Goal: Task Accomplishment & Management: Manage account settings

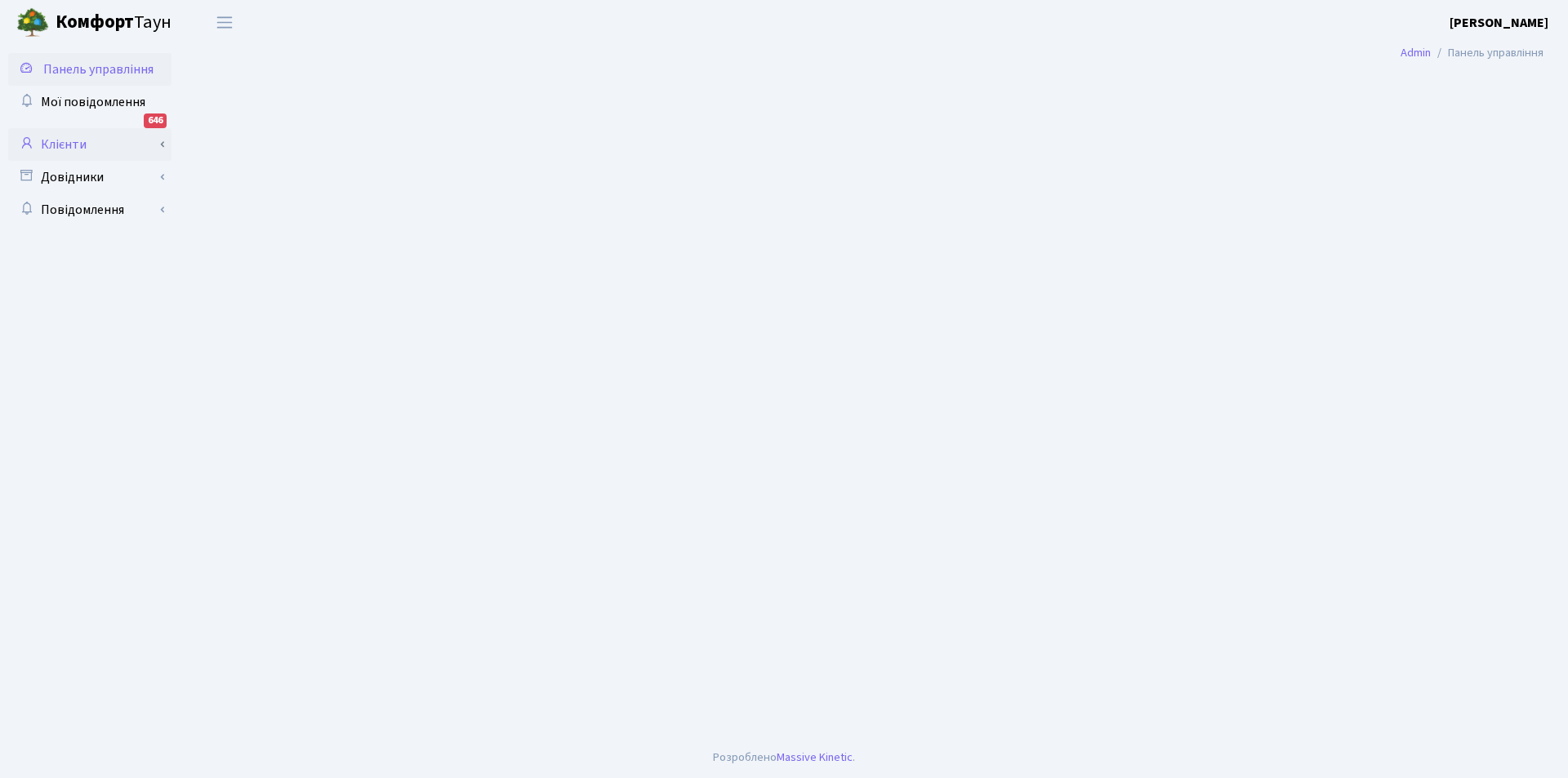
click at [66, 142] on link "Клієнти" at bounding box center [90, 144] width 164 height 33
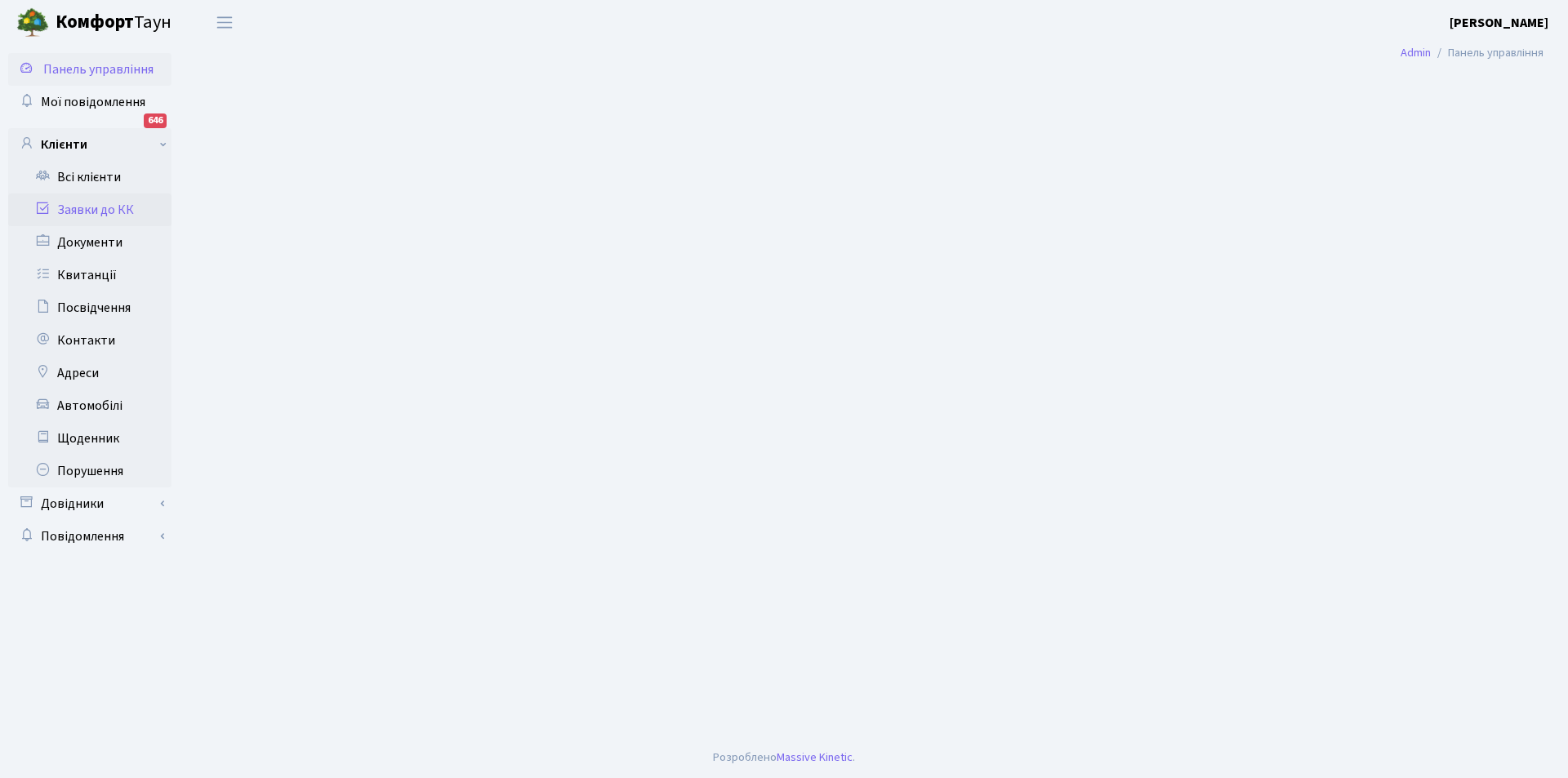
click at [86, 208] on link "Заявки до КК" at bounding box center [90, 210] width 164 height 33
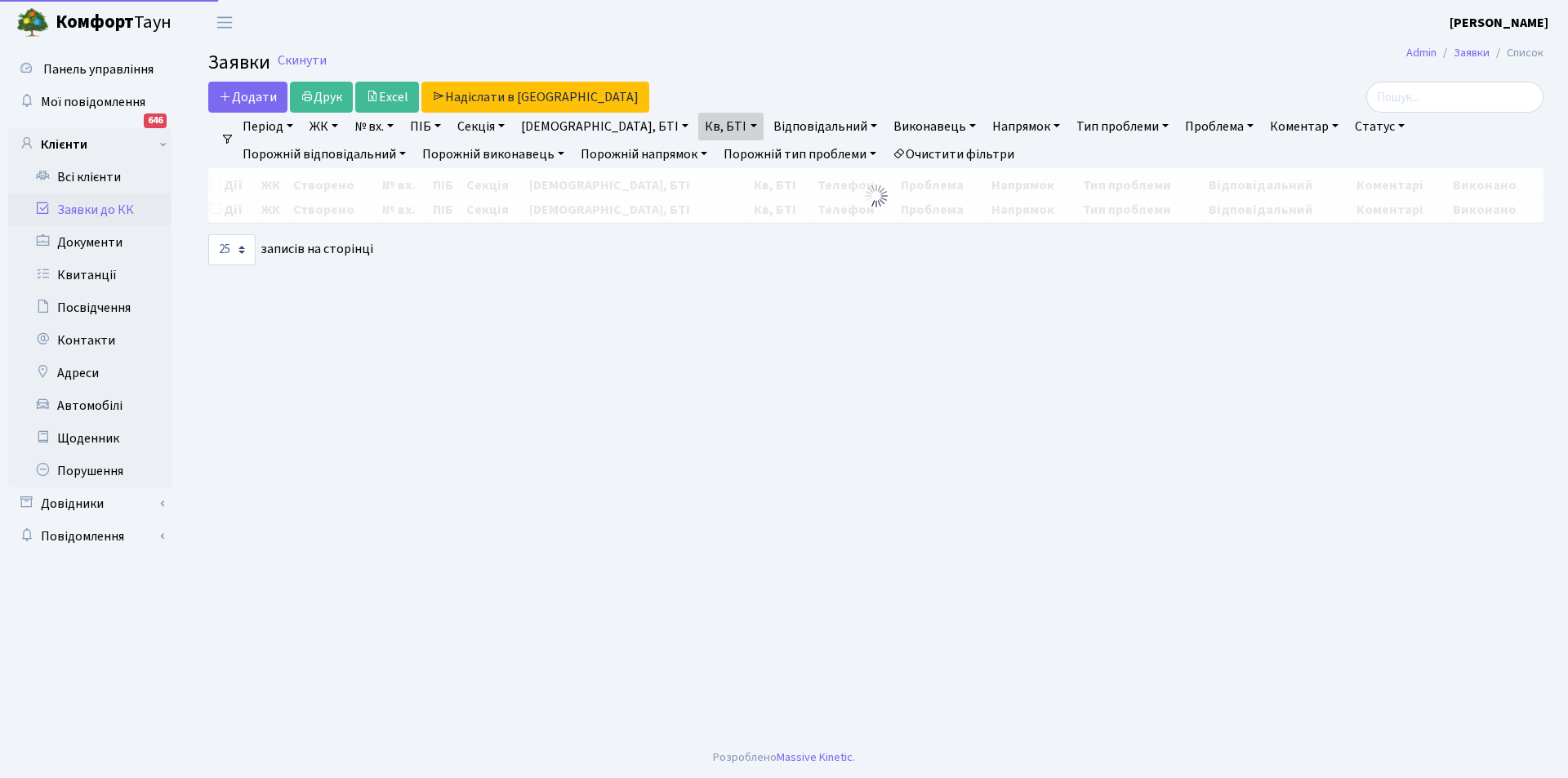
select select "25"
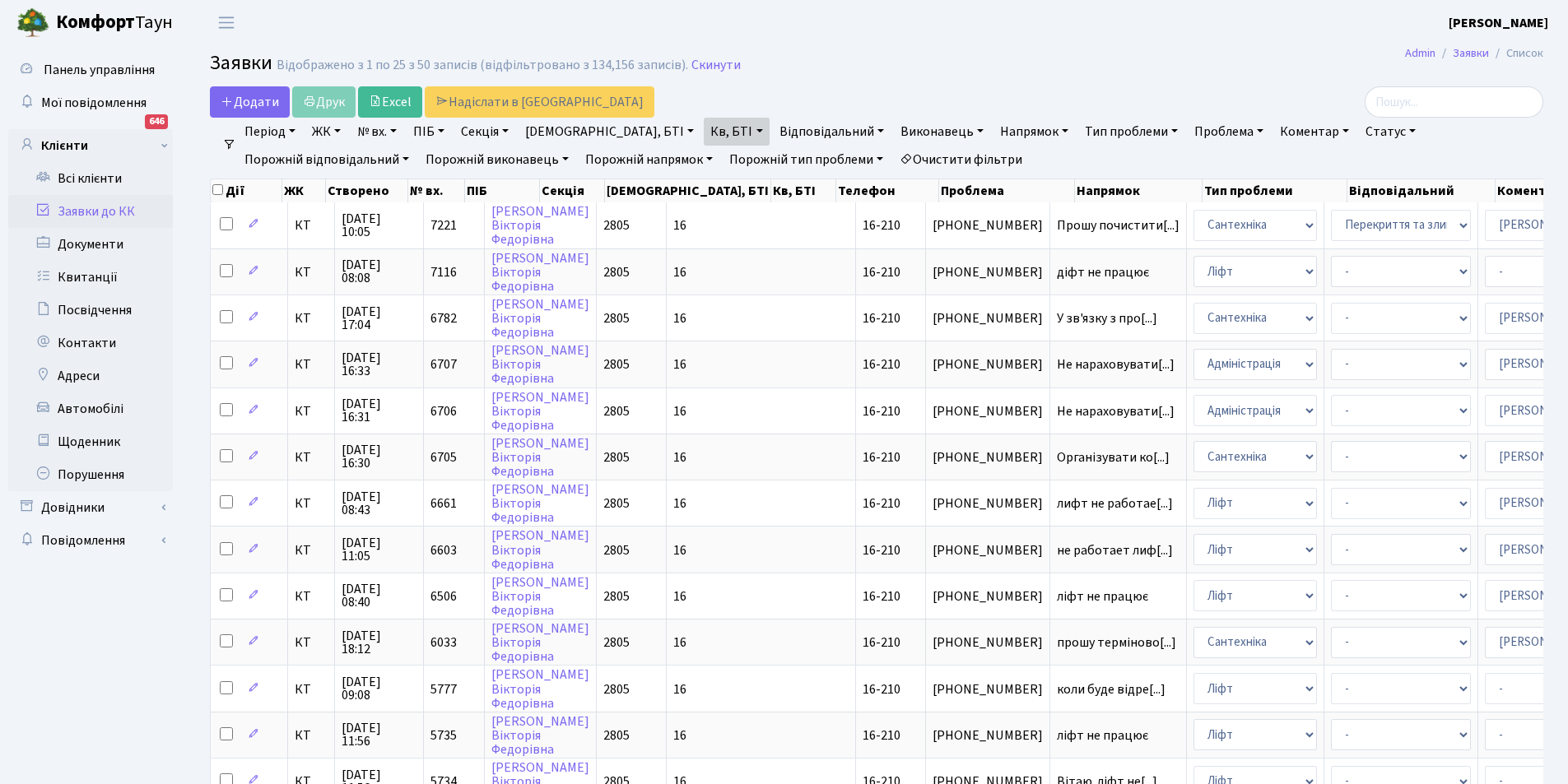
click at [893, 155] on link "Очистити фільтри" at bounding box center [960, 160] width 136 height 28
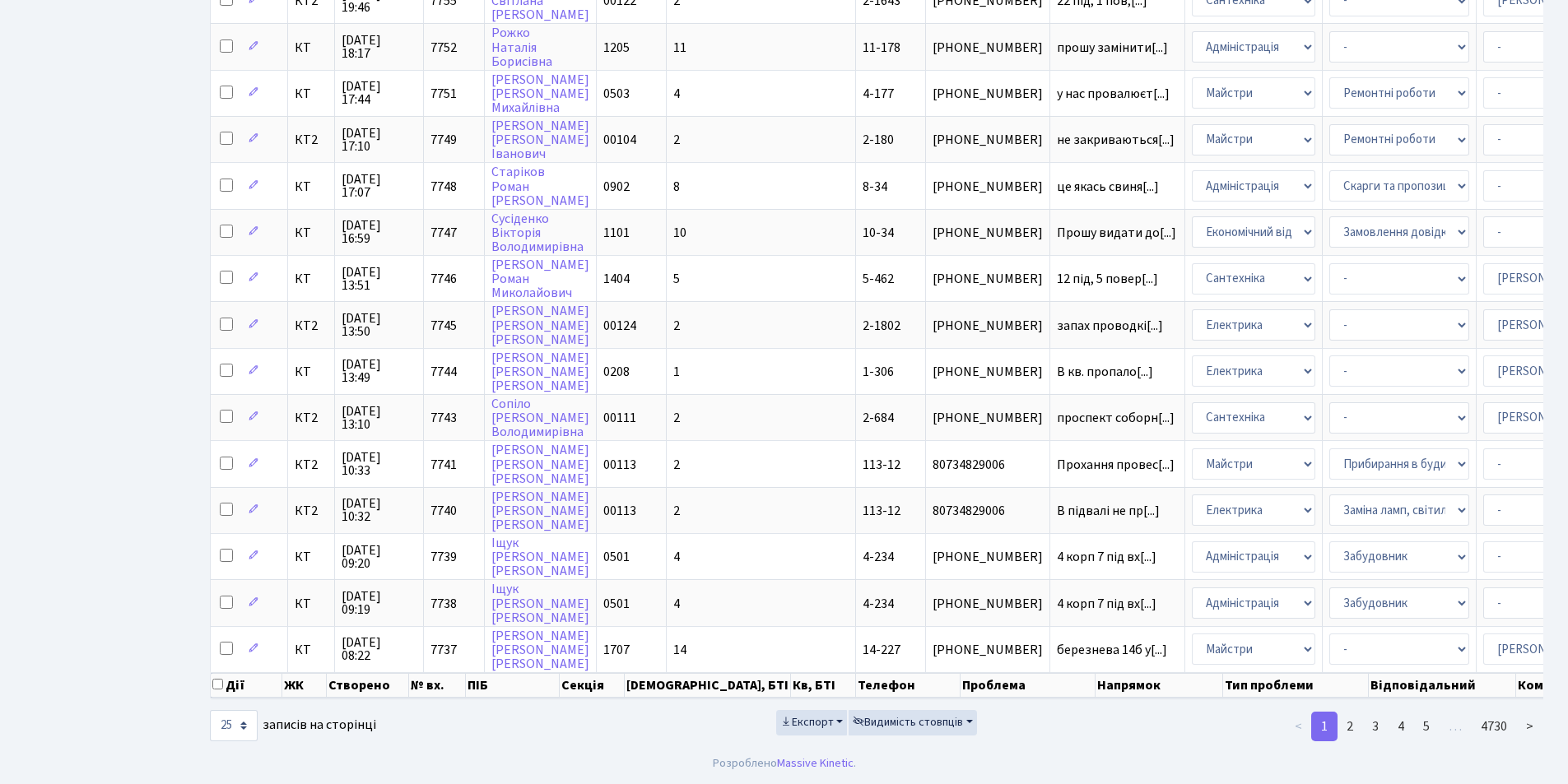
scroll to position [690, 0]
click at [1352, 724] on link "2" at bounding box center [1350, 726] width 27 height 29
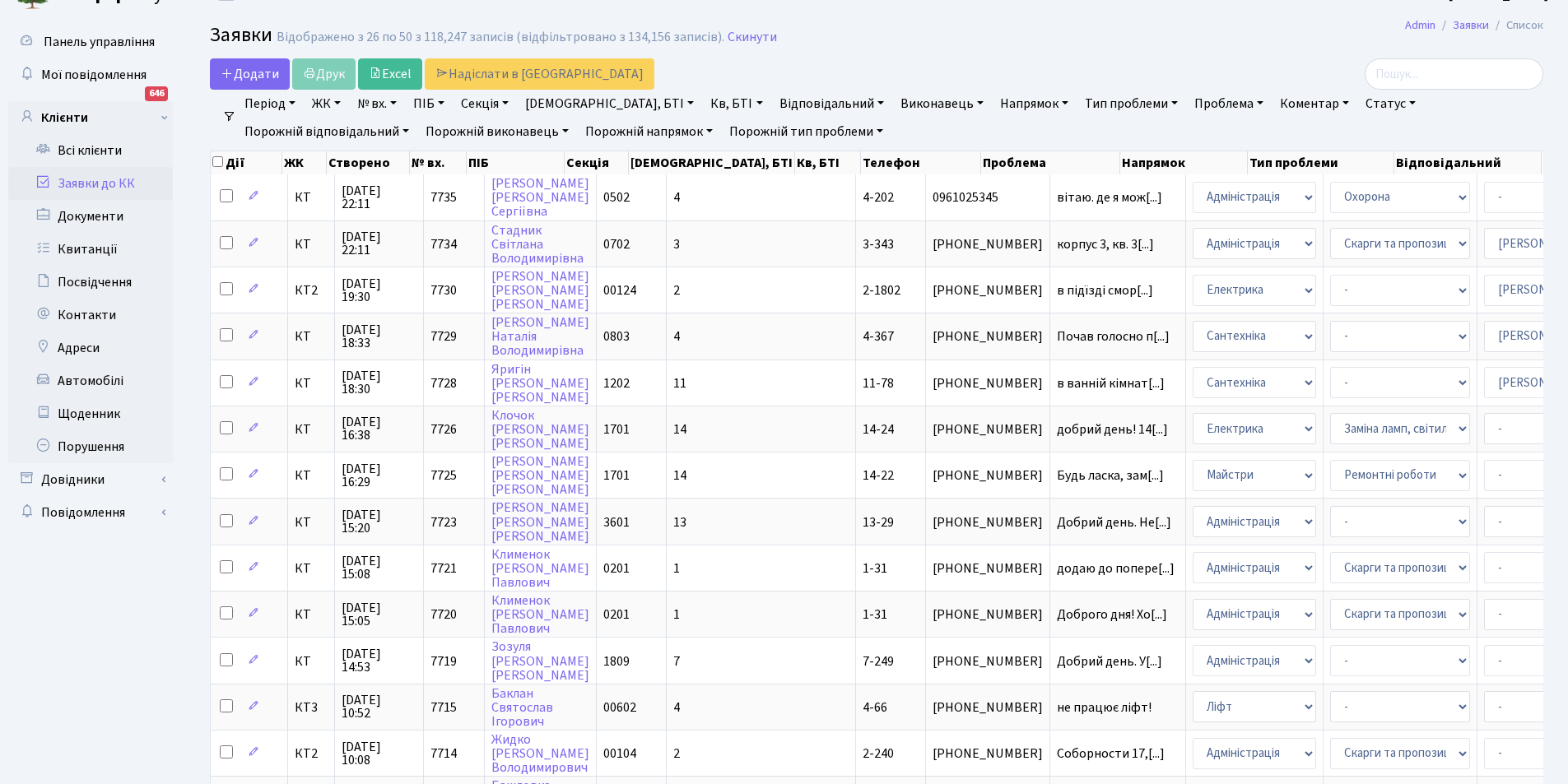
scroll to position [0, 0]
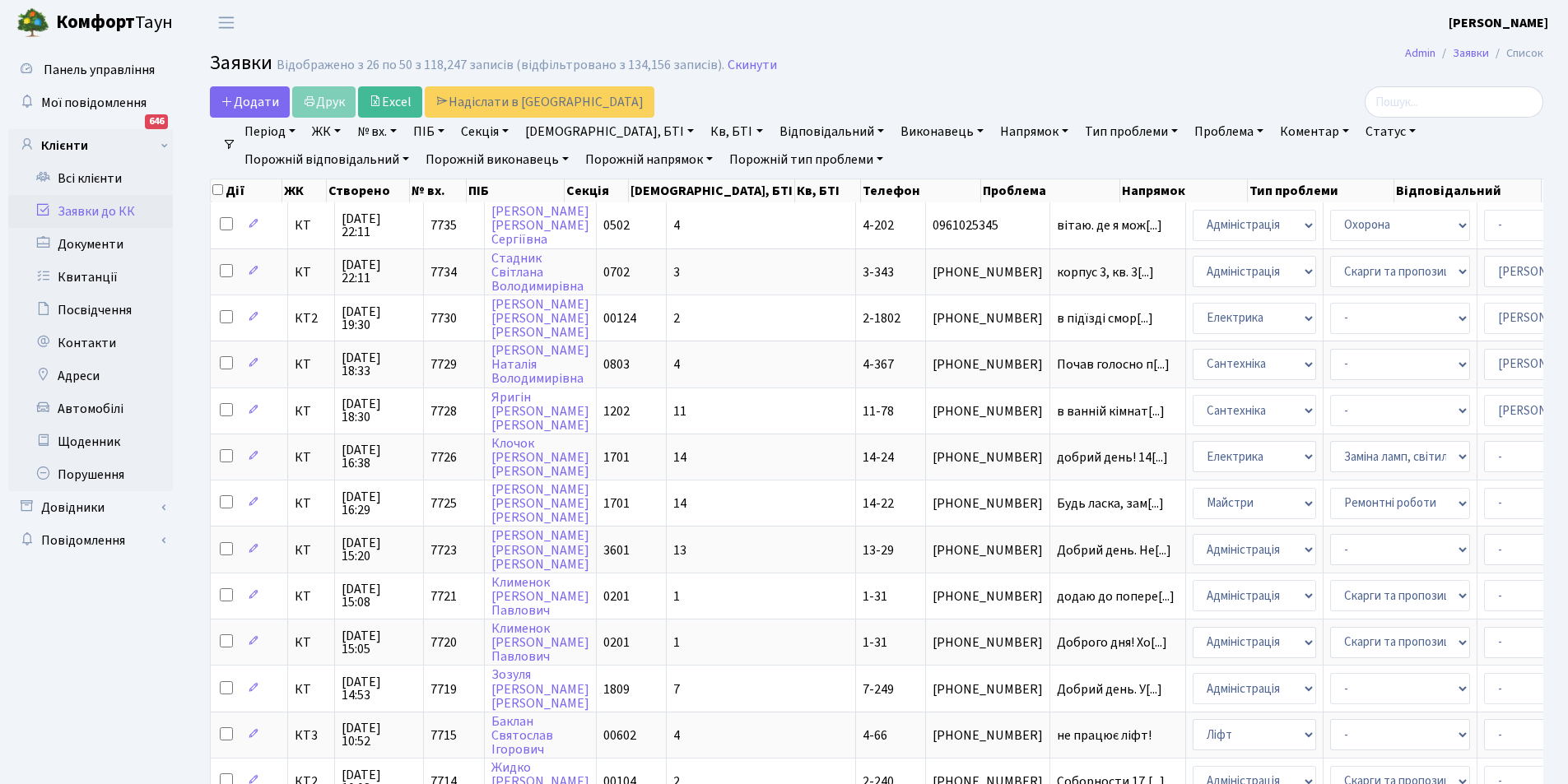
click at [784, 129] on link "Відповідальний" at bounding box center [831, 132] width 118 height 28
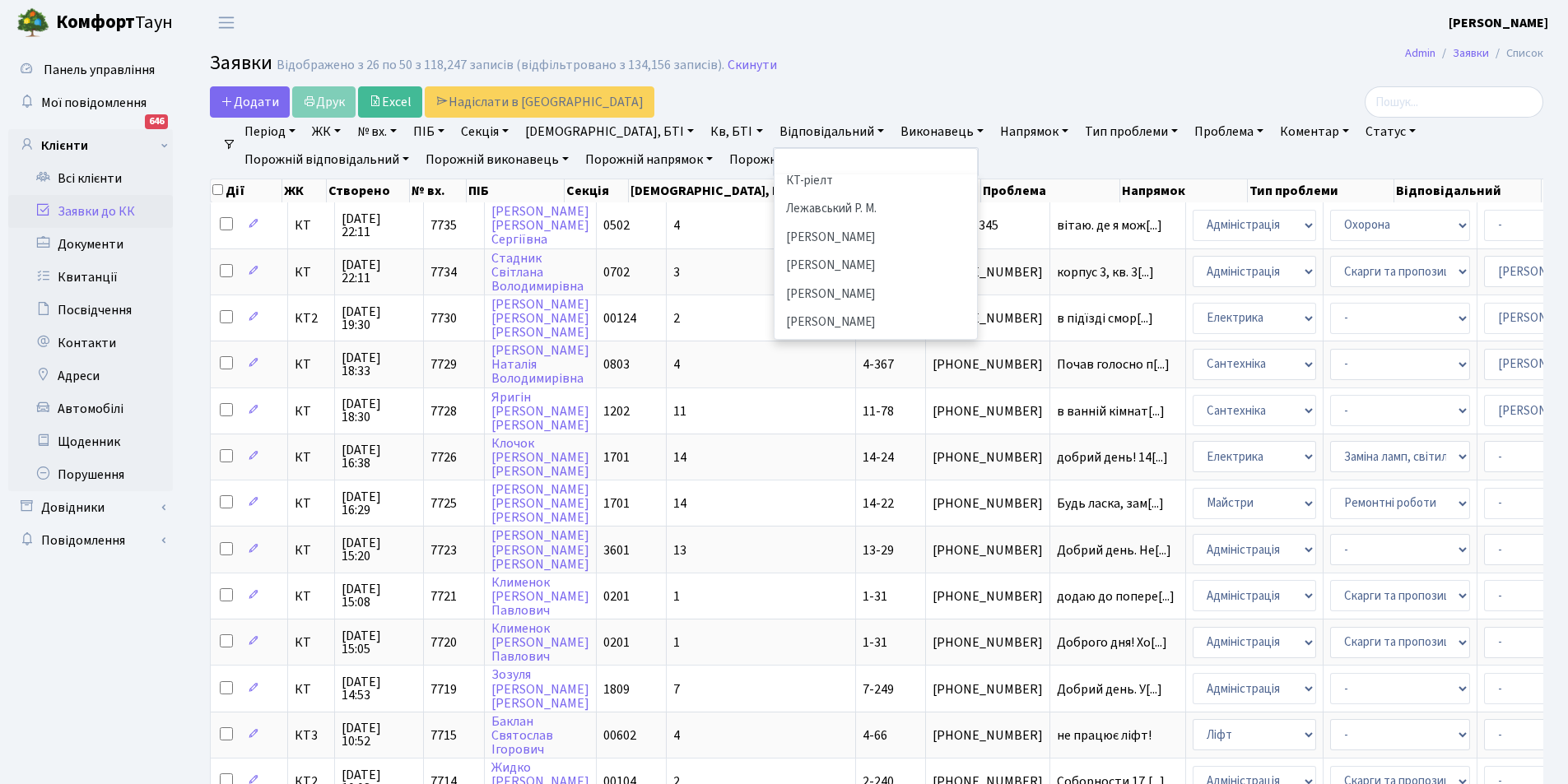
scroll to position [436, 0]
click at [822, 268] on li "[PERSON_NAME]" at bounding box center [876, 283] width 199 height 28
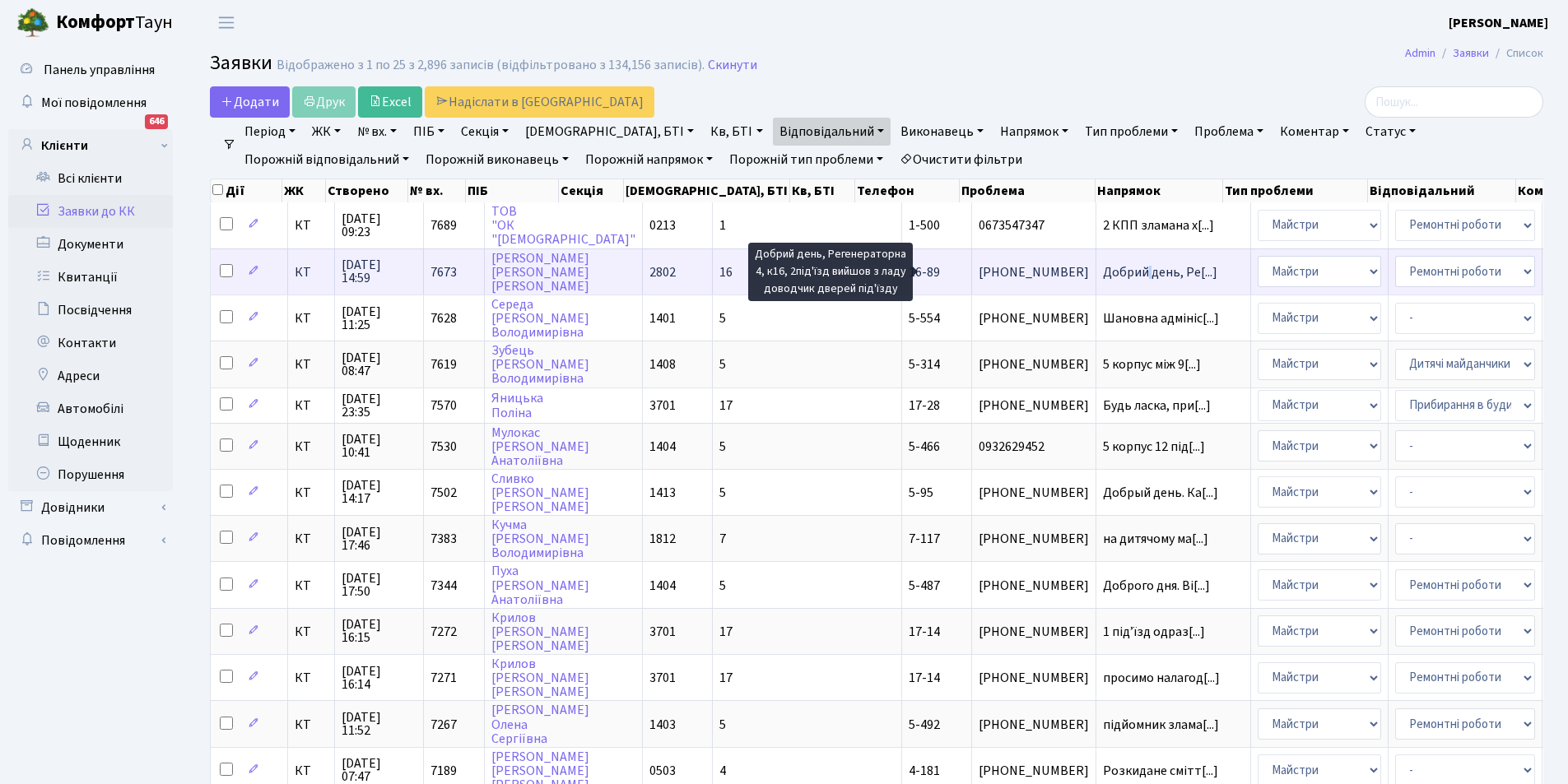
click at [1103, 269] on span "Добрий день, Ре[...]" at bounding box center [1159, 272] width 115 height 18
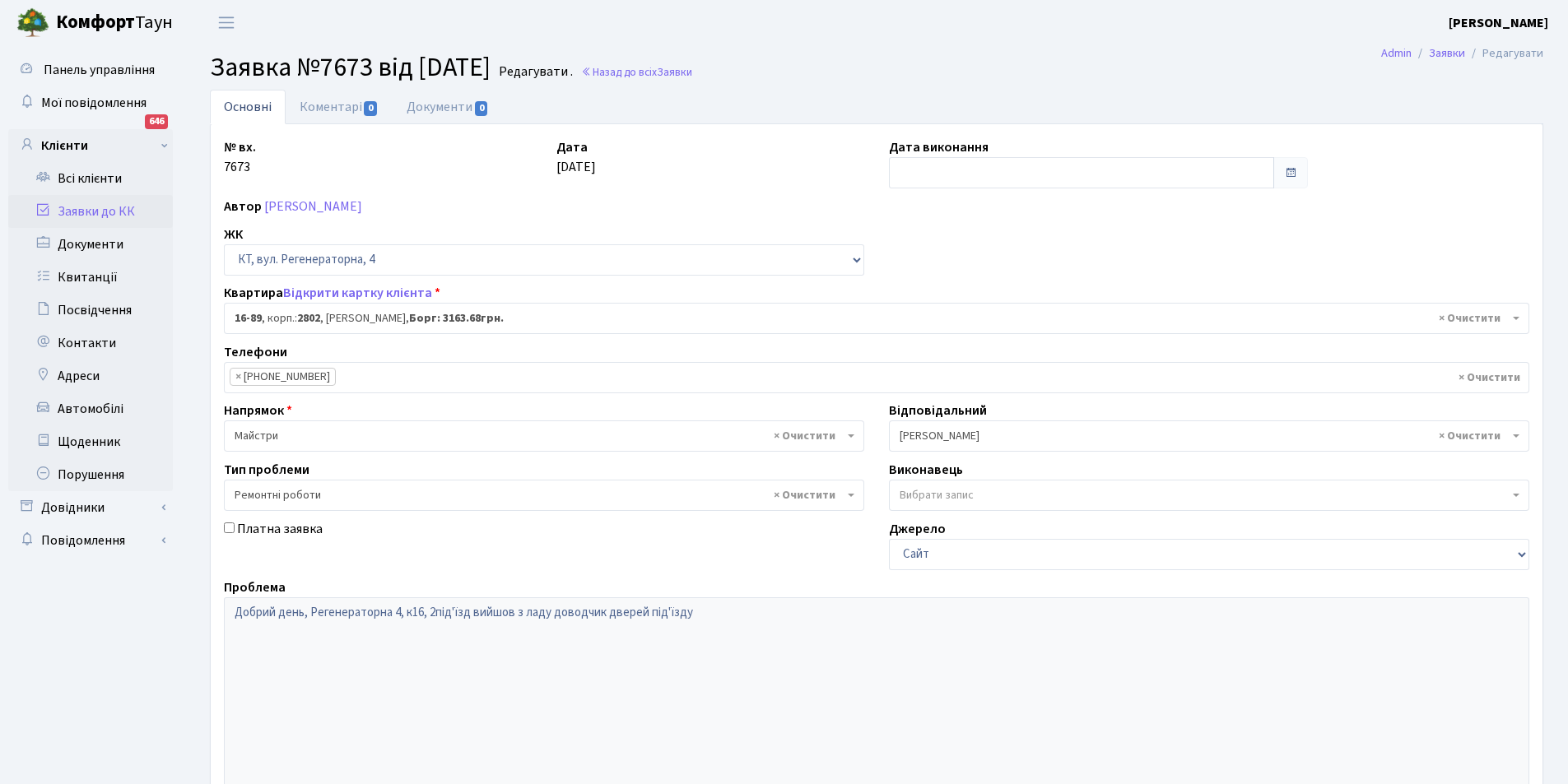
select select "8650"
select select "62"
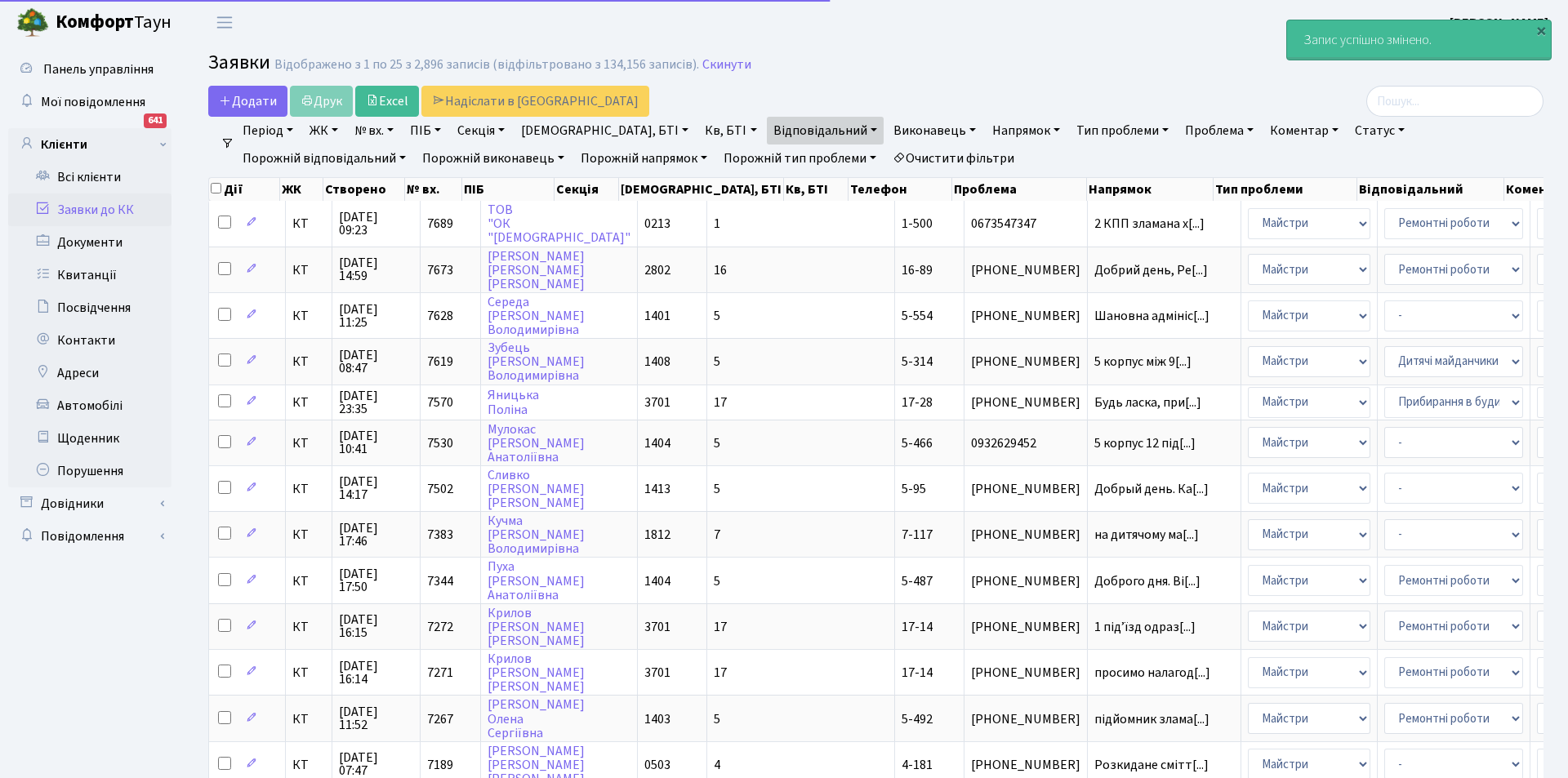
select select "25"
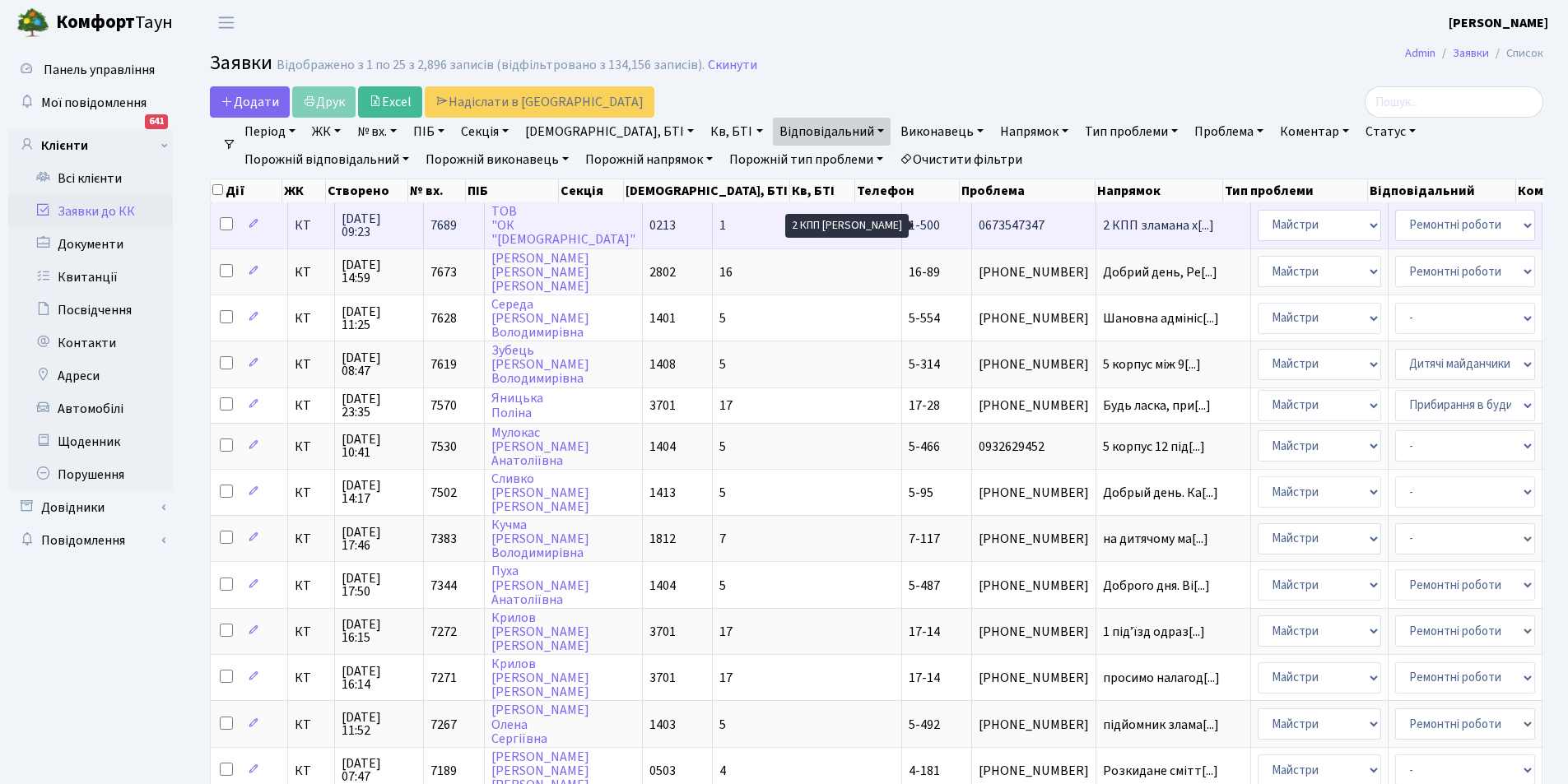
click at [1103, 219] on span "2 КПП зламана х[...]" at bounding box center [1158, 225] width 111 height 18
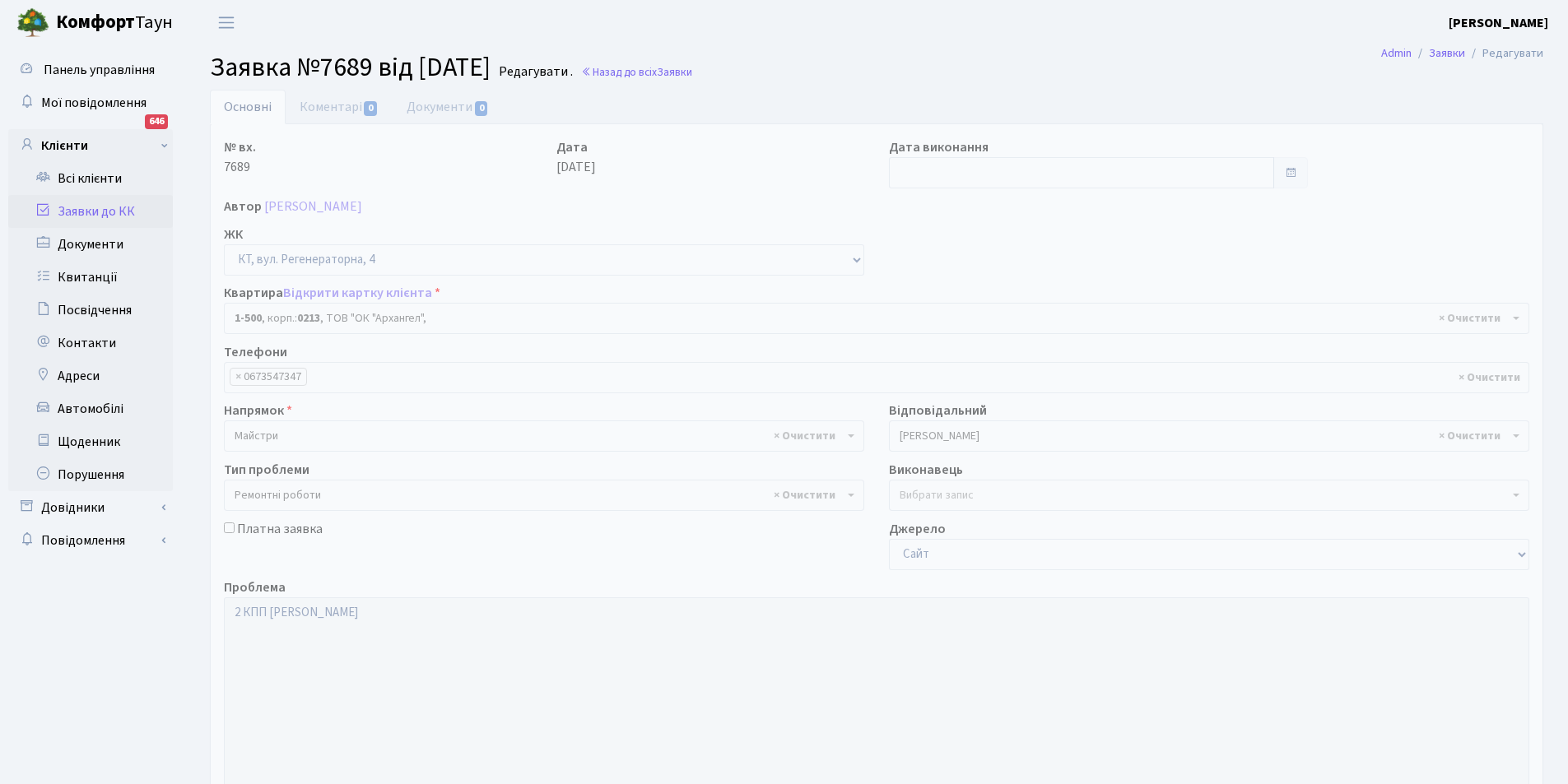
select select "16285"
select select "62"
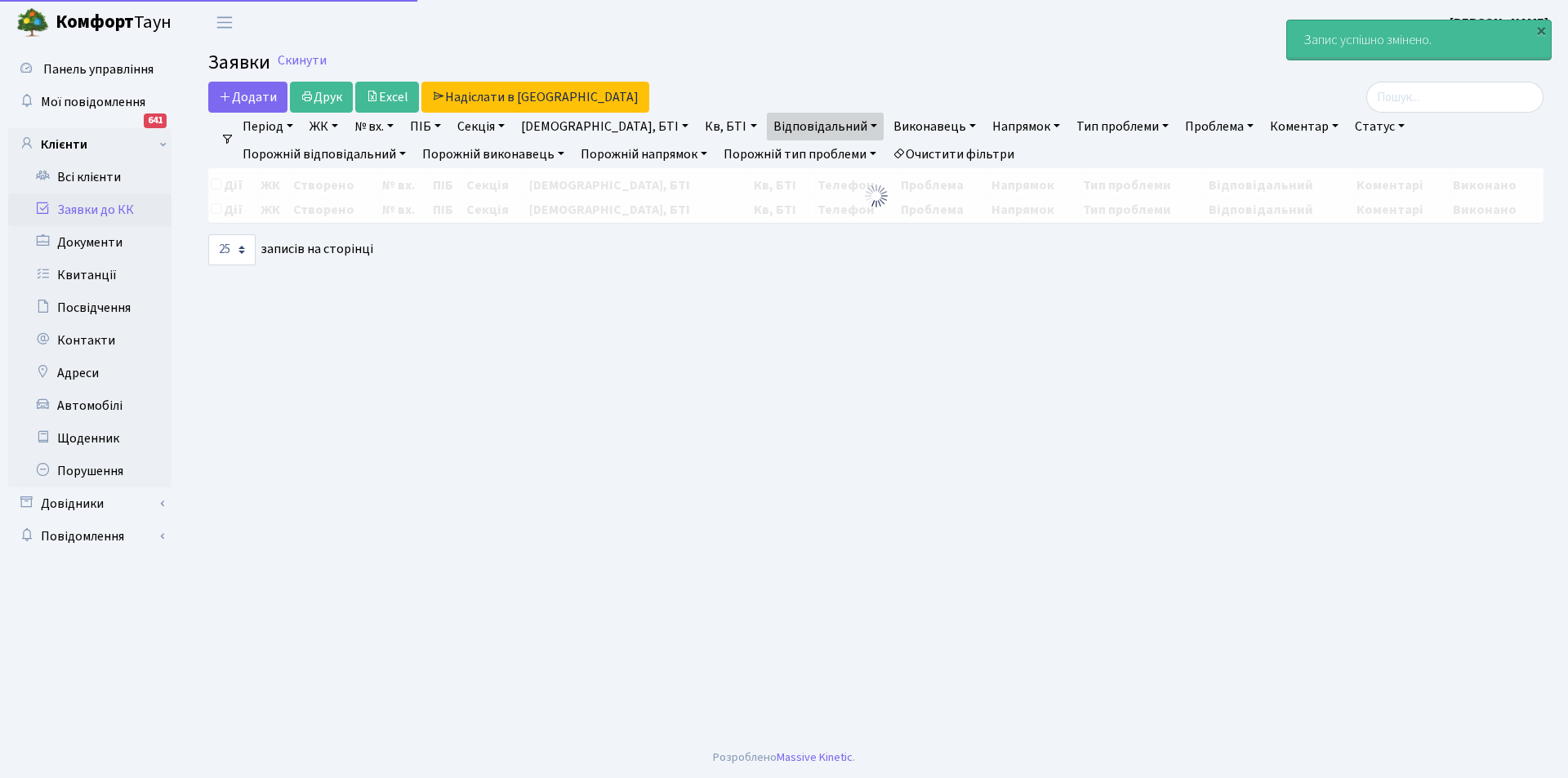
select select "25"
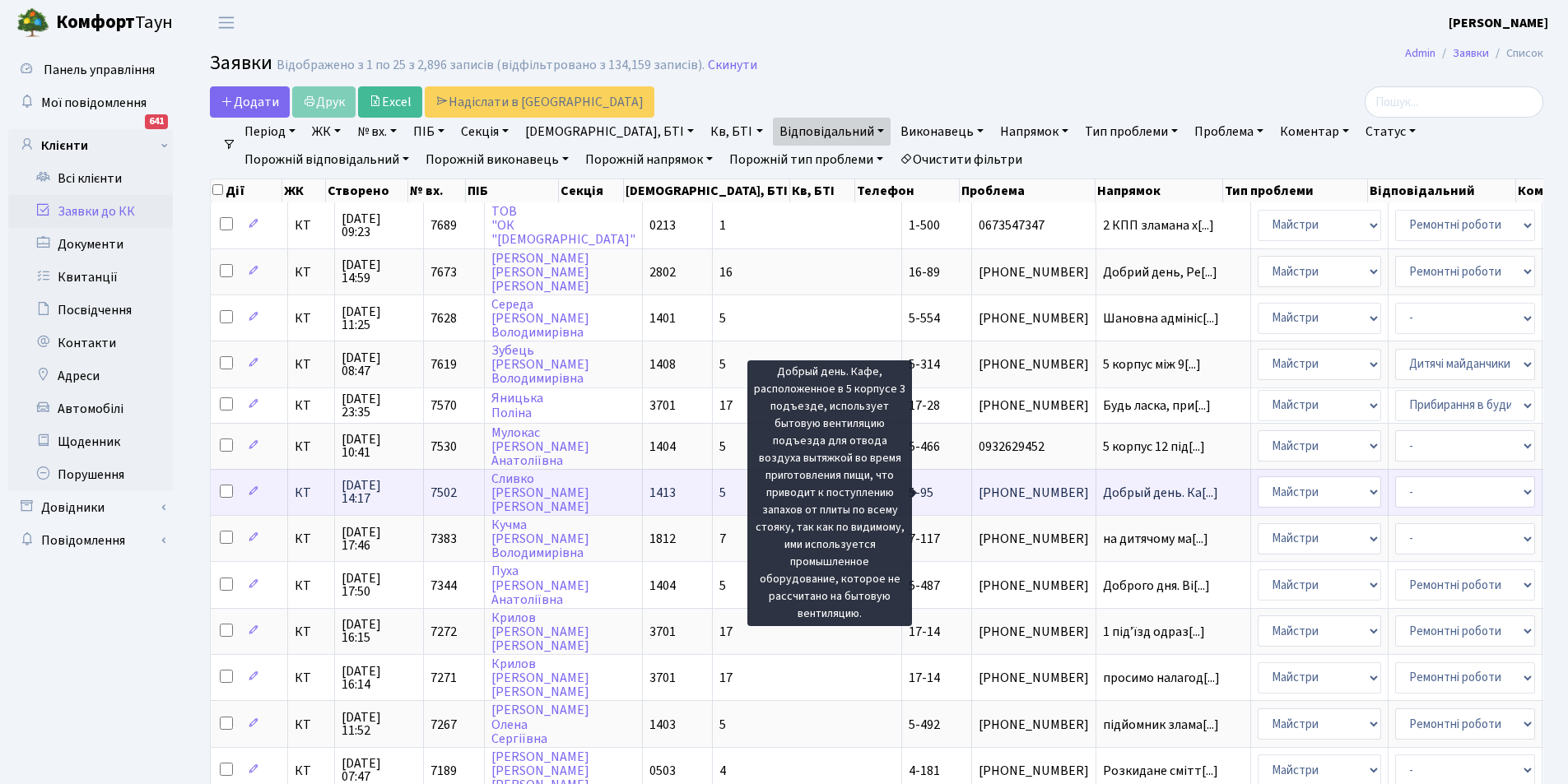
click at [1103, 493] on span "Добрый день. Ка[...]" at bounding box center [1160, 493] width 116 height 18
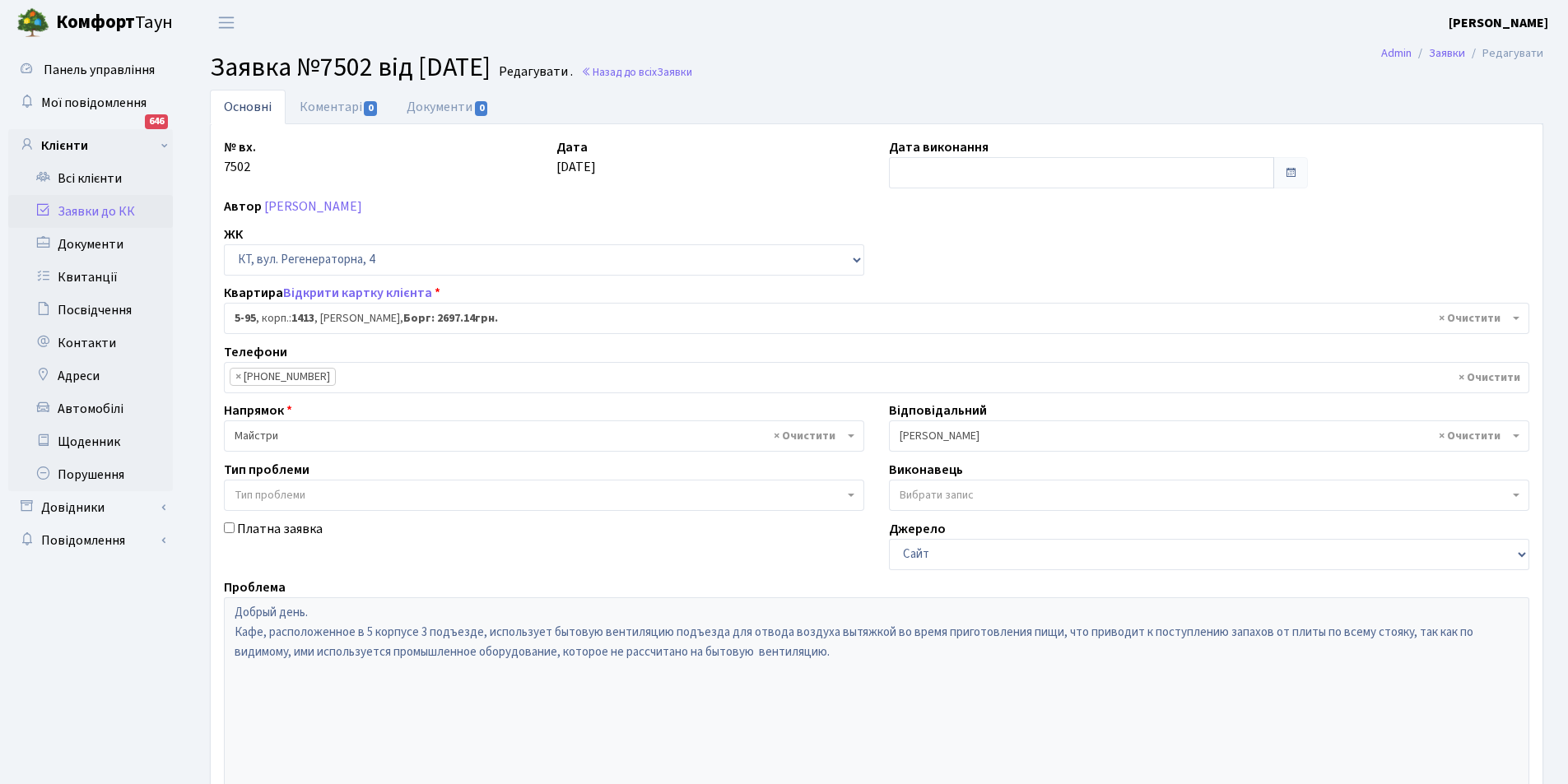
select select "2451"
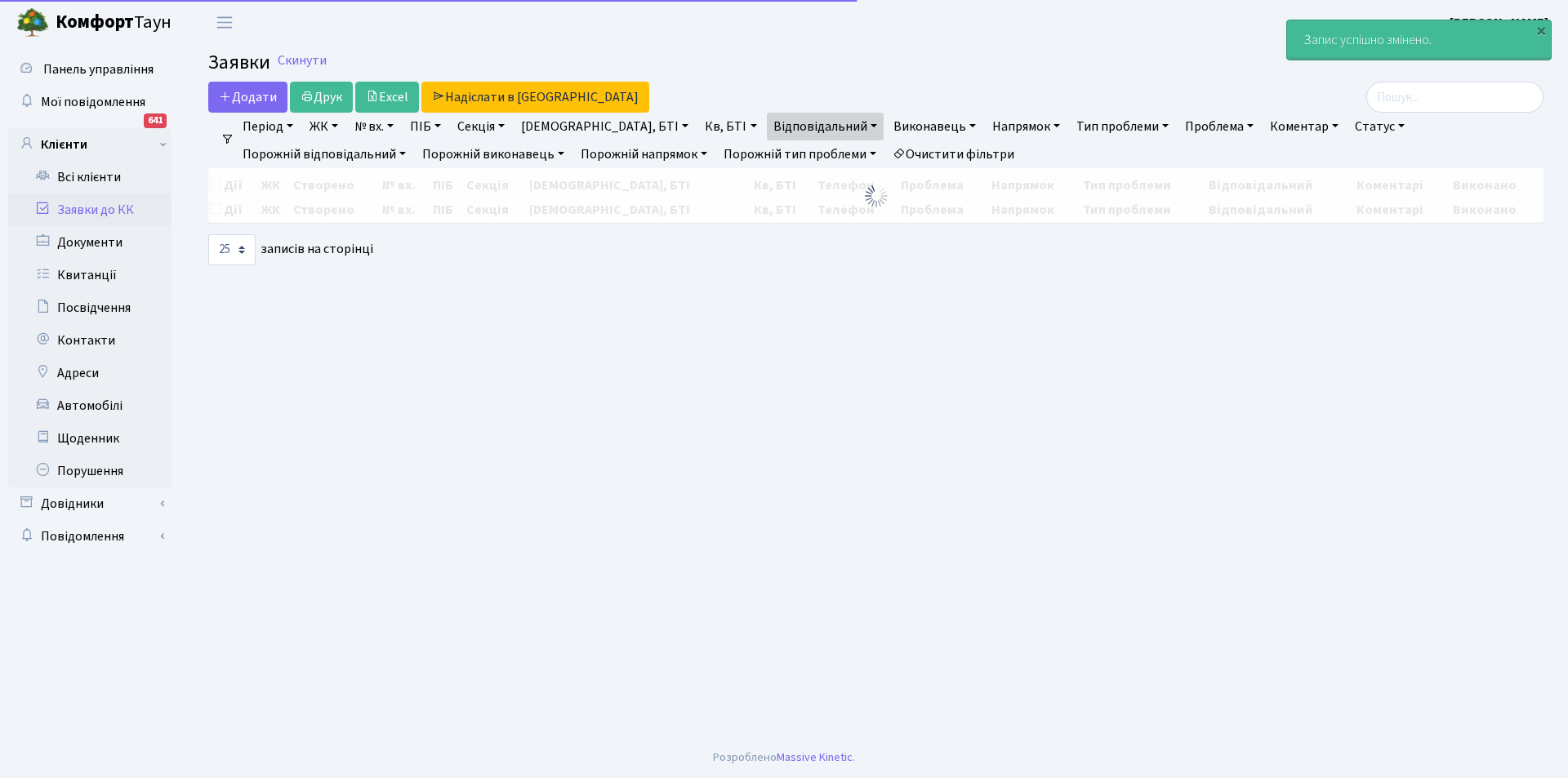
select select "25"
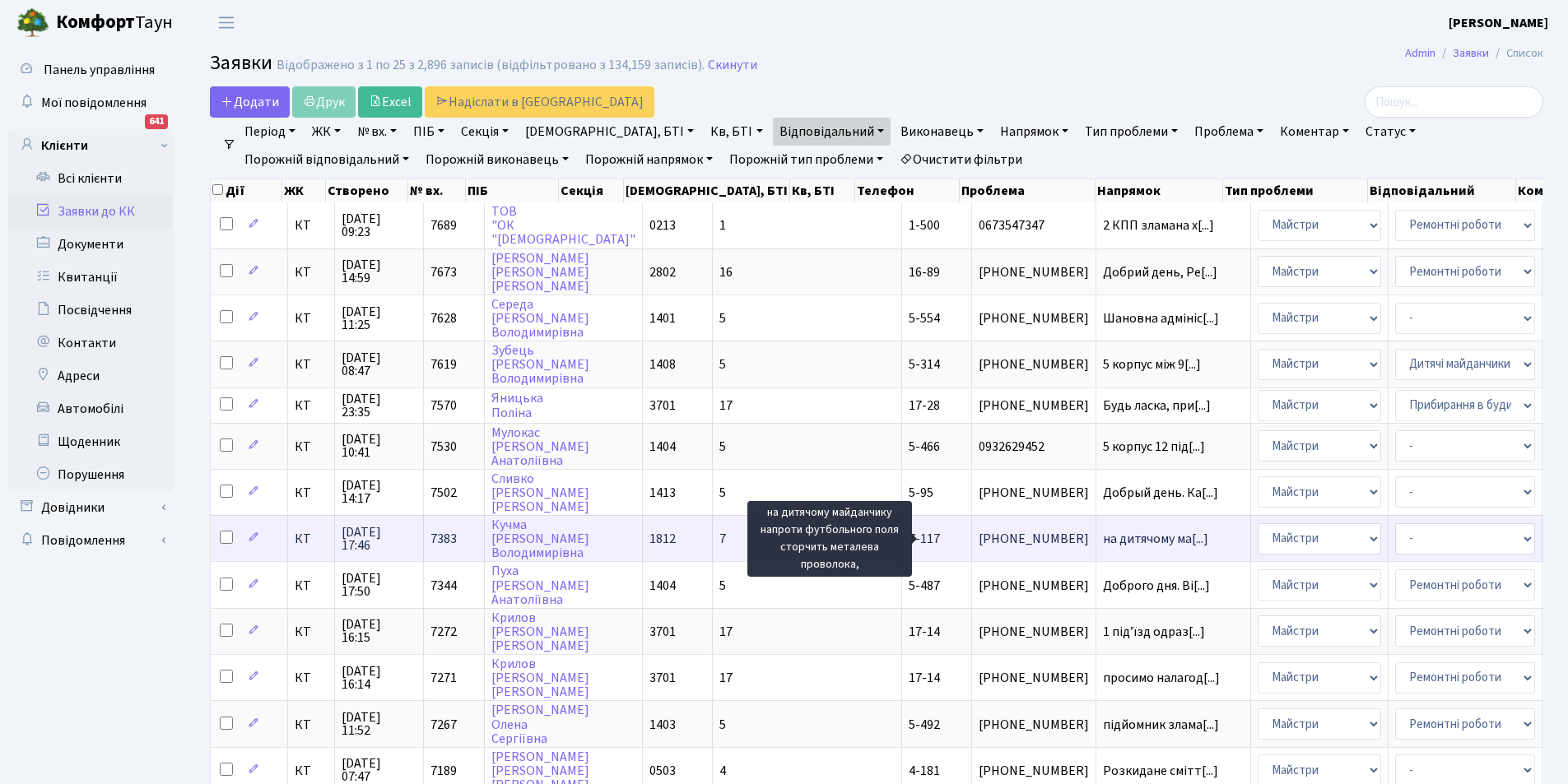
click at [1103, 538] on span "на дитячому ма[...]" at bounding box center [1155, 538] width 105 height 18
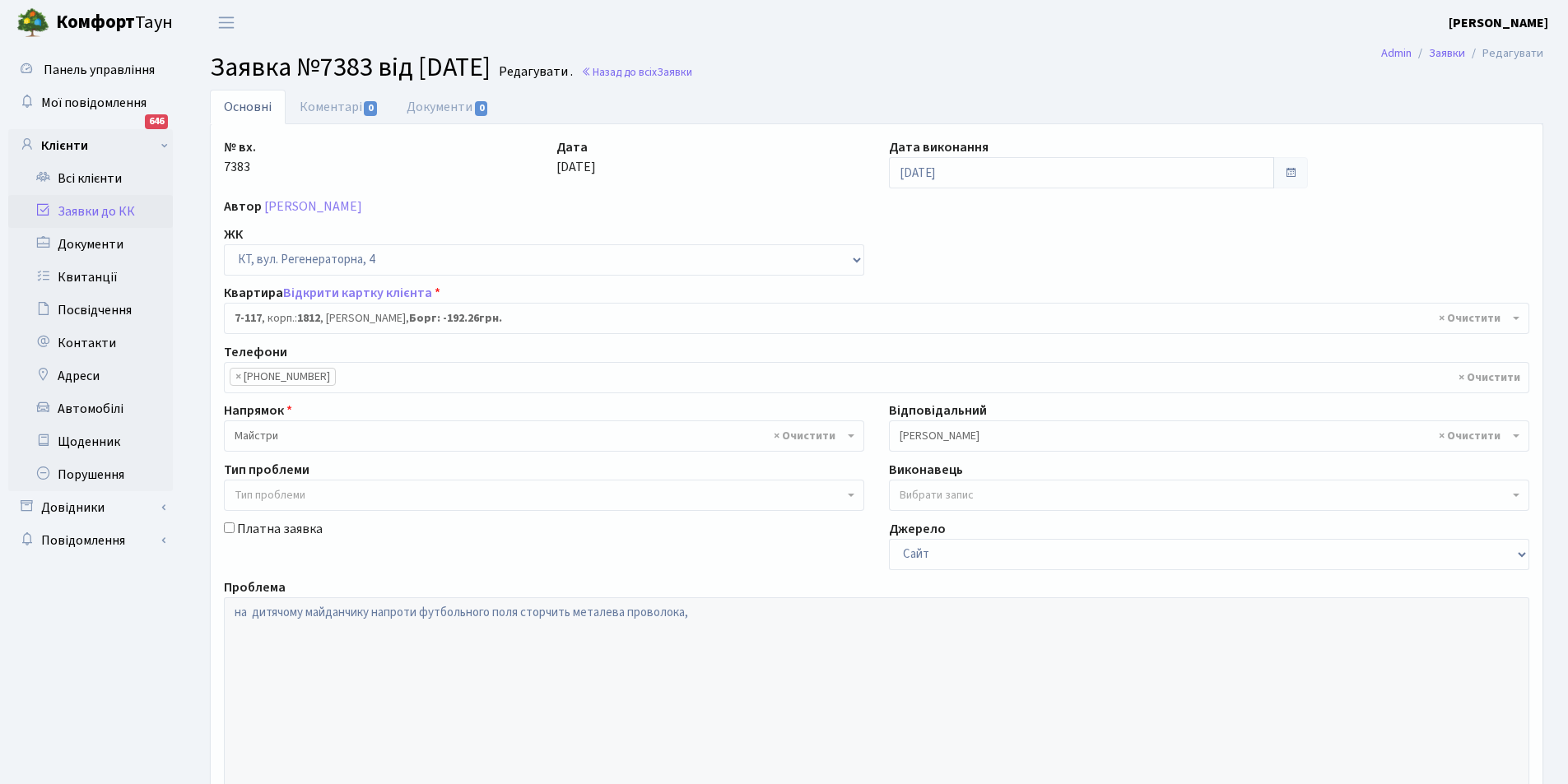
select select "5038"
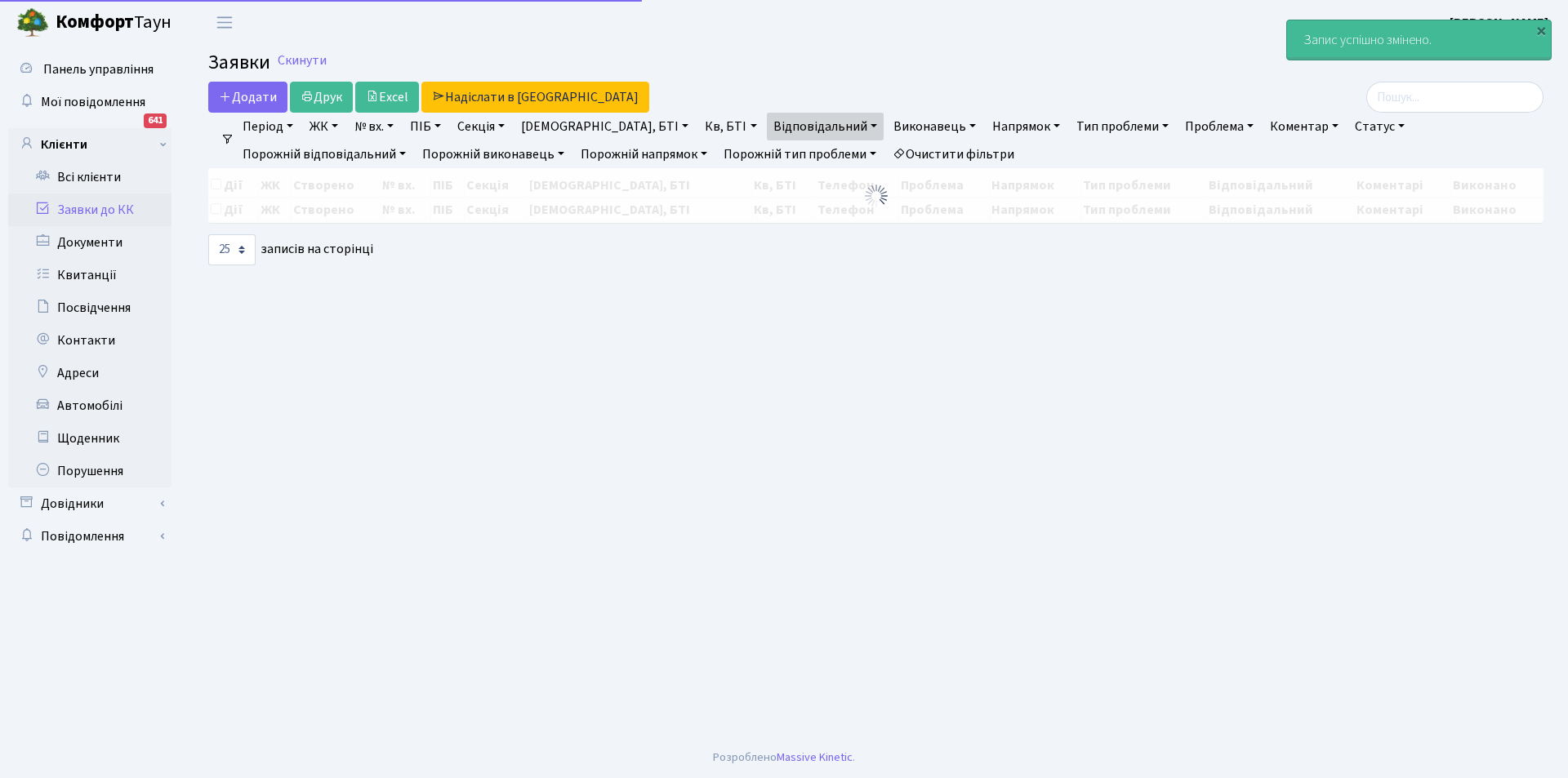
select select "25"
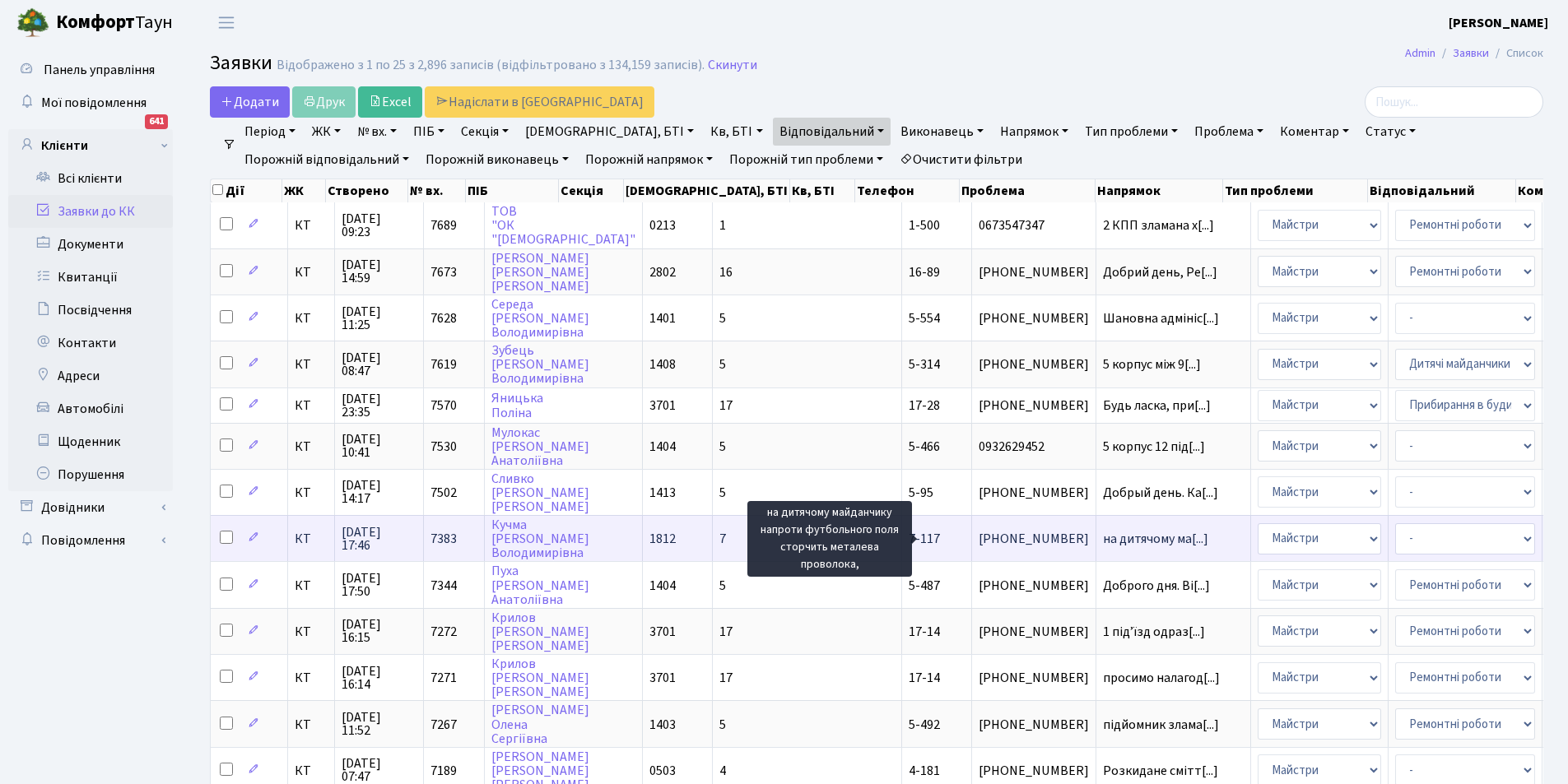
click at [1103, 535] on span "на дитячому ма[...]" at bounding box center [1155, 538] width 105 height 18
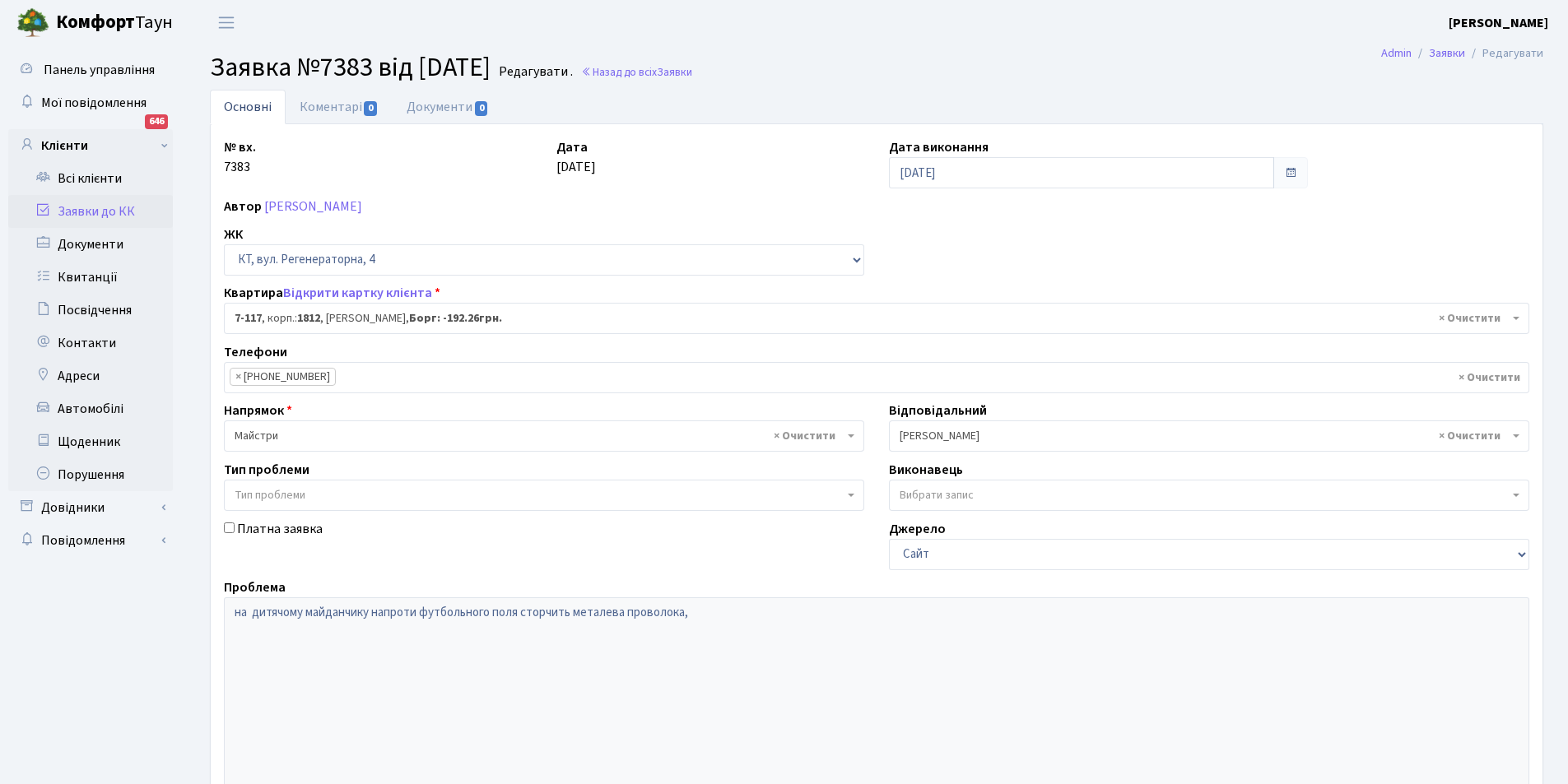
select select "5038"
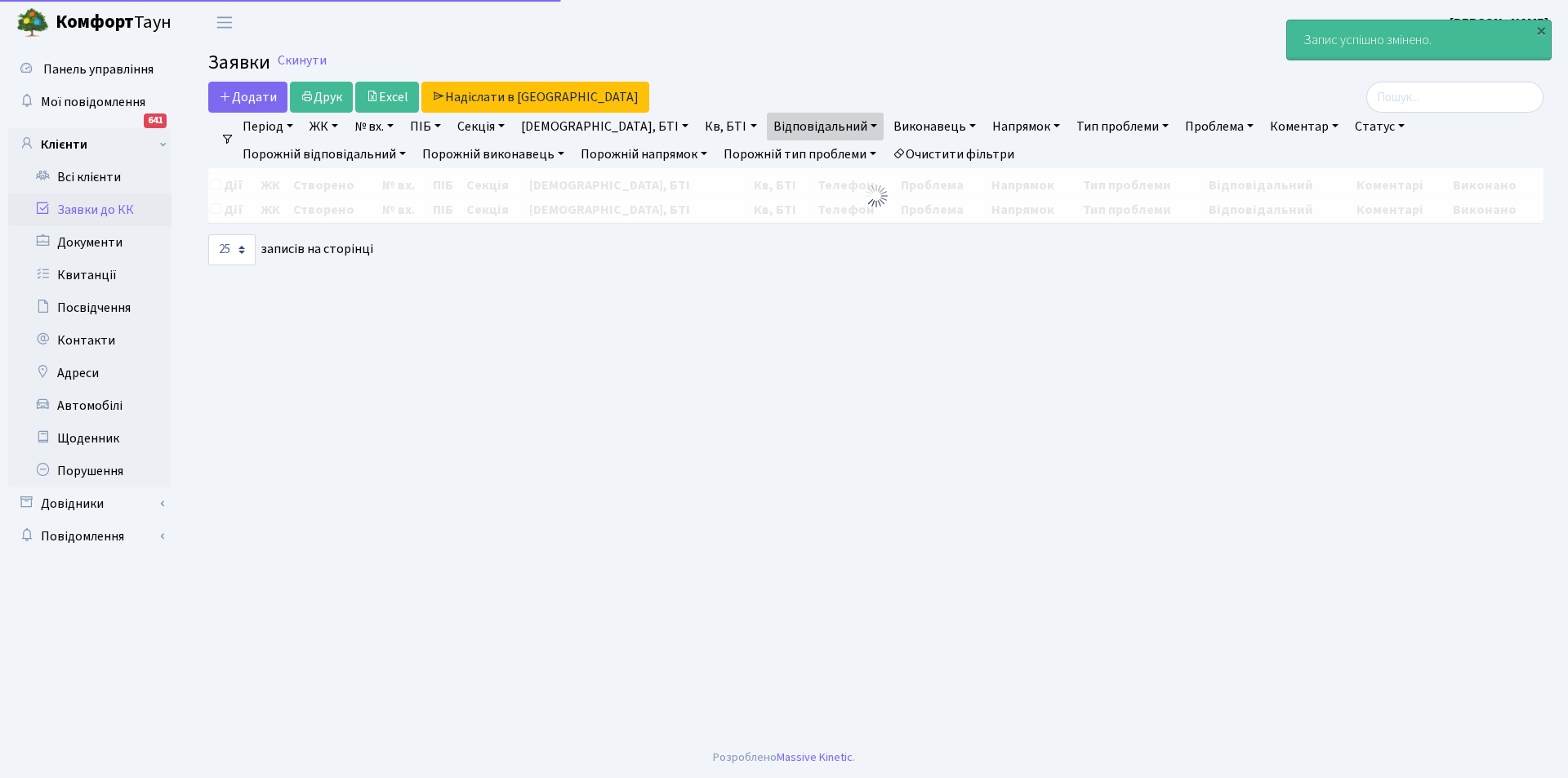
select select "25"
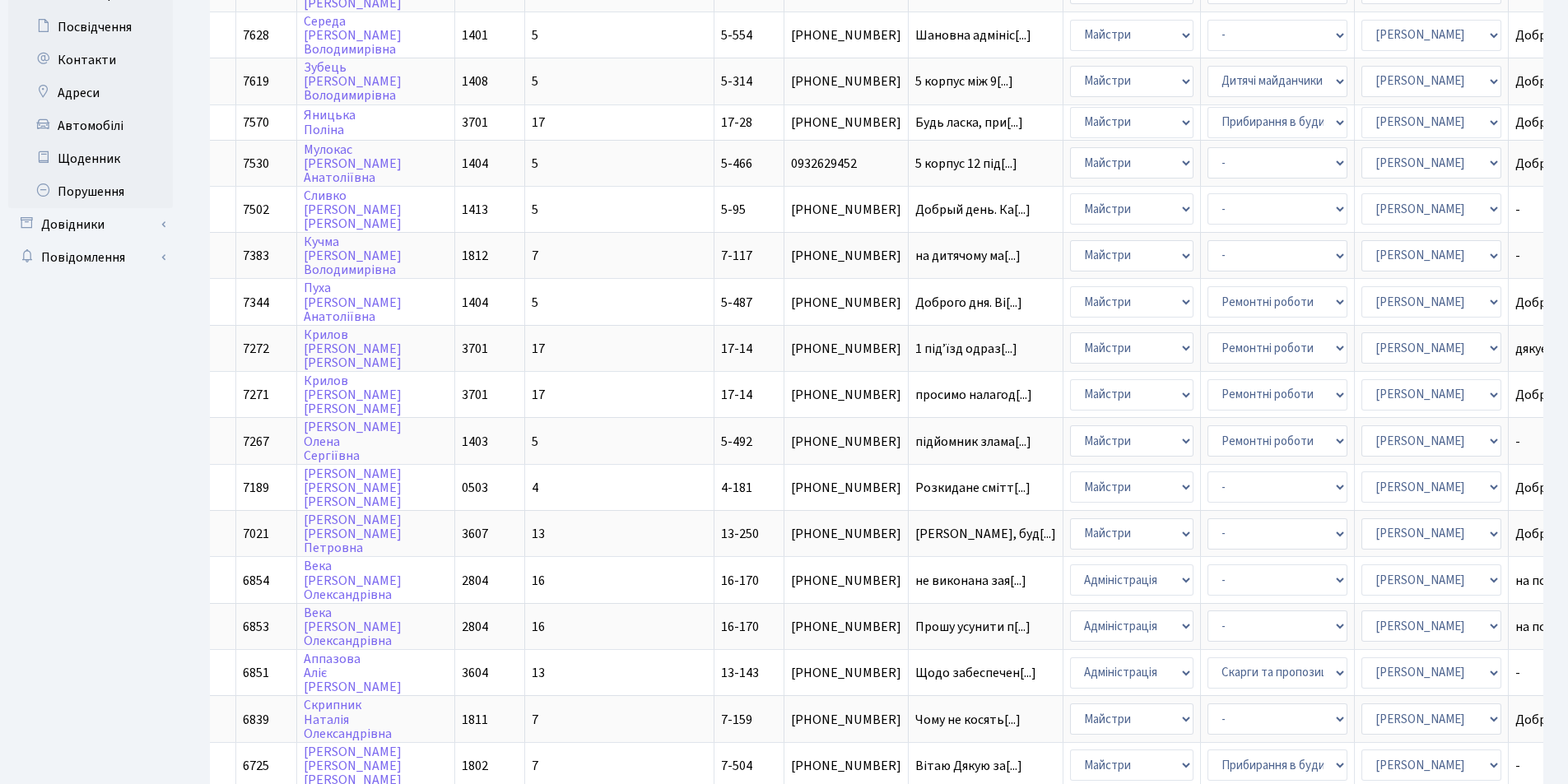
scroll to position [312, 0]
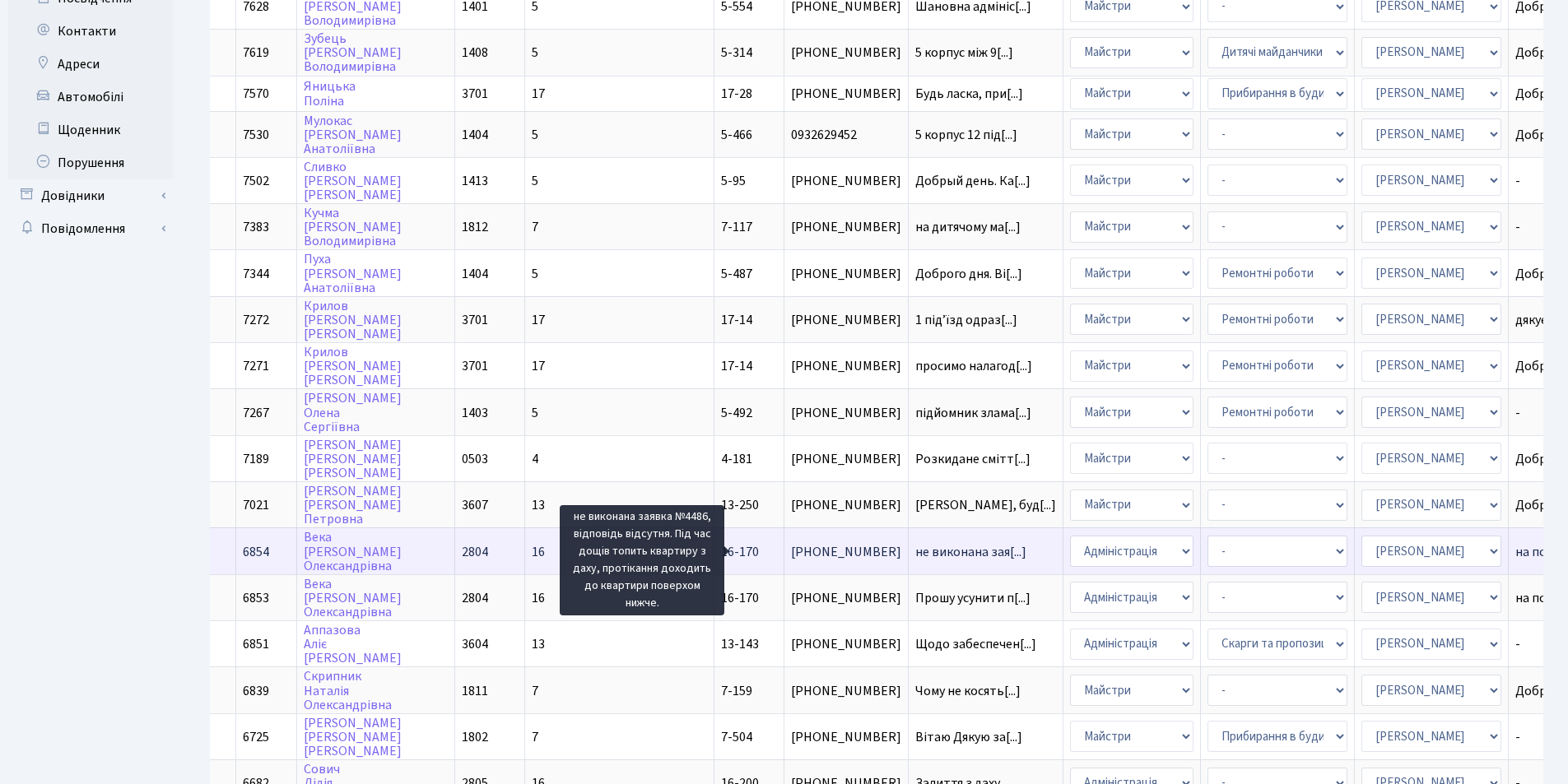
click at [916, 549] on span "не виконана зая[...]" at bounding box center [971, 552] width 111 height 18
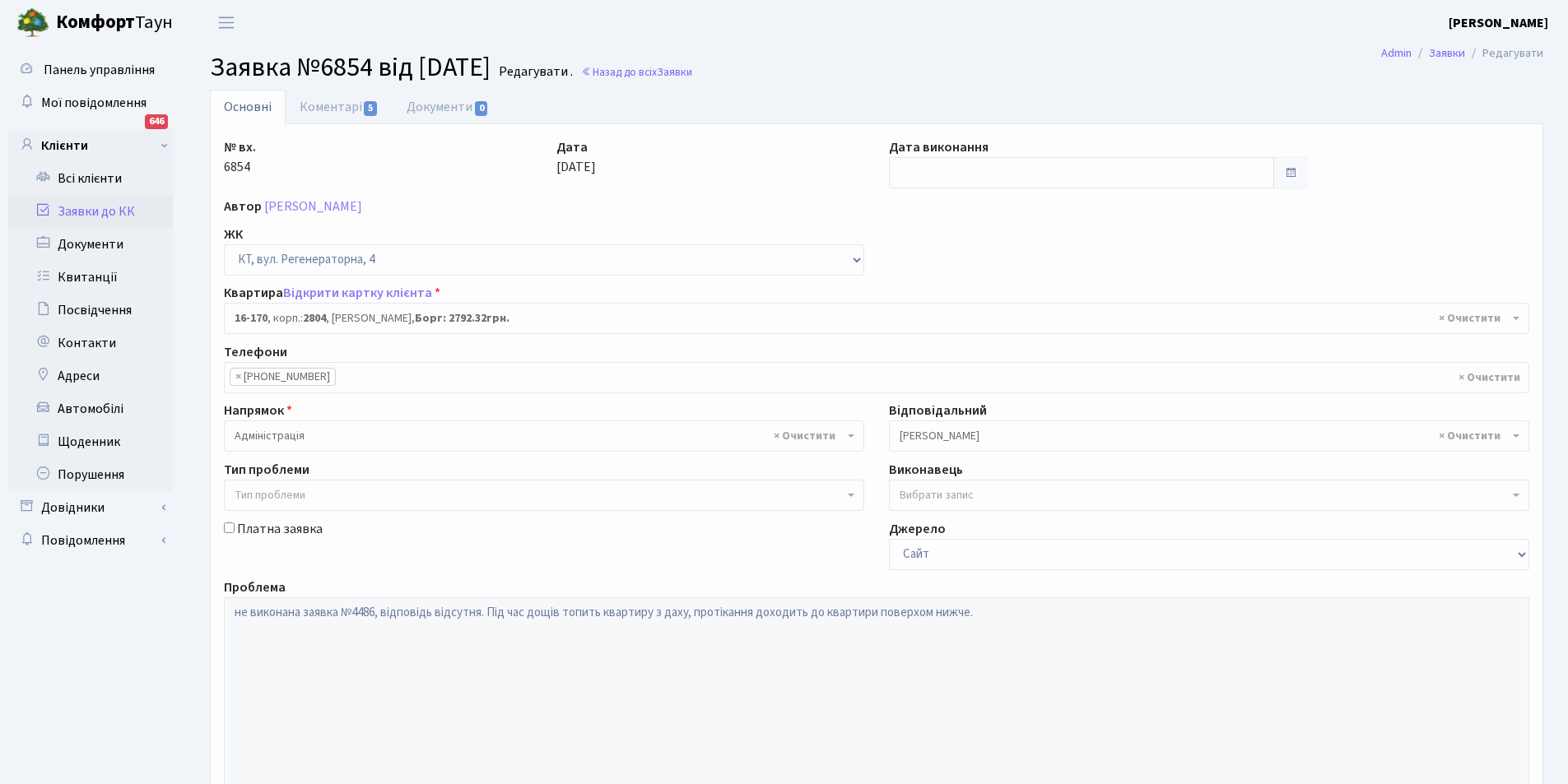
select select "8731"
click at [321, 105] on link "Коментарі 5" at bounding box center [338, 107] width 107 height 34
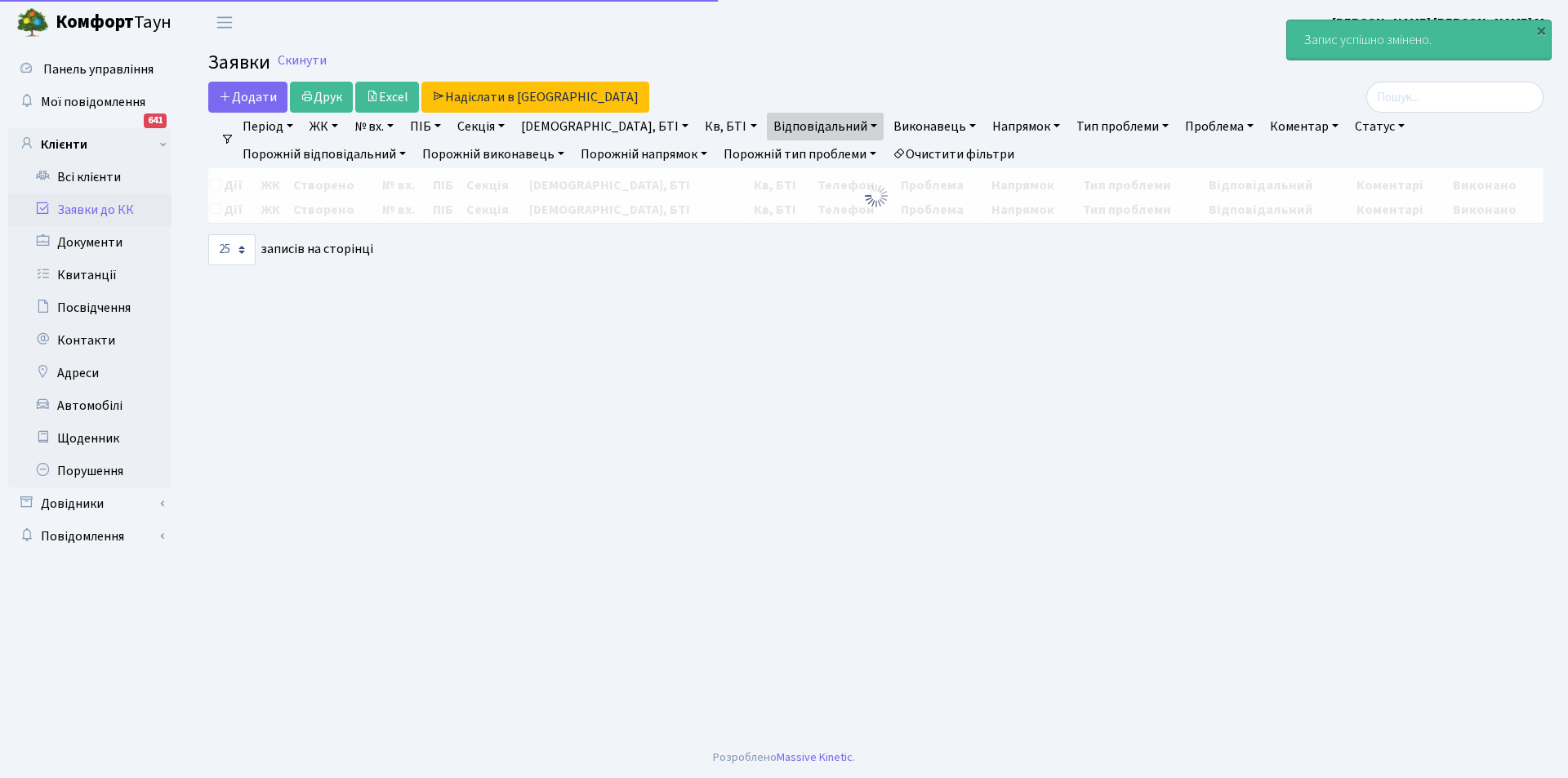
select select "25"
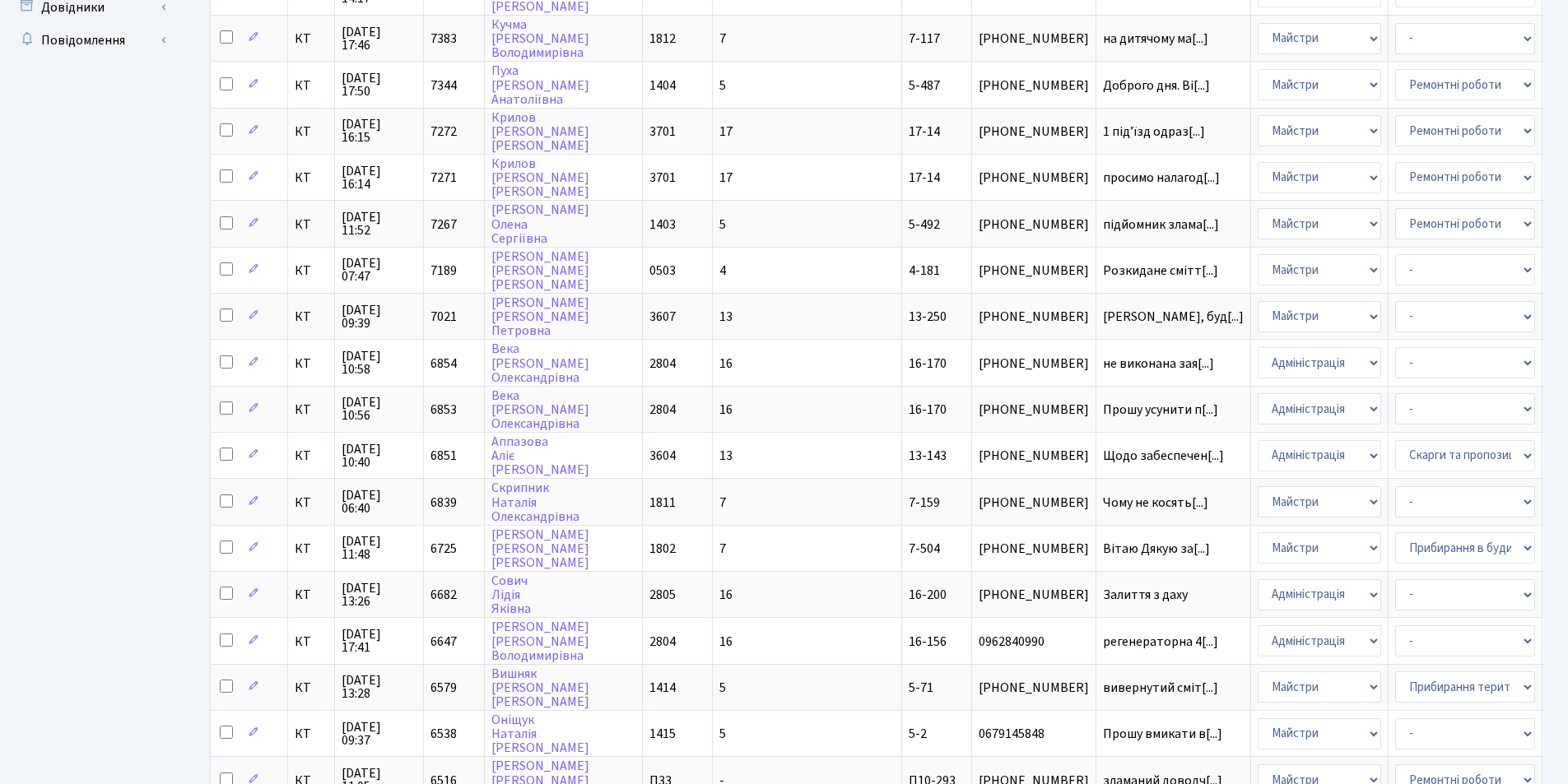
scroll to position [526, 0]
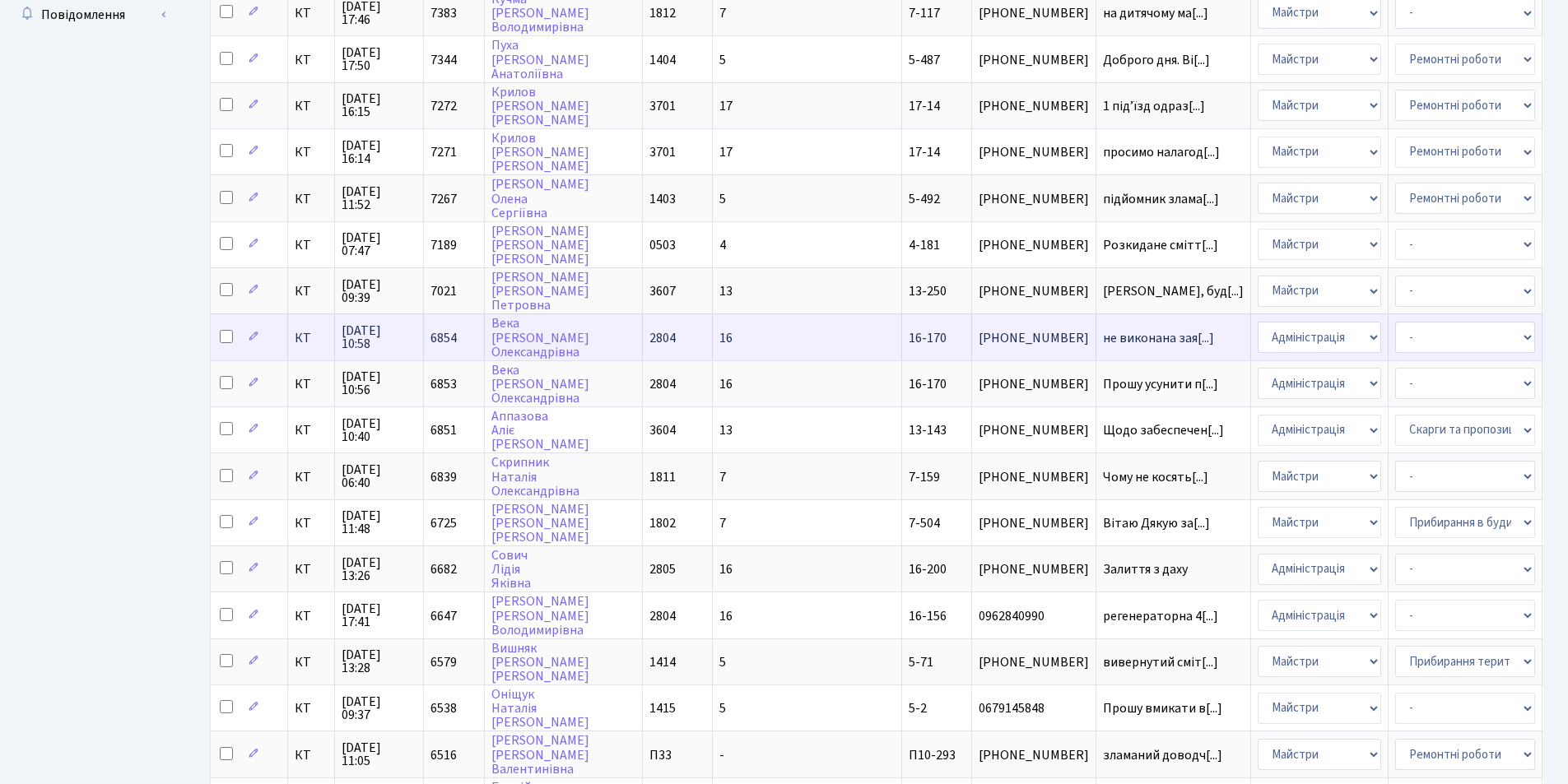
click at [978, 337] on span "[PHONE_NUMBER]" at bounding box center [1033, 338] width 110 height 13
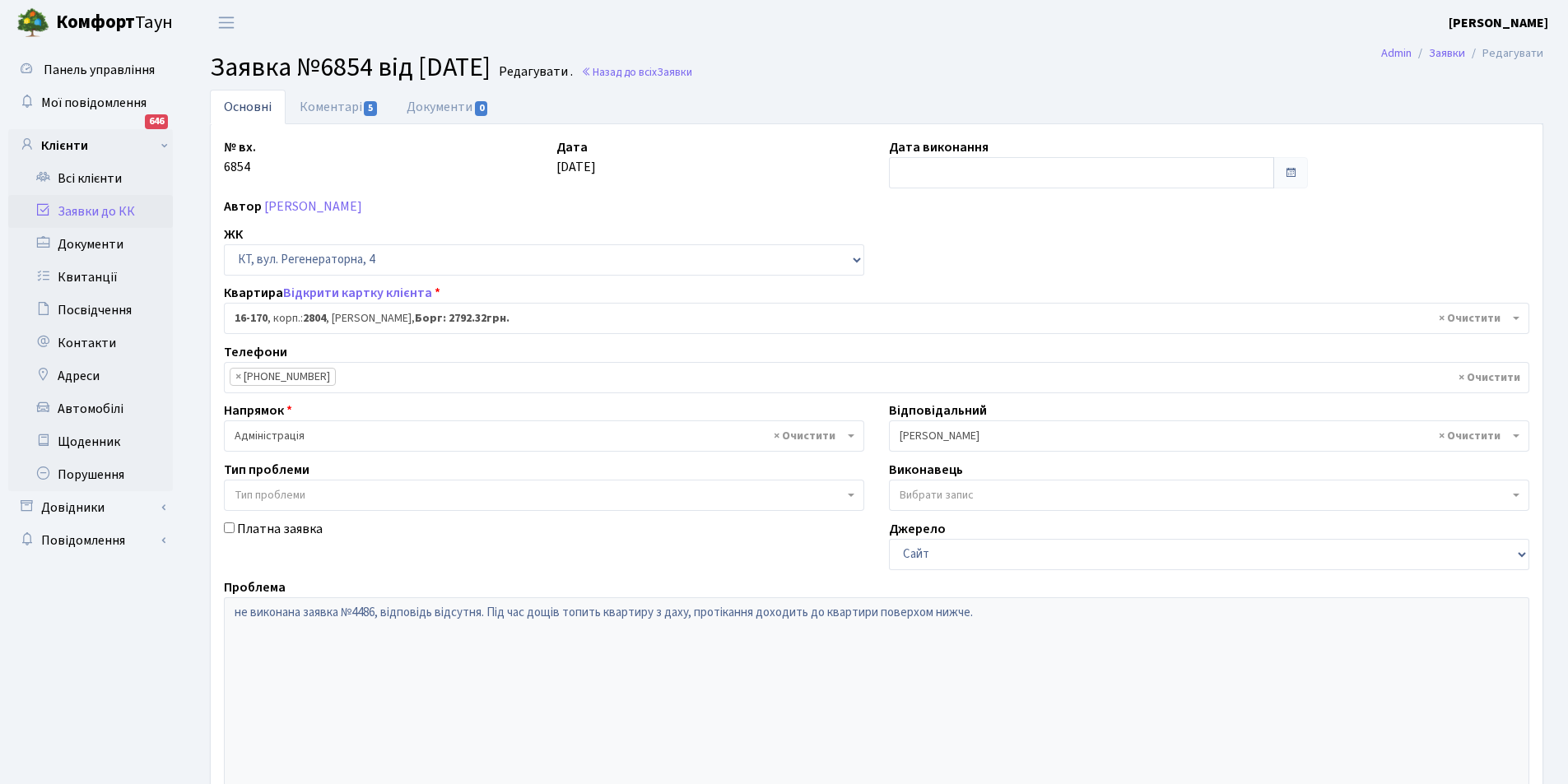
select select "8731"
click at [341, 98] on link "Коментарі 5" at bounding box center [338, 107] width 107 height 34
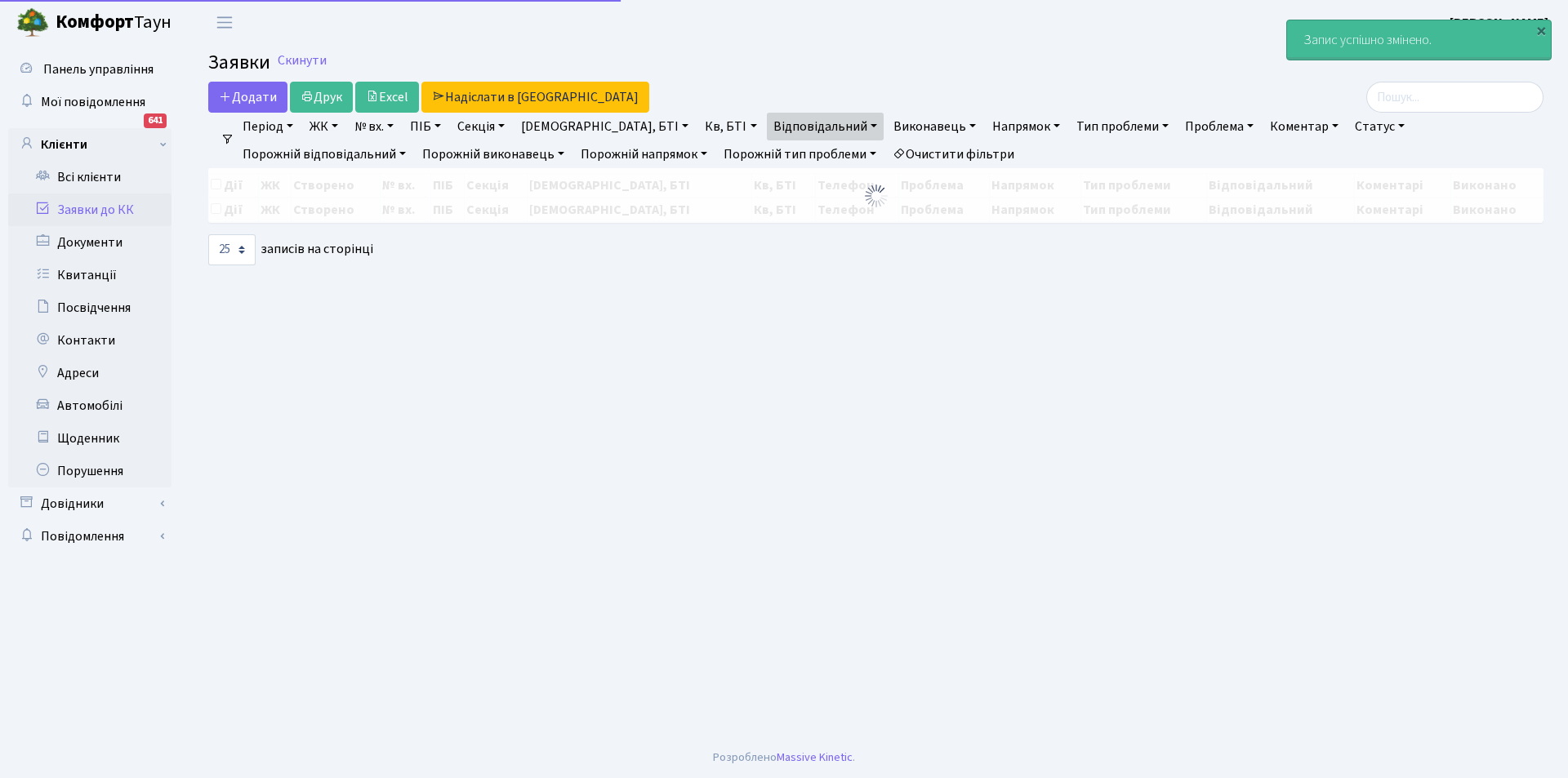
select select "25"
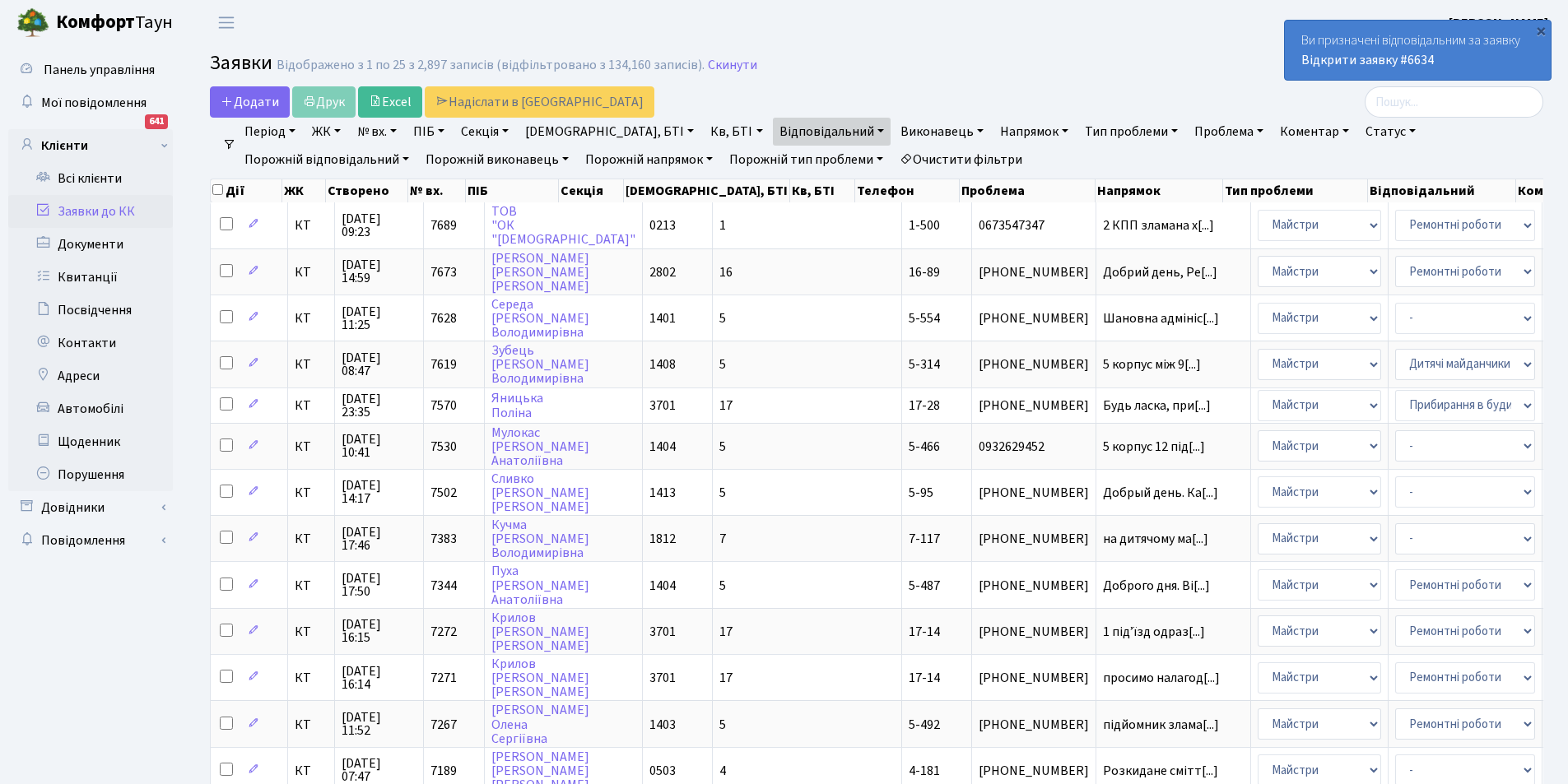
click at [1313, 46] on div "Ви призначені відповідальним за заявку Відкрити заявку #6634" at bounding box center [1417, 50] width 265 height 60
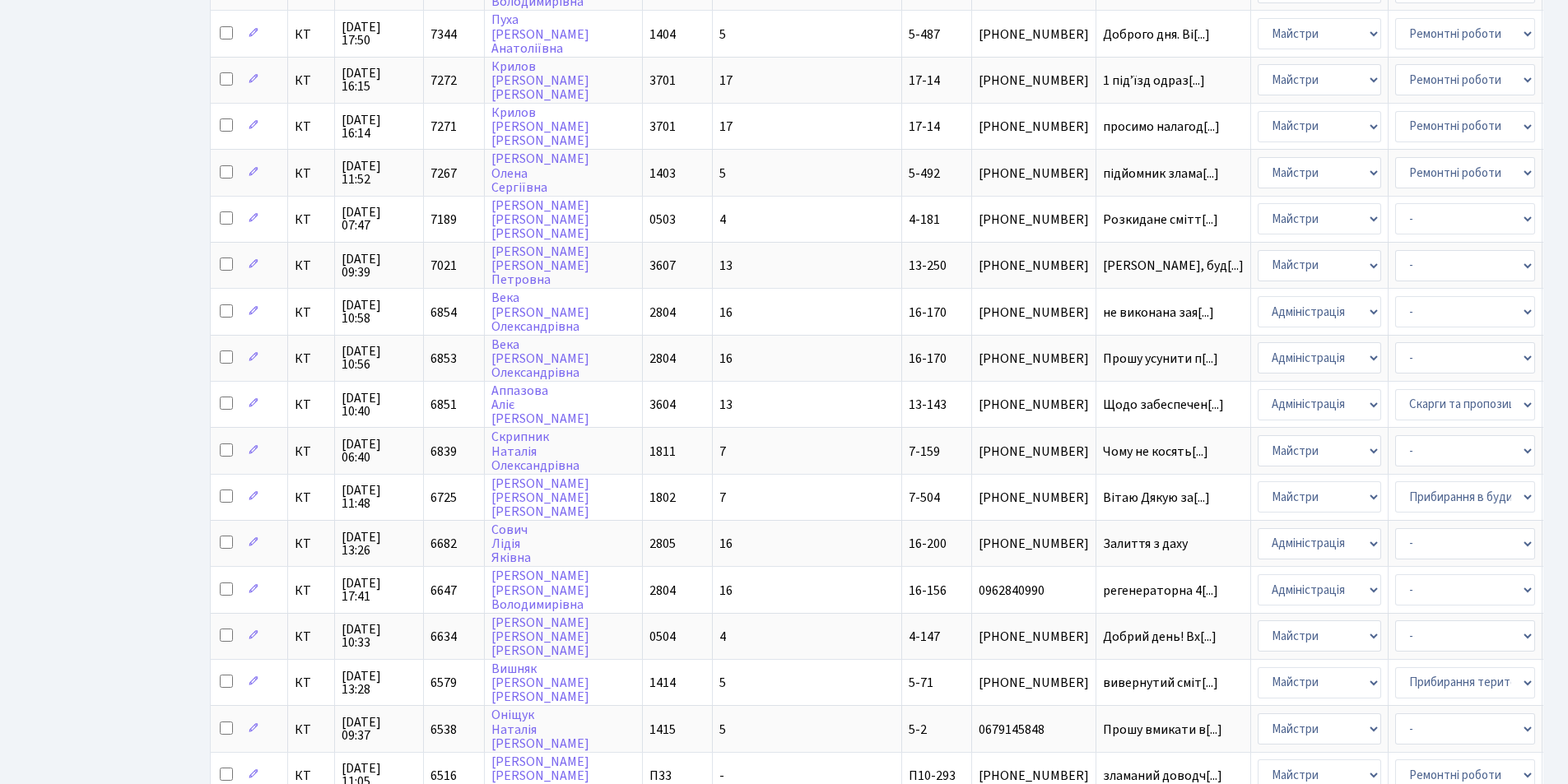
scroll to position [690, 0]
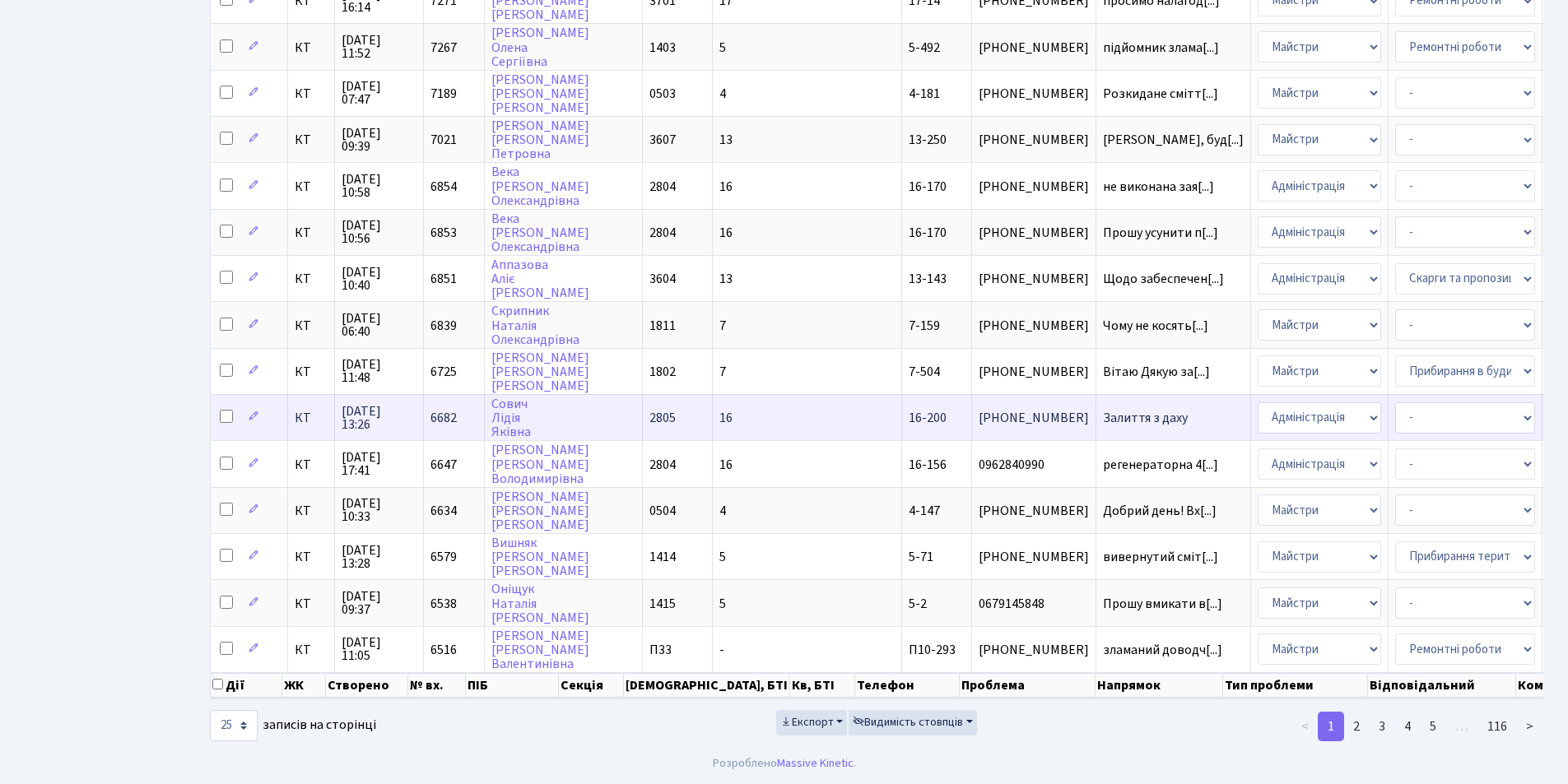
click at [909, 410] on span "16-200" at bounding box center [928, 418] width 38 height 18
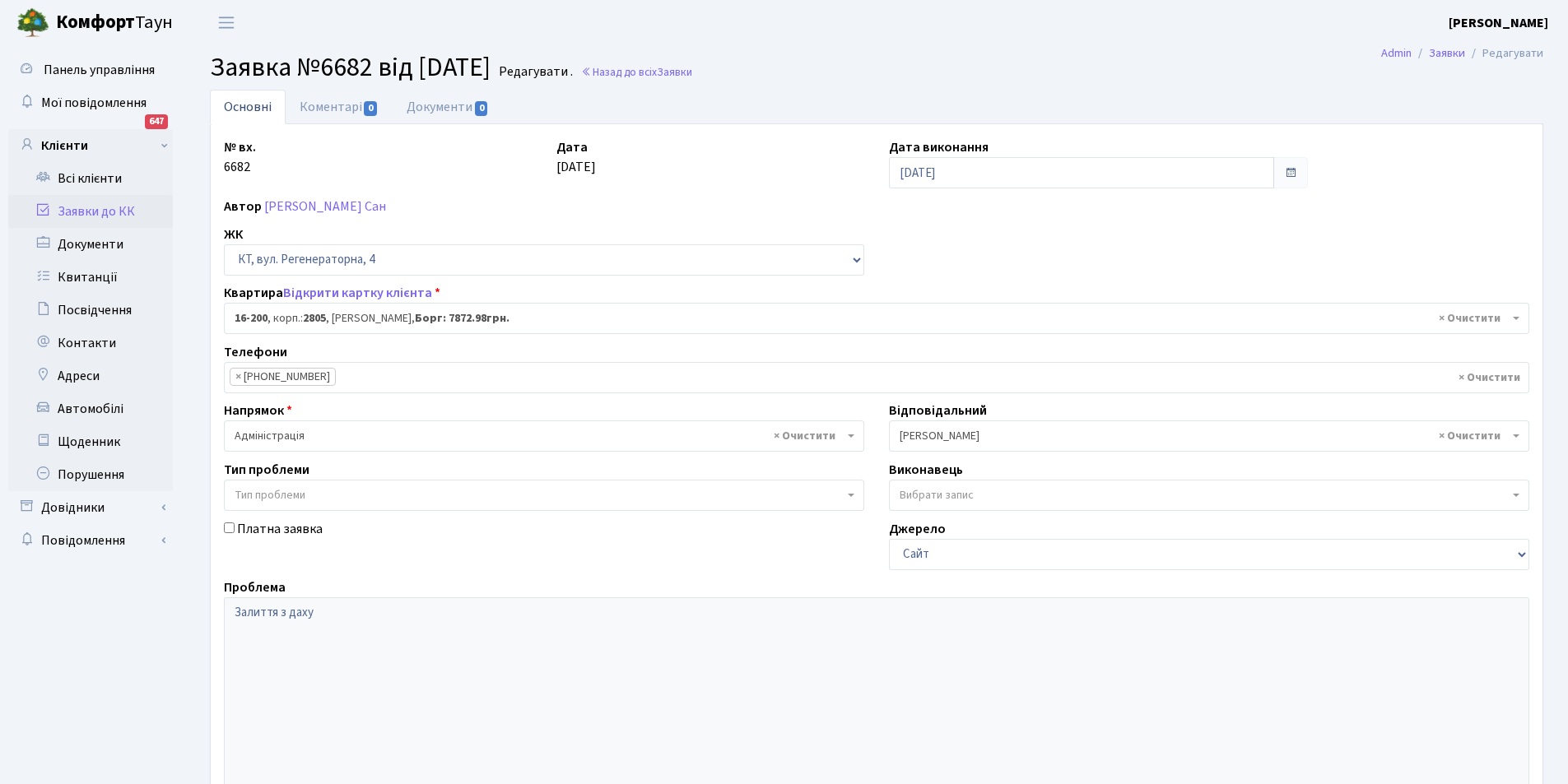
select select "8761"
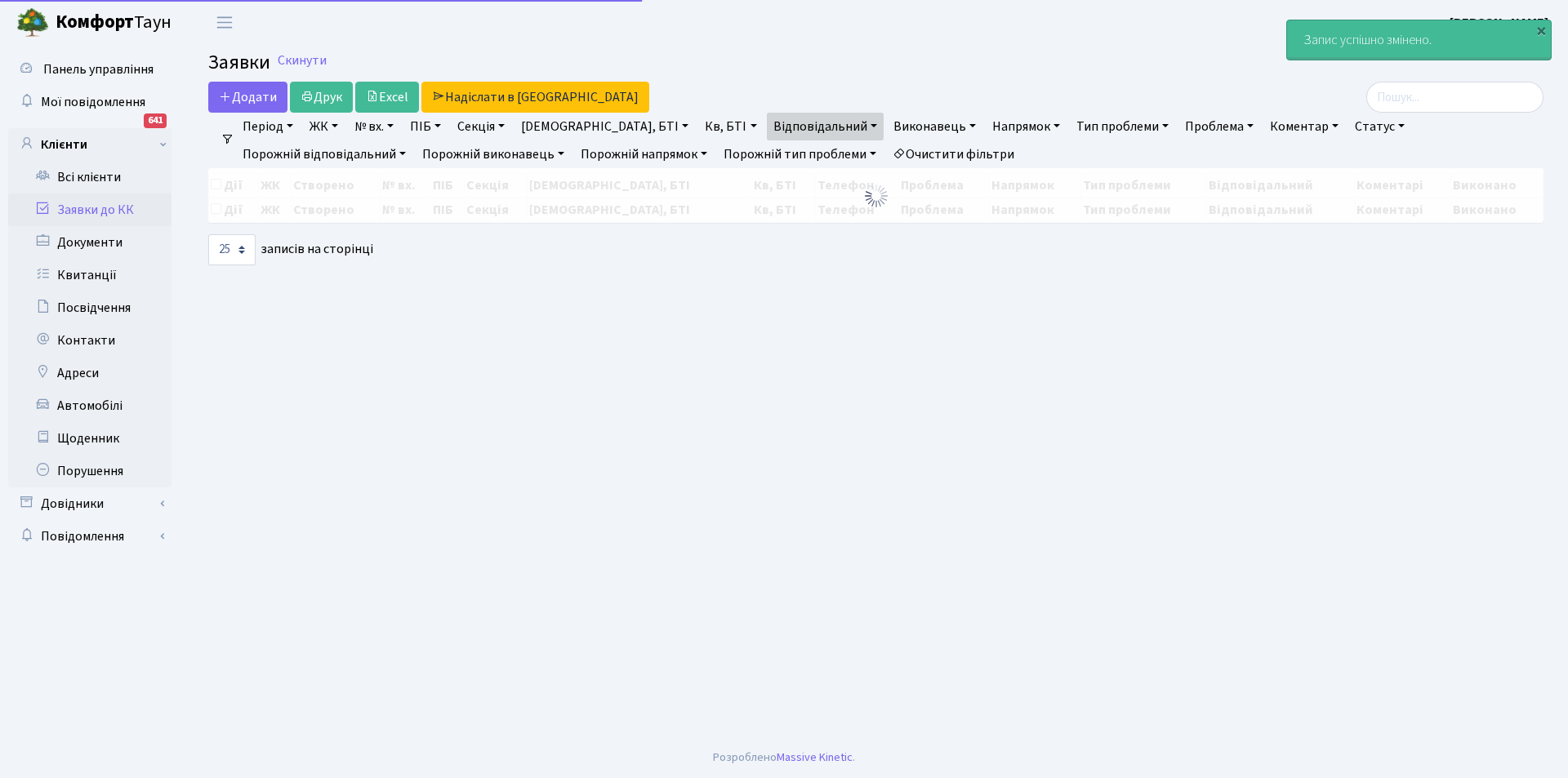
select select "25"
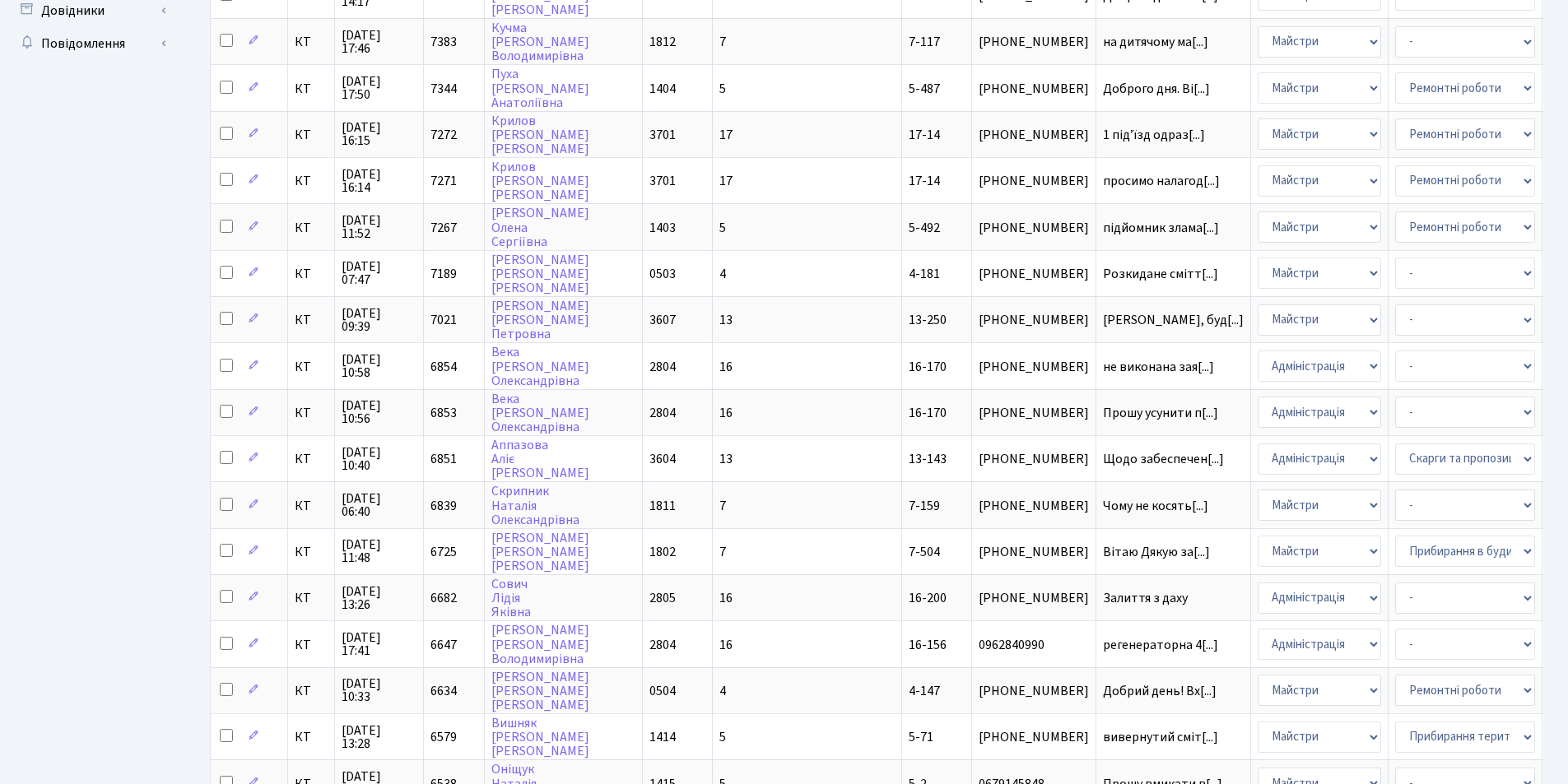
scroll to position [499, 0]
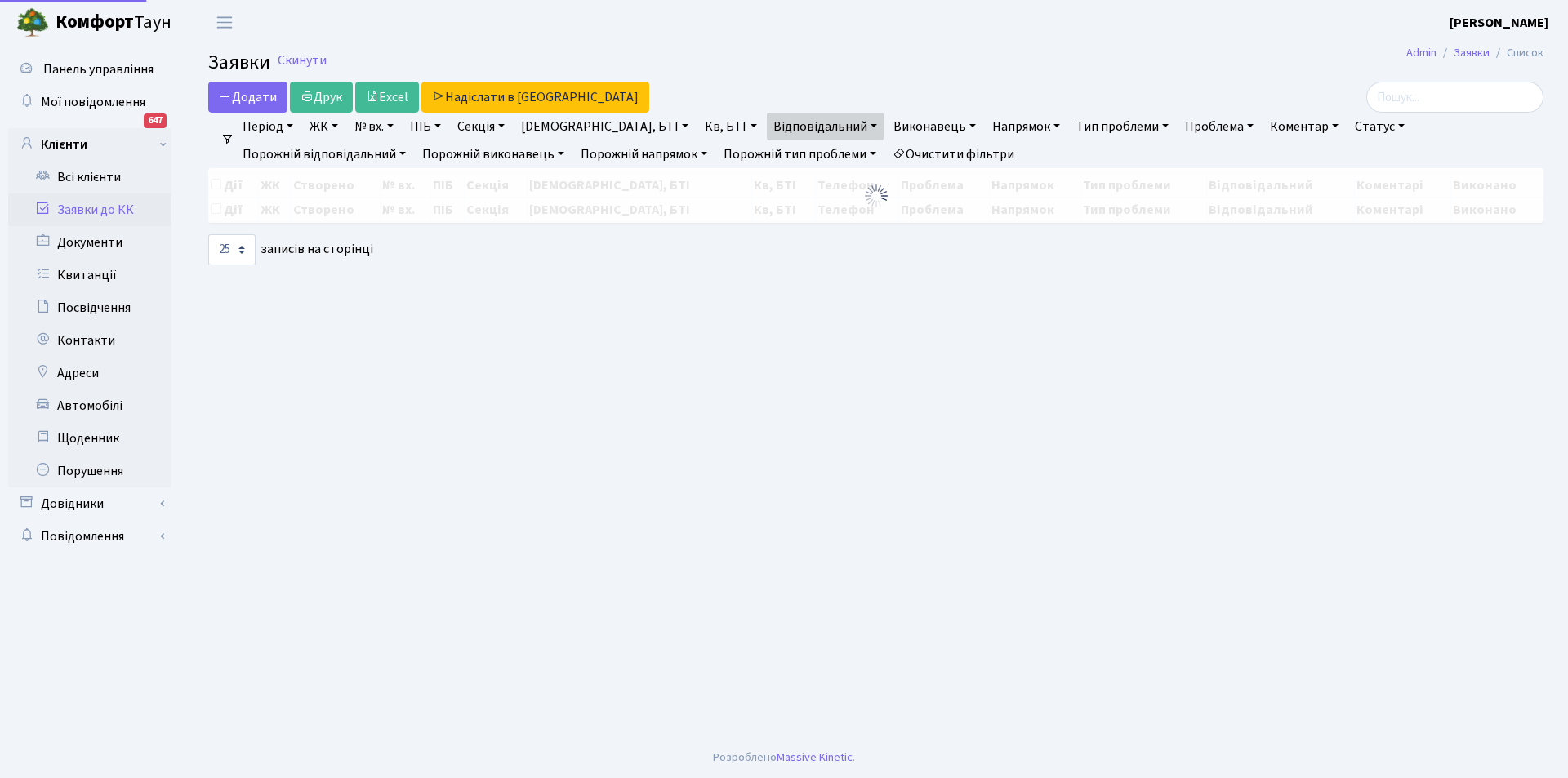
select select "25"
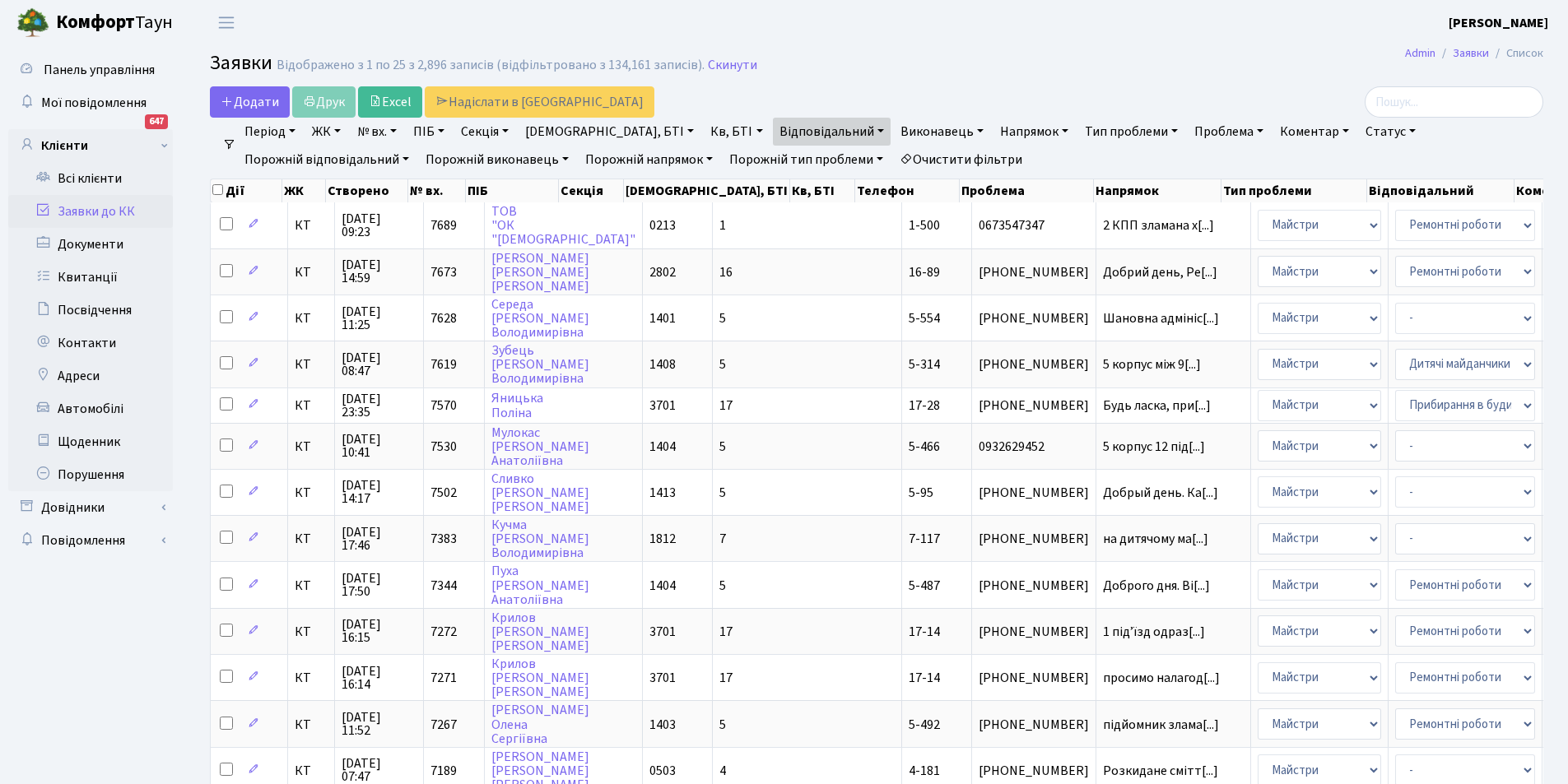
click at [893, 147] on link "Очистити фільтри" at bounding box center [960, 160] width 136 height 28
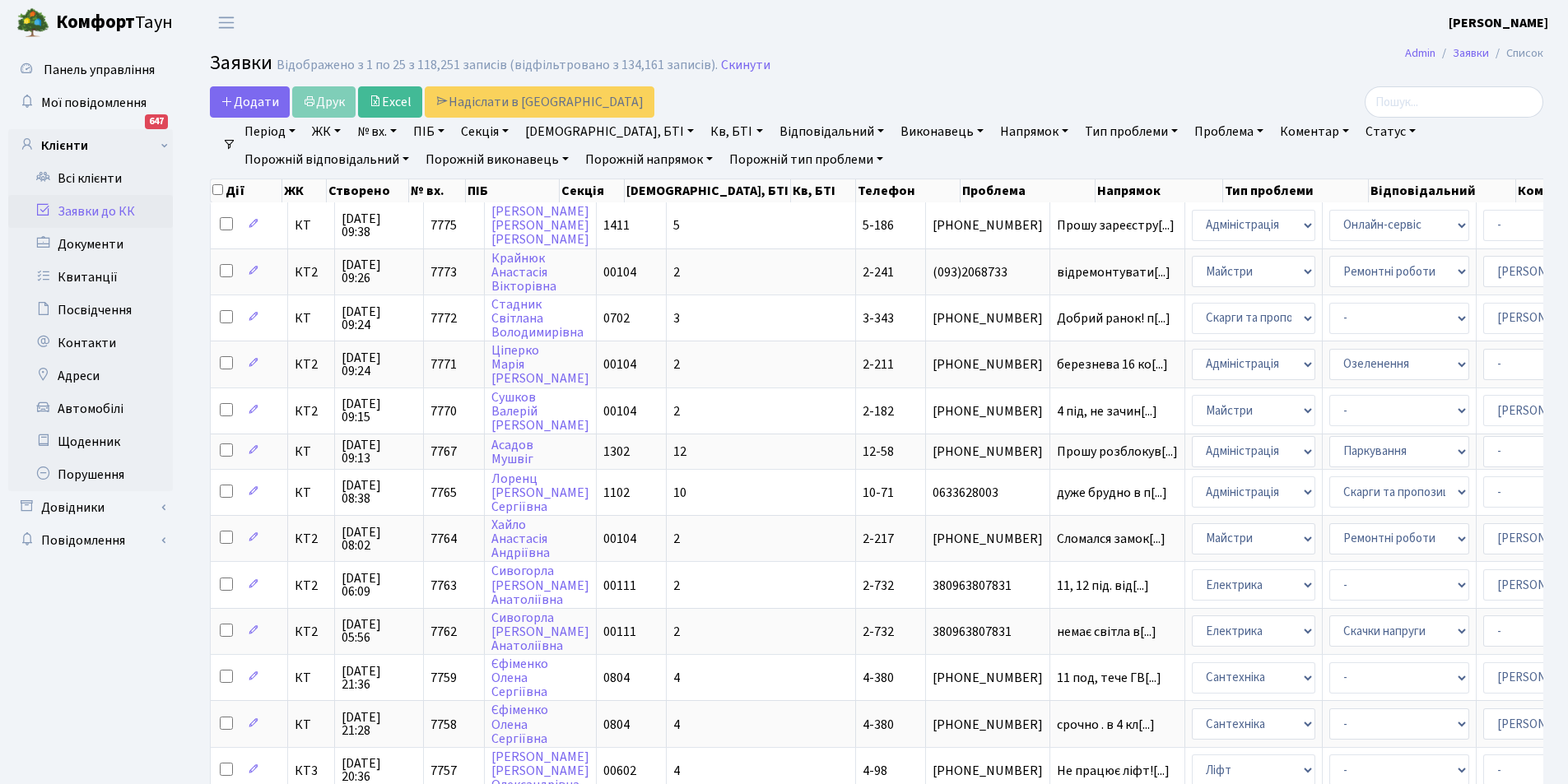
drag, startPoint x: 1567, startPoint y: 398, endPoint x: 1572, endPoint y: 448, distance: 50.2
click at [1568, 448] on html "[PERSON_NAME] [PERSON_NAME] Мій обліковий запис Вийти Панель управління Мої пов…" at bounding box center [784, 731] width 1568 height 1462
click at [916, 42] on header "[PERSON_NAME] [PERSON_NAME] Мій обліковий запис Вийти" at bounding box center [784, 23] width 1568 height 46
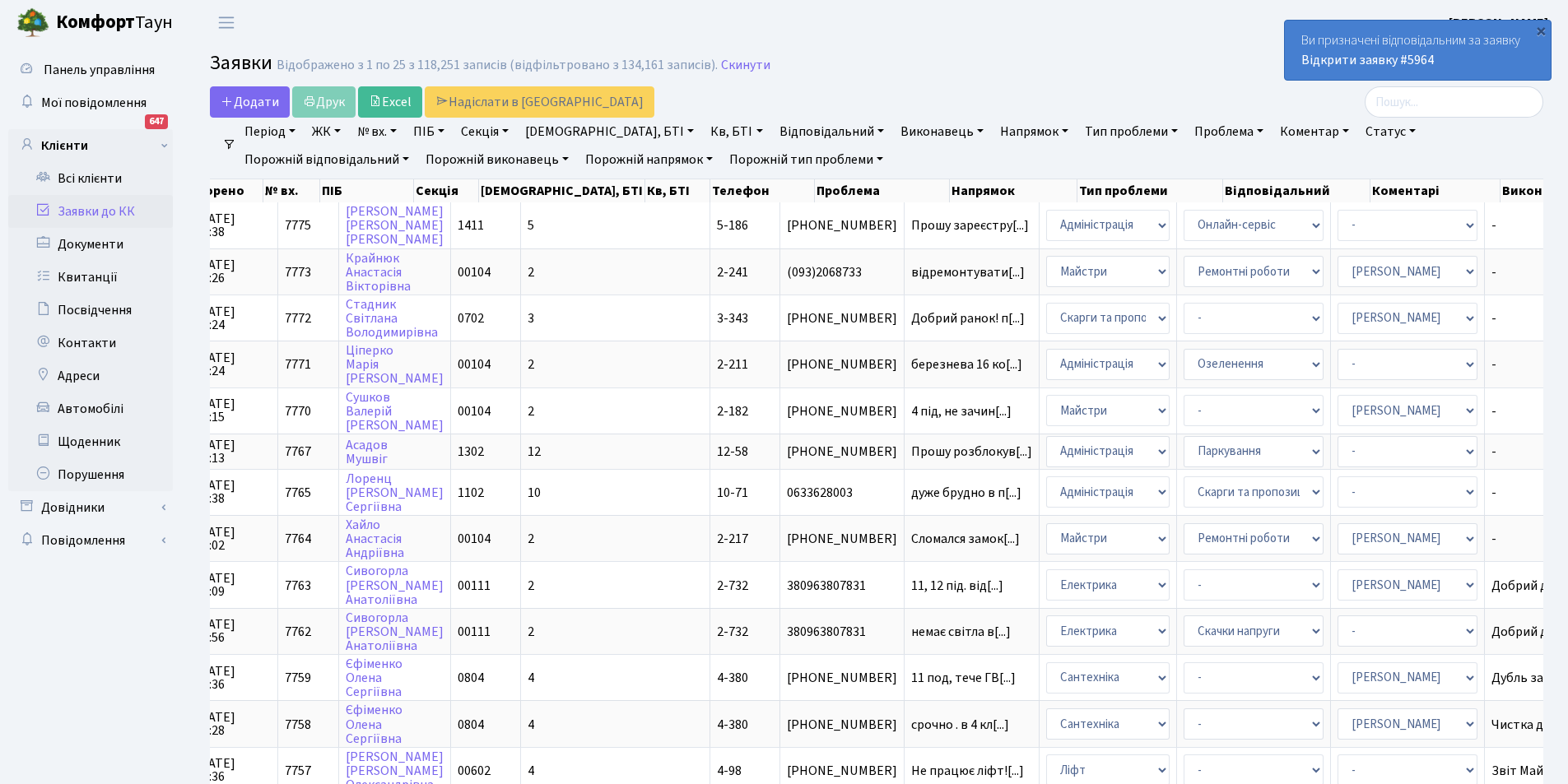
click at [775, 128] on link "Відповідальний" at bounding box center [831, 132] width 118 height 28
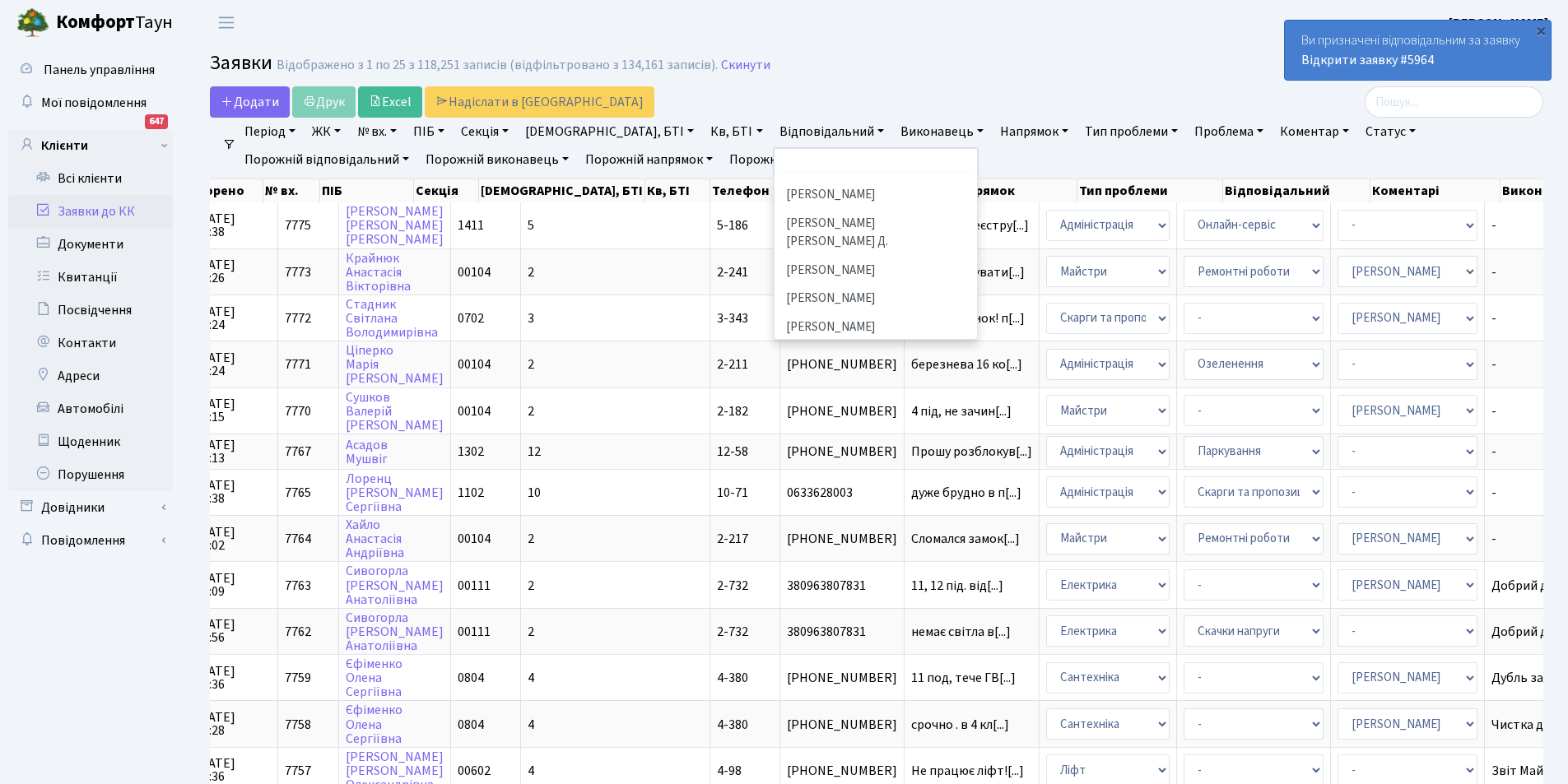
scroll to position [442, 0]
click at [810, 263] on li "[PERSON_NAME]" at bounding box center [876, 277] width 199 height 28
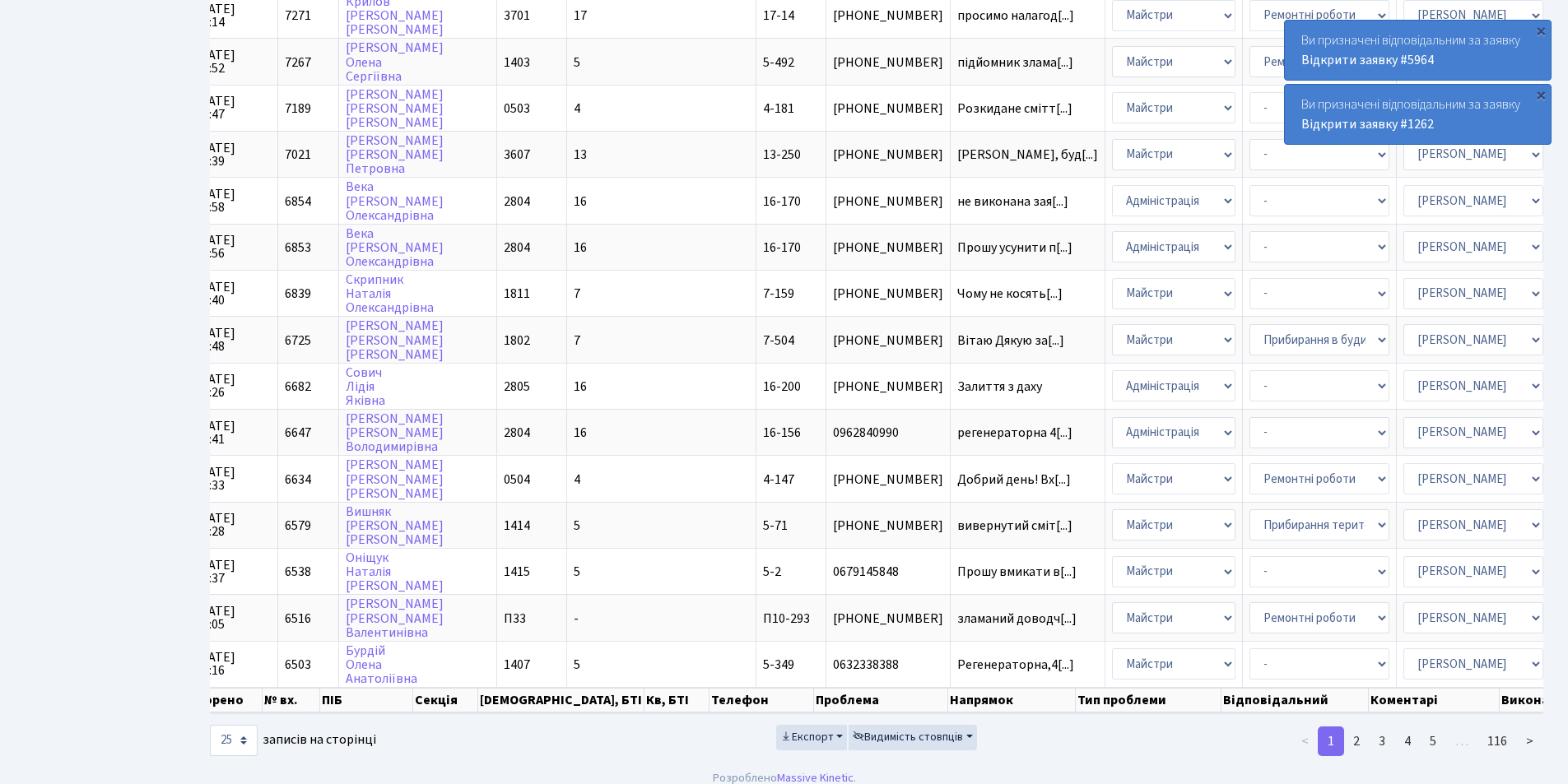
scroll to position [690, 0]
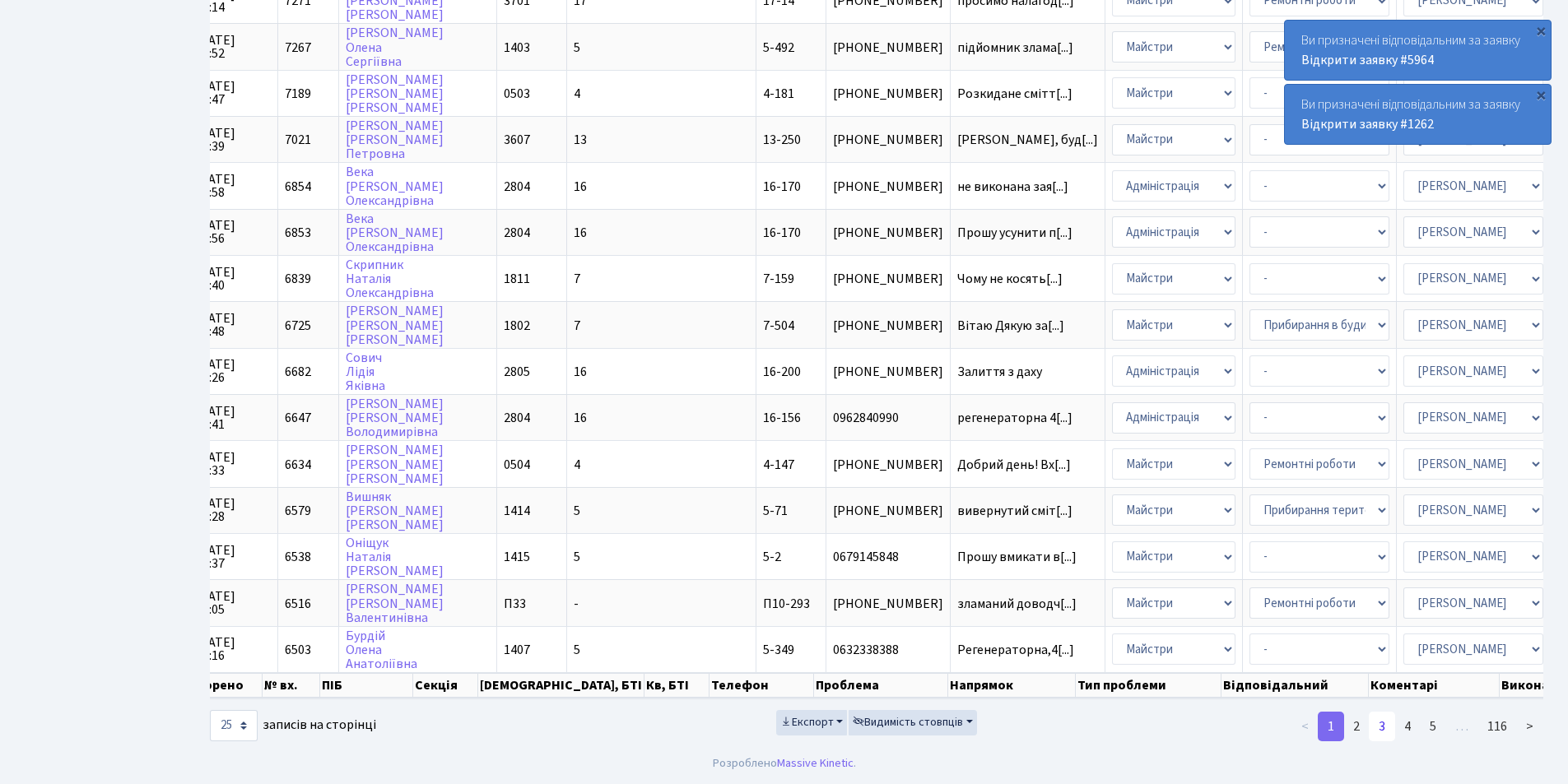
click at [1384, 726] on link "3" at bounding box center [1382, 726] width 27 height 29
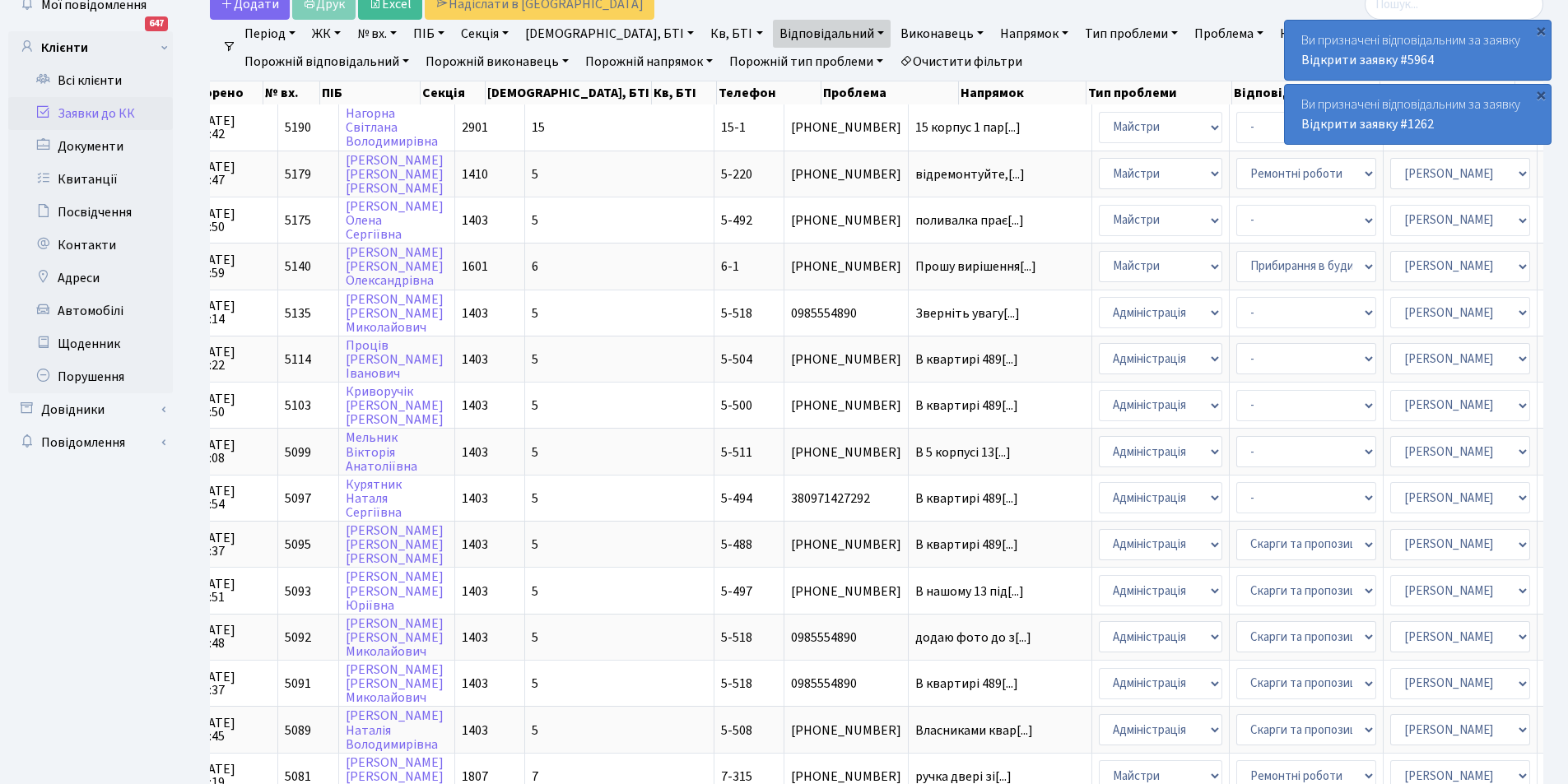
scroll to position [91, 0]
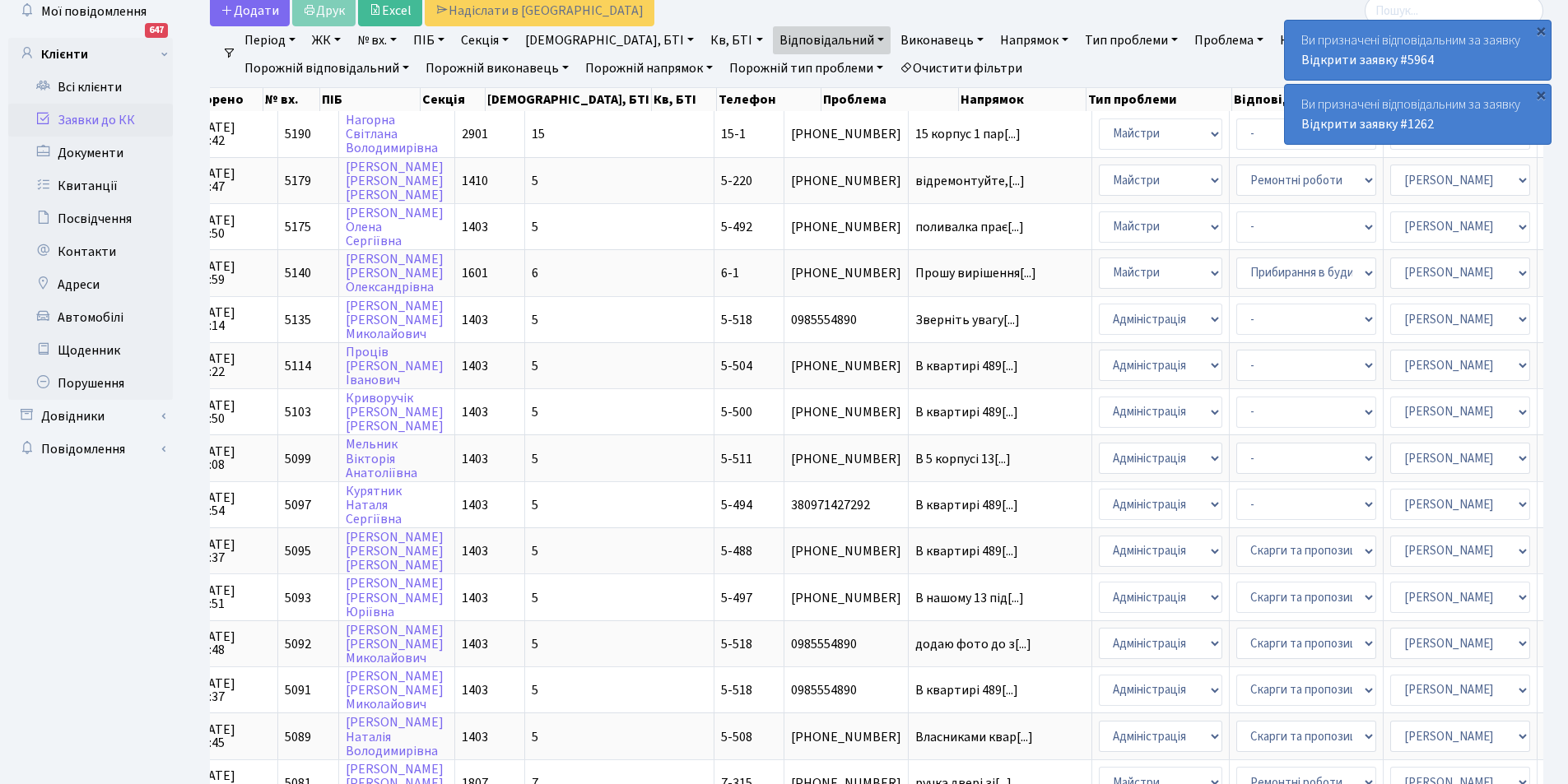
click at [893, 64] on link "Очистити фільтри" at bounding box center [960, 68] width 136 height 28
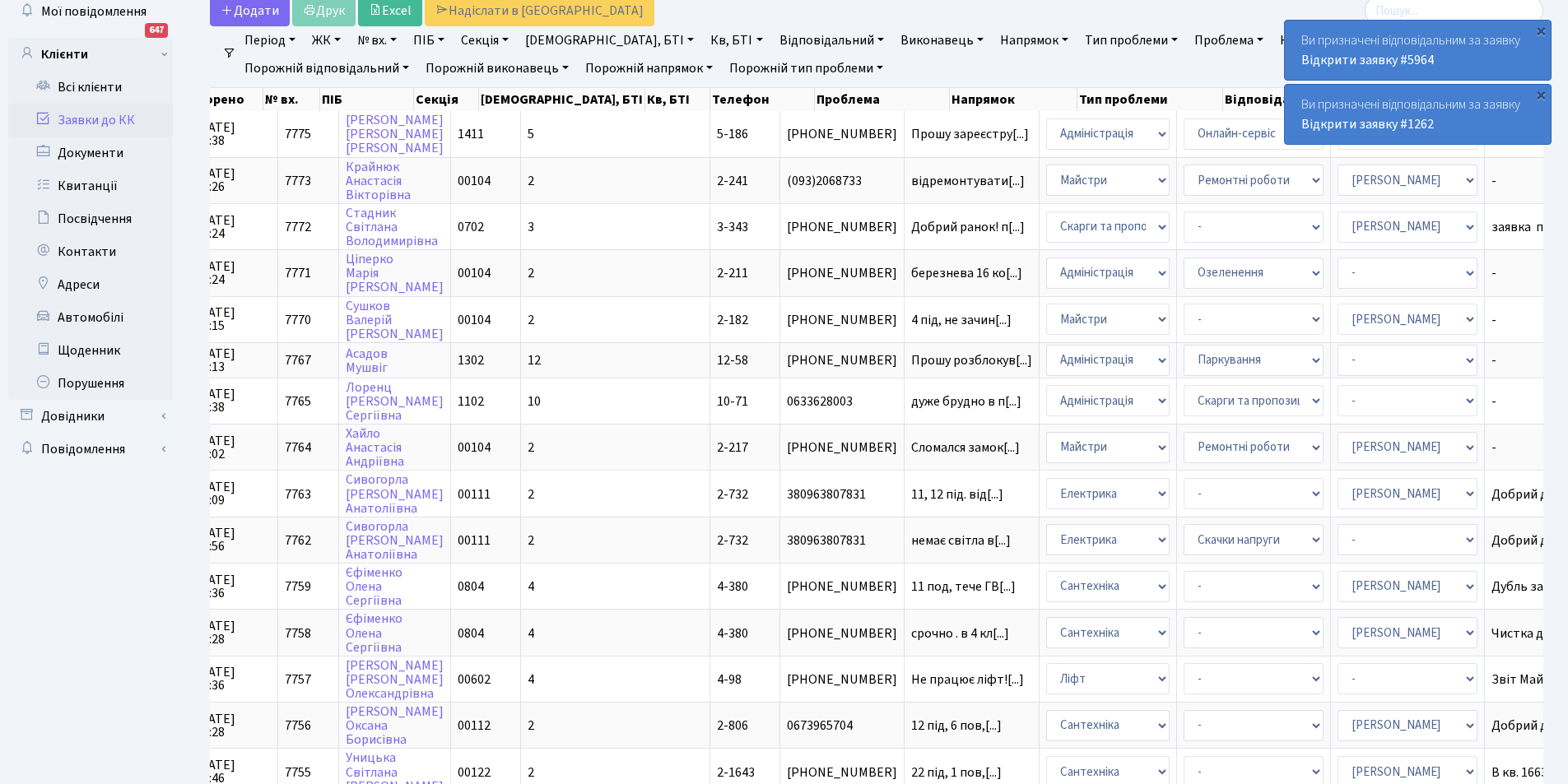
click at [778, 36] on link "Відповідальний" at bounding box center [831, 41] width 118 height 28
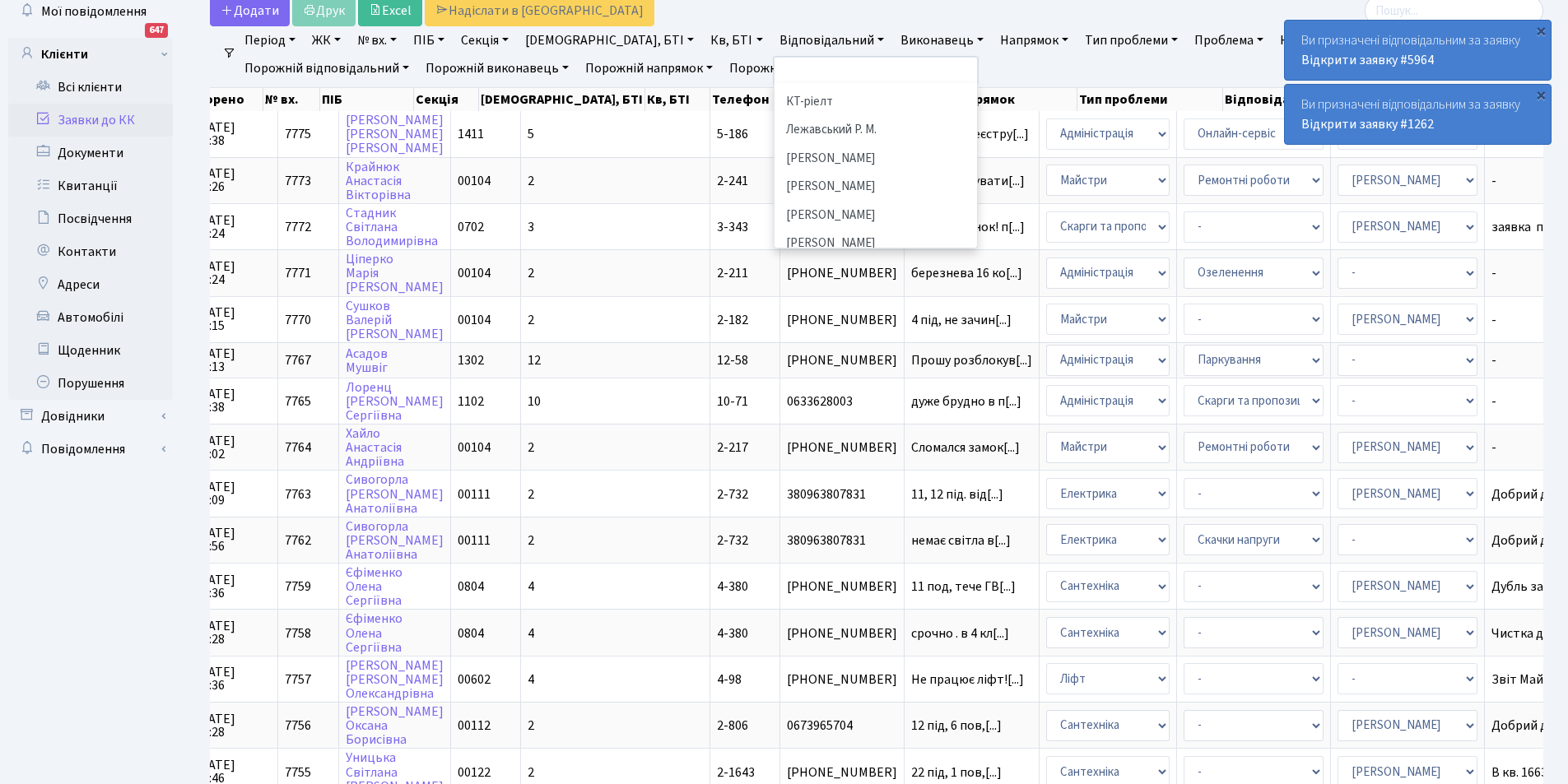
scroll to position [406, 0]
click at [834, 208] on li "[PERSON_NAME]" at bounding box center [876, 222] width 199 height 28
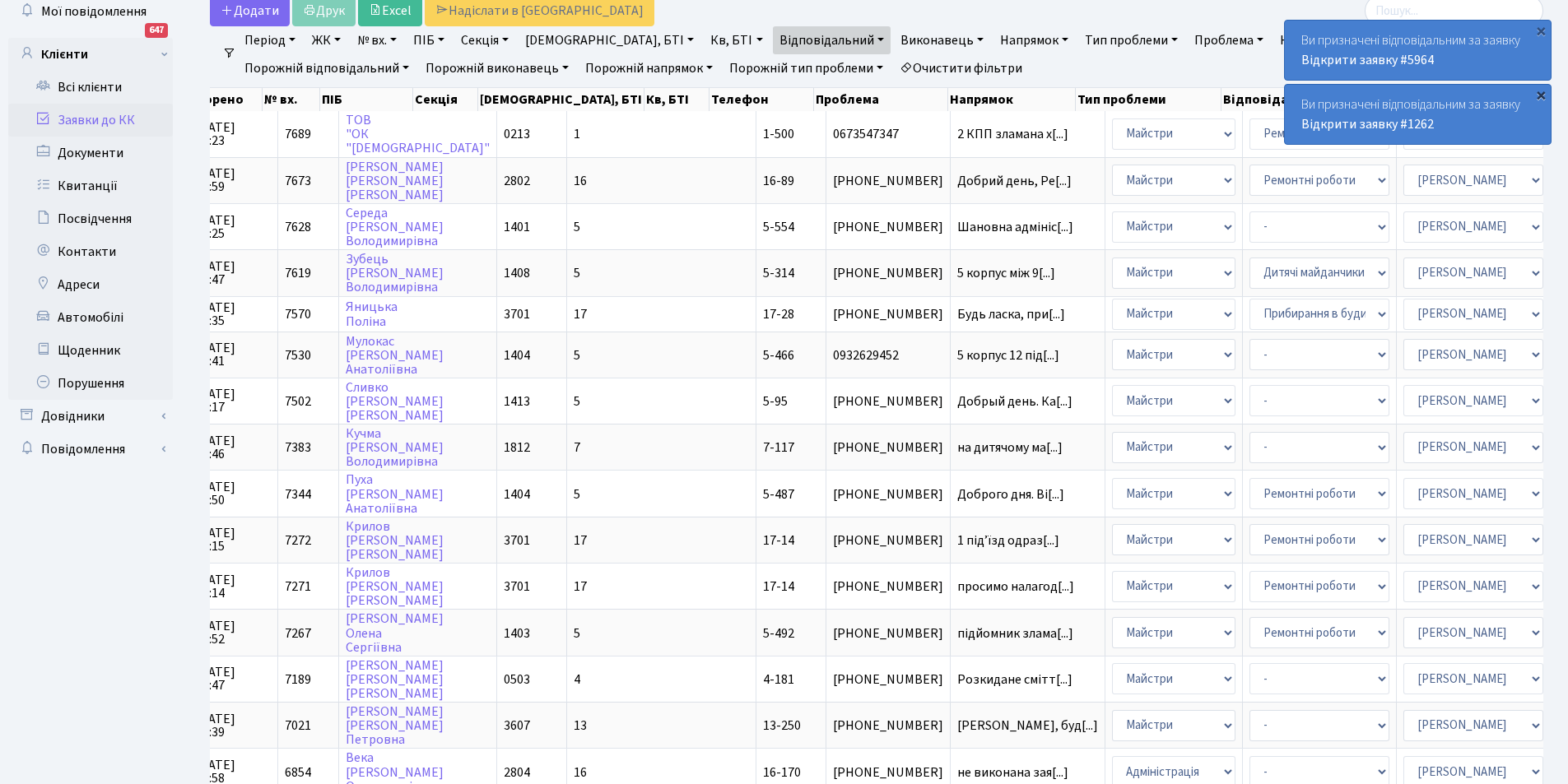
click at [1541, 94] on div "×" at bounding box center [1541, 94] width 16 height 16
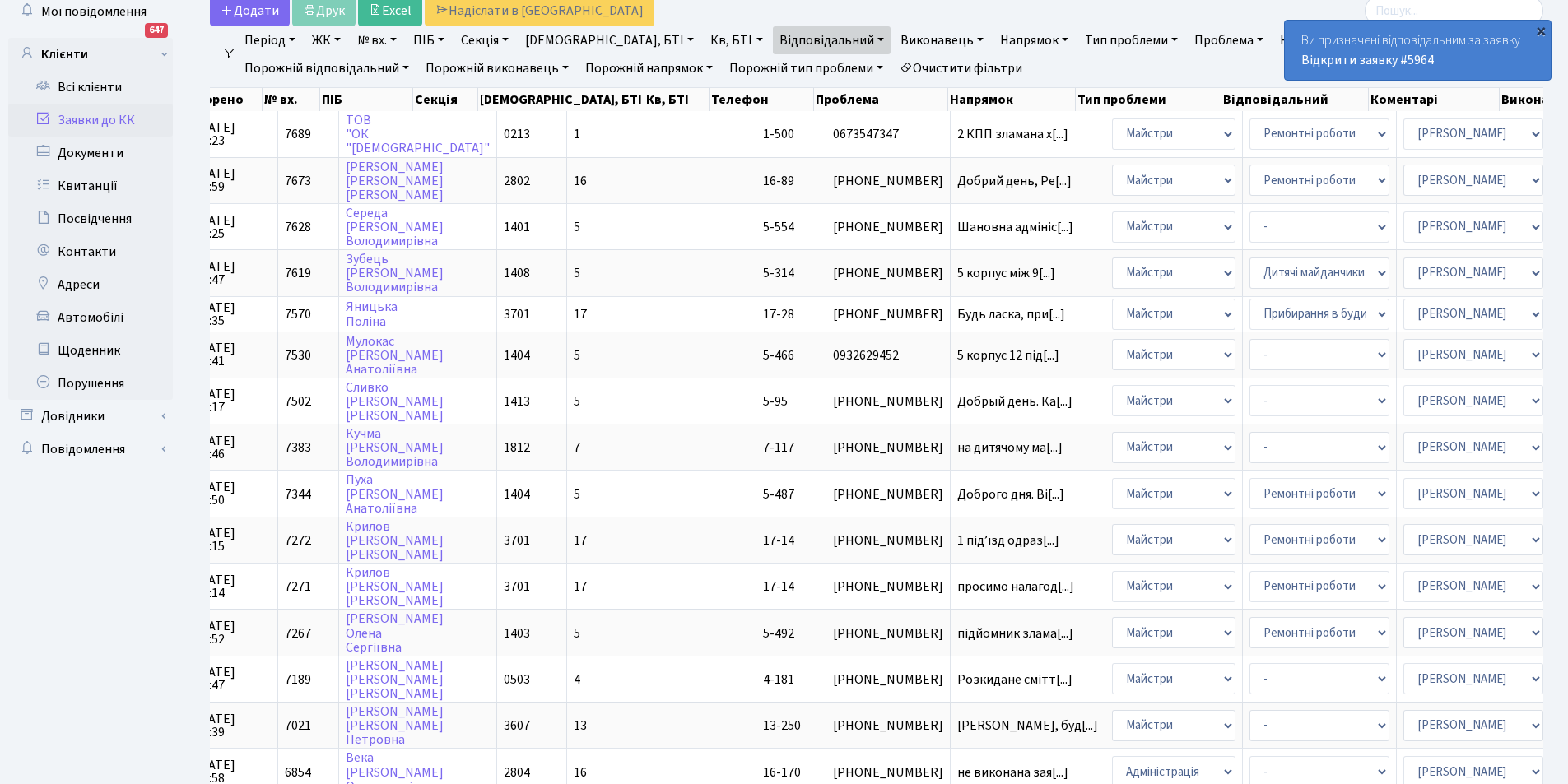
click at [1538, 28] on div "×" at bounding box center [1541, 29] width 16 height 16
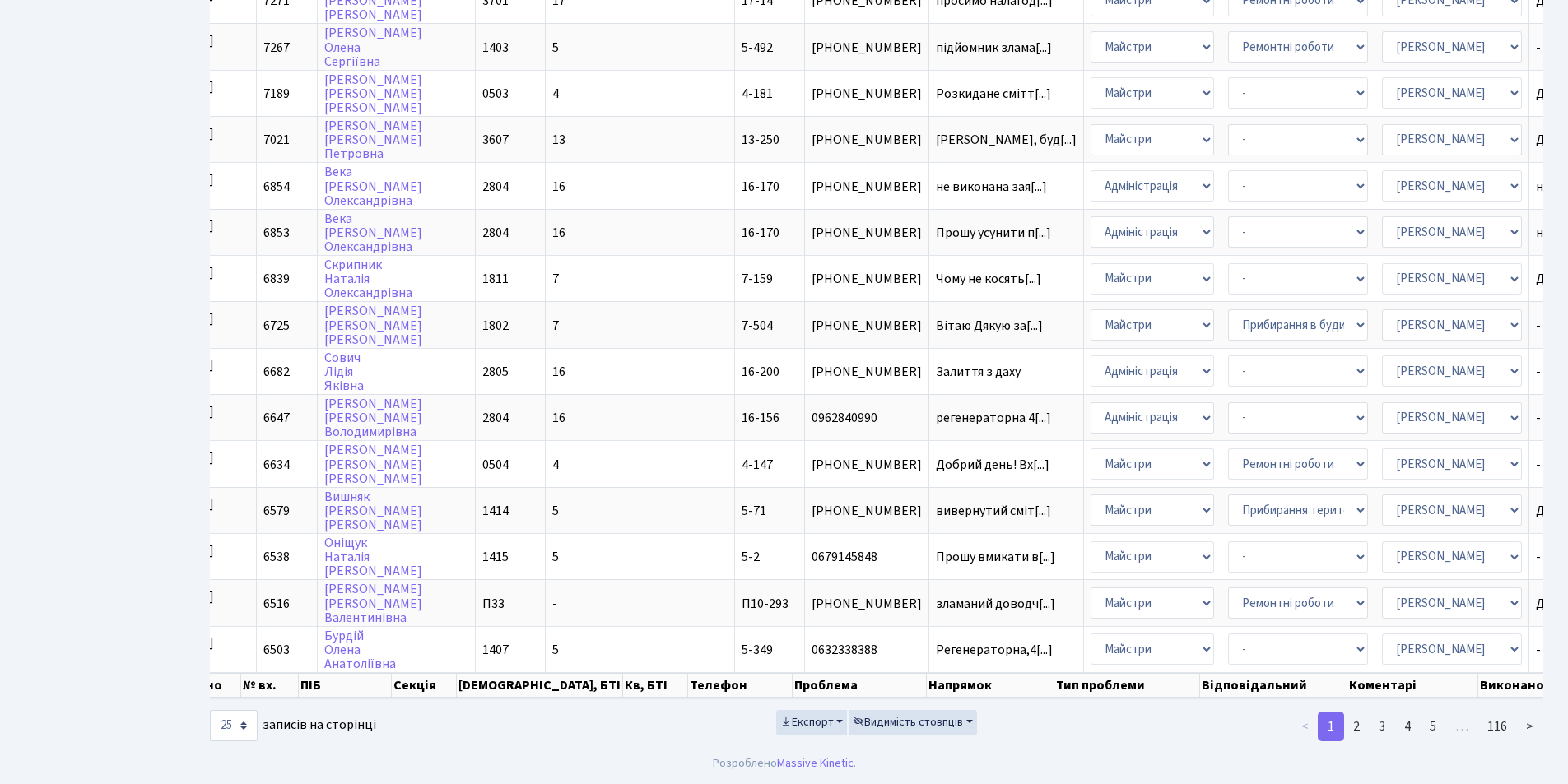
scroll to position [0, 169]
click at [1440, 721] on link "5" at bounding box center [1433, 726] width 27 height 29
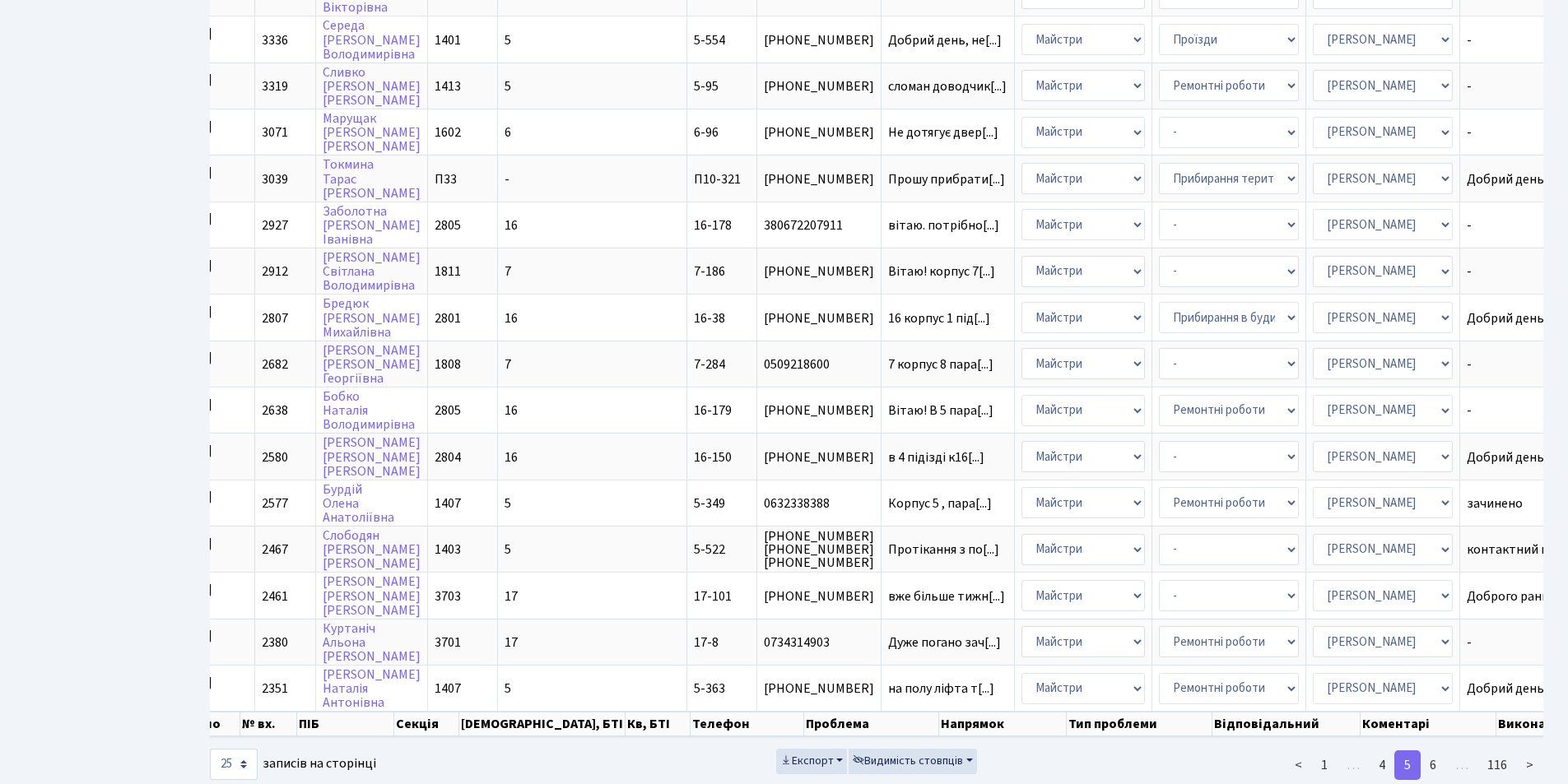
scroll to position [701, 0]
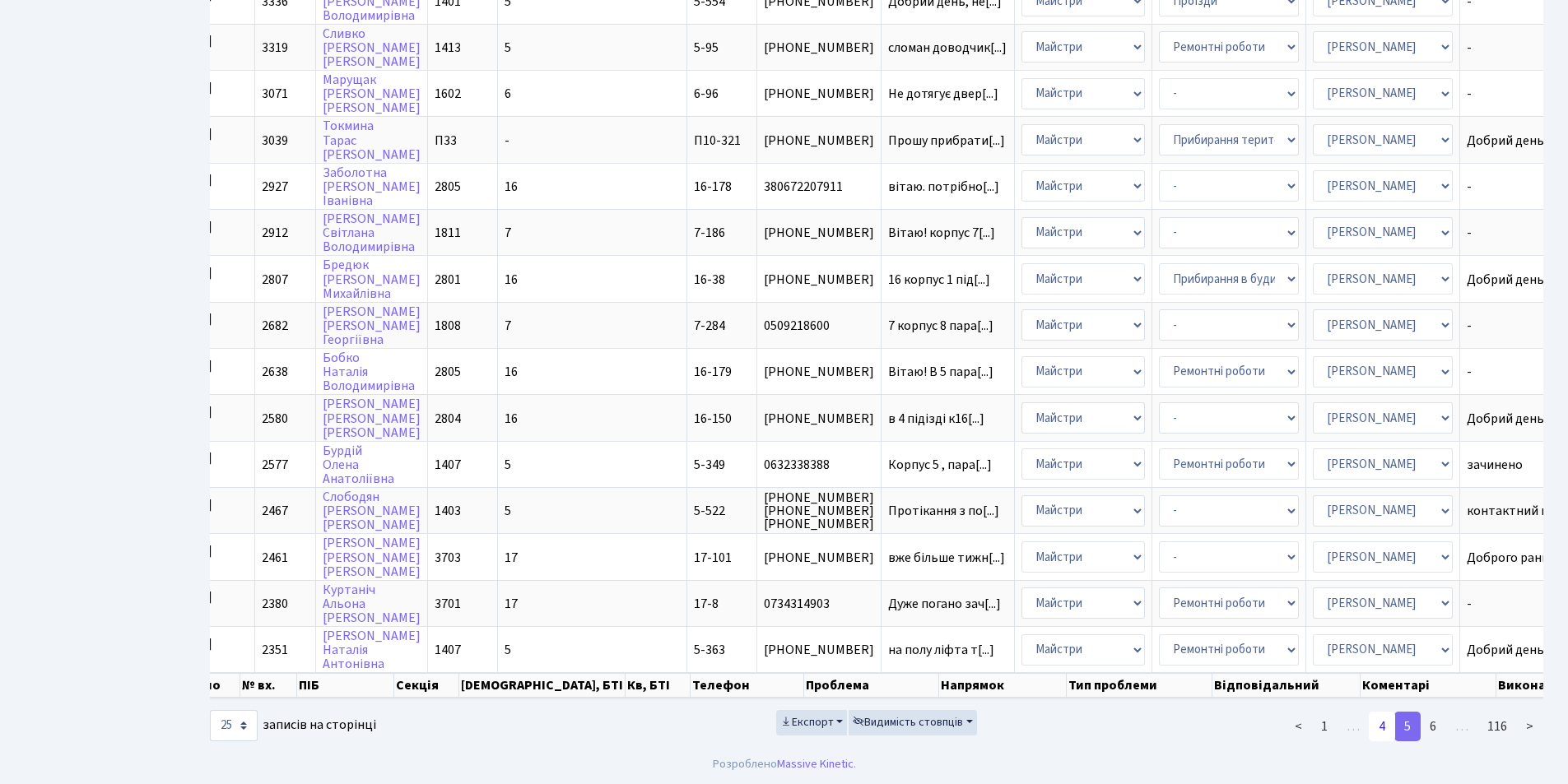
click at [1381, 726] on link "4" at bounding box center [1382, 726] width 27 height 29
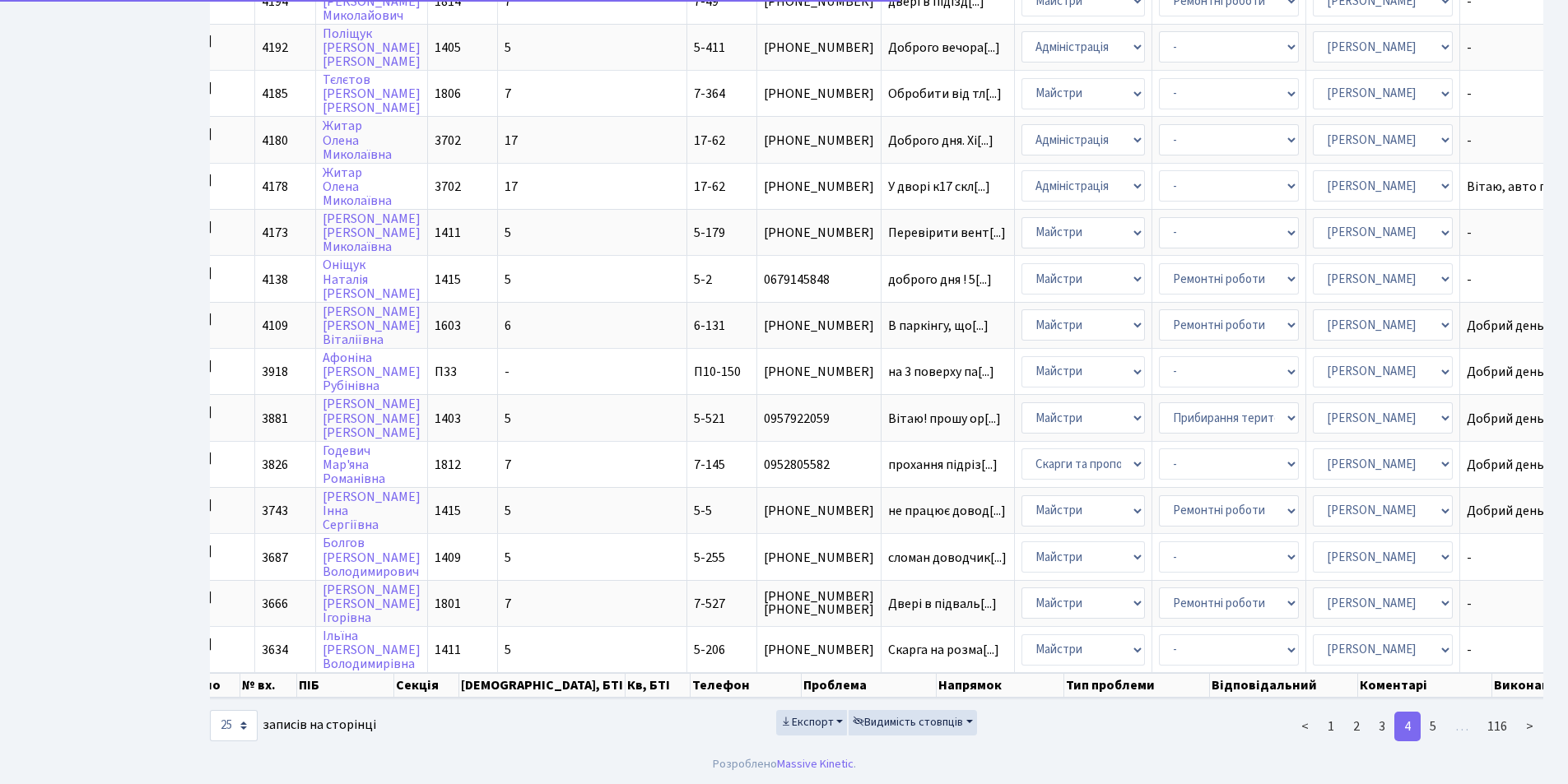
scroll to position [0, 165]
click at [1384, 725] on link "3" at bounding box center [1382, 726] width 27 height 29
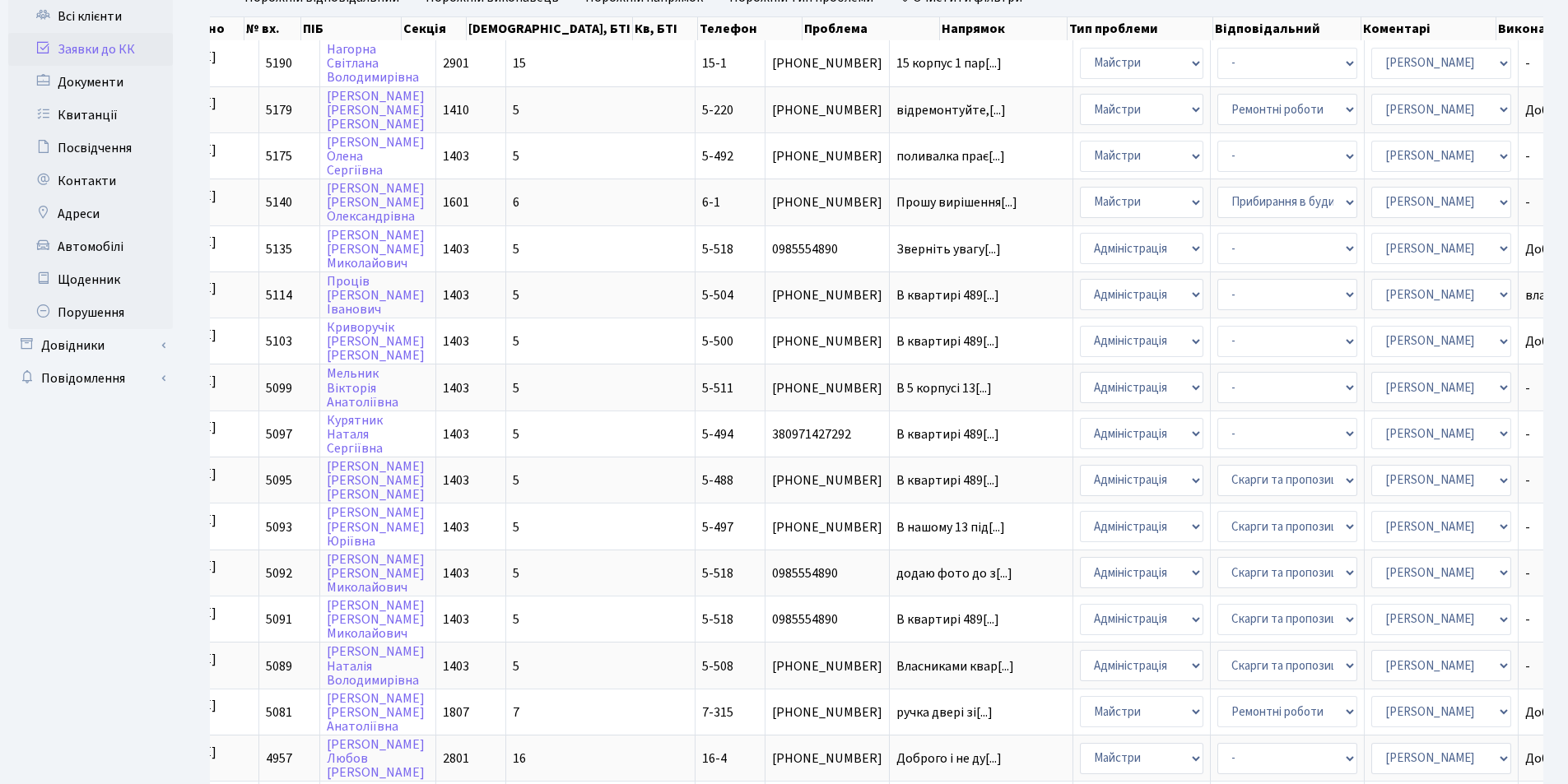
scroll to position [690, 0]
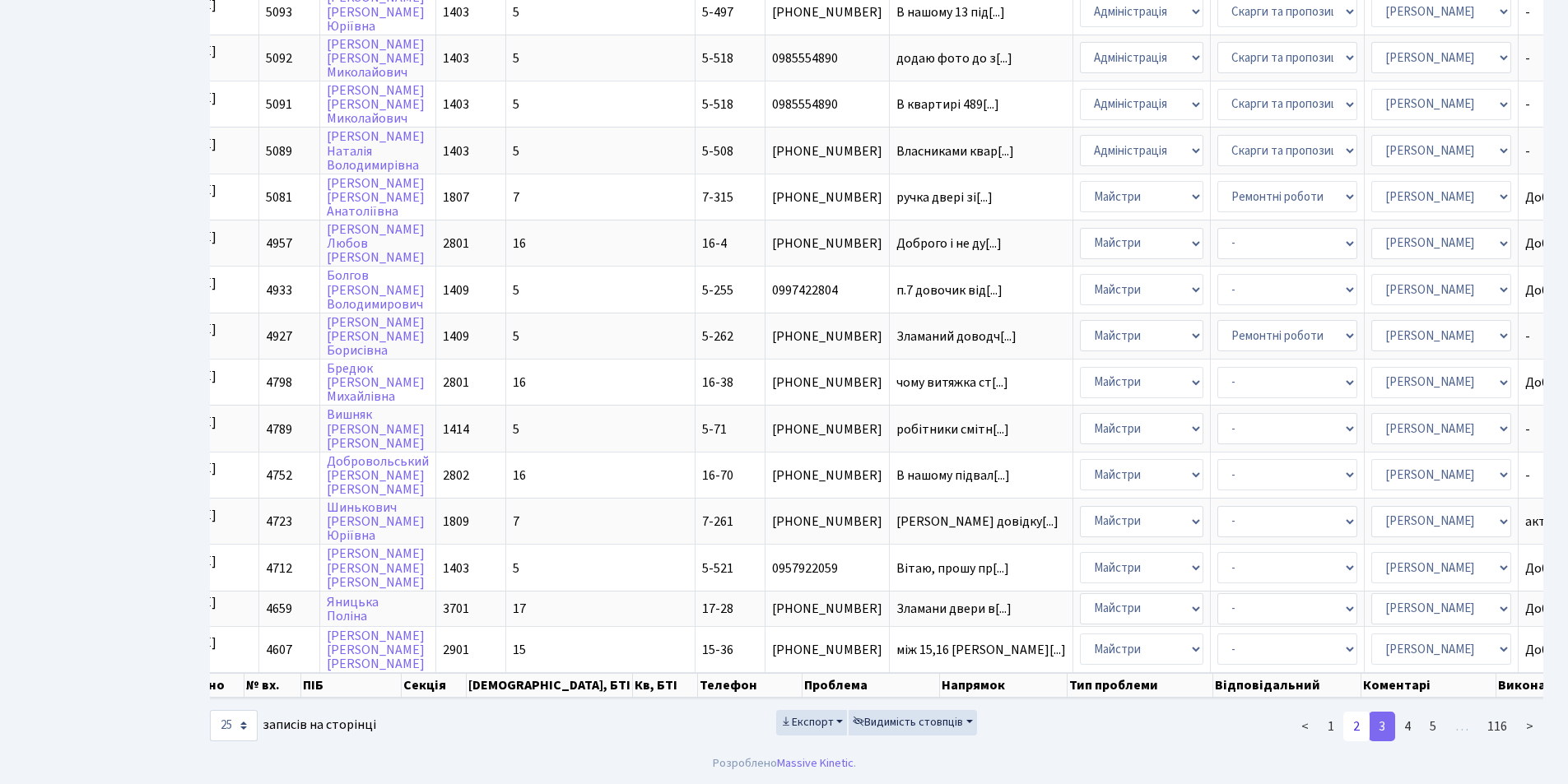
click at [1358, 724] on link "2" at bounding box center [1357, 726] width 27 height 29
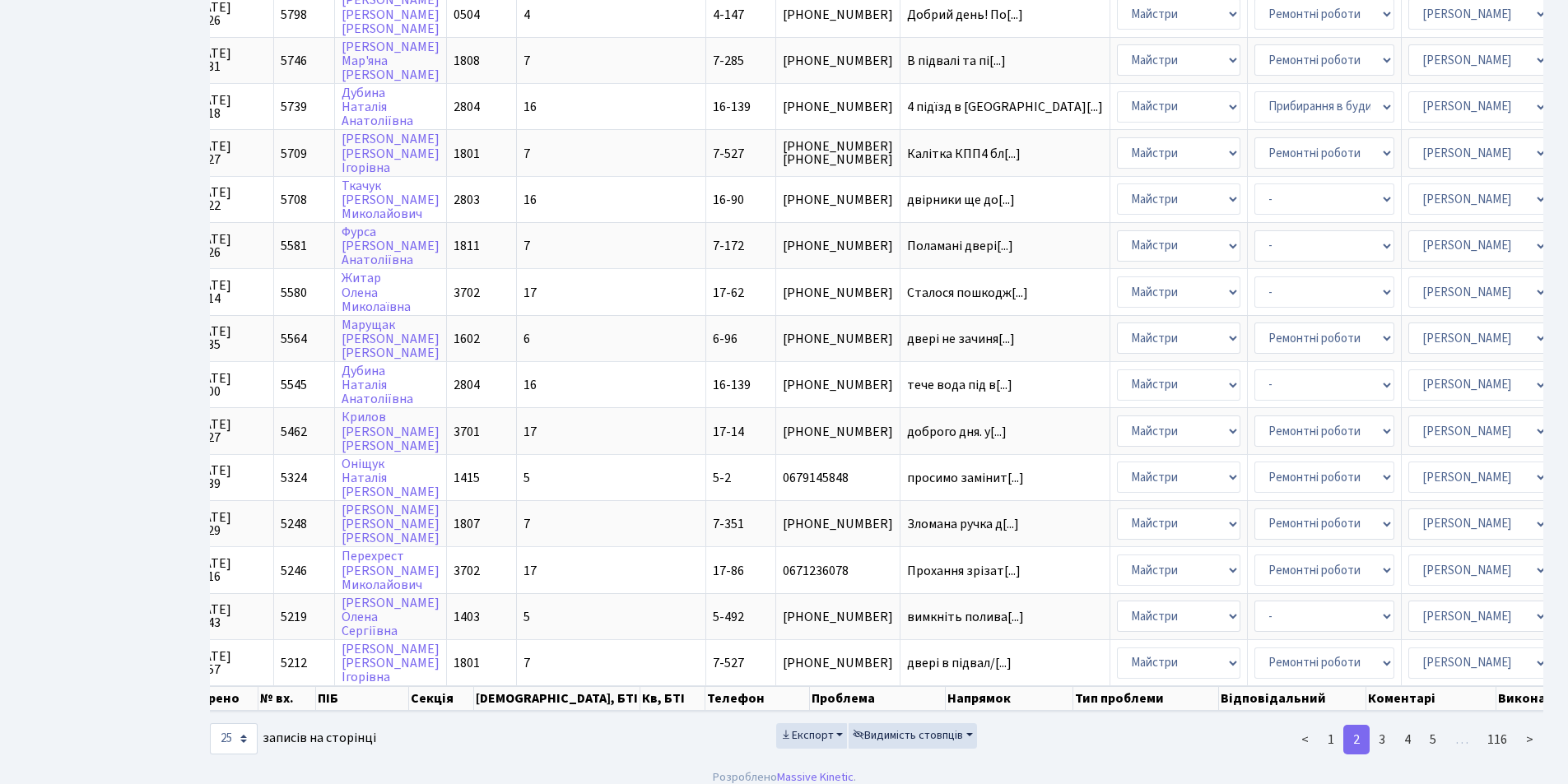
scroll to position [701, 0]
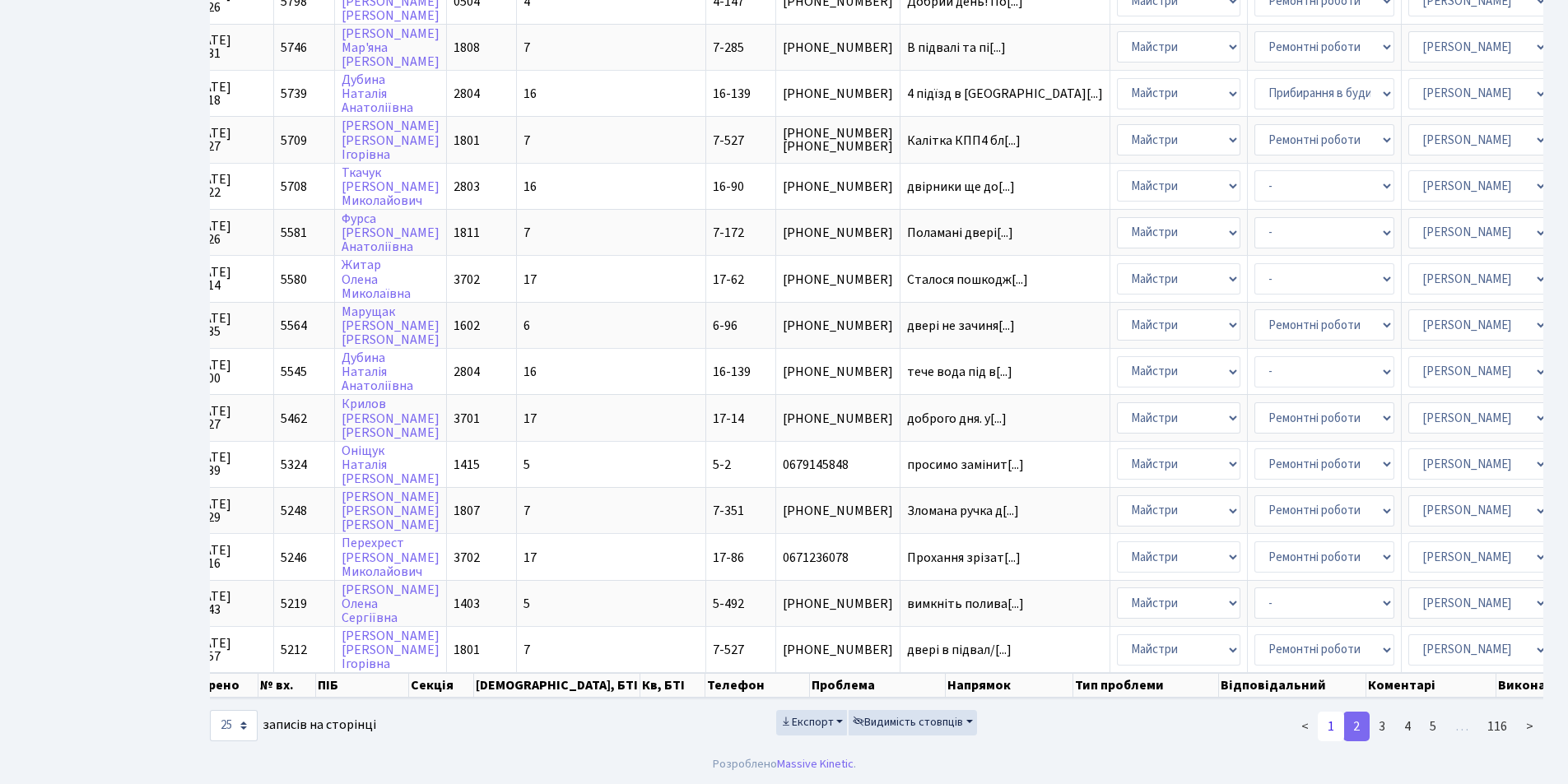
click at [1330, 726] on link "1" at bounding box center [1331, 726] width 27 height 29
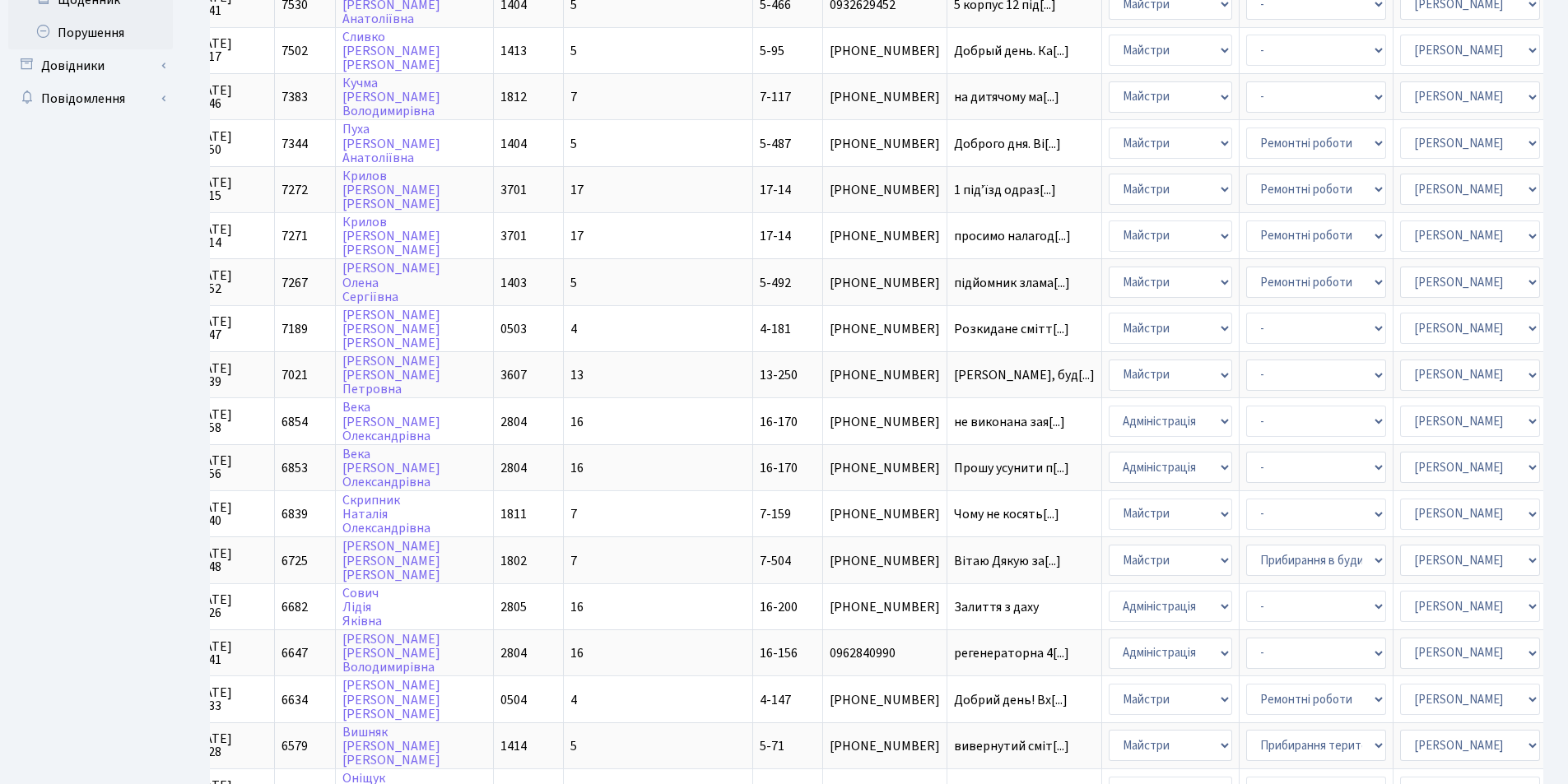
scroll to position [444, 0]
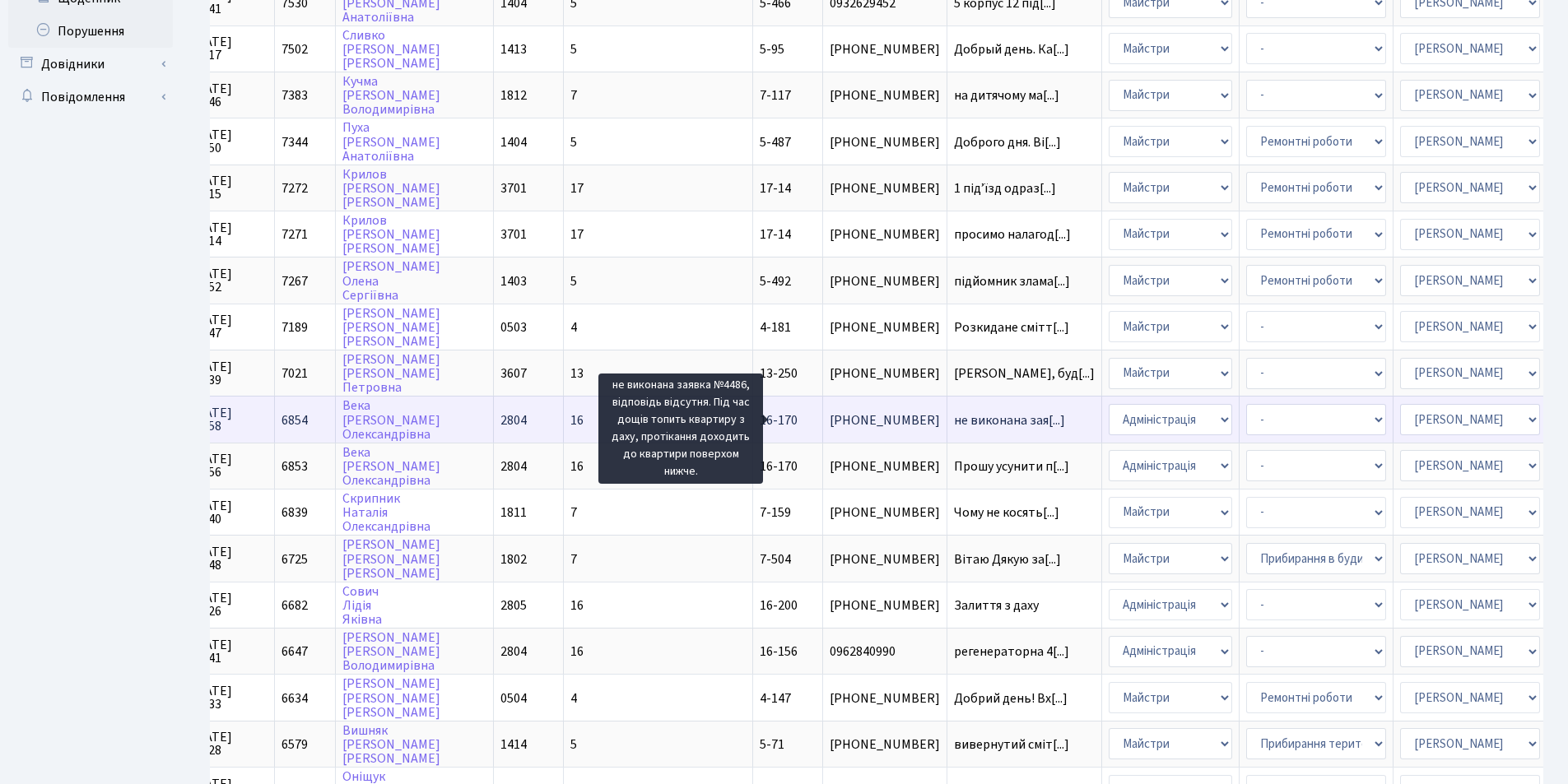
click at [954, 423] on span "не виконана зая[...]" at bounding box center [1009, 420] width 111 height 18
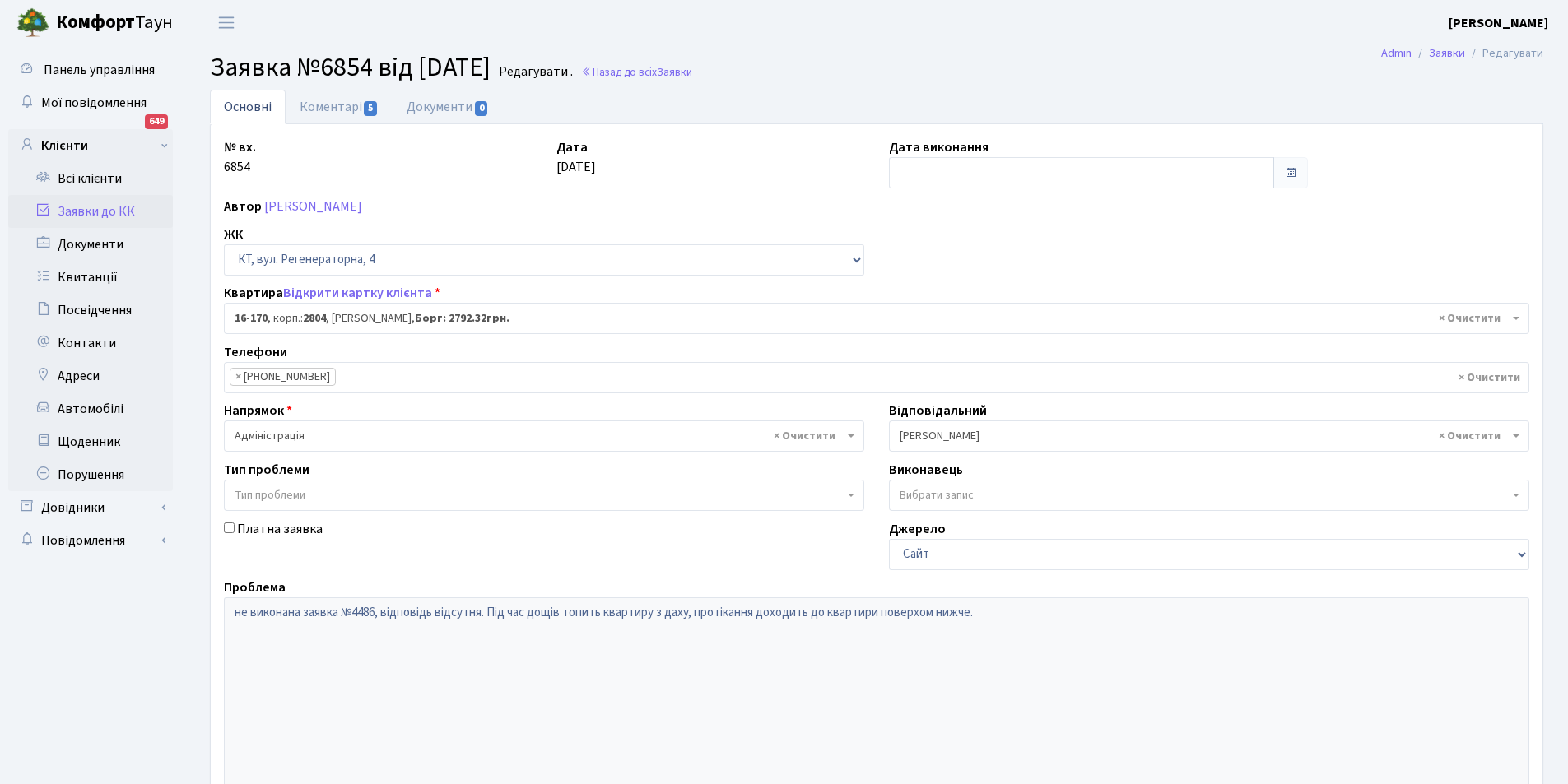
select select "8731"
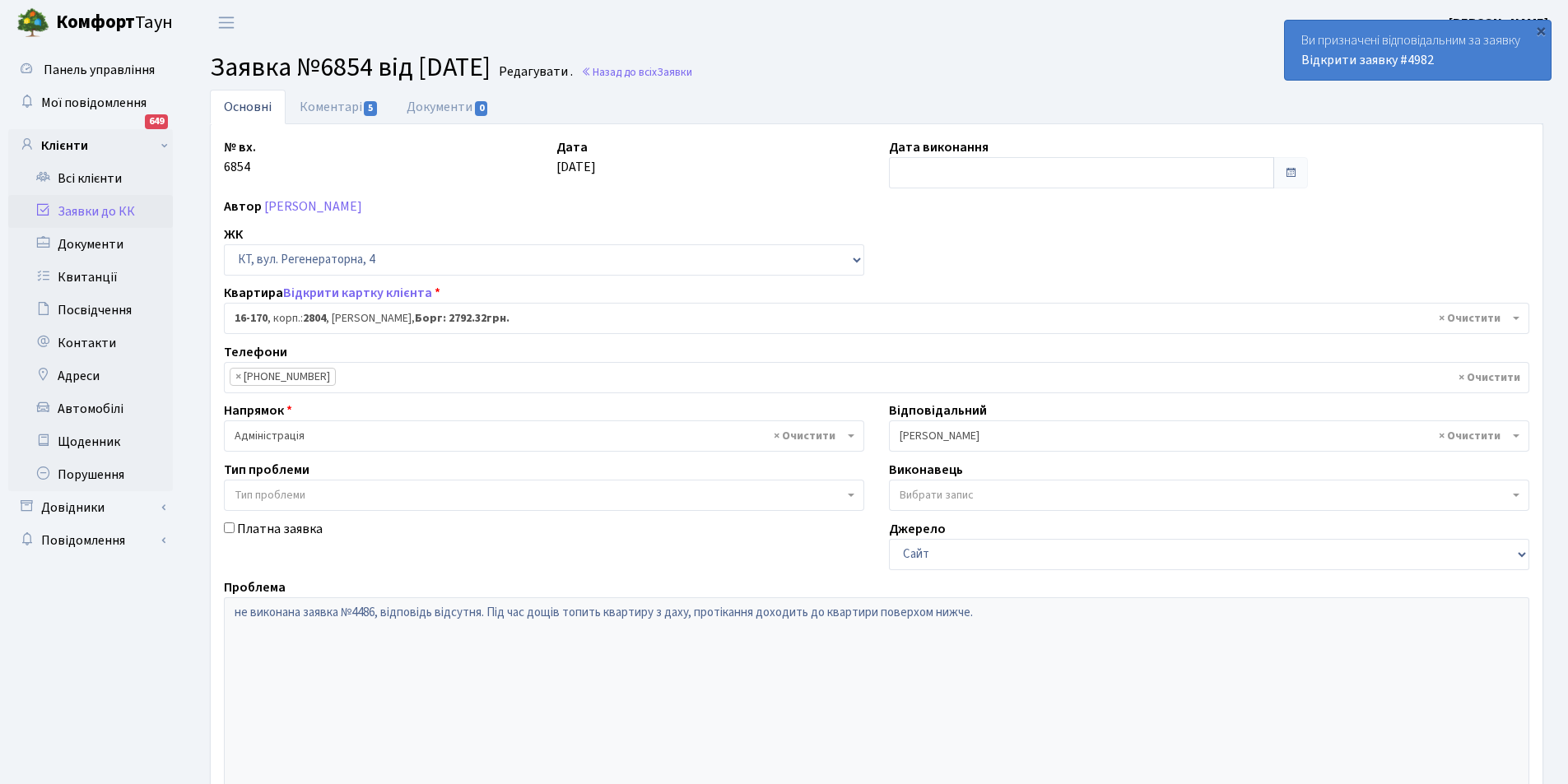
drag, startPoint x: 1339, startPoint y: 135, endPoint x: 1322, endPoint y: 140, distance: 17.7
drag, startPoint x: 1322, startPoint y: 140, endPoint x: 1059, endPoint y: 57, distance: 275.8
click at [1075, 60] on h2 "Заявка №6854 від [DATE] Редагувати . Назад до всіх Заявки" at bounding box center [876, 67] width 1334 height 31
click at [330, 99] on link "Коментарі 5" at bounding box center [338, 107] width 107 height 34
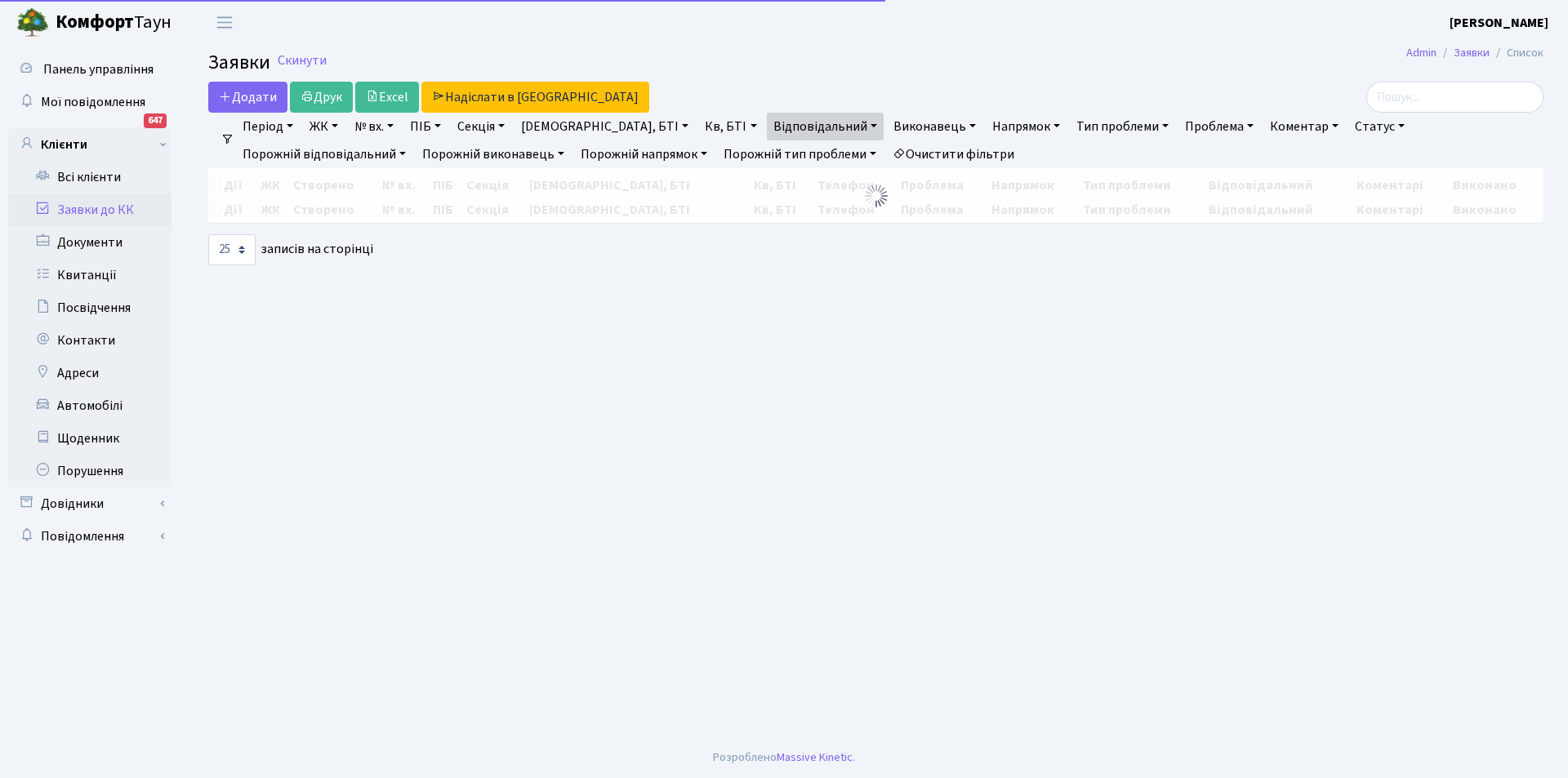
select select "25"
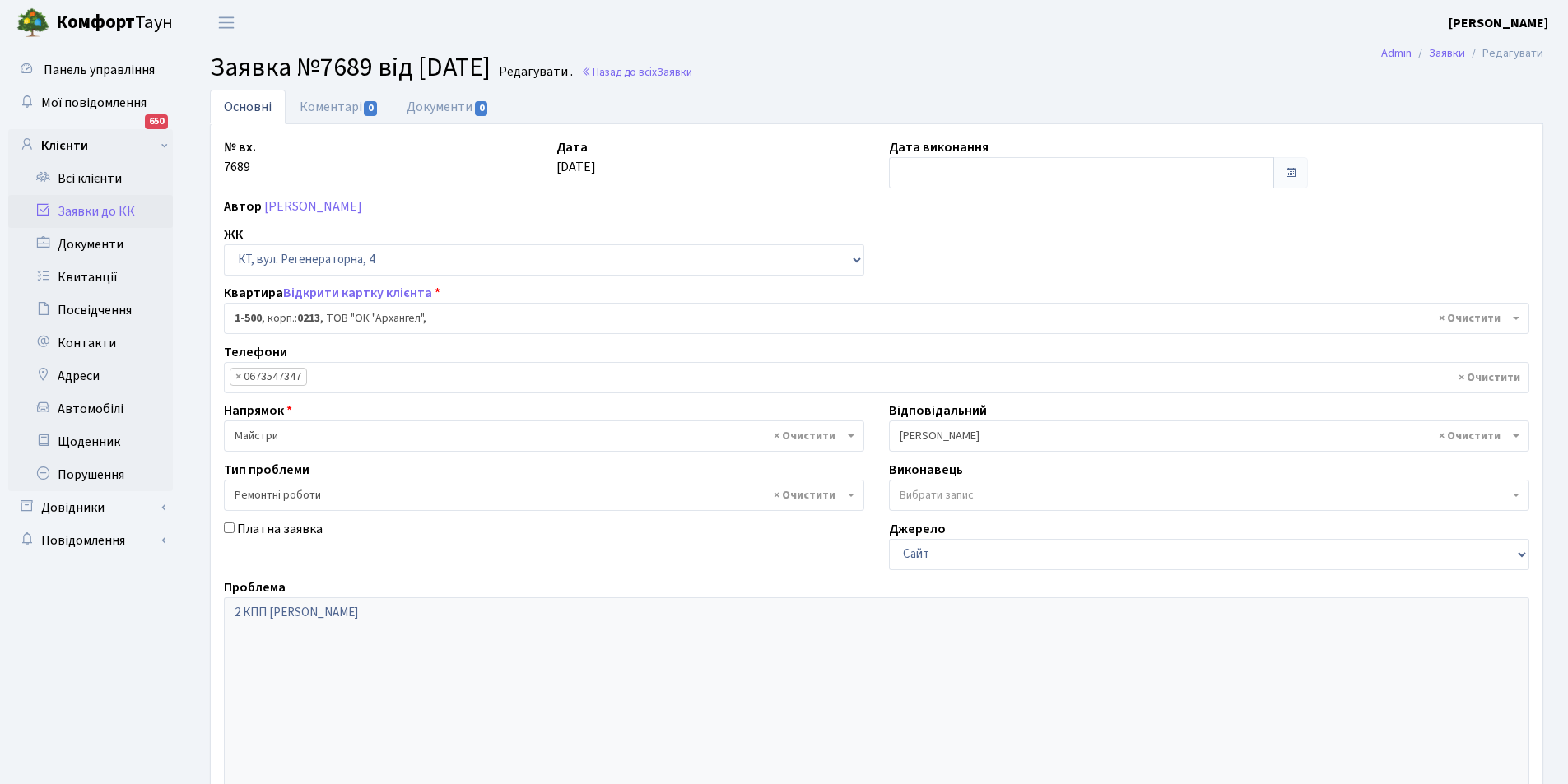
select select "16285"
select select "62"
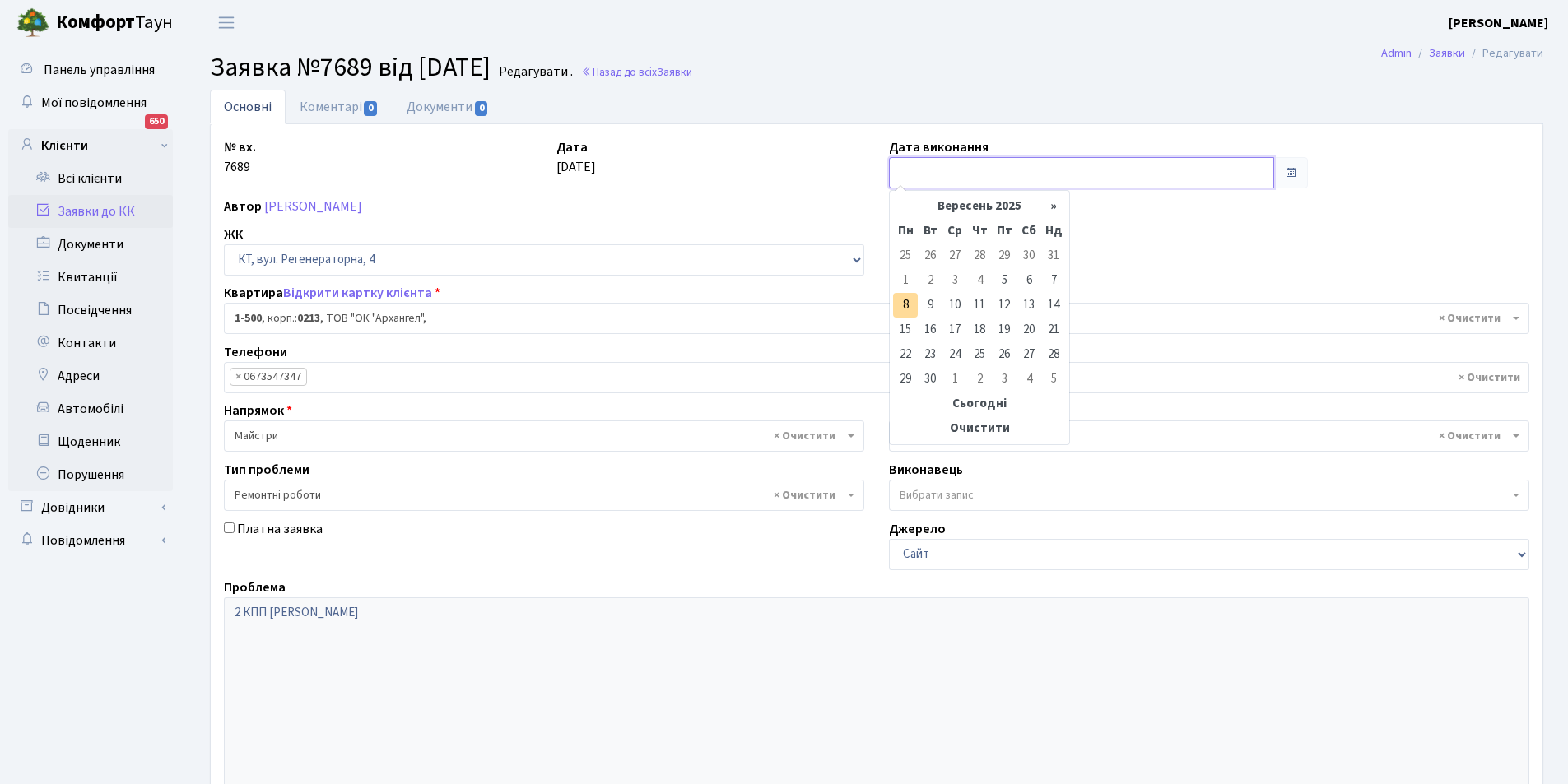
click at [913, 169] on input "text" at bounding box center [1082, 173] width 385 height 31
click at [902, 305] on td "8" at bounding box center [905, 305] width 25 height 25
type input "[DATE]"
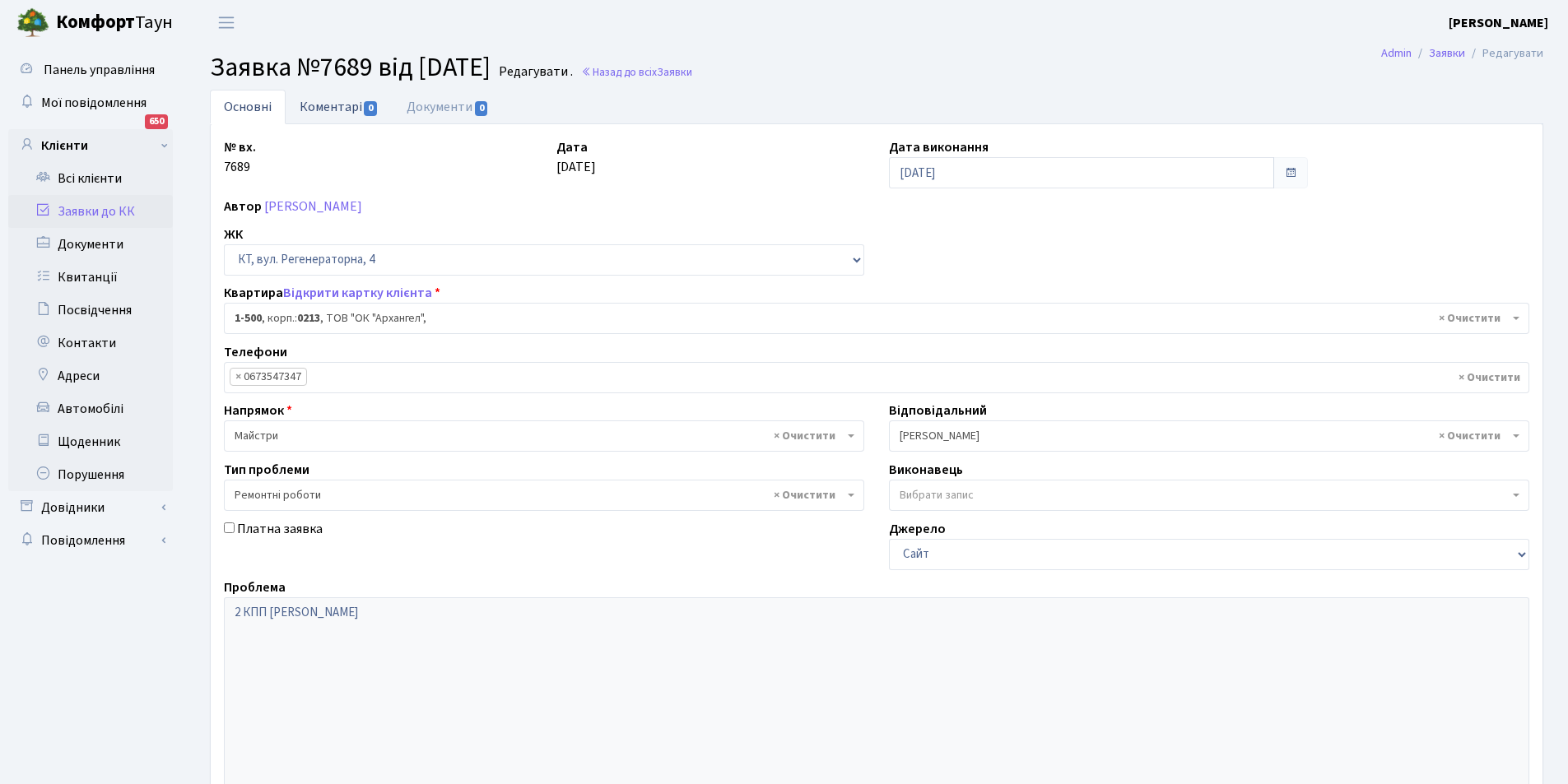
click at [325, 104] on link "Коментарі 0" at bounding box center [338, 107] width 107 height 34
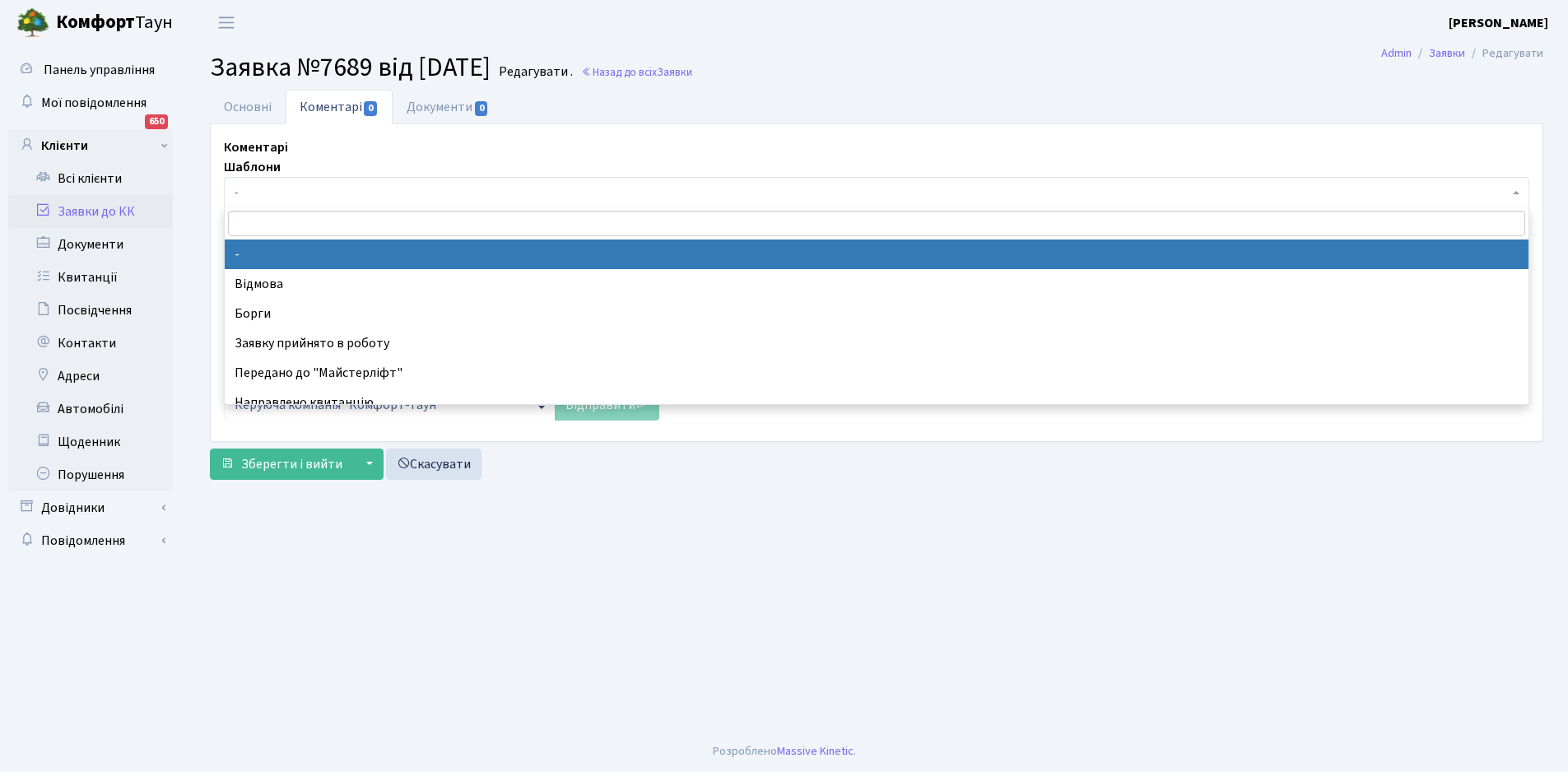
click at [260, 193] on span "-" at bounding box center [871, 192] width 1274 height 16
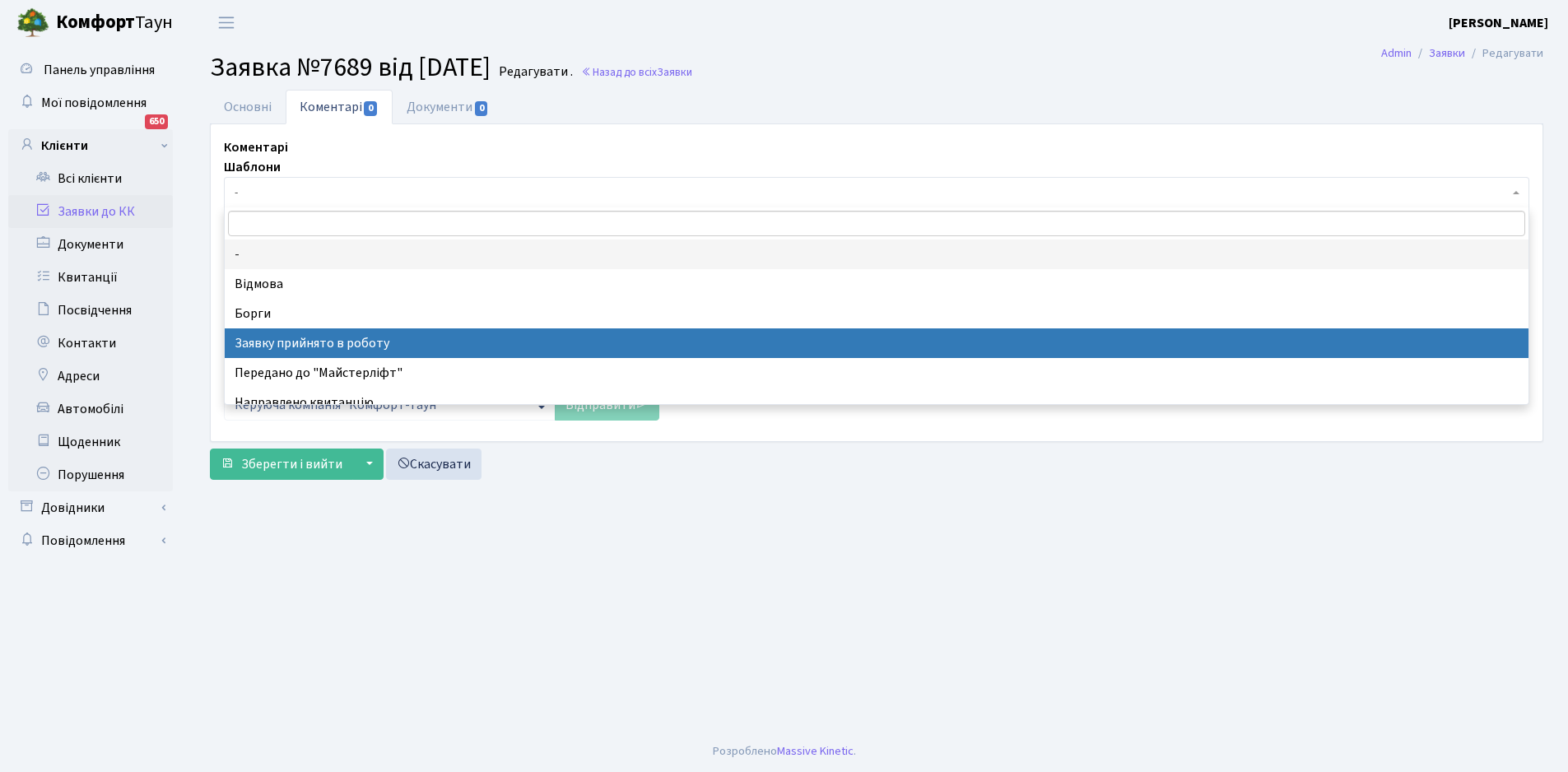
select select "7"
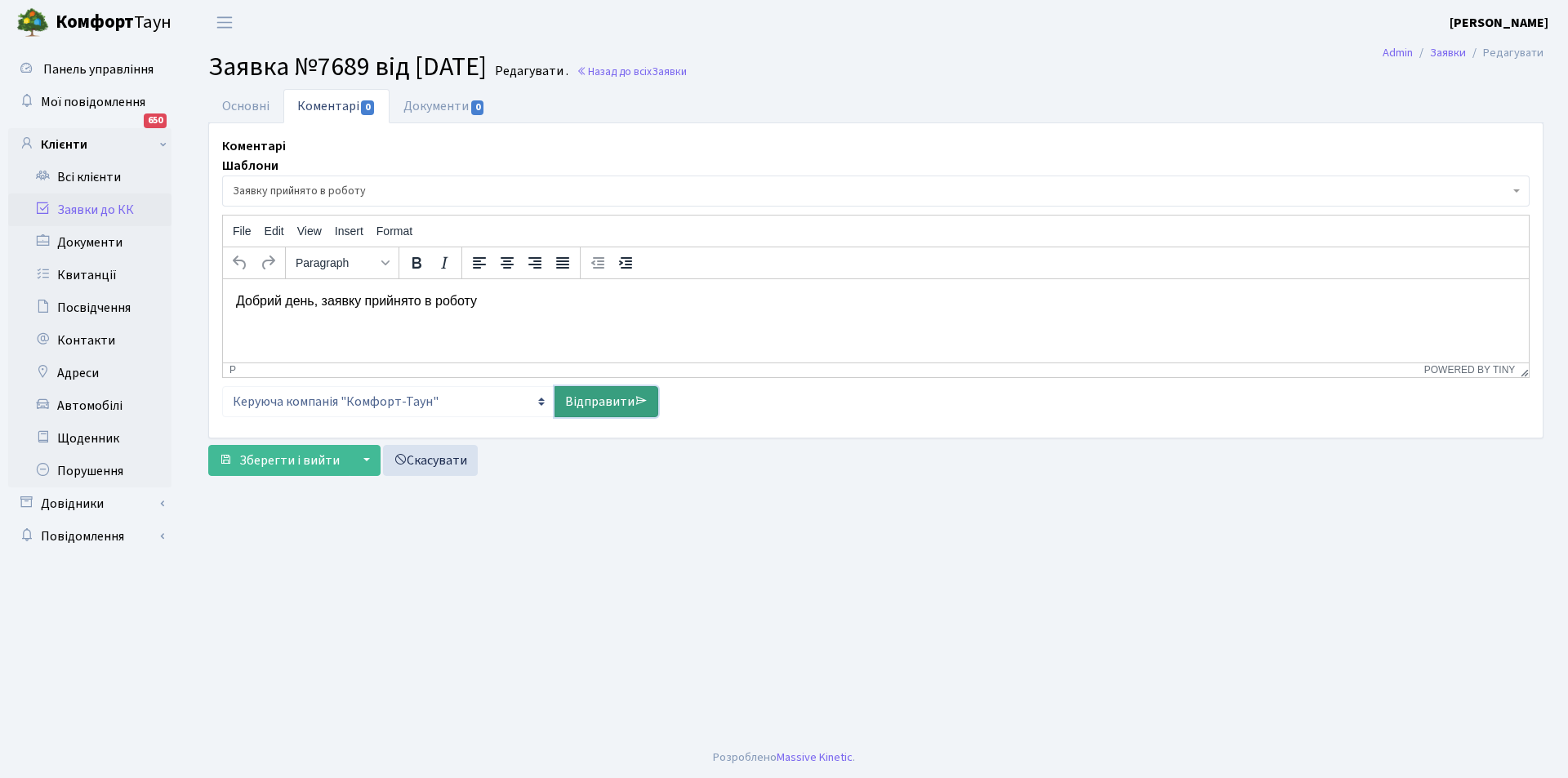
click at [594, 397] on link "Відправити" at bounding box center [607, 402] width 103 height 31
select select
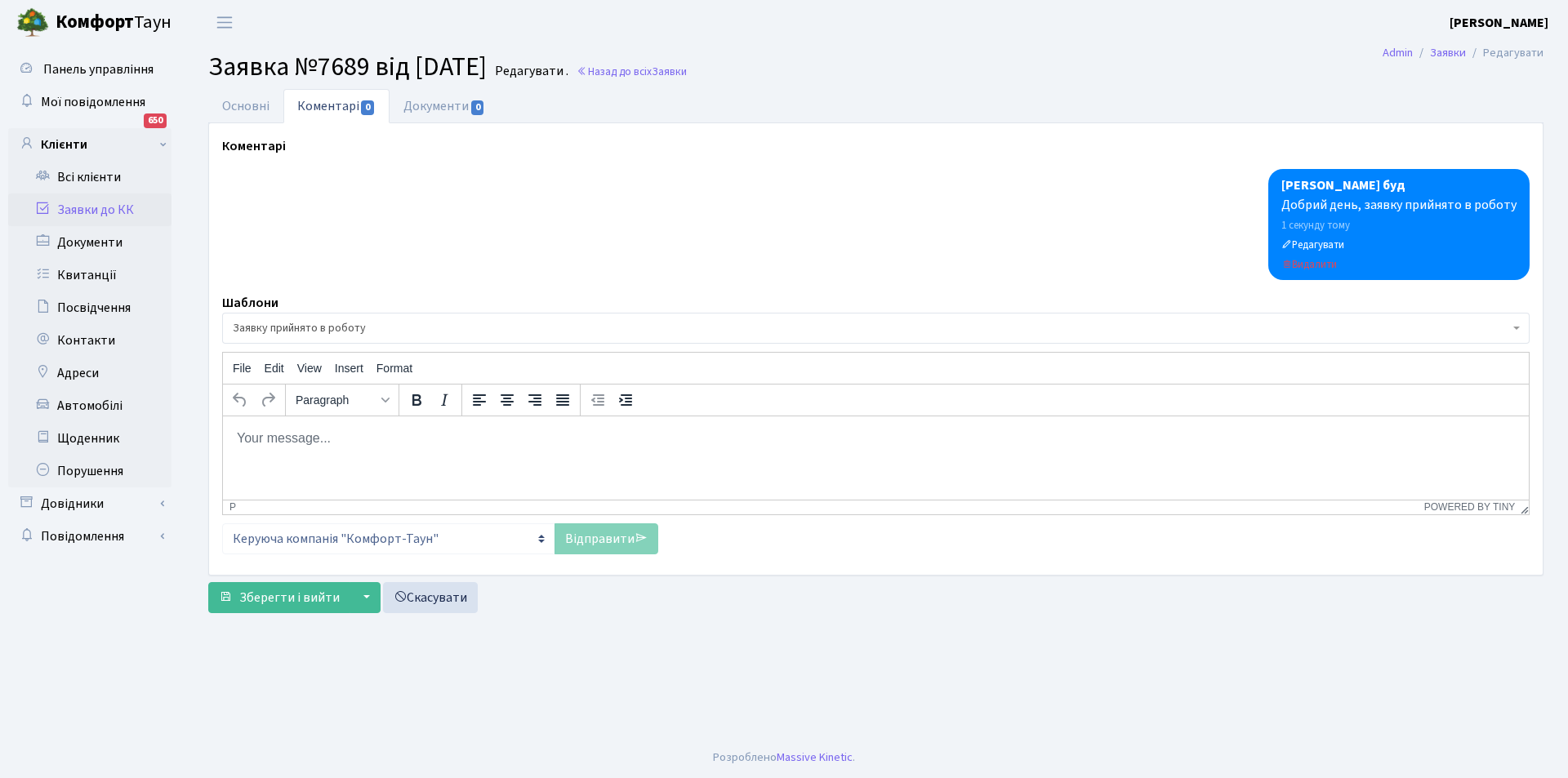
click at [331, 104] on link "Коментарі 0" at bounding box center [336, 106] width 106 height 34
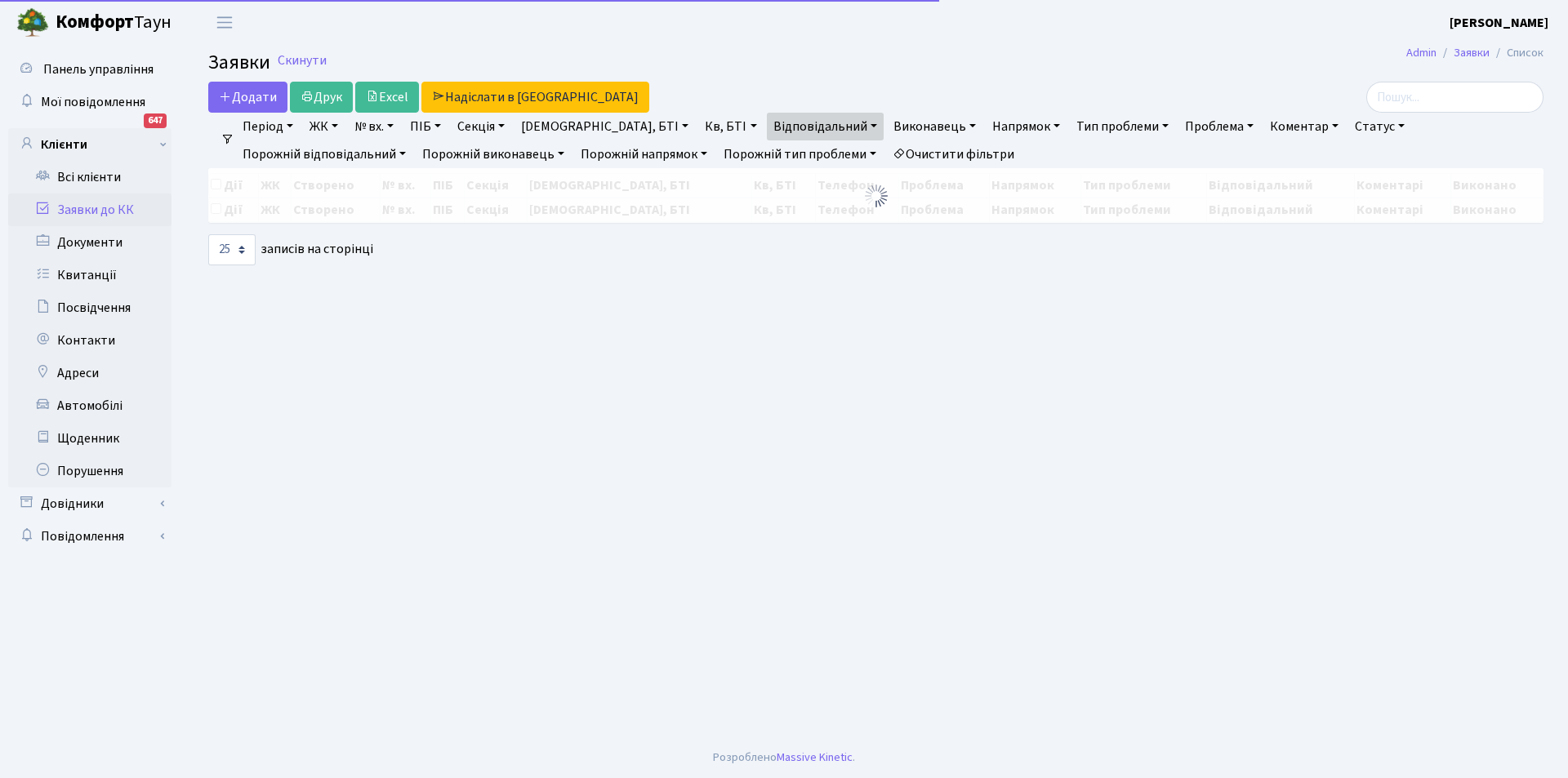
select select "25"
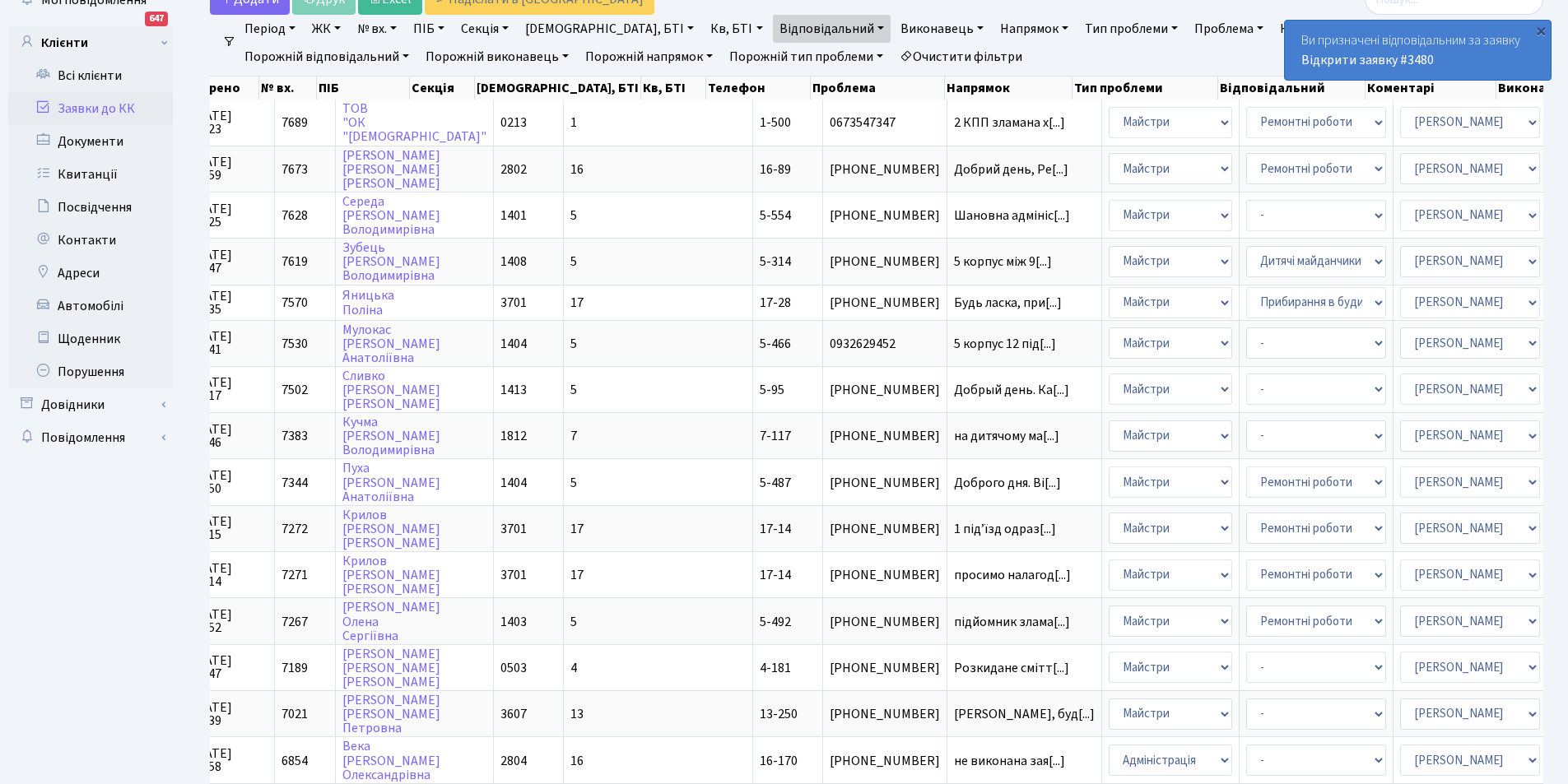
scroll to position [98, 0]
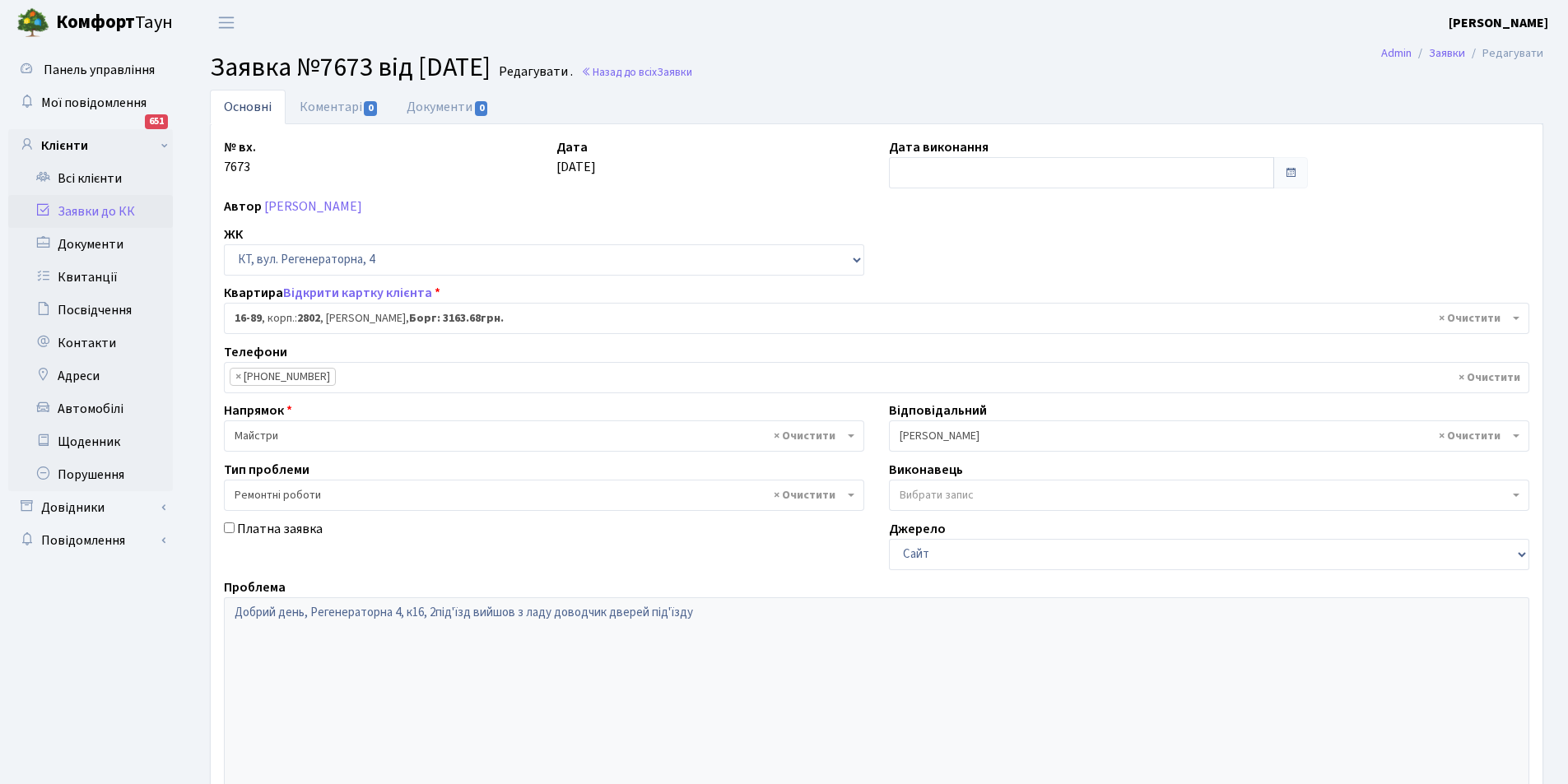
select select "8650"
select select "62"
click at [316, 103] on link "Коментарі 0" at bounding box center [338, 107] width 107 height 34
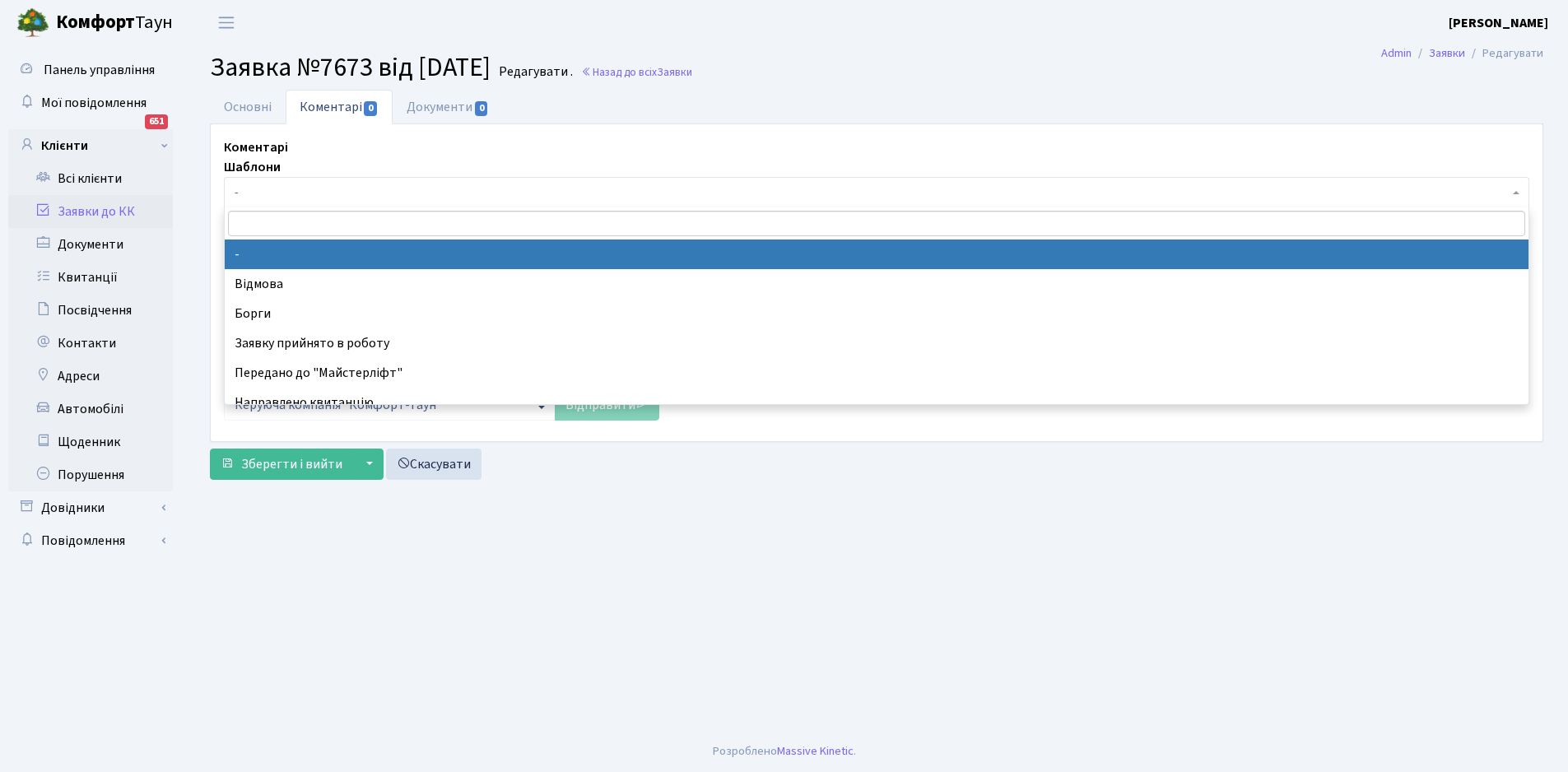
click at [282, 193] on span "-" at bounding box center [871, 192] width 1274 height 16
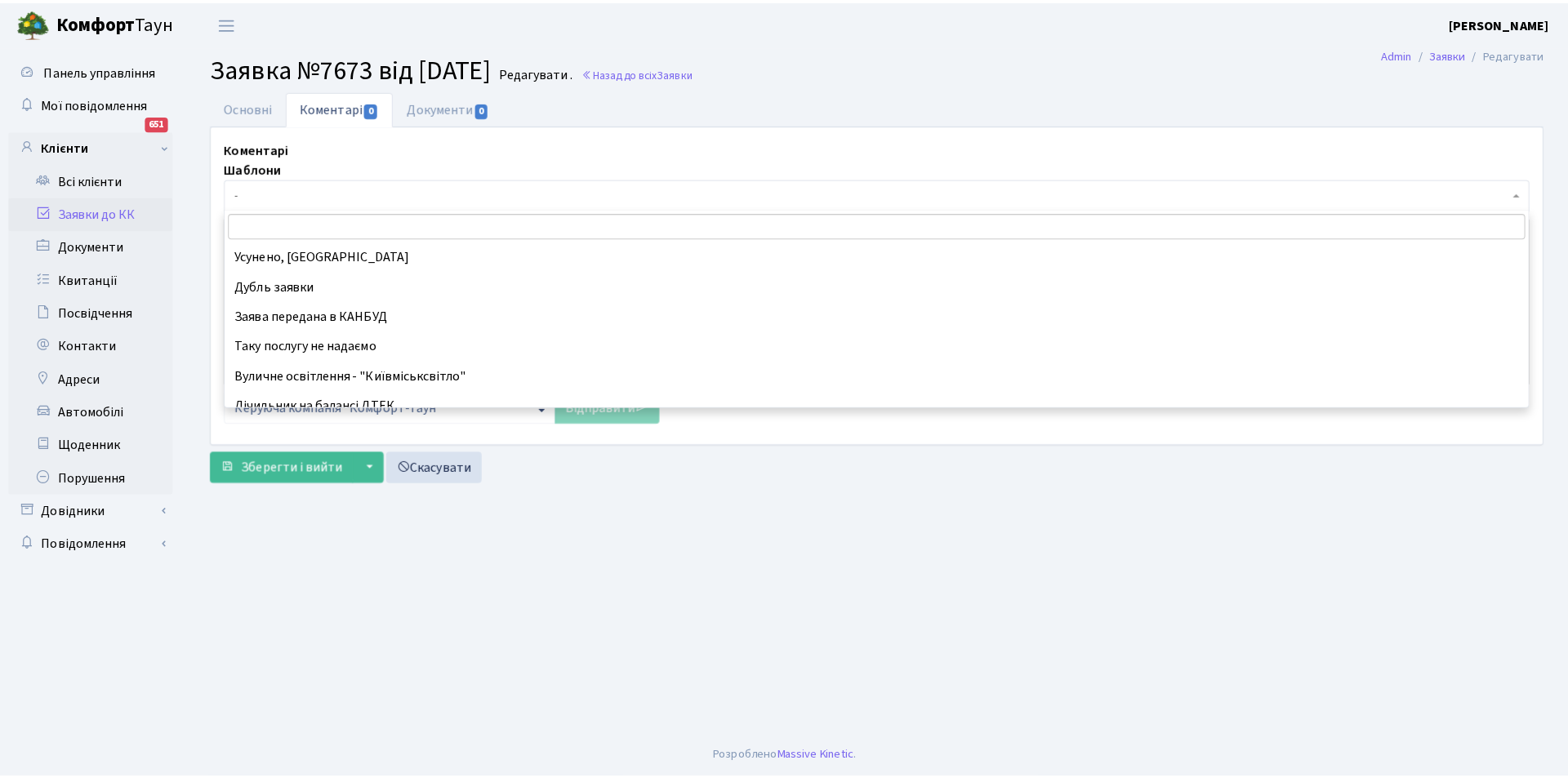
scroll to position [130, 0]
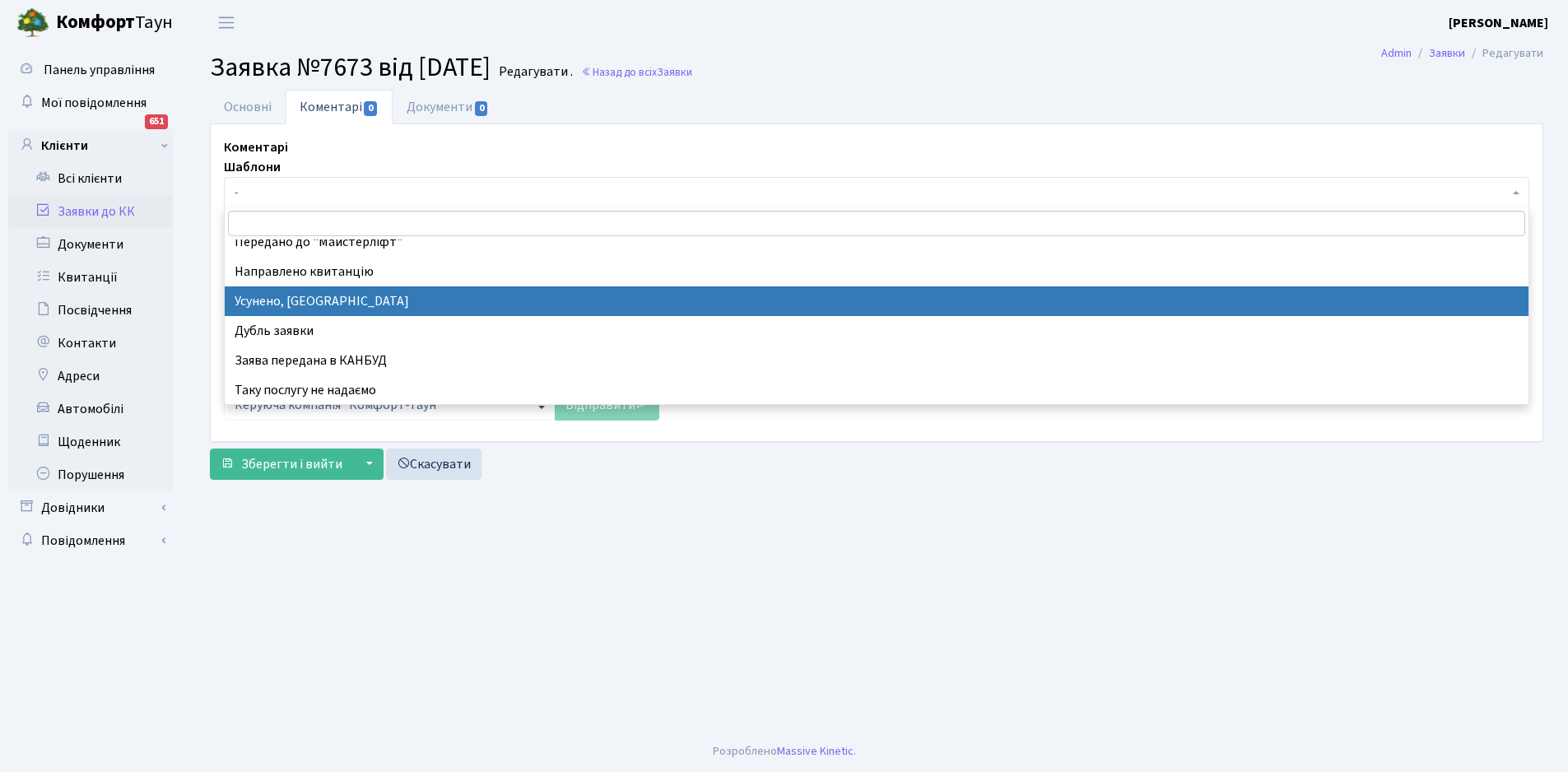
select select "15"
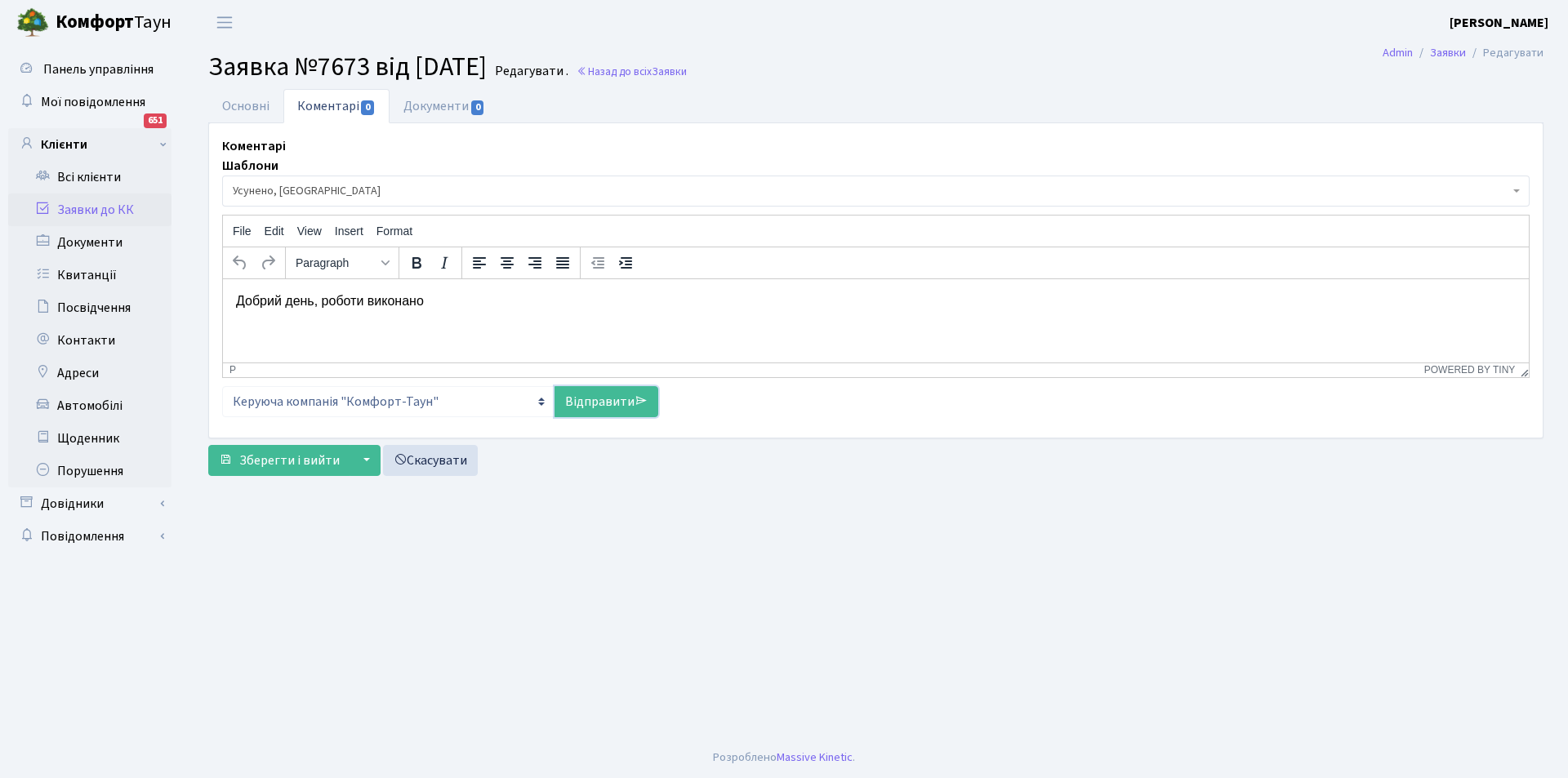
click at [607, 393] on link "Відправити" at bounding box center [607, 402] width 103 height 31
select select
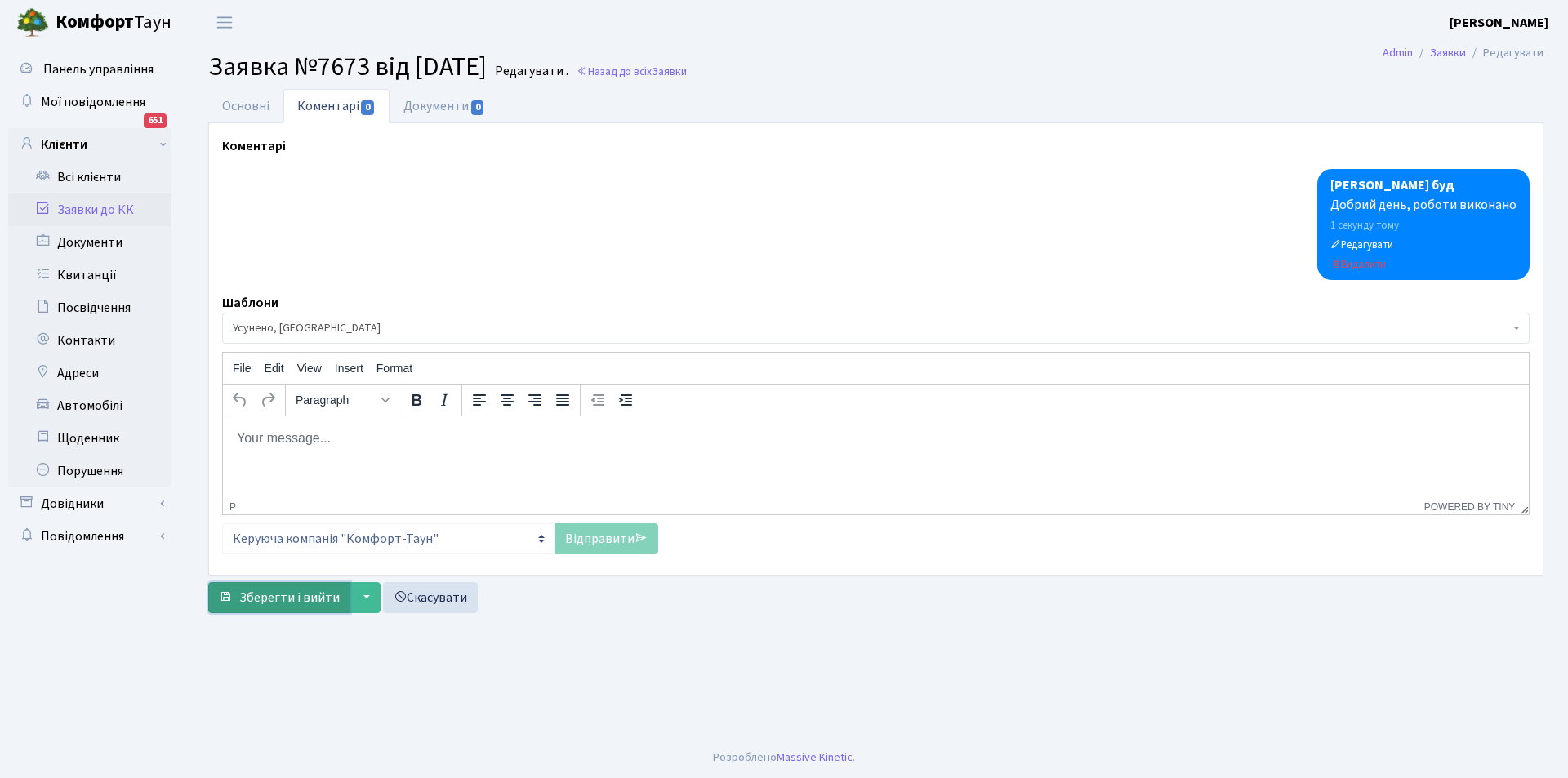
click at [282, 598] on span "Зберегти і вийти" at bounding box center [289, 597] width 101 height 18
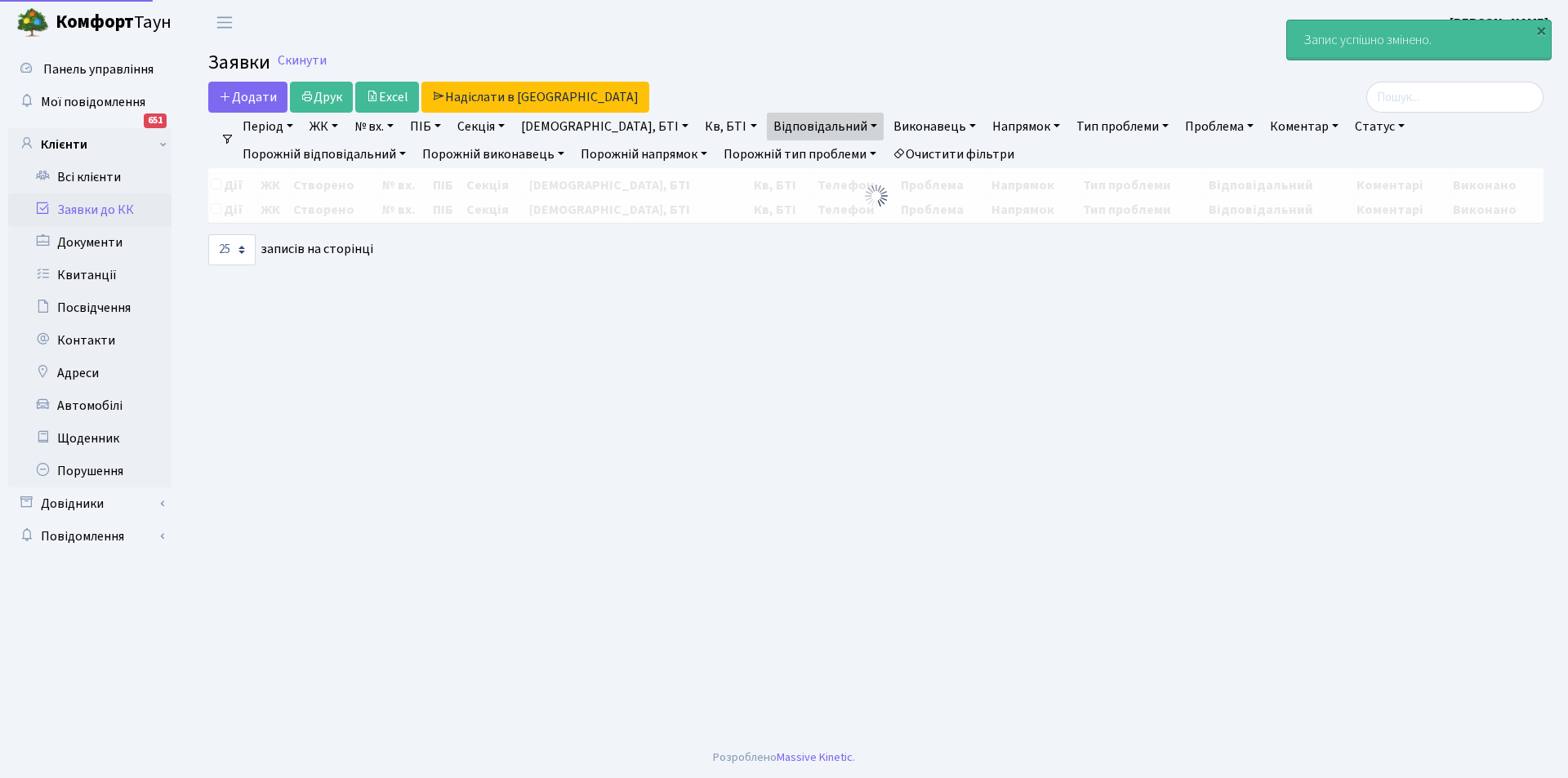
select select "25"
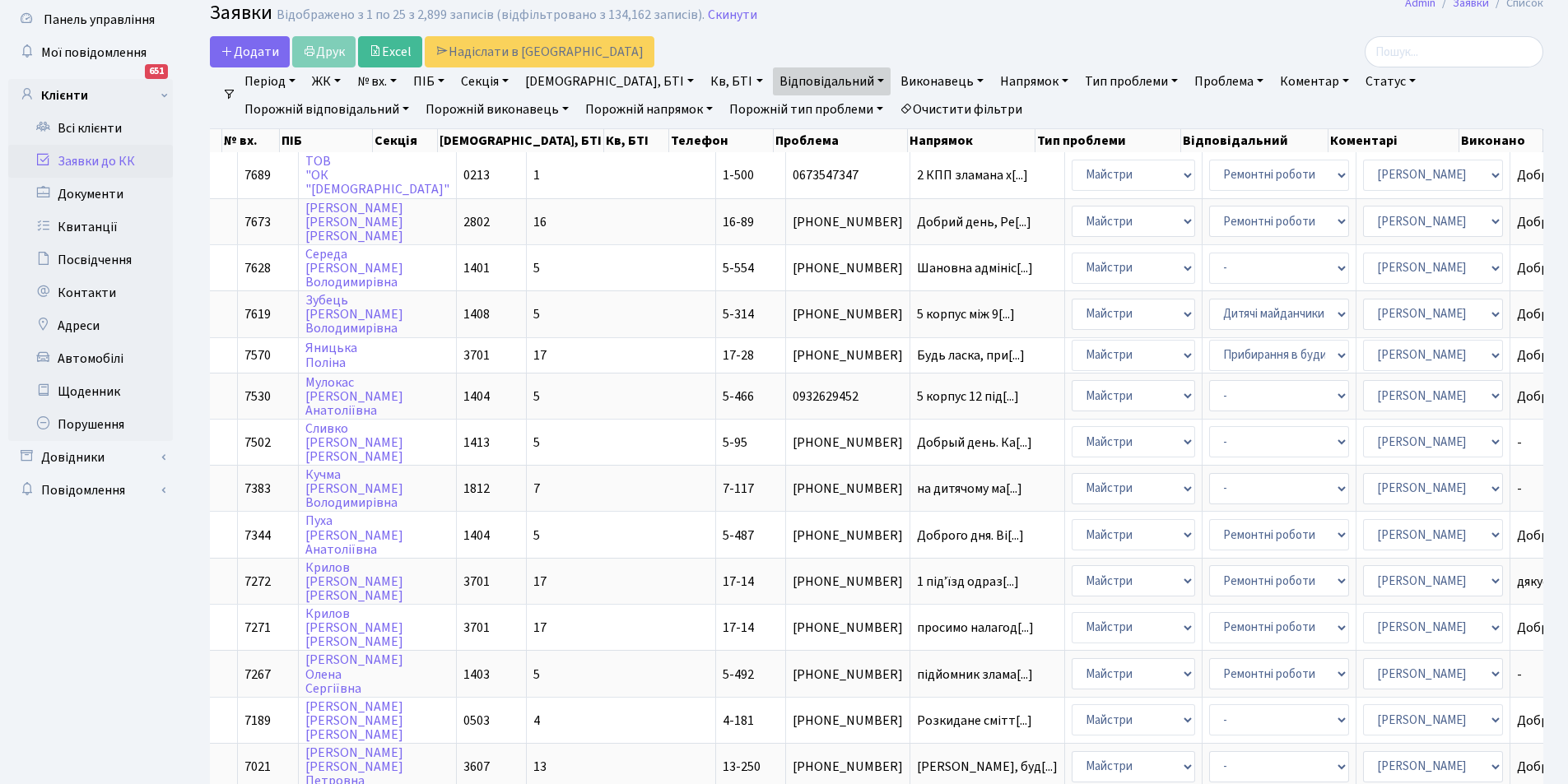
scroll to position [48, 0]
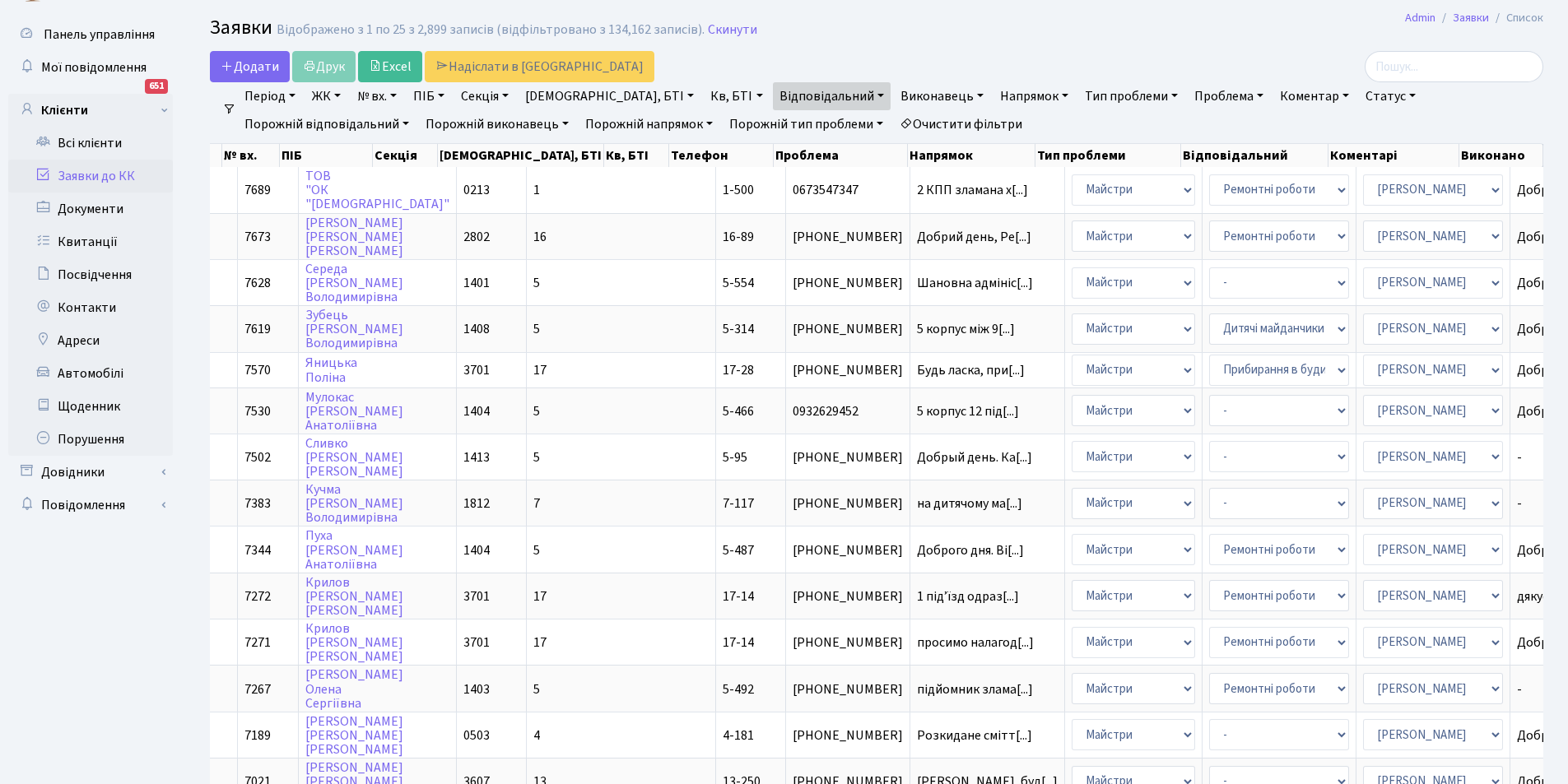
scroll to position [21, 0]
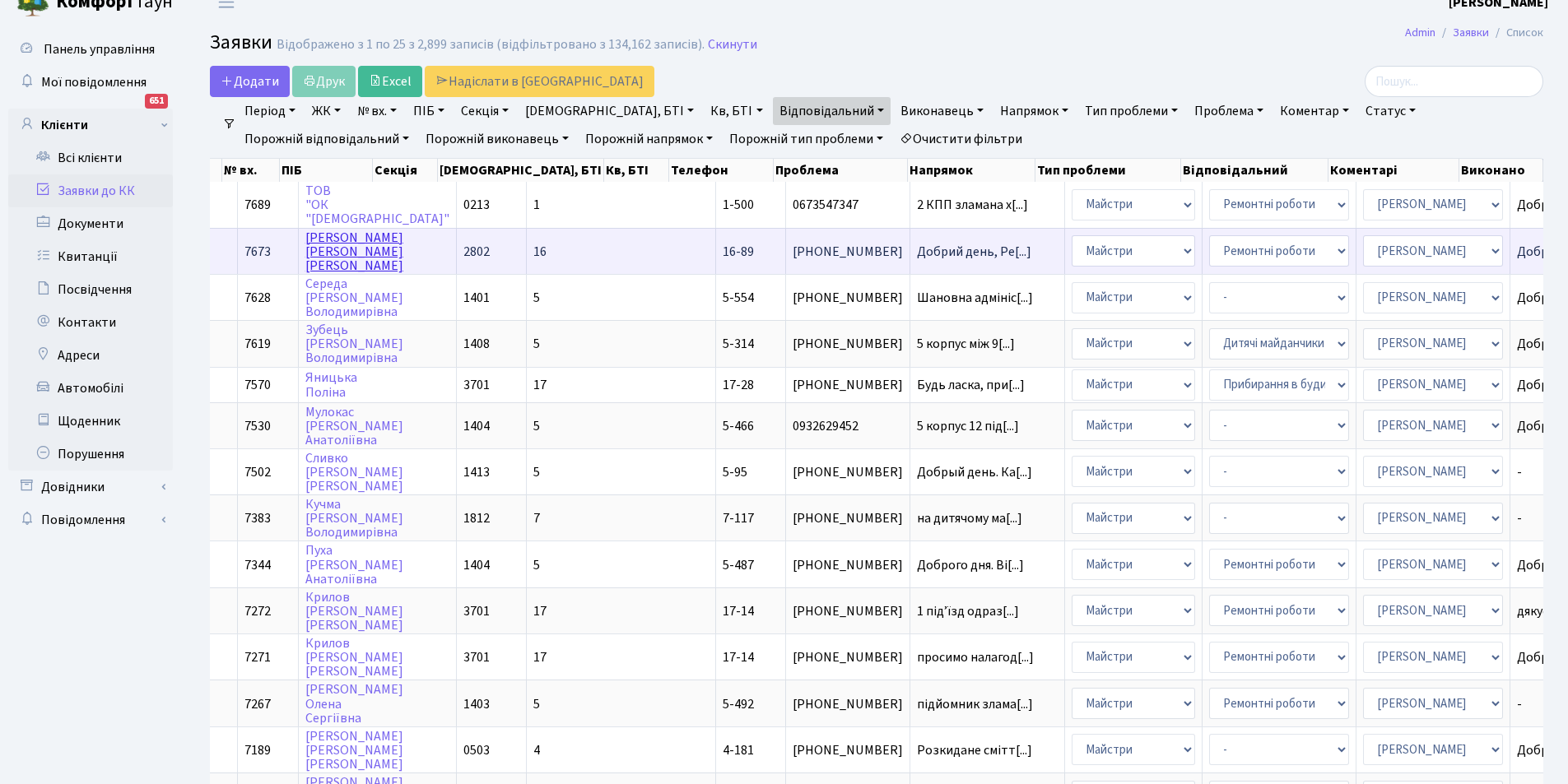
click at [352, 245] on link "Семенов Олександр Сергійович" at bounding box center [354, 251] width 98 height 46
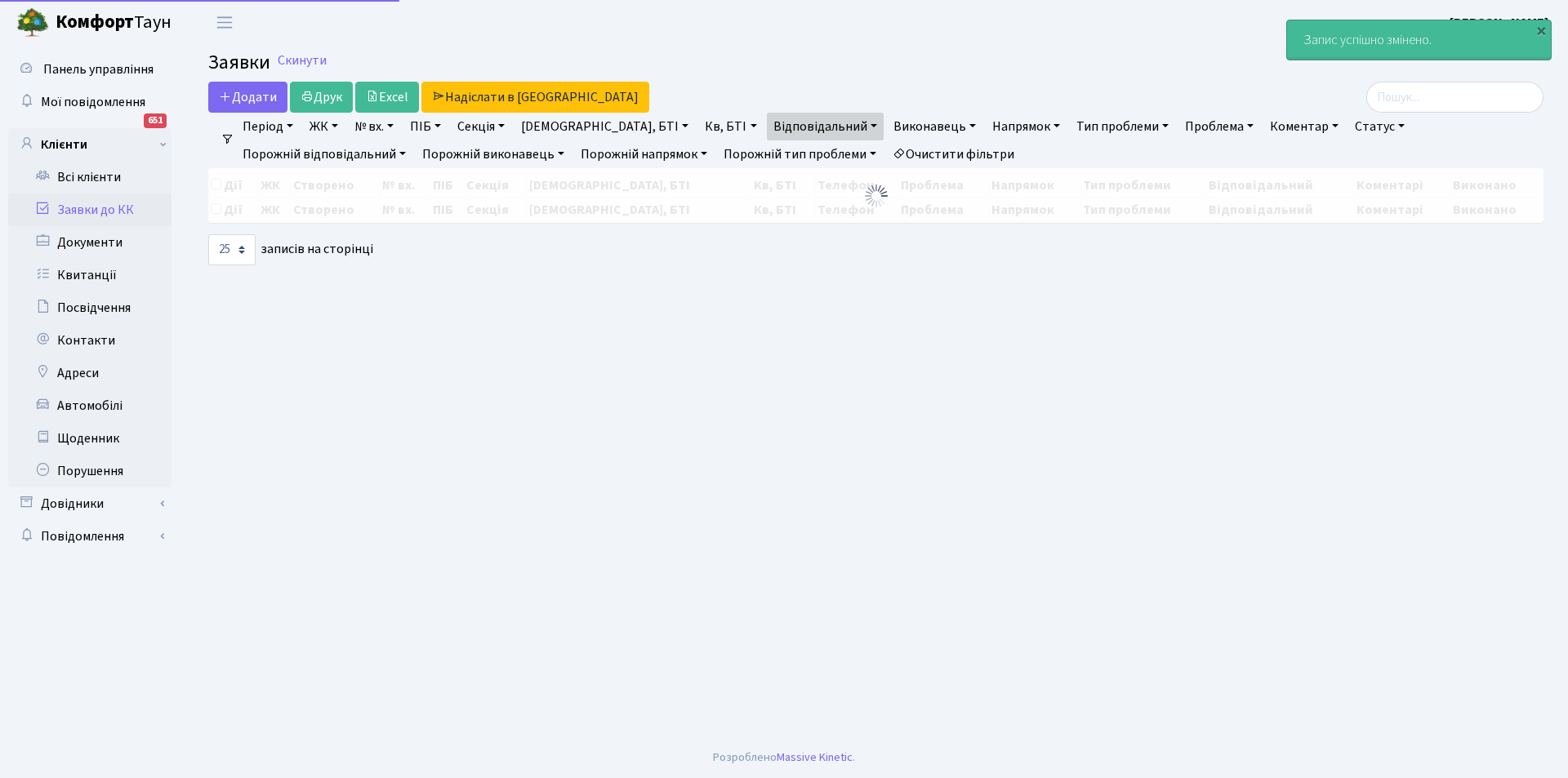
select select "25"
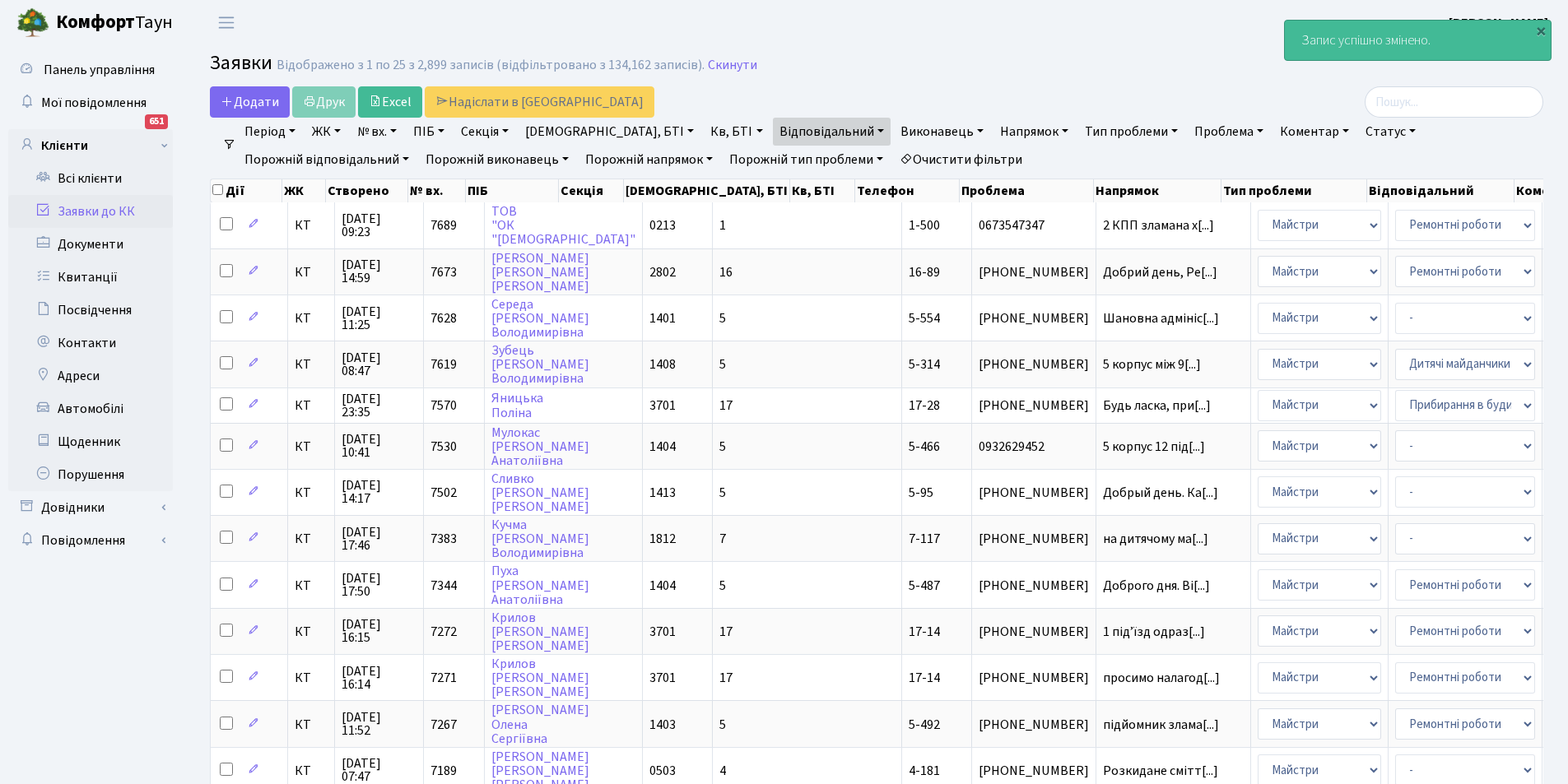
click at [893, 156] on link "Очистити фільтри" at bounding box center [960, 160] width 136 height 28
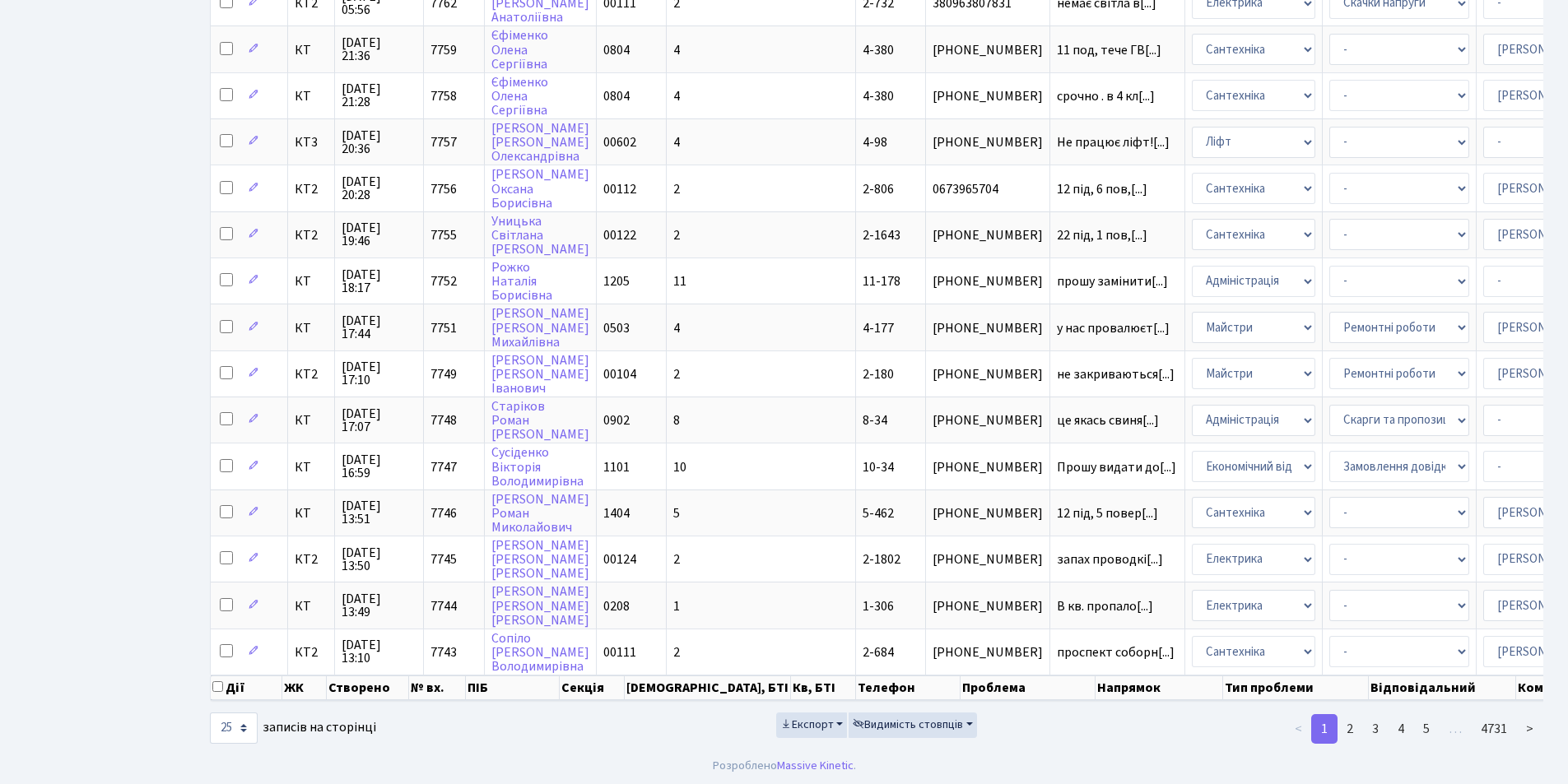
scroll to position [0, 188]
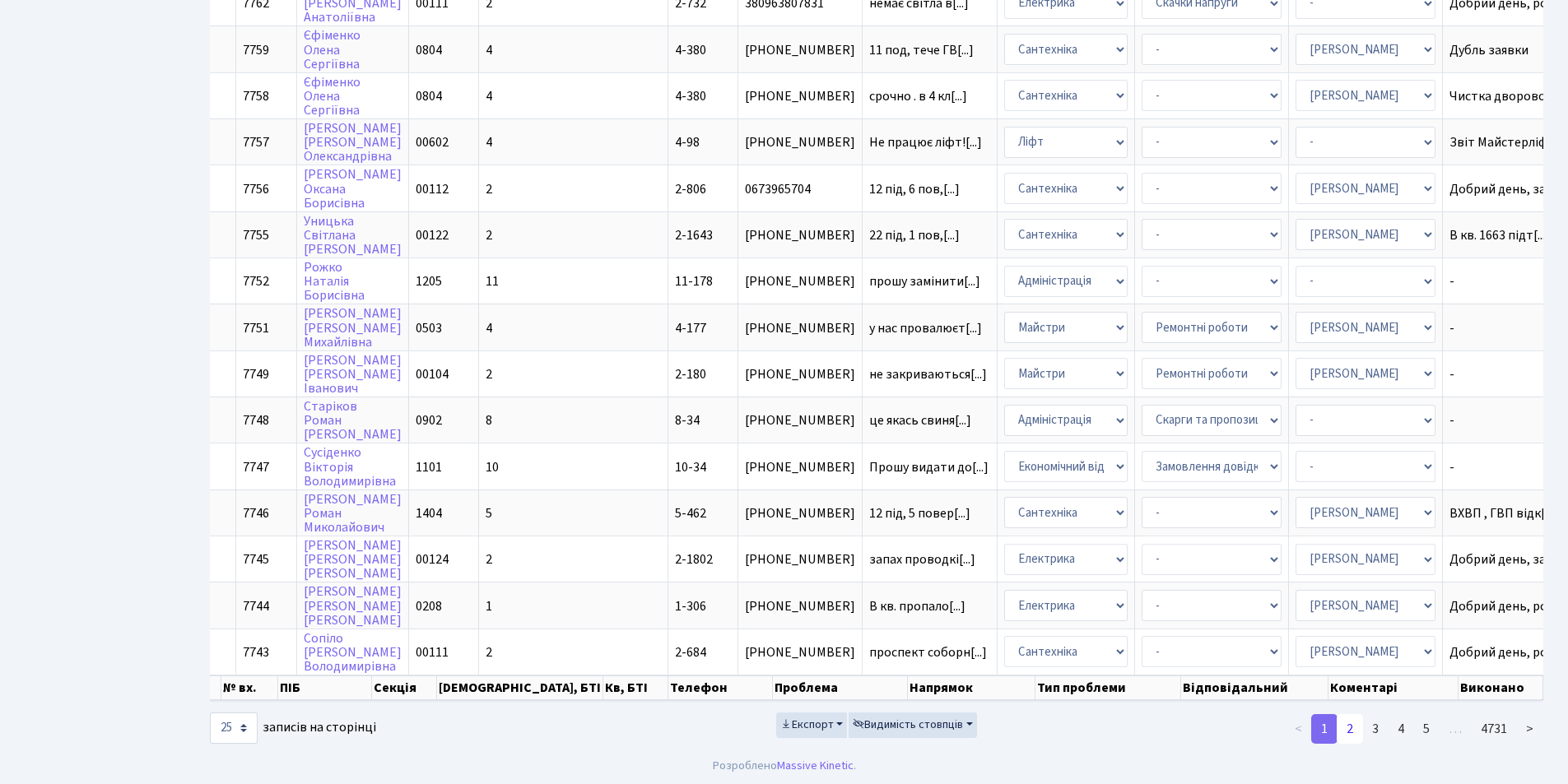
click at [1347, 737] on link "2" at bounding box center [1350, 729] width 27 height 29
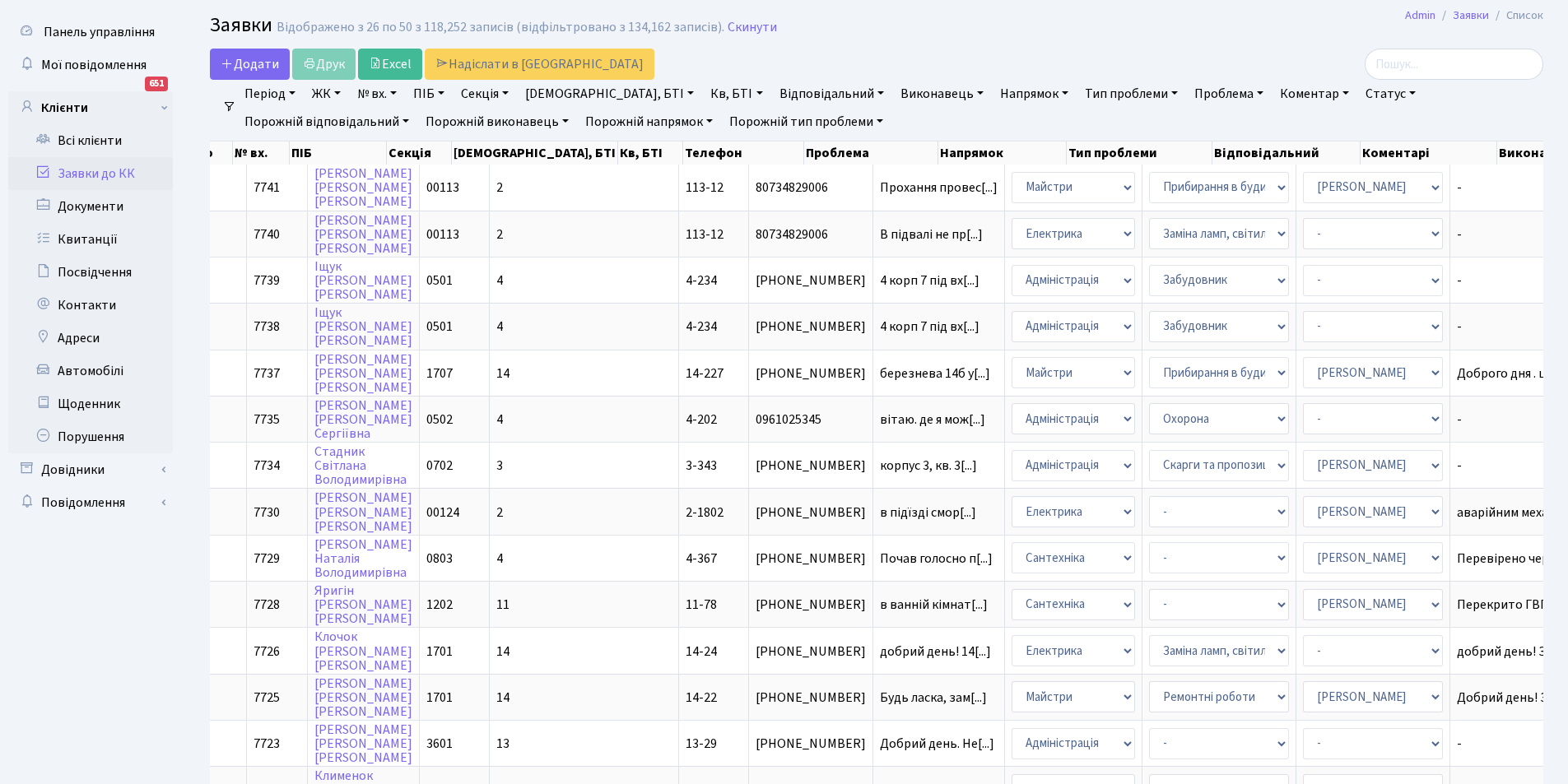
scroll to position [0, 0]
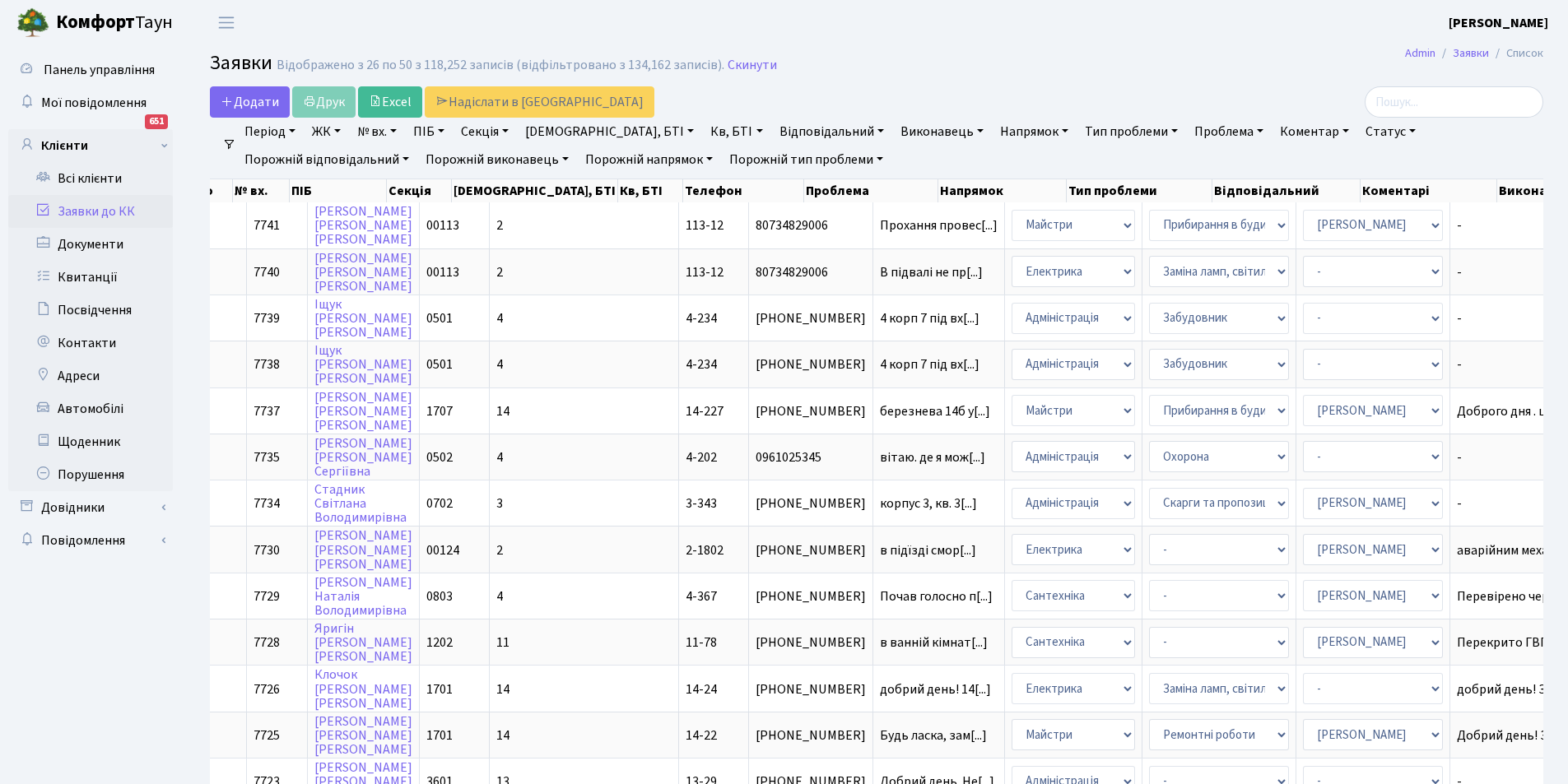
click at [783, 126] on link "Відповідальний" at bounding box center [831, 132] width 118 height 28
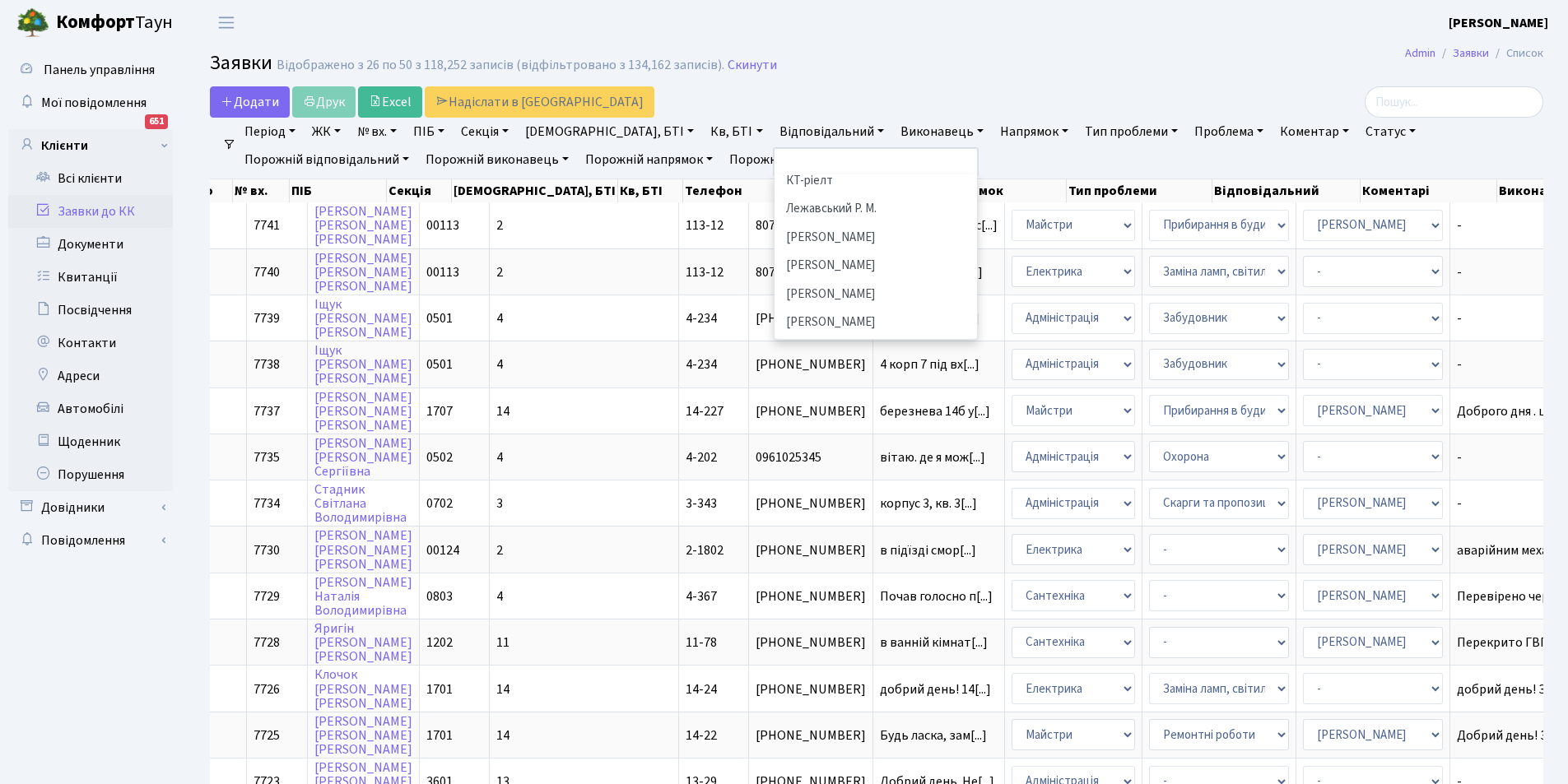
scroll to position [490, 0]
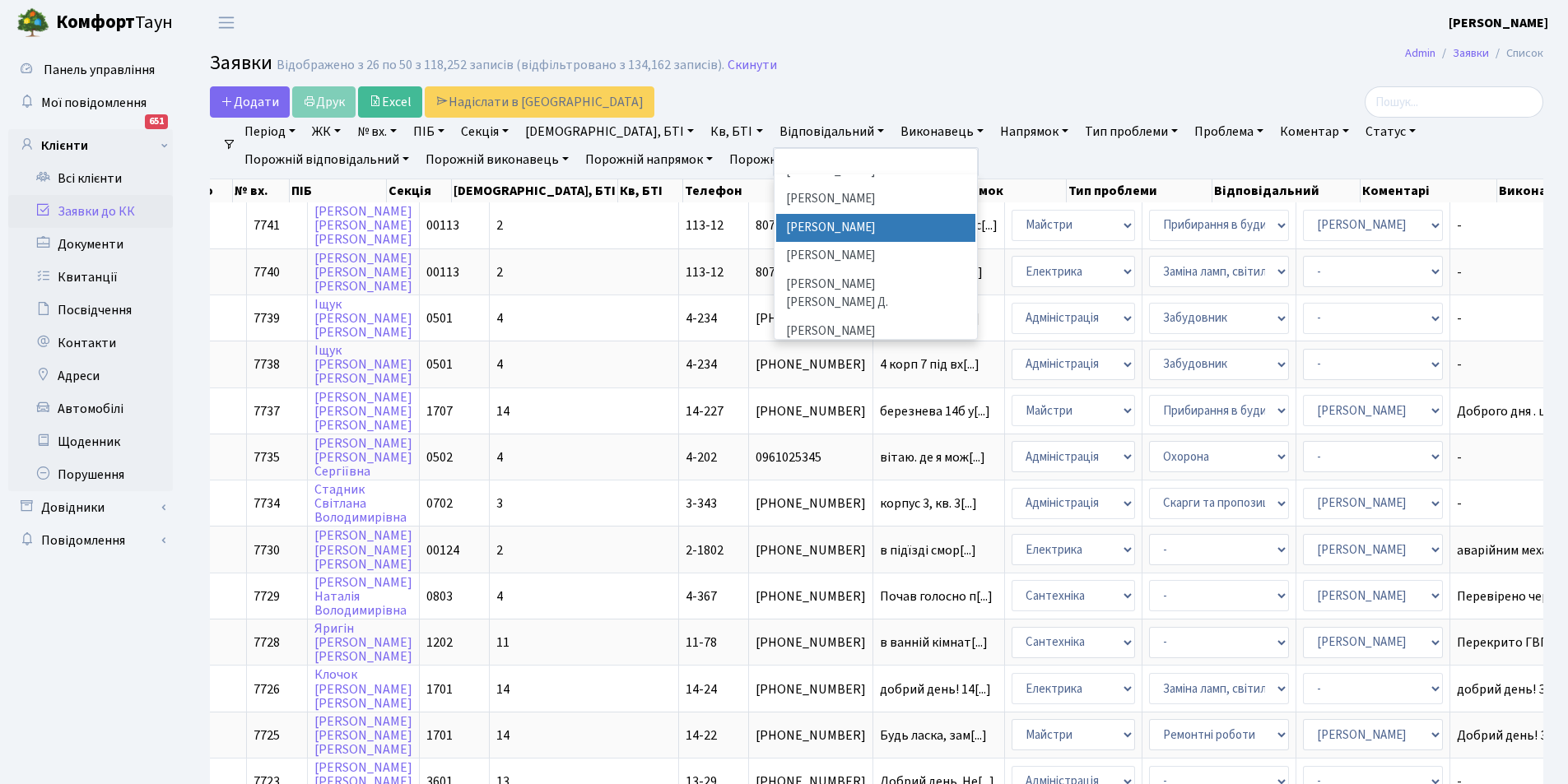
click at [815, 214] on li "[PERSON_NAME]" at bounding box center [876, 228] width 199 height 28
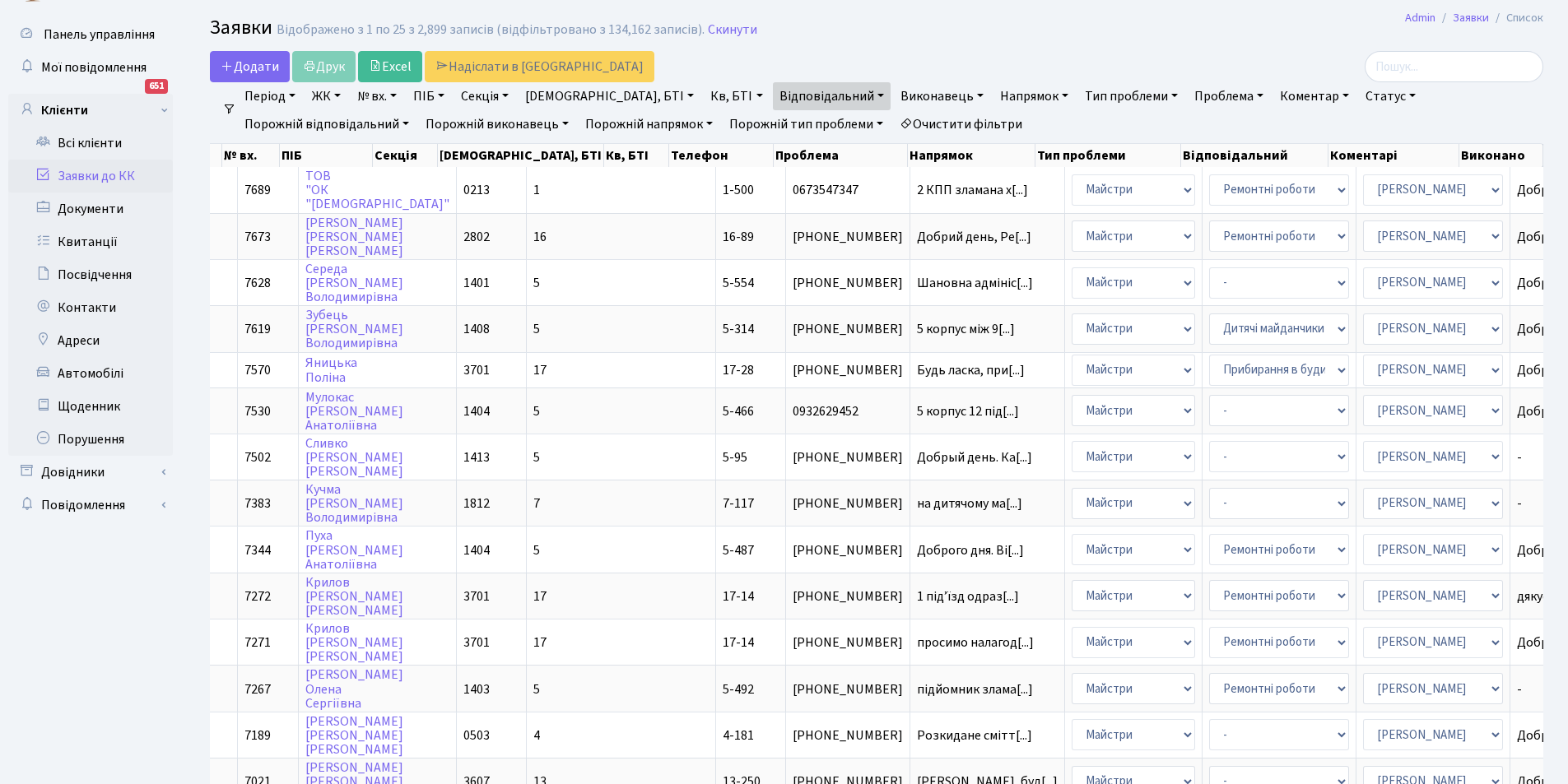
scroll to position [21, 0]
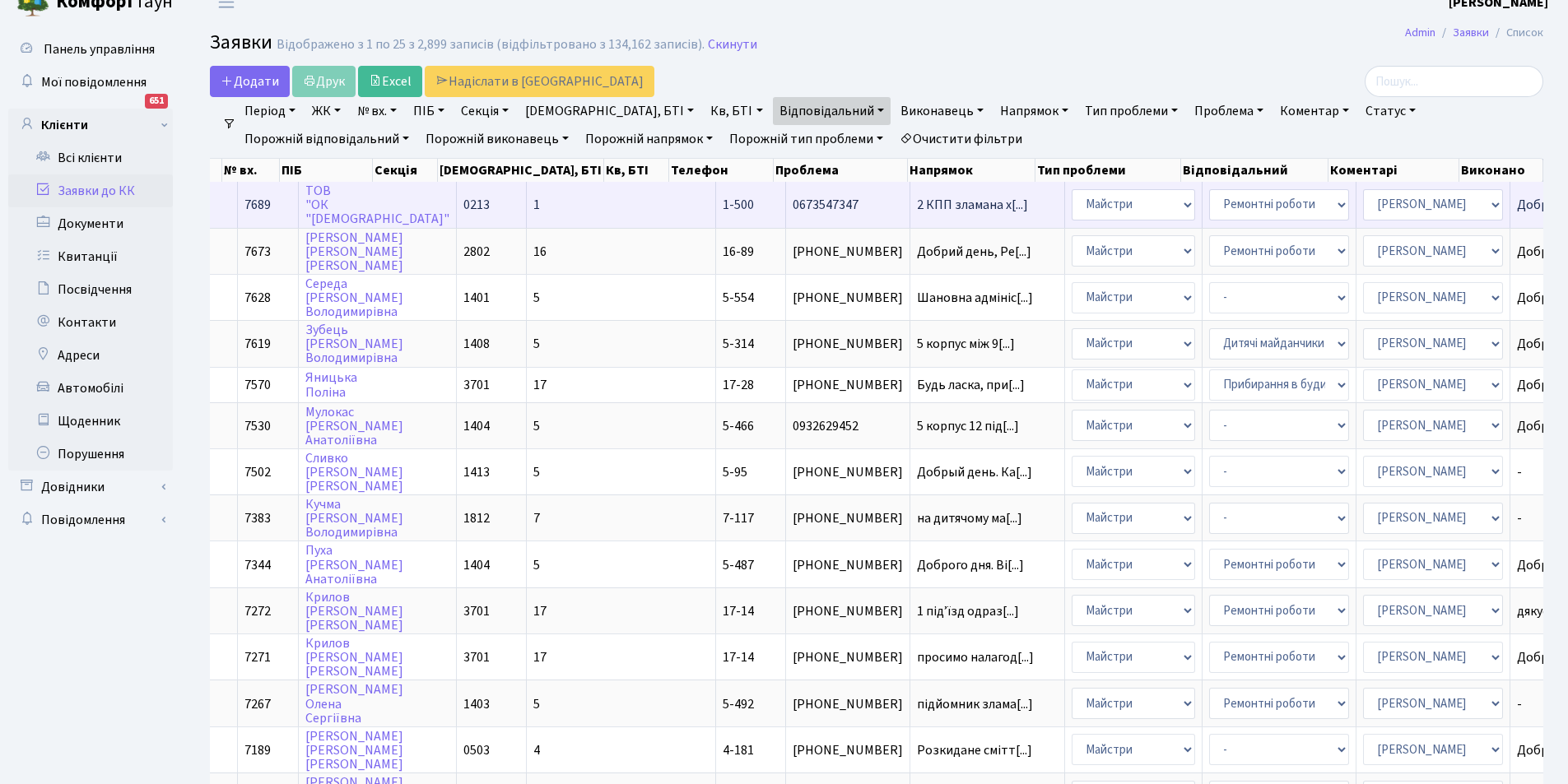
click at [917, 202] on span "2 КПП зламана х[...]" at bounding box center [972, 205] width 111 height 18
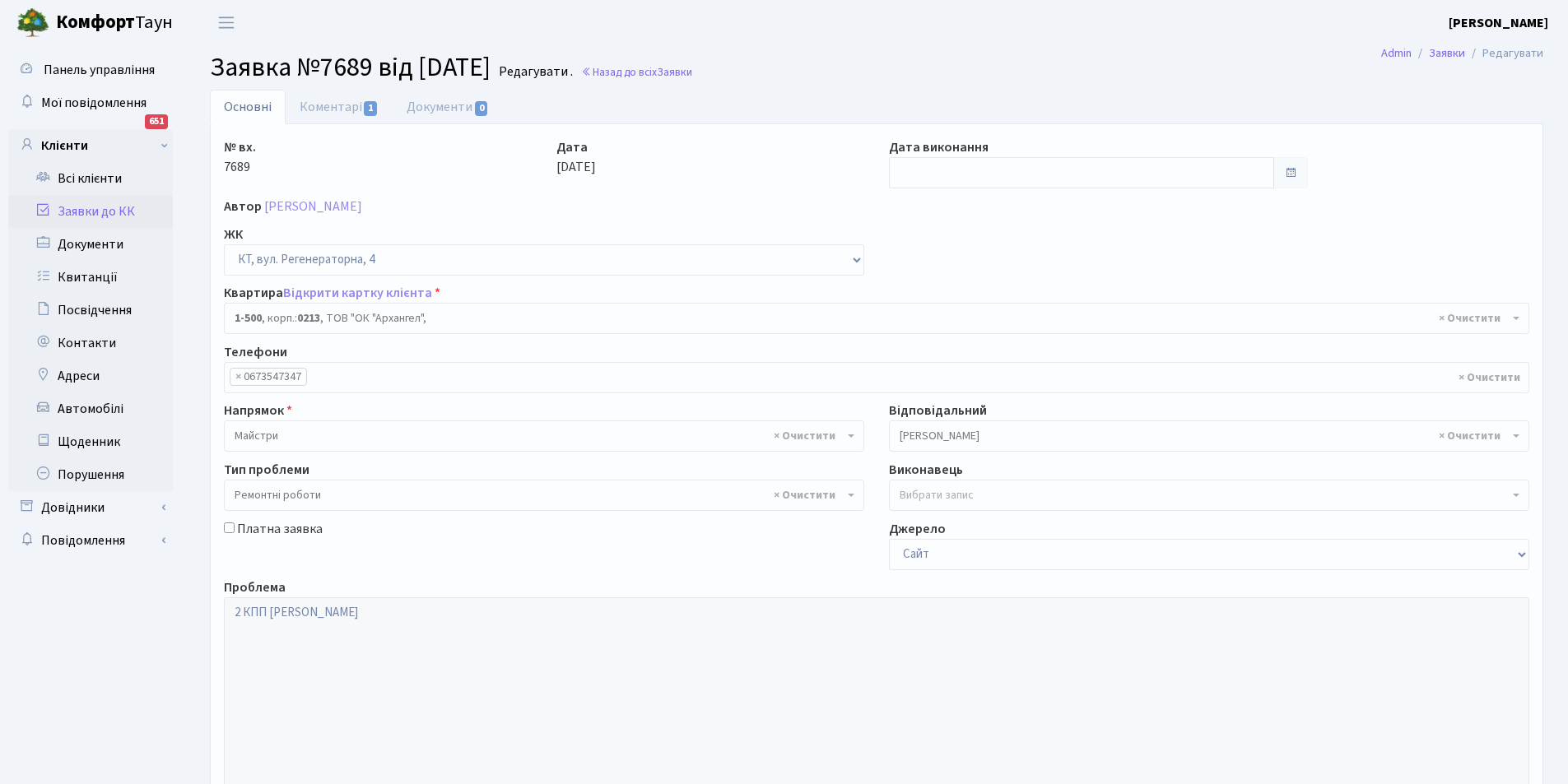
select select "16285"
select select "62"
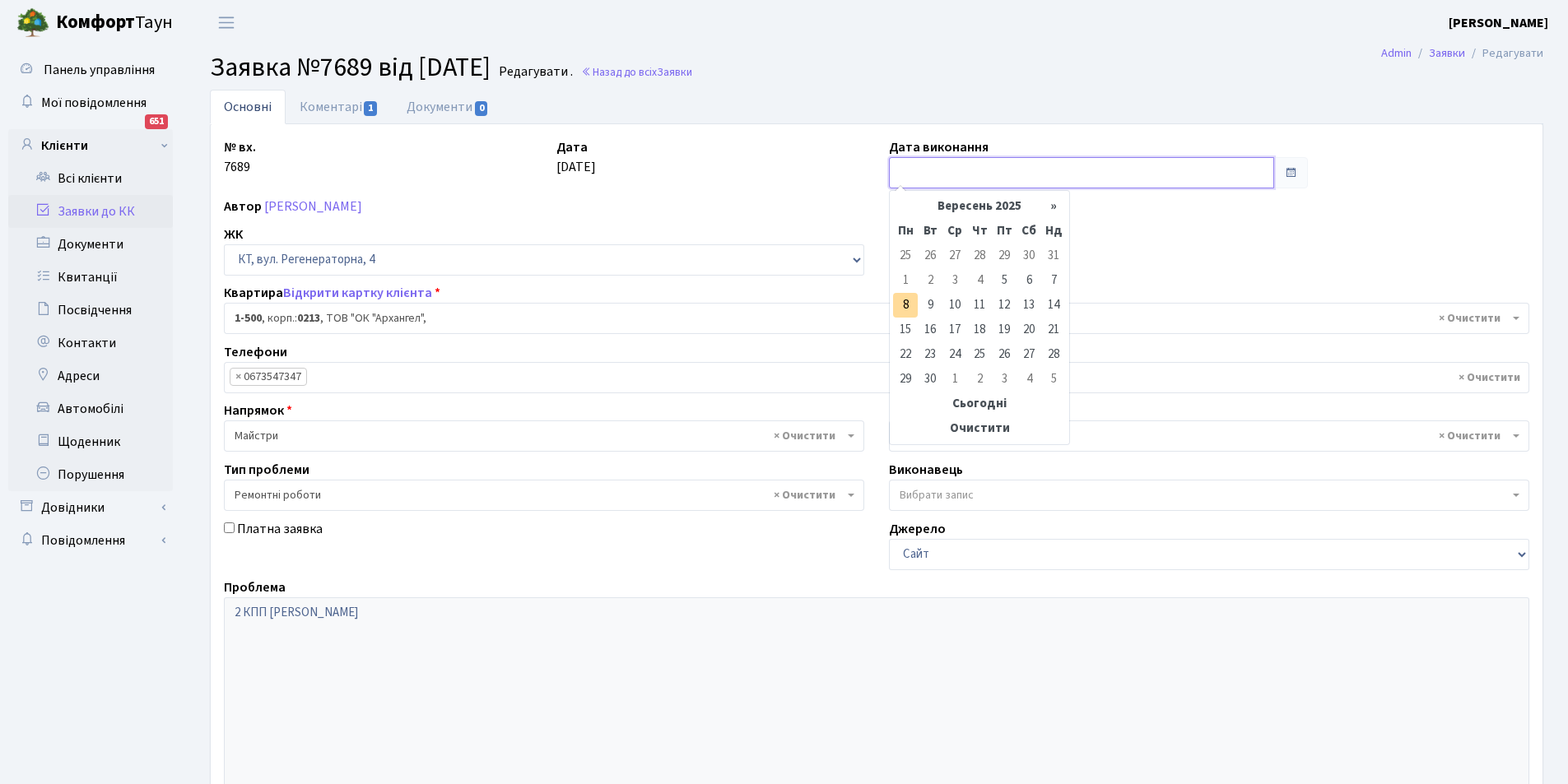
click at [921, 167] on input "text" at bounding box center [1082, 173] width 385 height 31
click at [904, 302] on td "8" at bounding box center [905, 305] width 25 height 25
type input "[DATE]"
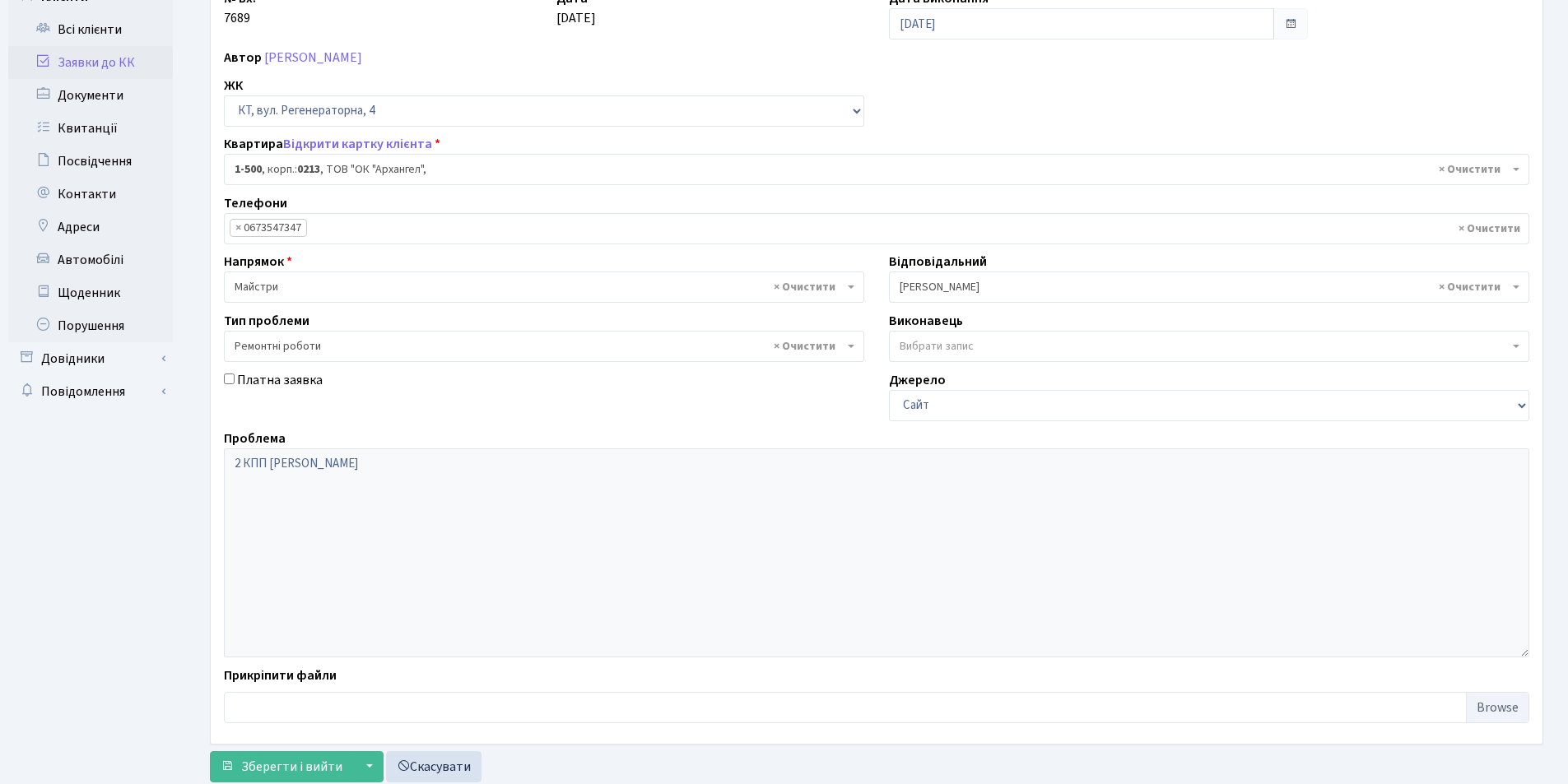
scroll to position [197, 0]
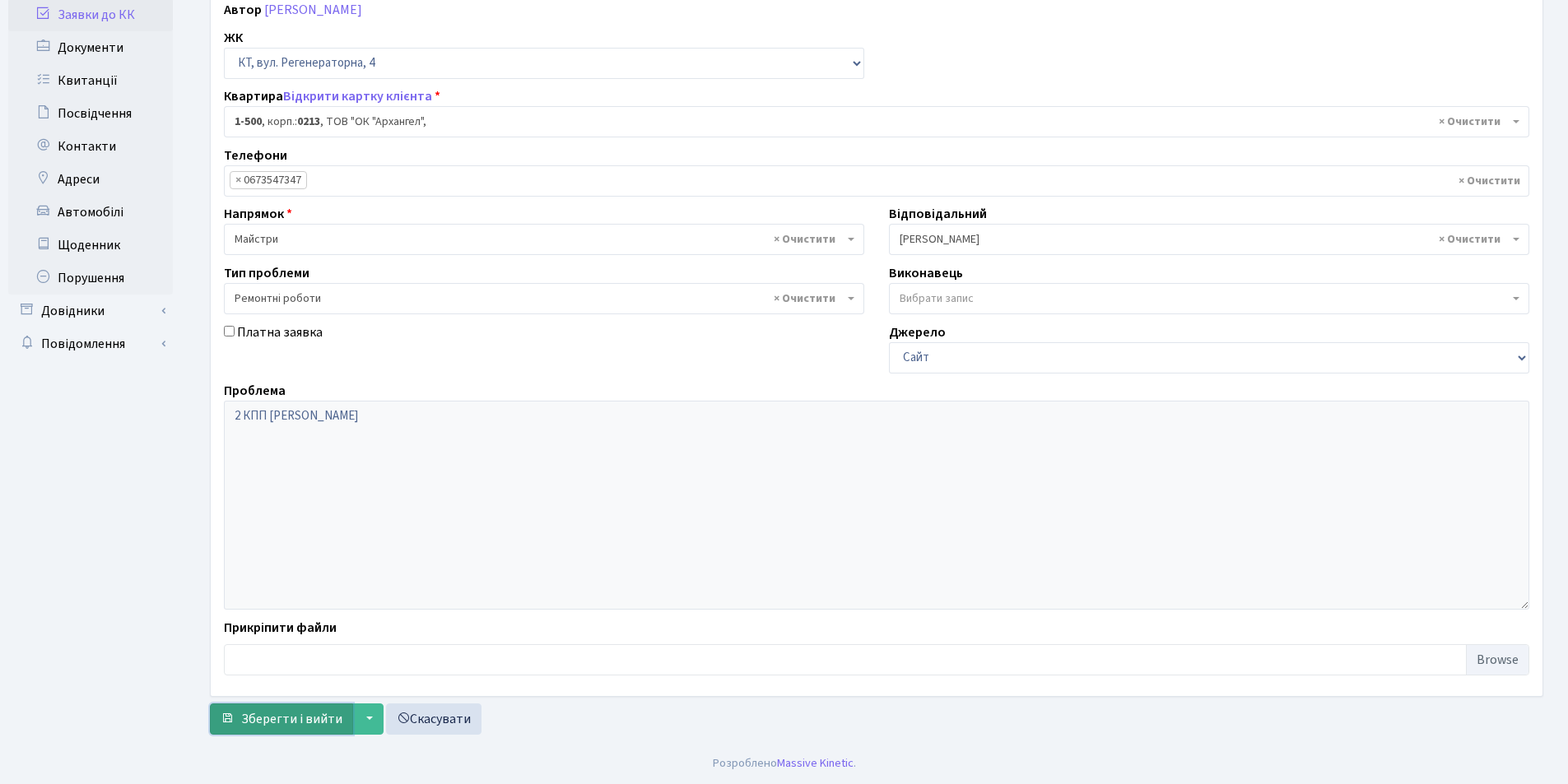
click at [284, 713] on span "Зберегти і вийти" at bounding box center [291, 719] width 101 height 18
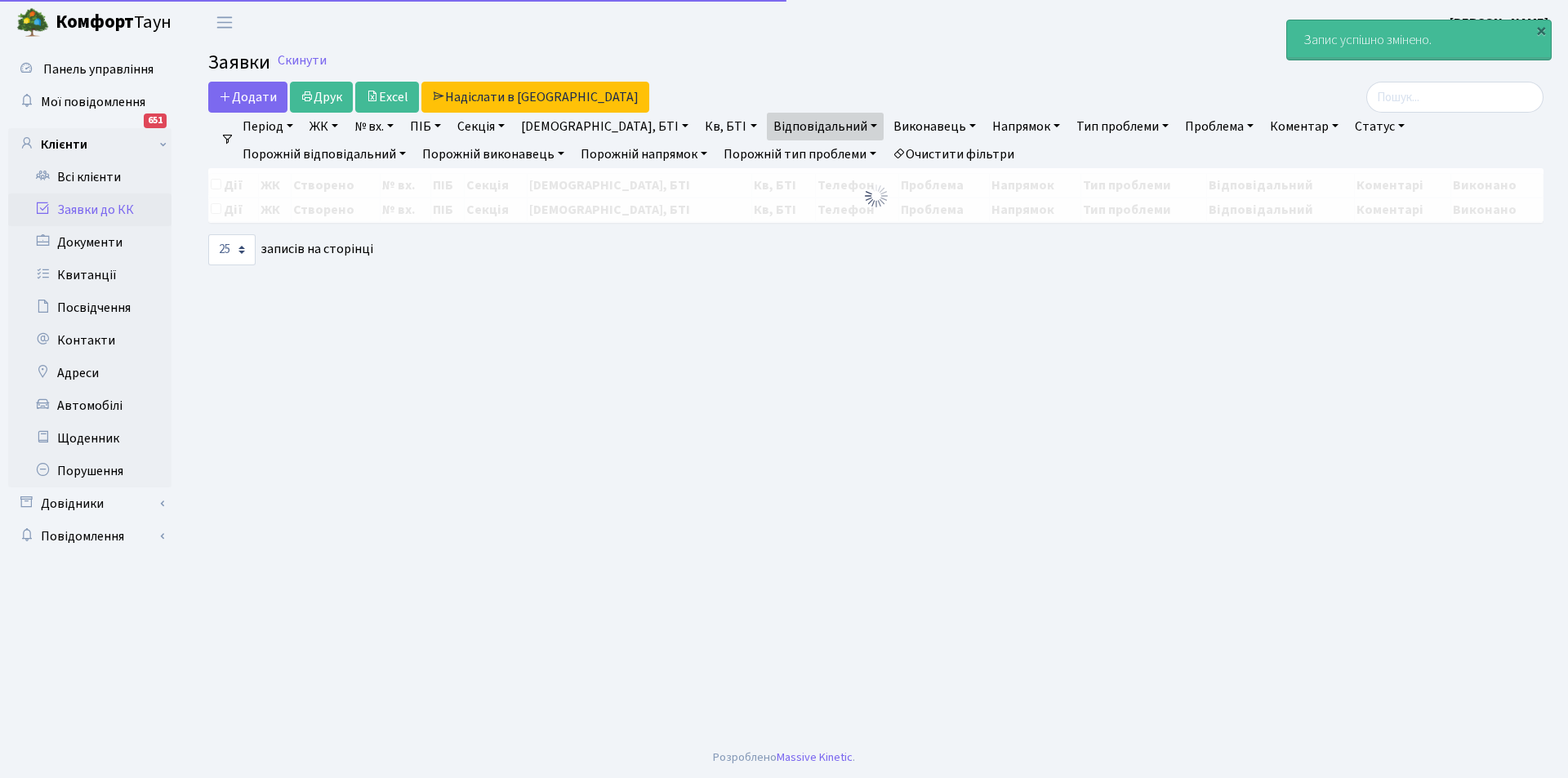
select select "25"
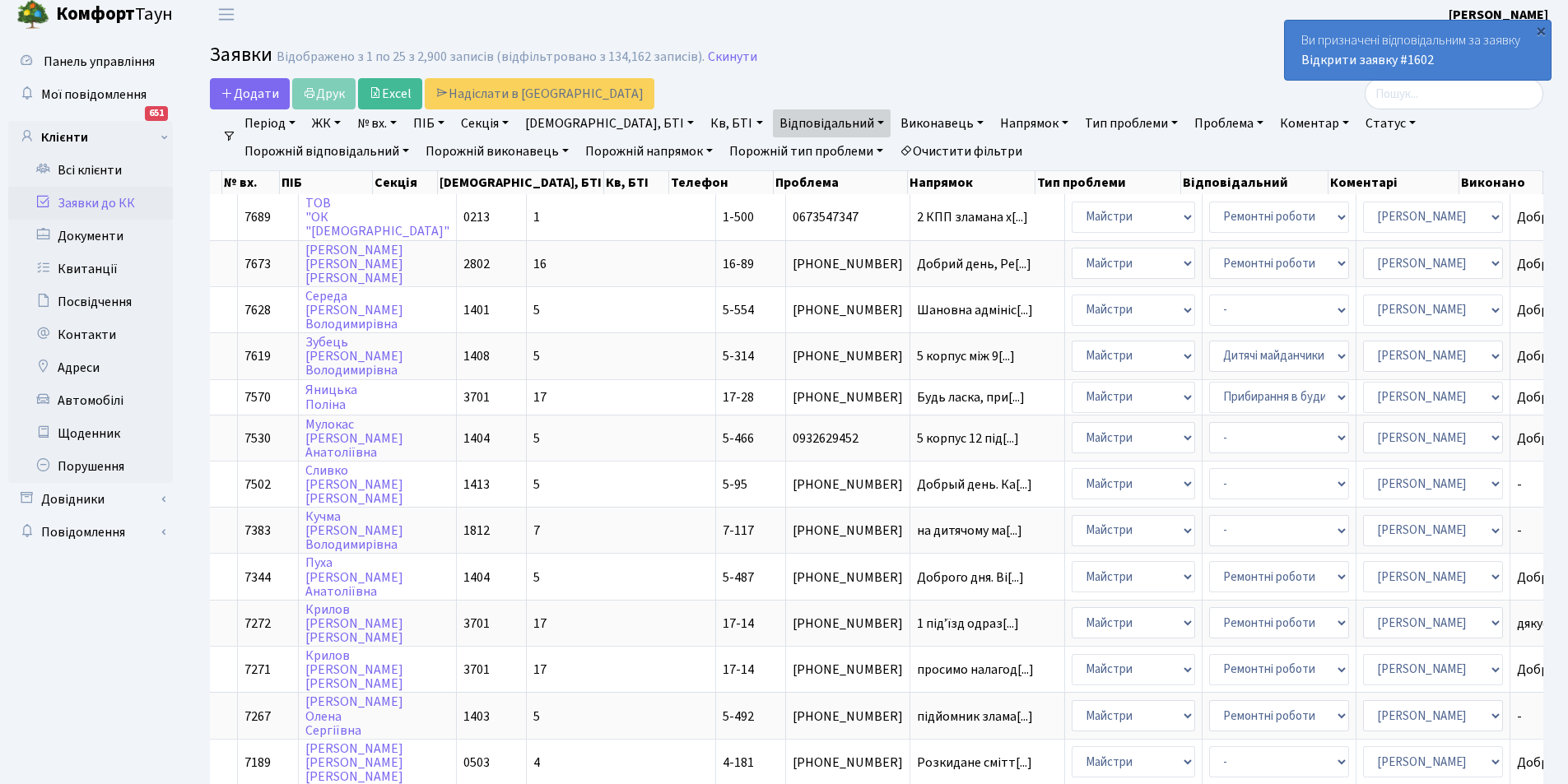
scroll to position [0, 149]
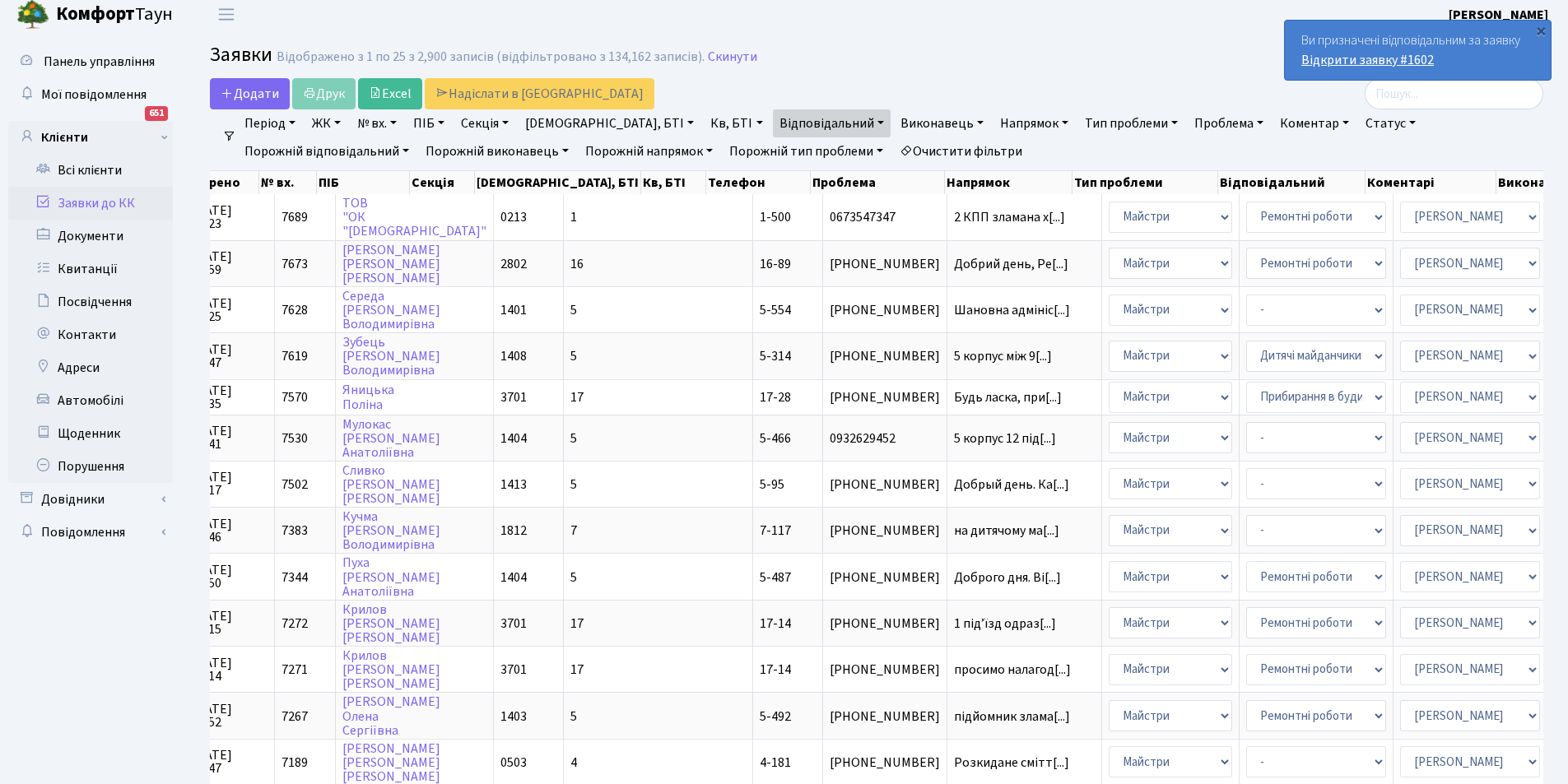
click at [1372, 58] on link "Відкрити заявку #1602" at bounding box center [1368, 60] width 133 height 18
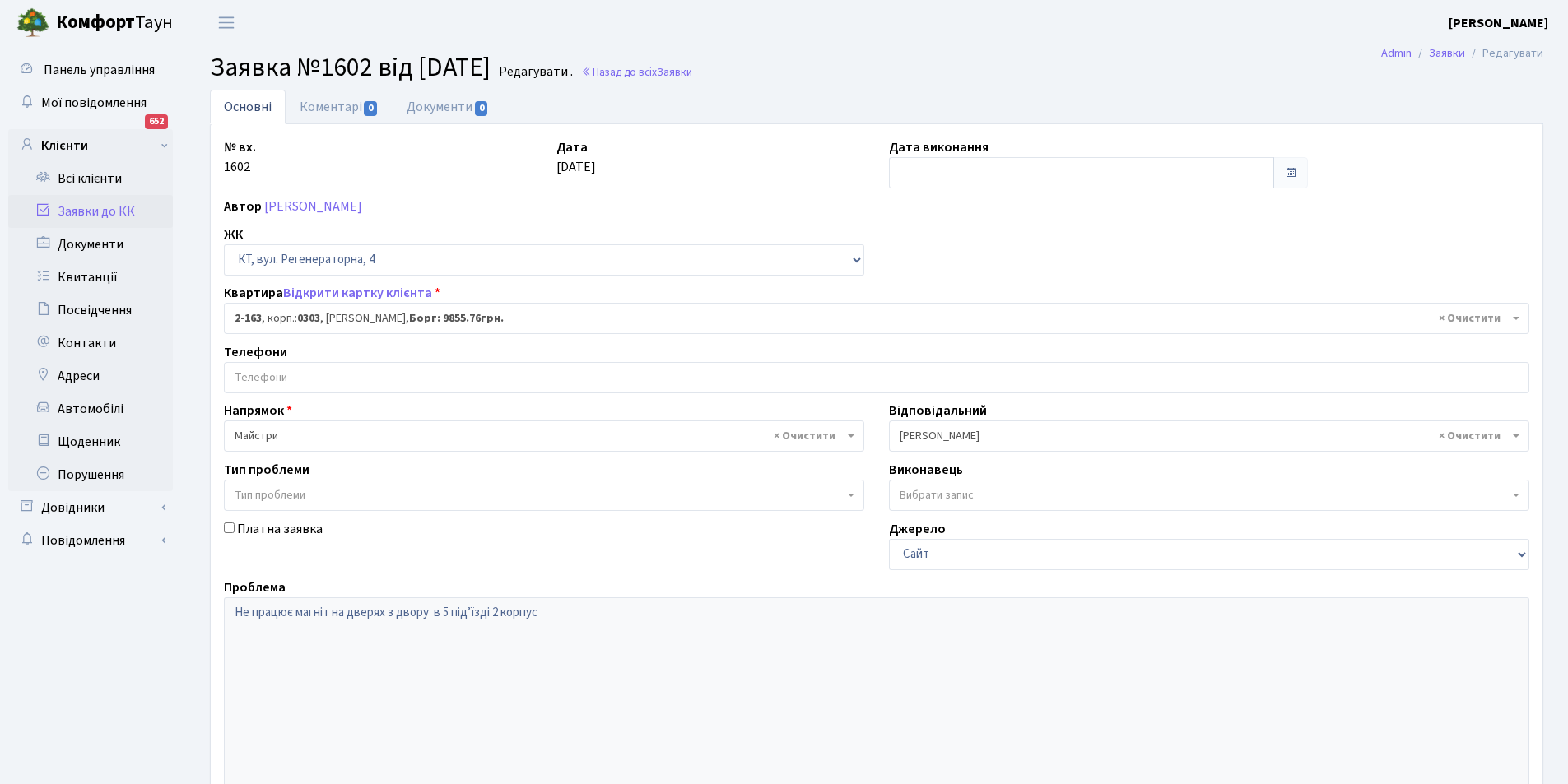
select select "576"
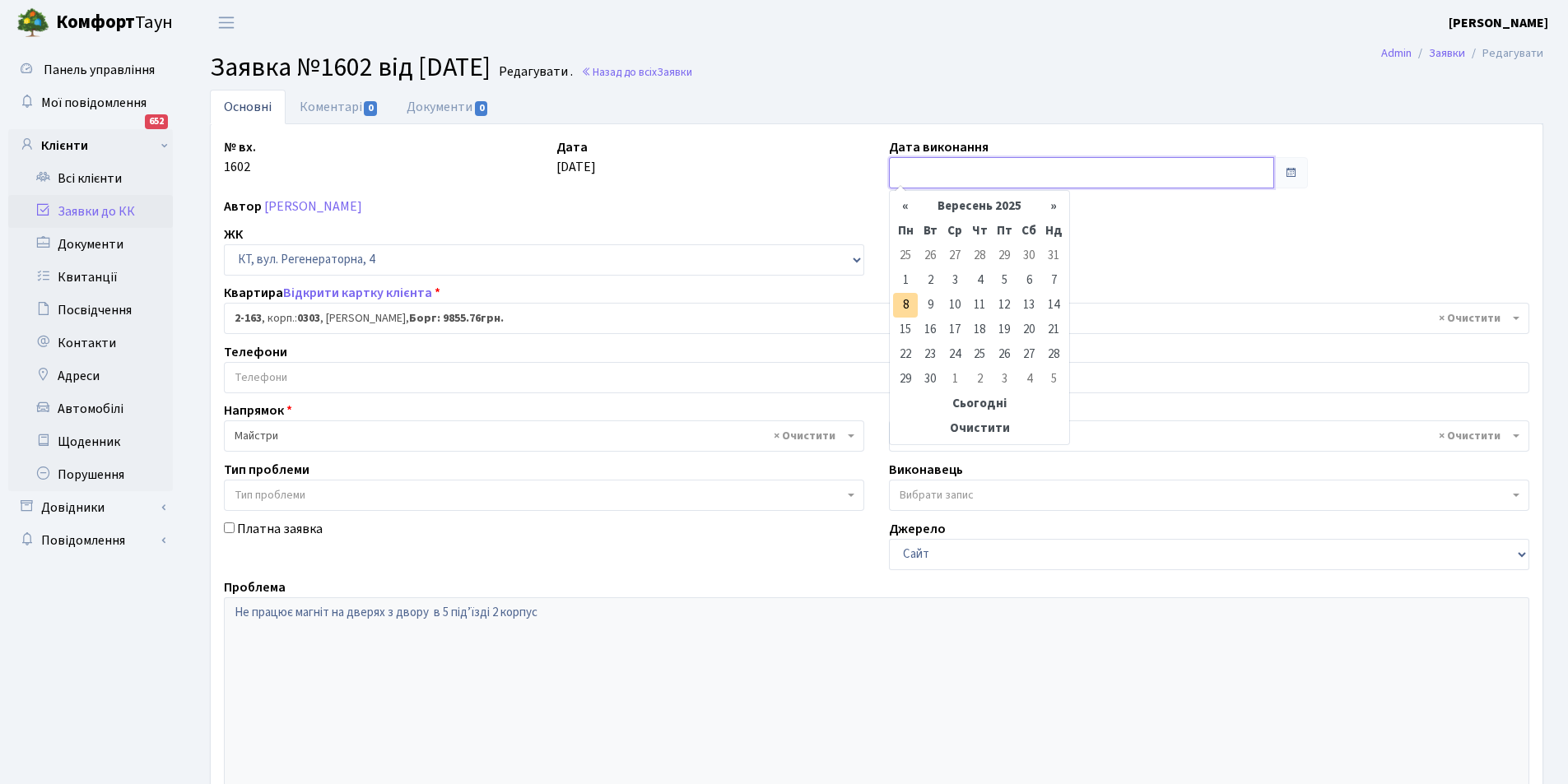
click at [911, 166] on input "text" at bounding box center [1082, 173] width 385 height 31
click at [905, 206] on th "«" at bounding box center [905, 207] width 25 height 25
click at [903, 206] on th "«" at bounding box center [905, 207] width 25 height 25
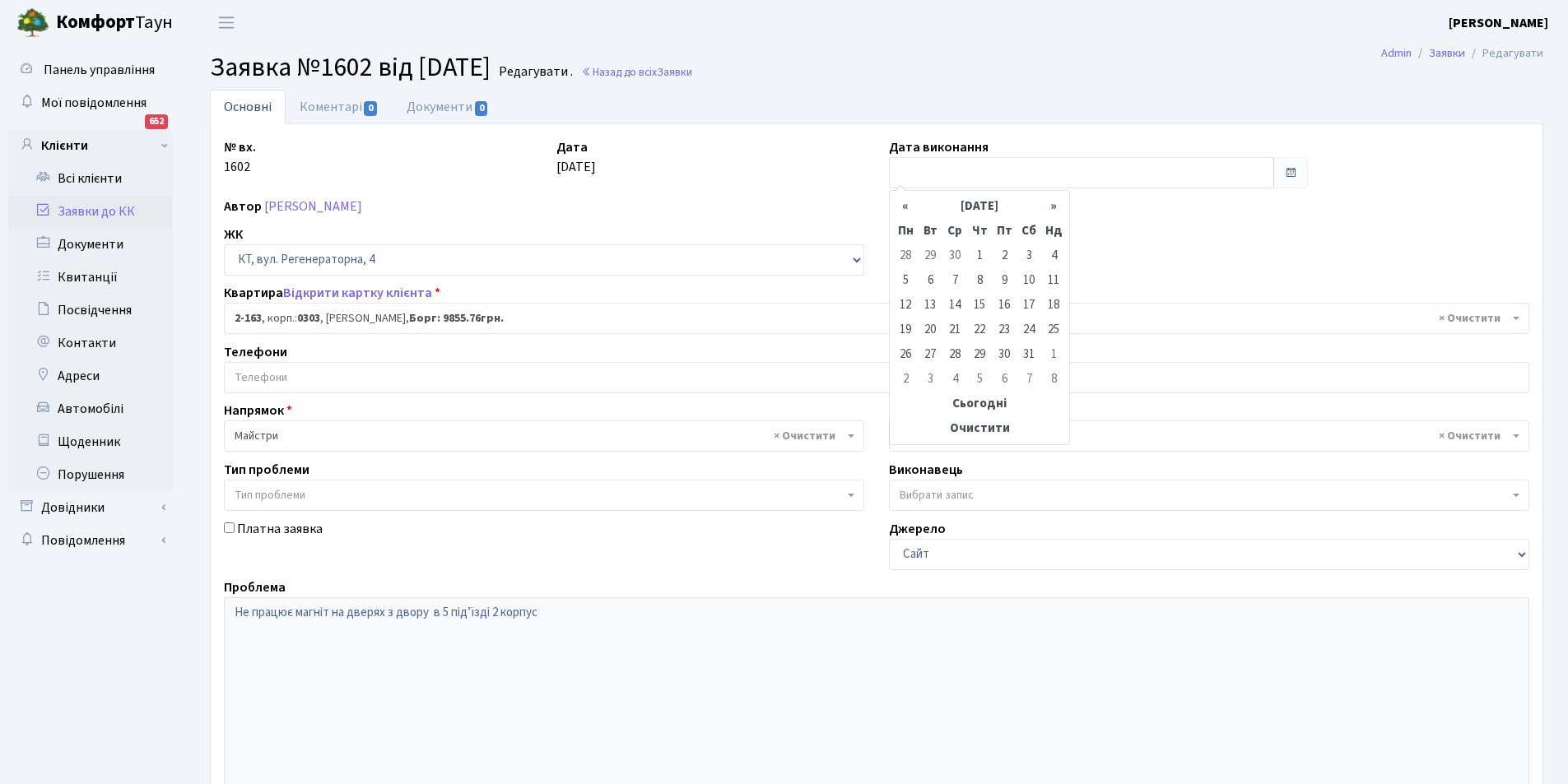
click at [903, 206] on th "«" at bounding box center [905, 207] width 25 height 25
click at [903, 205] on table "« [DATE] » Пн Вт Ср Чт Пт Сб Нд 24 25 26 27 28 1 2 3 4 5 6 7 8 9 10 11 12 13 14…" at bounding box center [979, 318] width 173 height 246
click at [906, 278] on td "3" at bounding box center [905, 281] width 25 height 25
type input "03.03.2025"
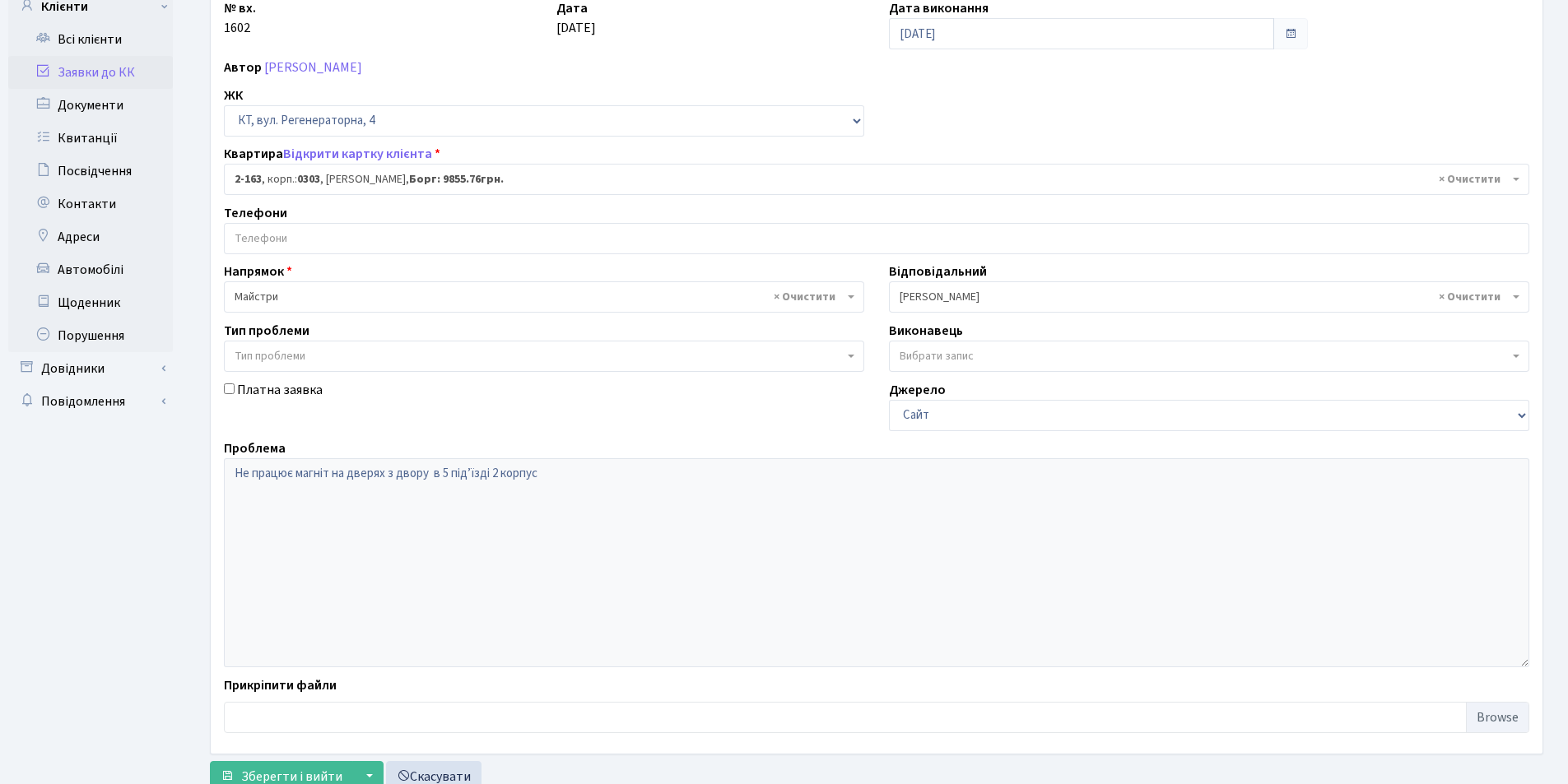
scroll to position [197, 0]
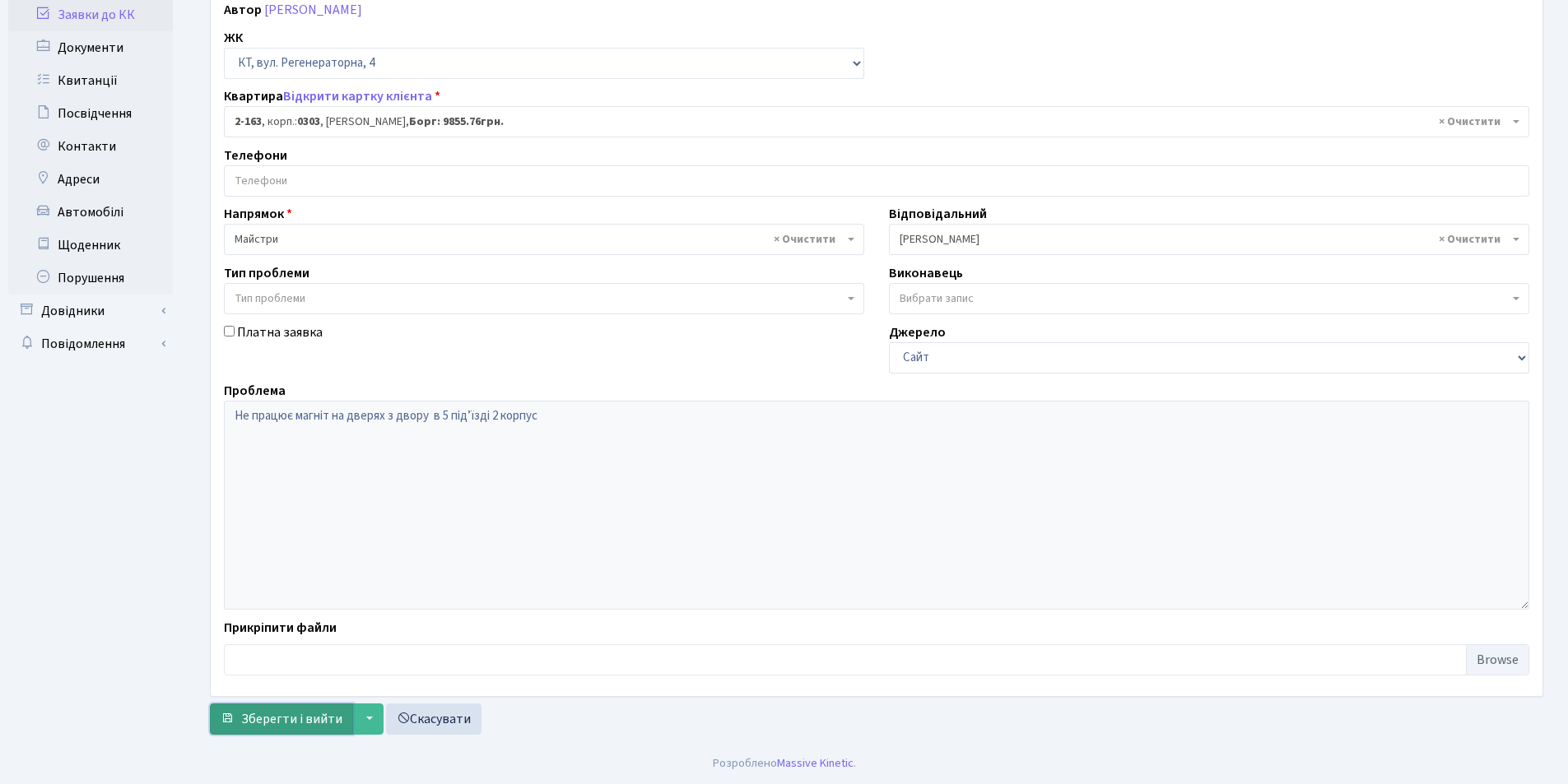
click at [283, 715] on span "Зберегти і вийти" at bounding box center [291, 719] width 101 height 18
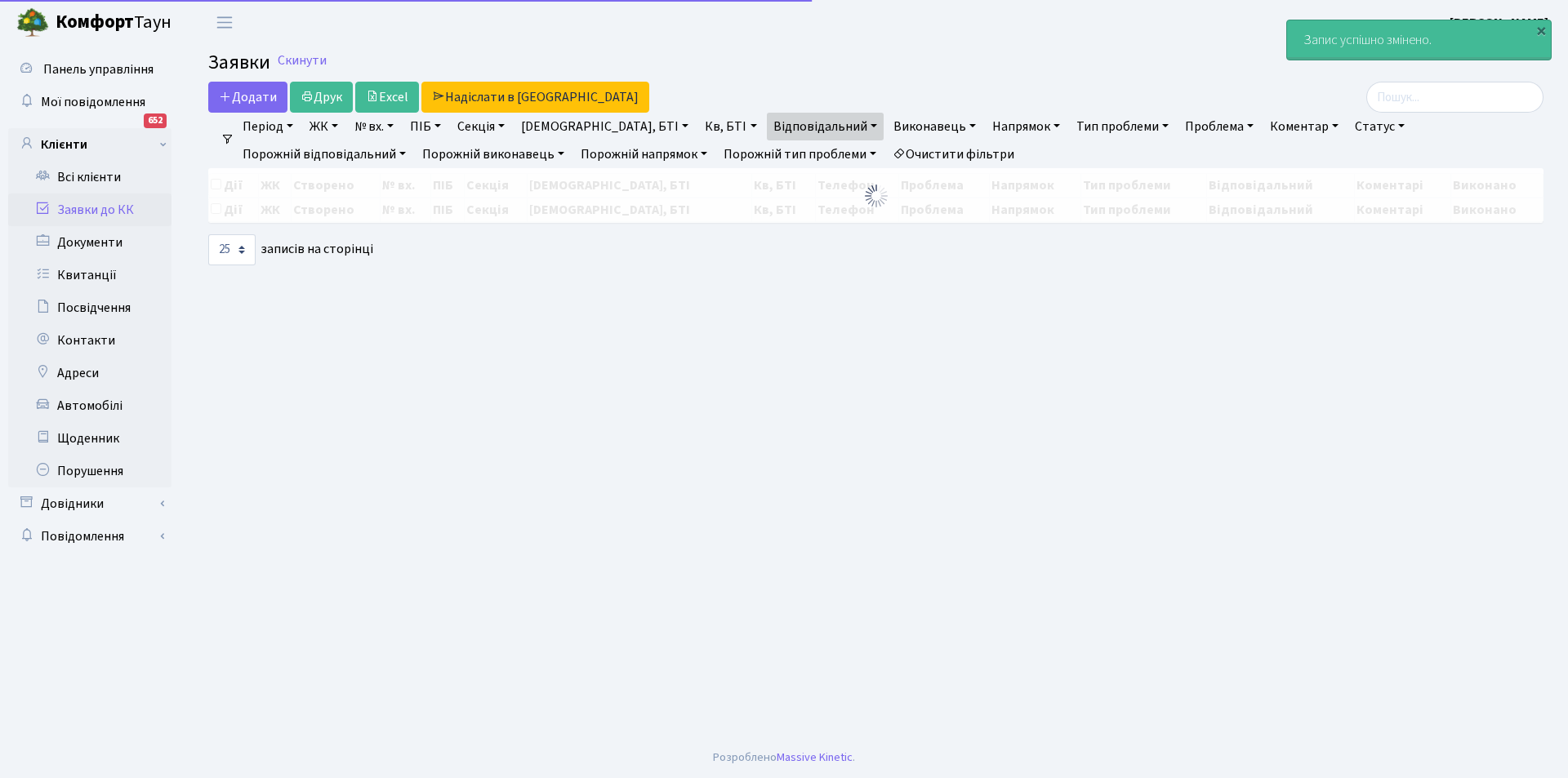
select select "25"
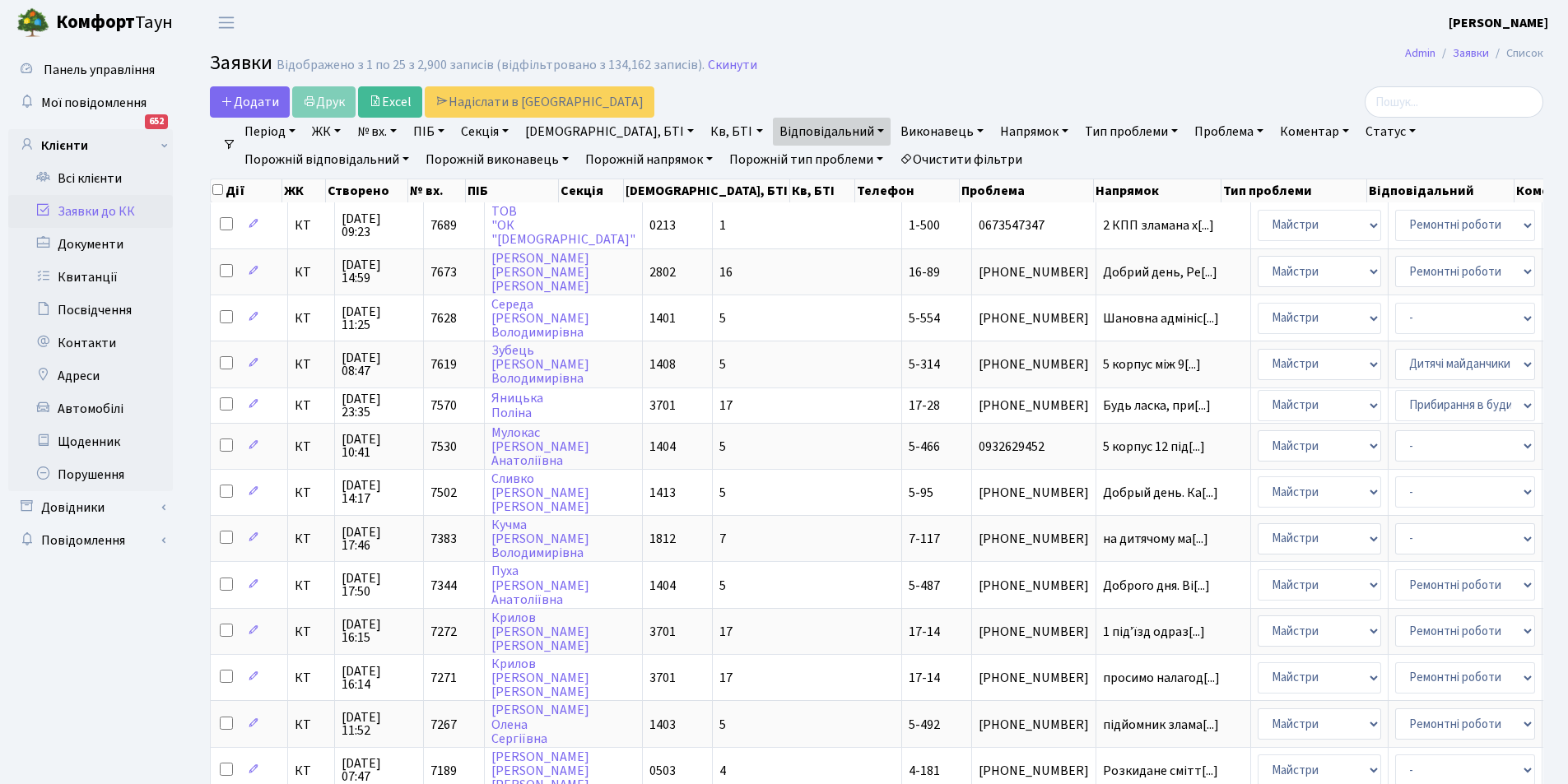
click at [893, 153] on link "Очистити фільтри" at bounding box center [960, 160] width 136 height 28
select select
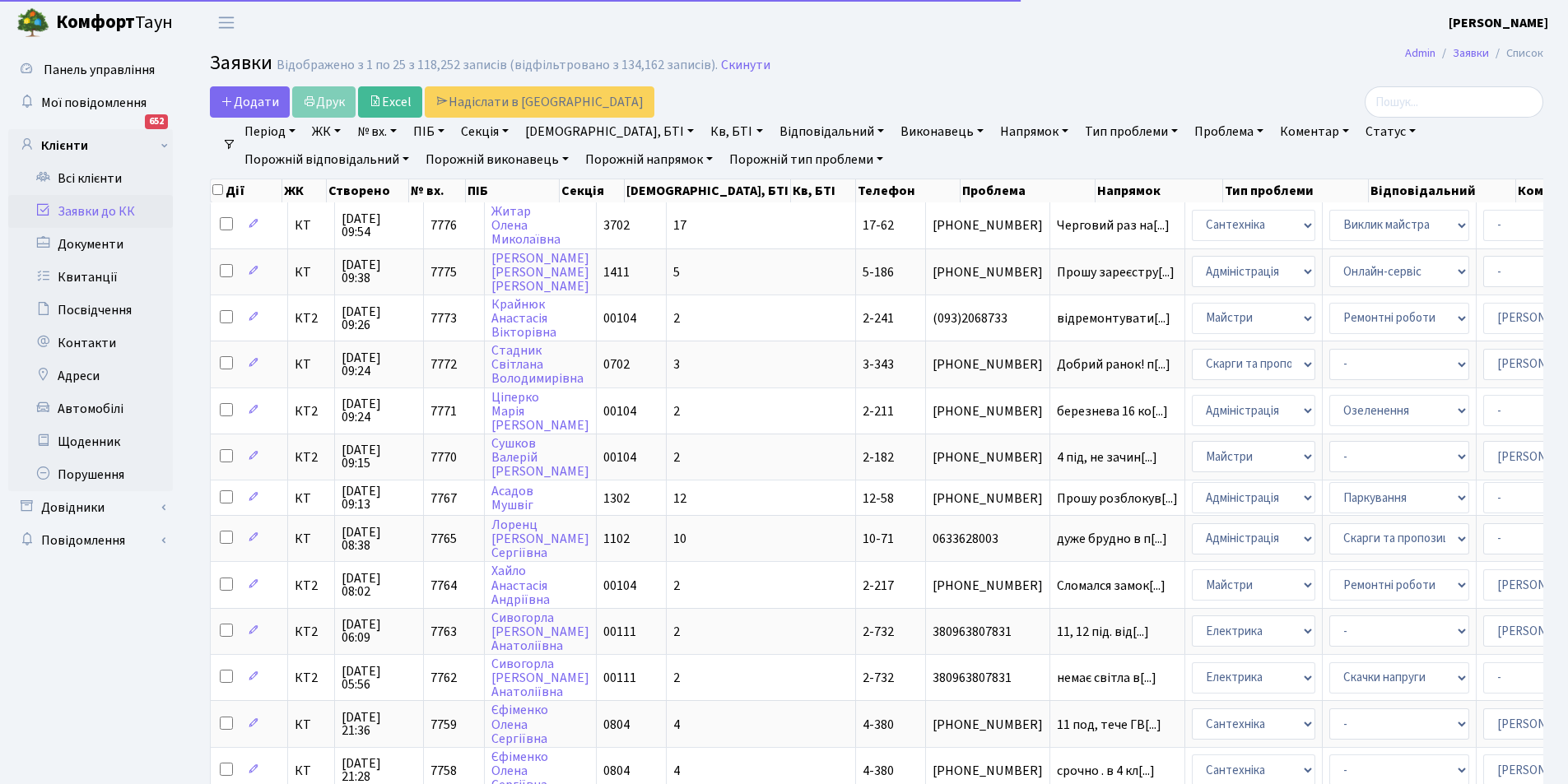
click at [778, 131] on link "Відповідальний" at bounding box center [831, 132] width 118 height 28
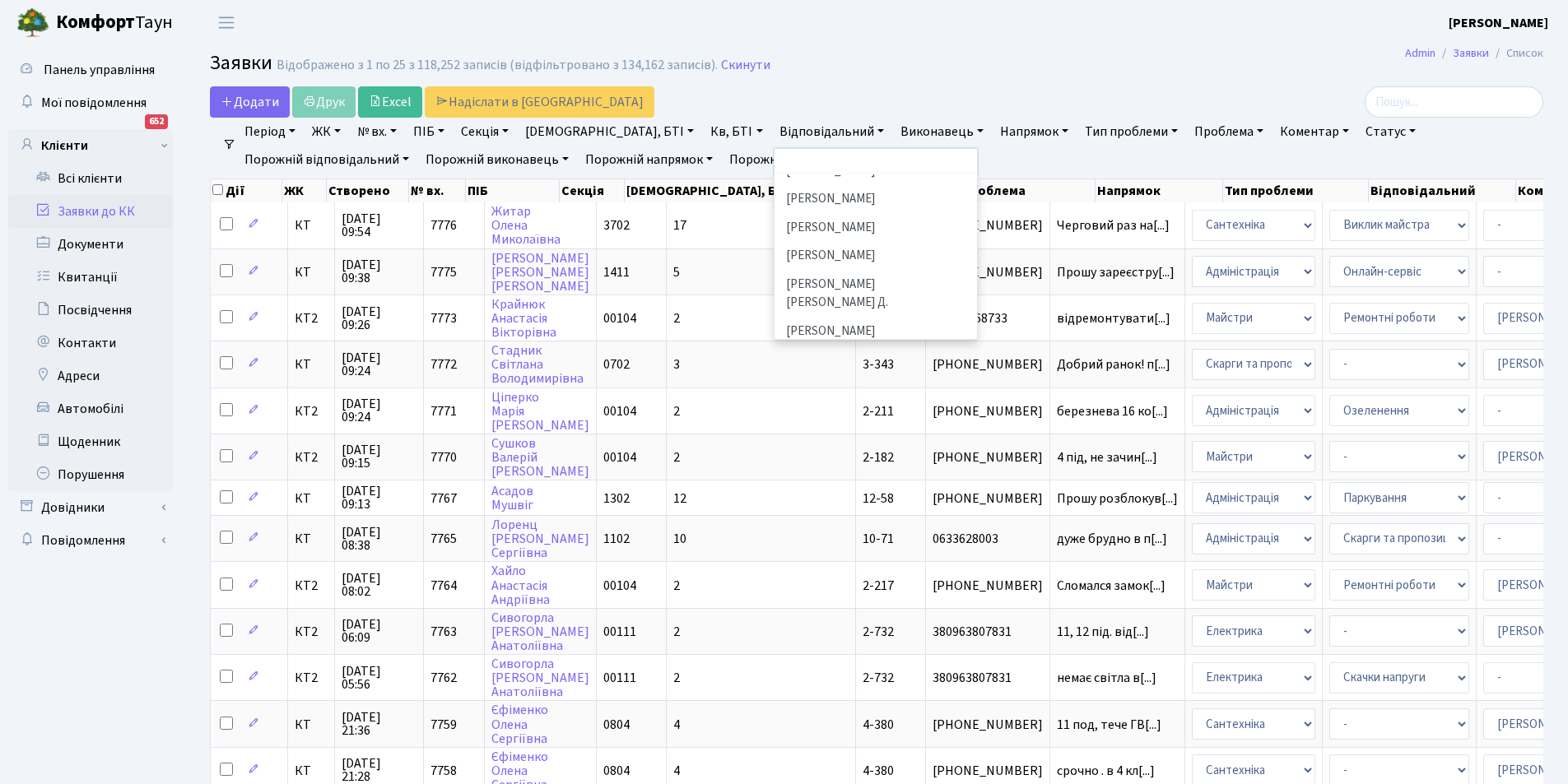
scroll to position [418, 0]
click at [818, 286] on li "[PERSON_NAME]" at bounding box center [876, 301] width 199 height 28
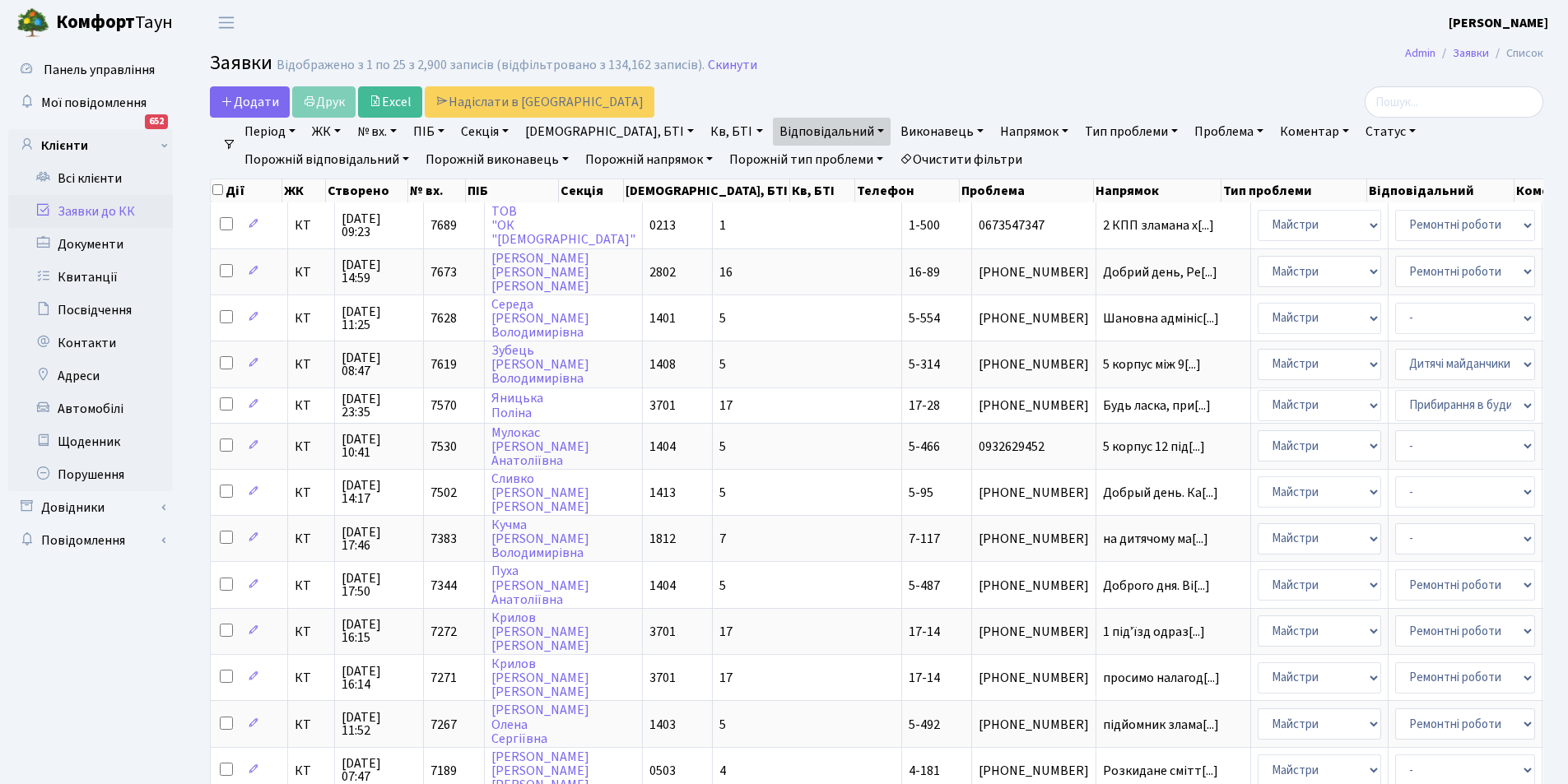
click at [780, 129] on link "Відповідальний" at bounding box center [831, 132] width 118 height 28
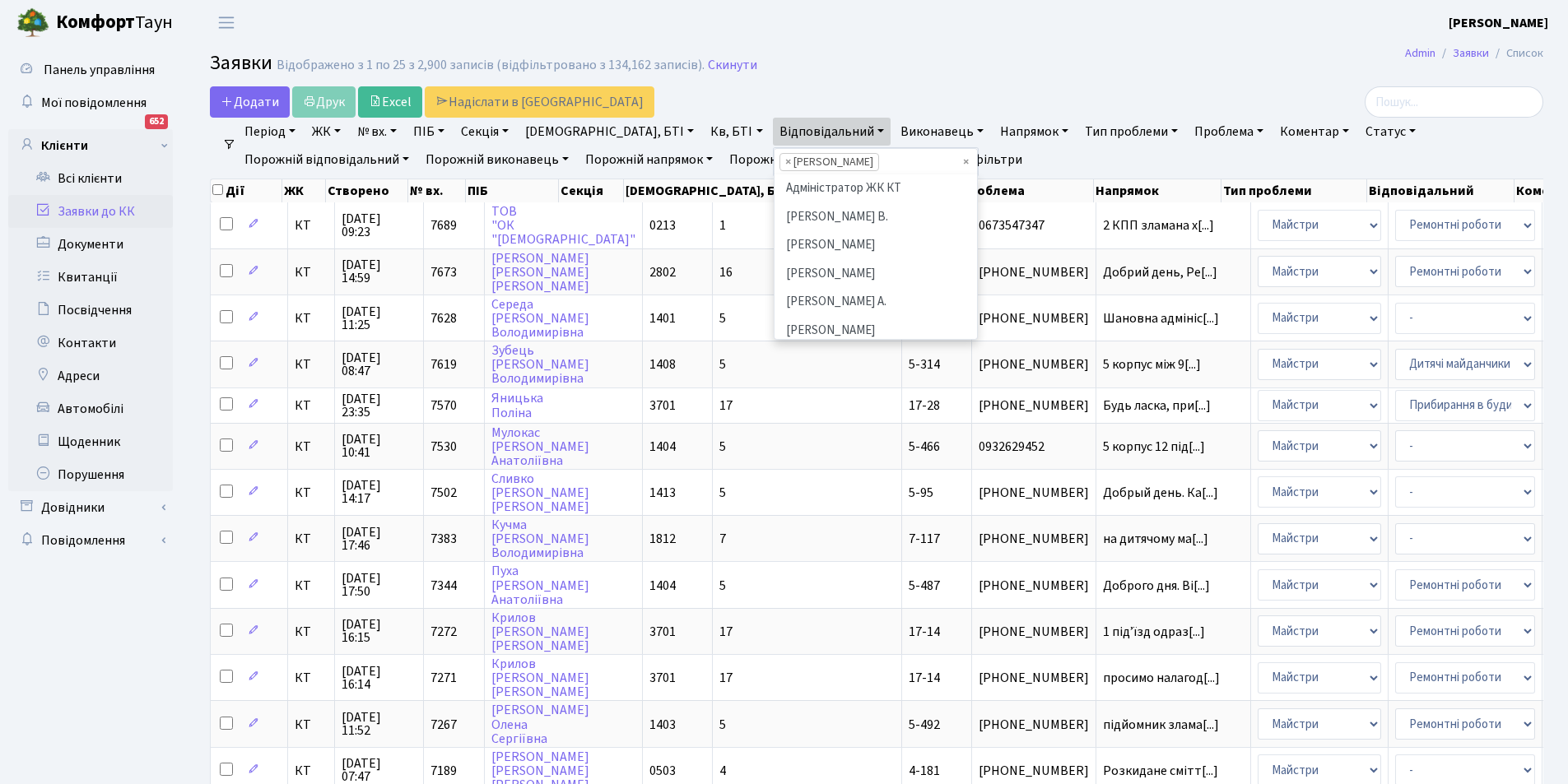
scroll to position [483, 0]
click at [782, 159] on li "× Мірошниченко О.М." at bounding box center [829, 161] width 100 height 18
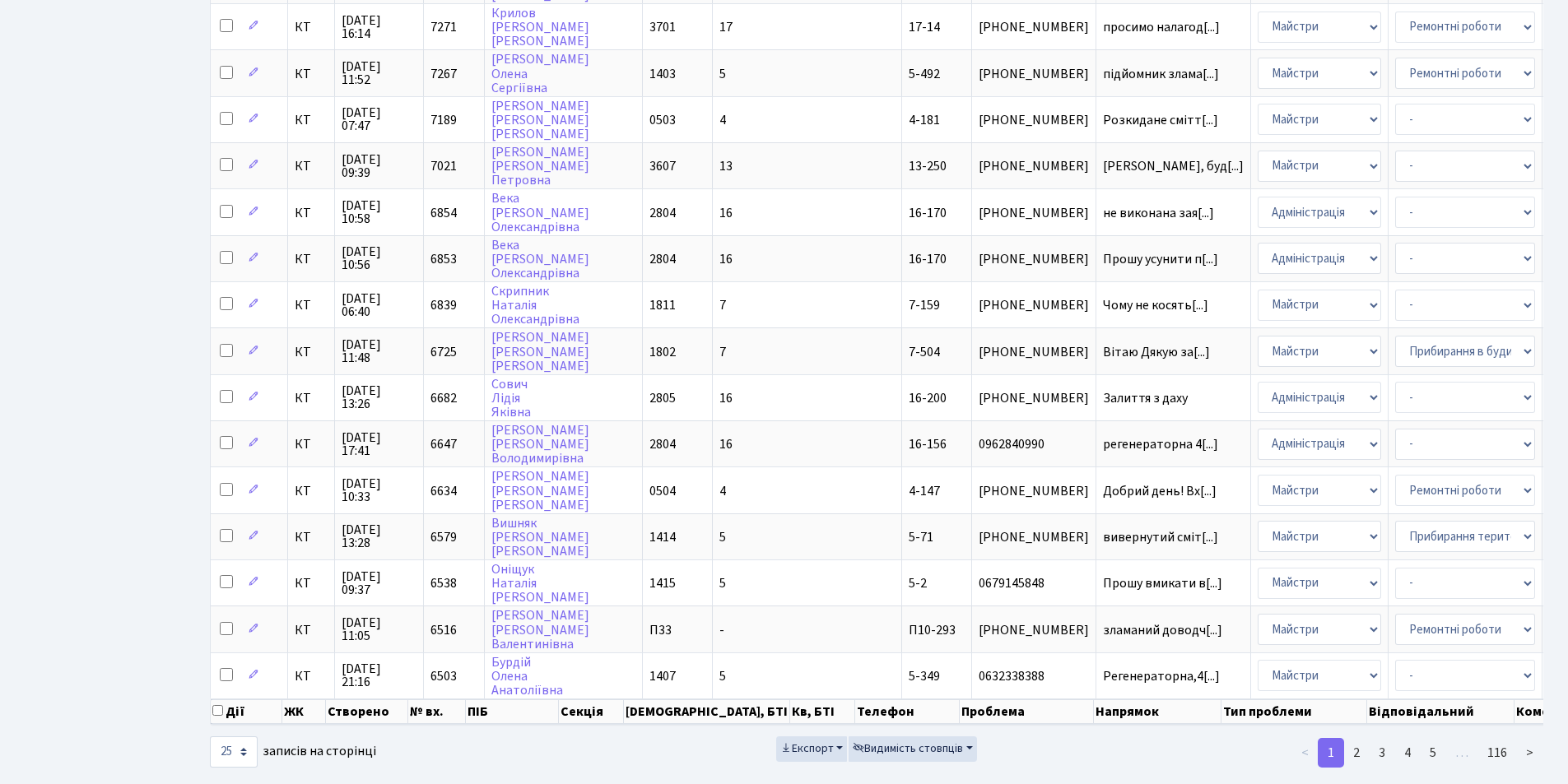
scroll to position [658, 0]
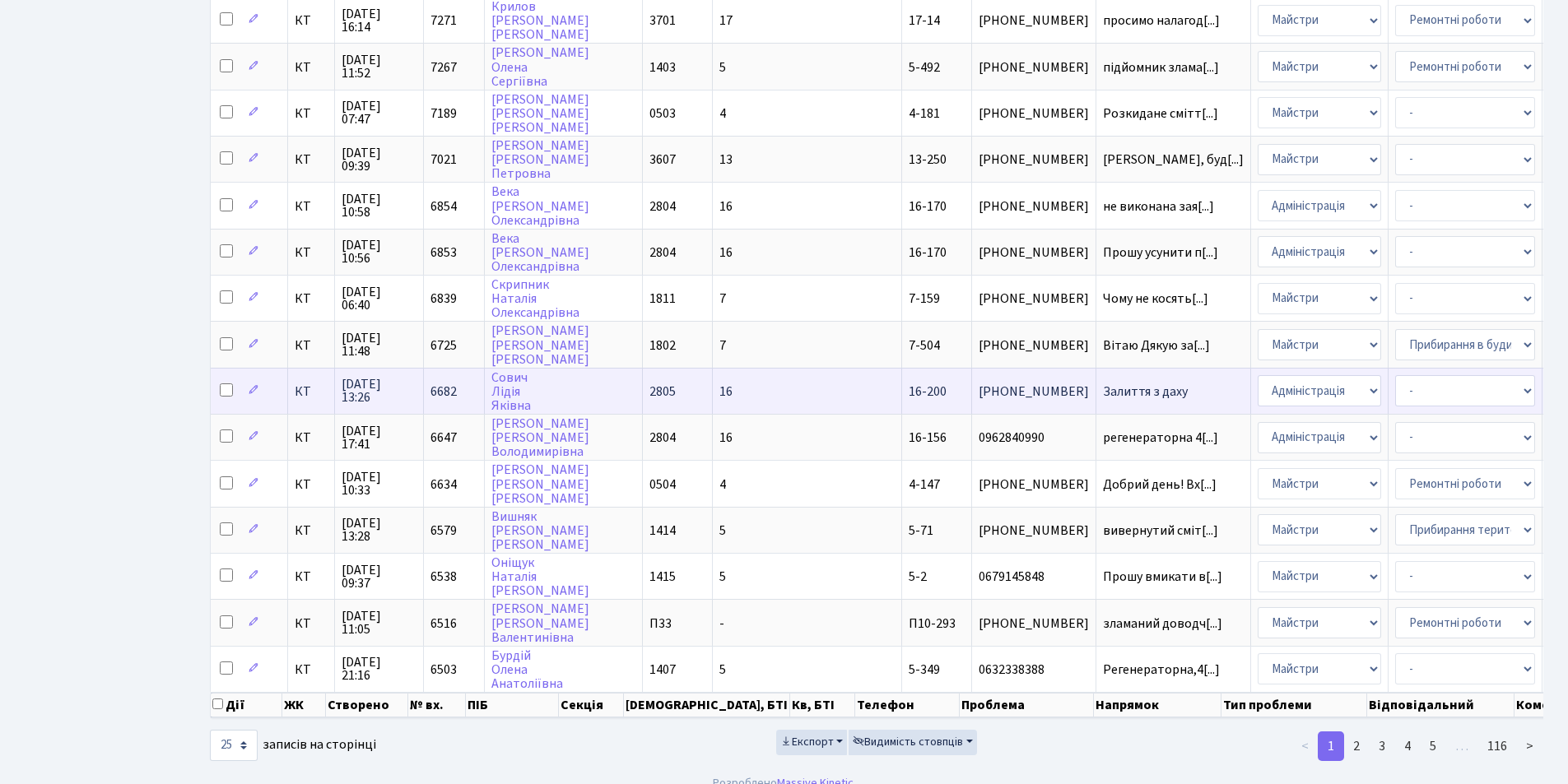
click at [1103, 390] on span "Залиття з даху" at bounding box center [1173, 392] width 140 height 13
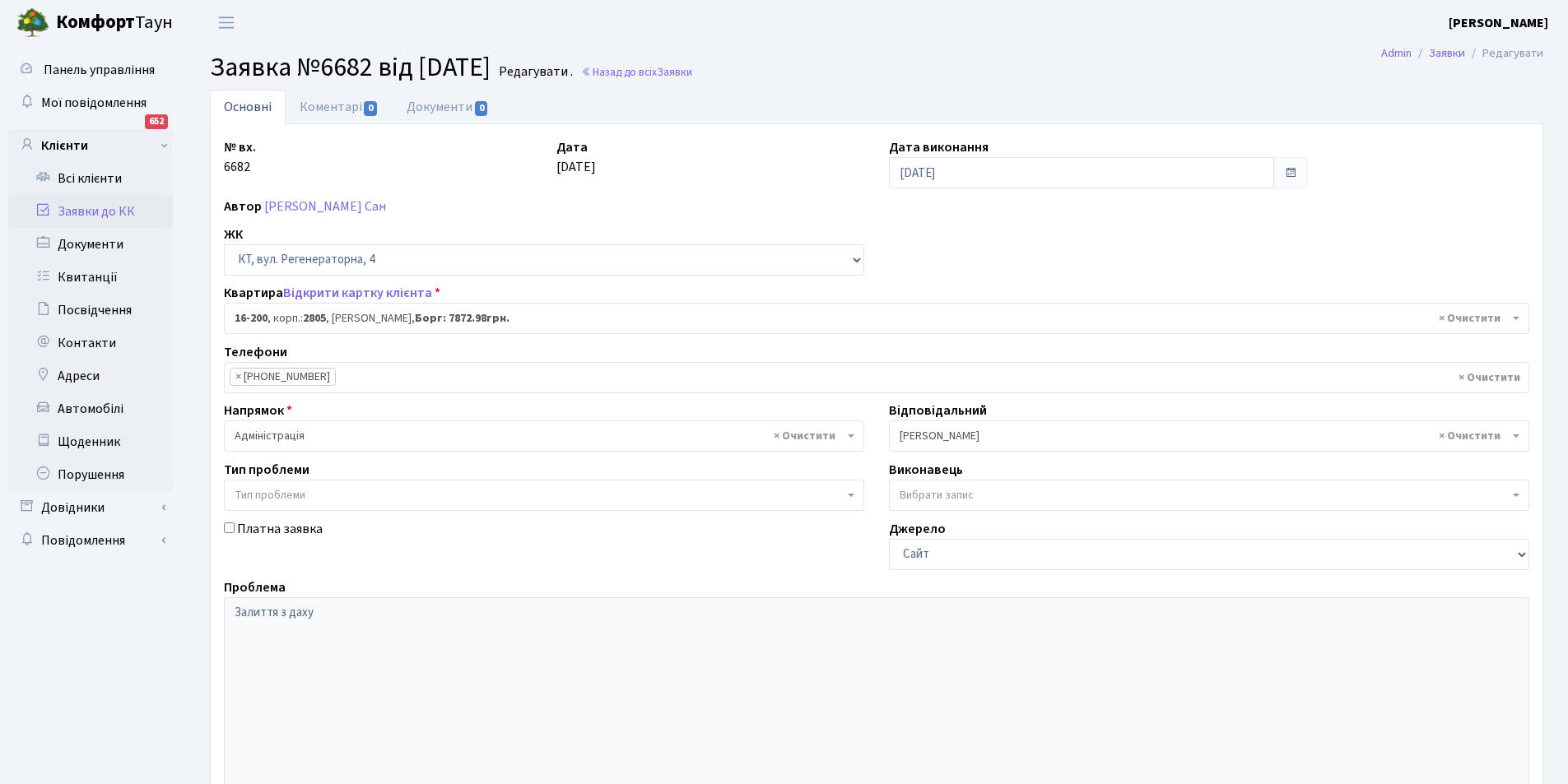
select select "8761"
click at [340, 104] on link "Коментарі 0" at bounding box center [338, 107] width 107 height 34
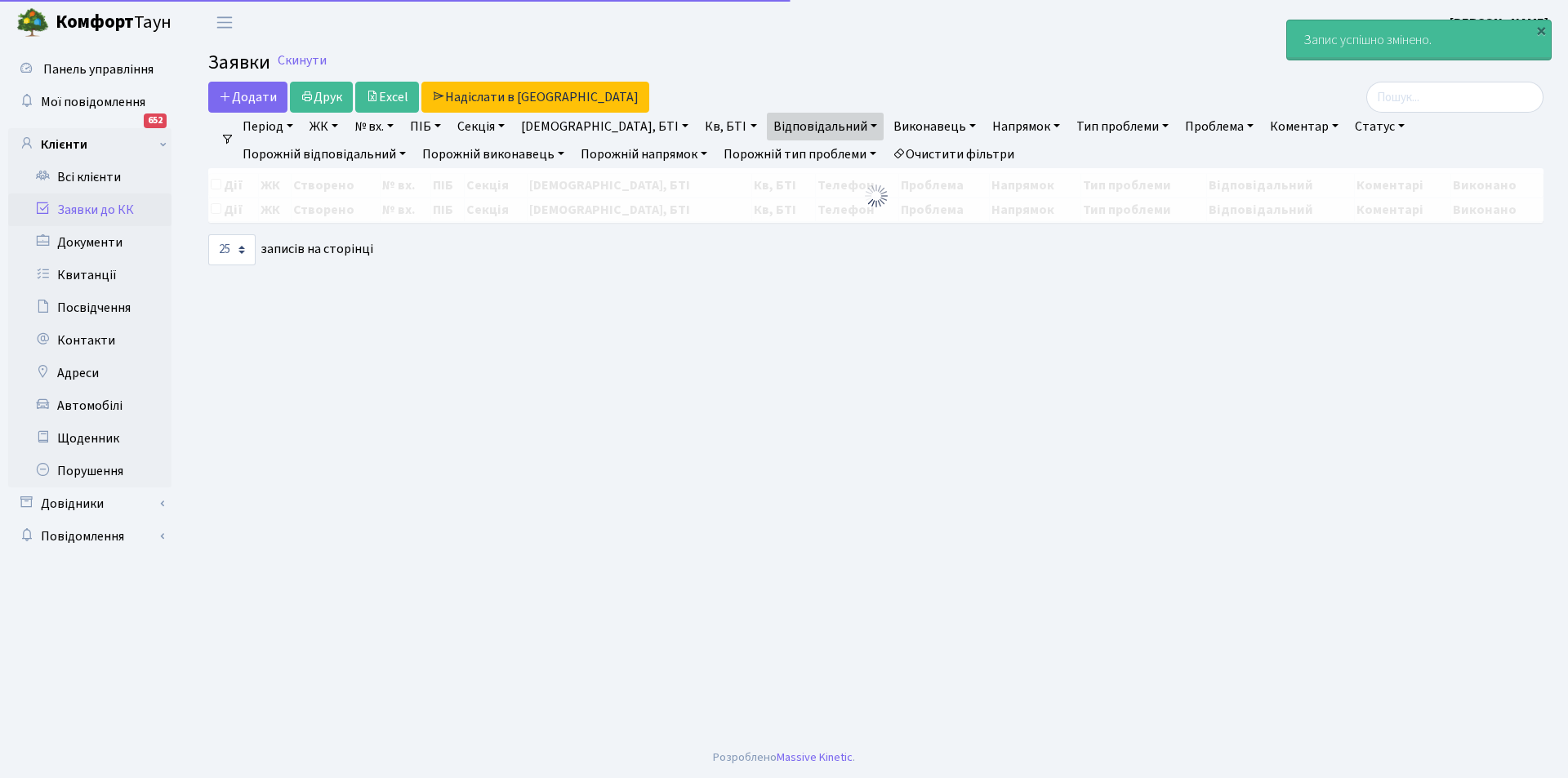
select select "25"
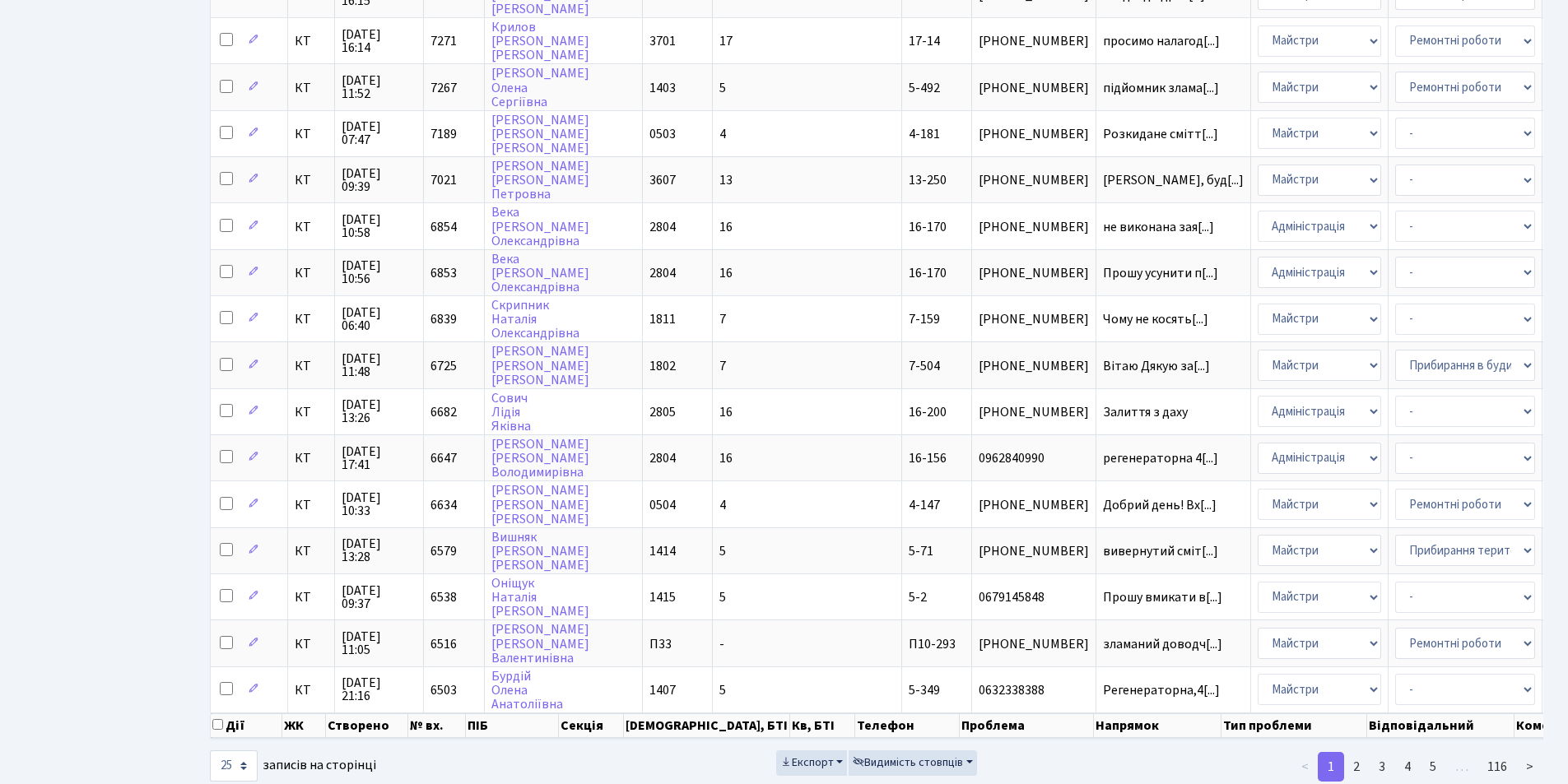
scroll to position [638, 0]
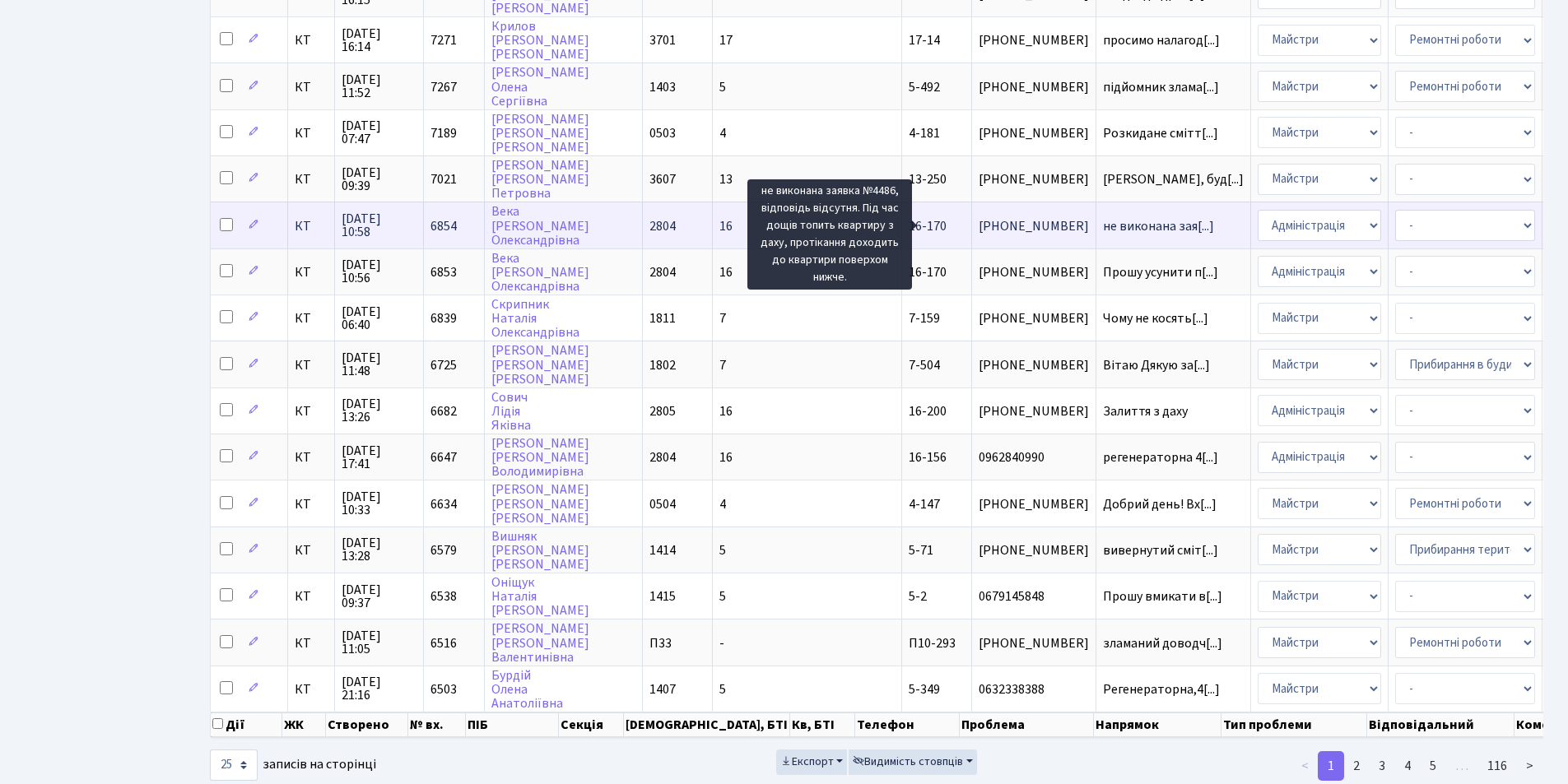
click at [1103, 223] on span "не виконана зая[...]" at bounding box center [1158, 226] width 111 height 18
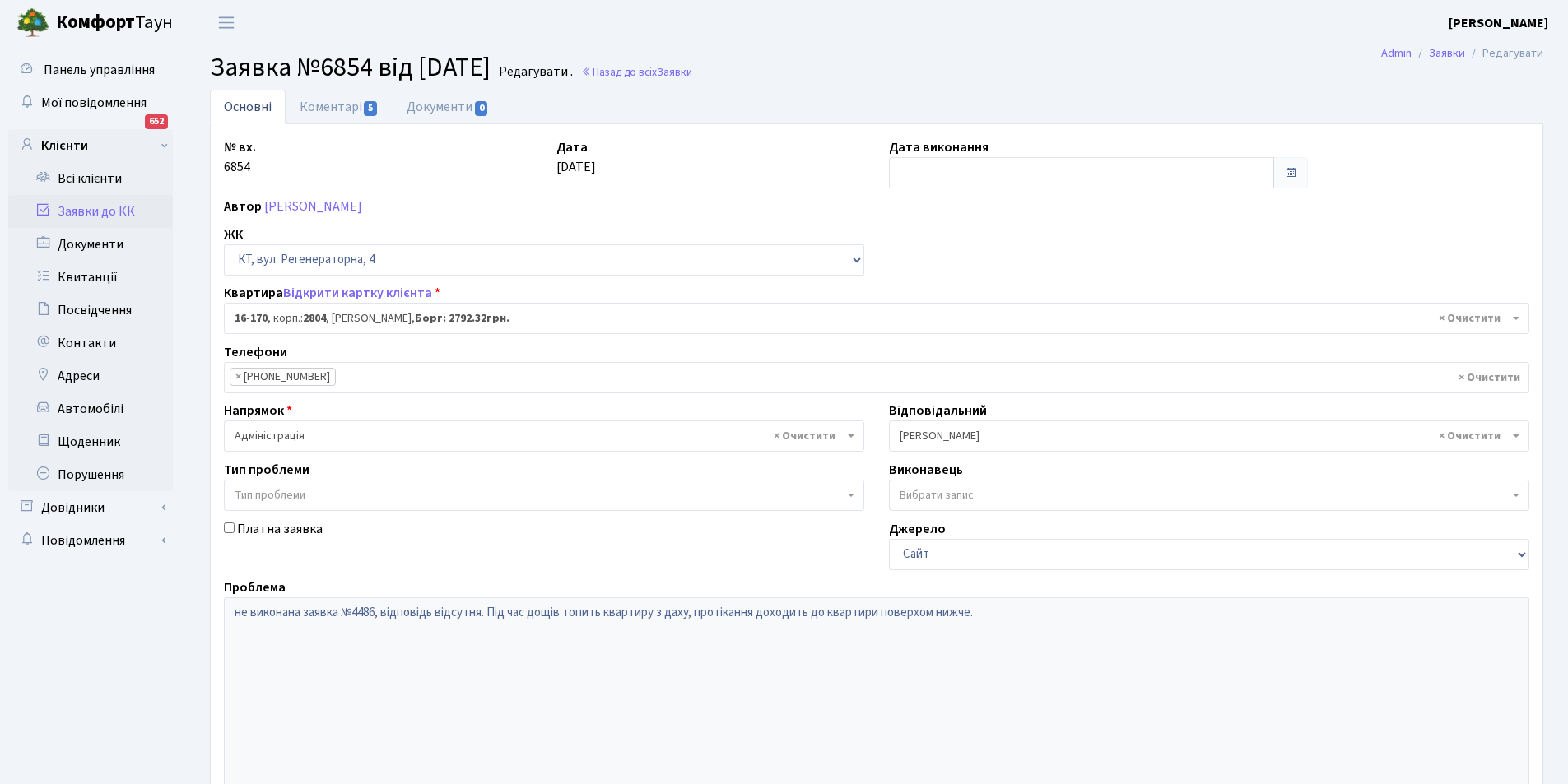
select select "8731"
click at [325, 105] on link "Коментарі 5" at bounding box center [338, 107] width 107 height 34
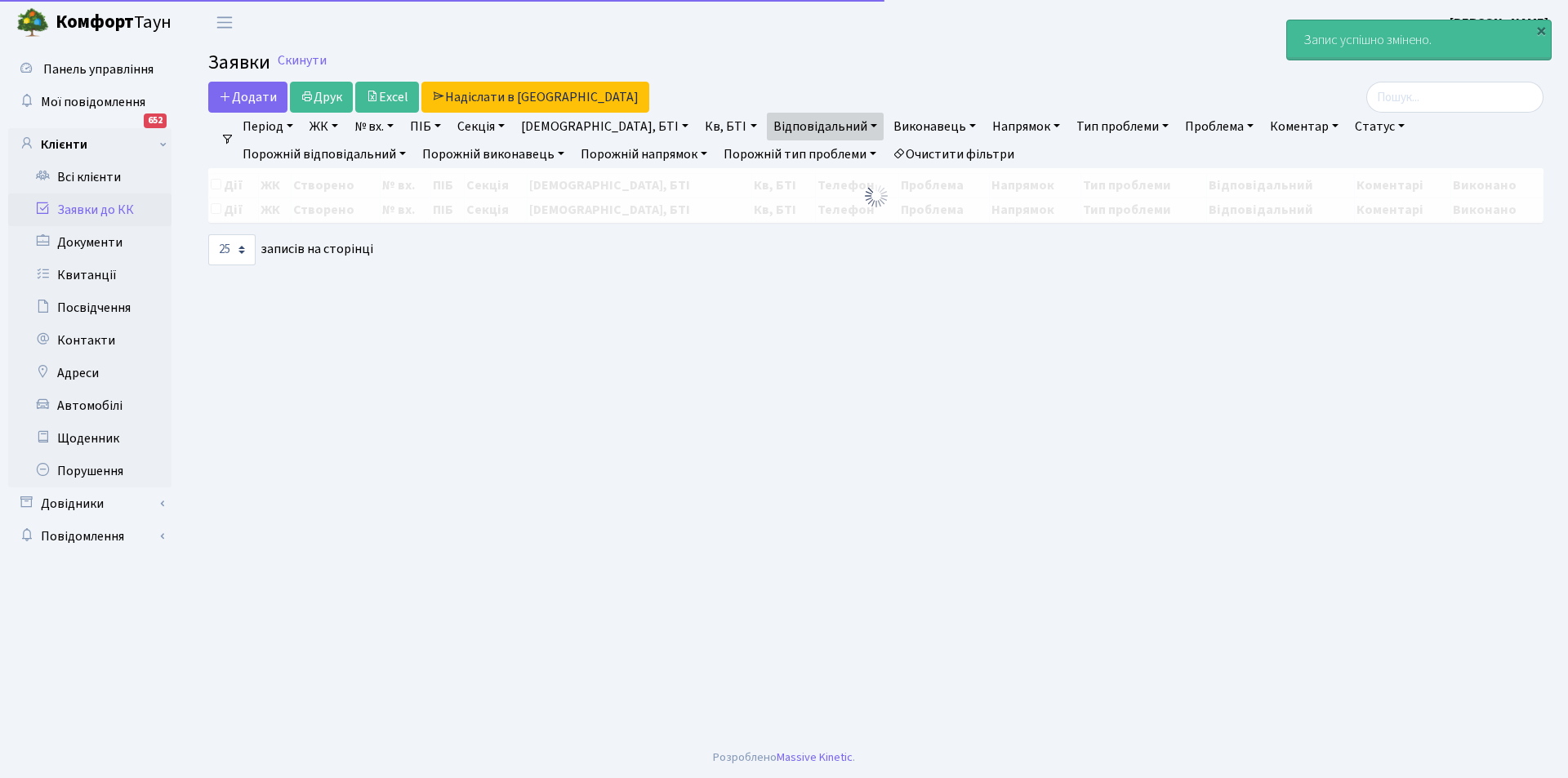
select select "25"
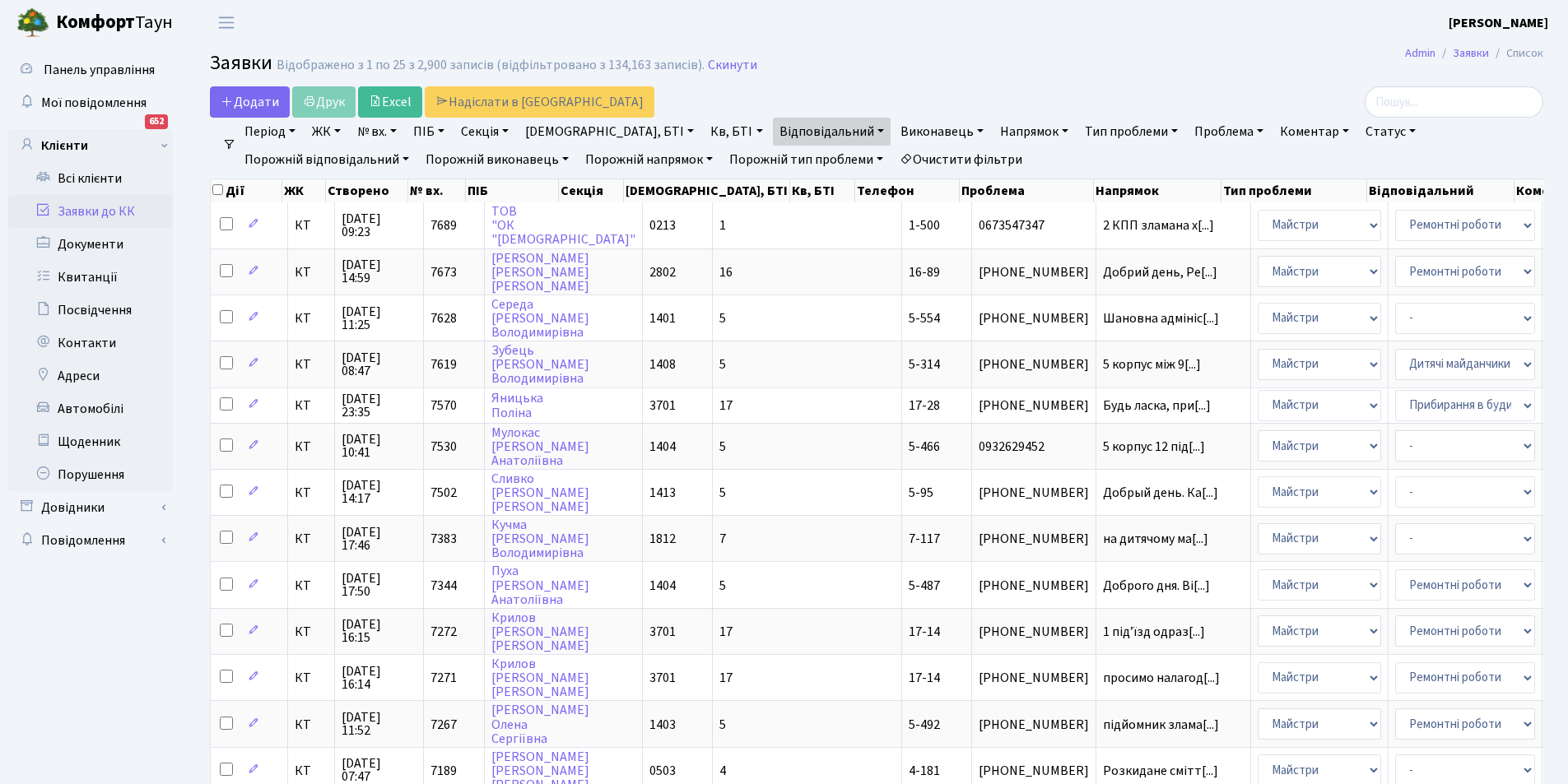
click at [893, 155] on link "Очистити фільтри" at bounding box center [960, 160] width 136 height 28
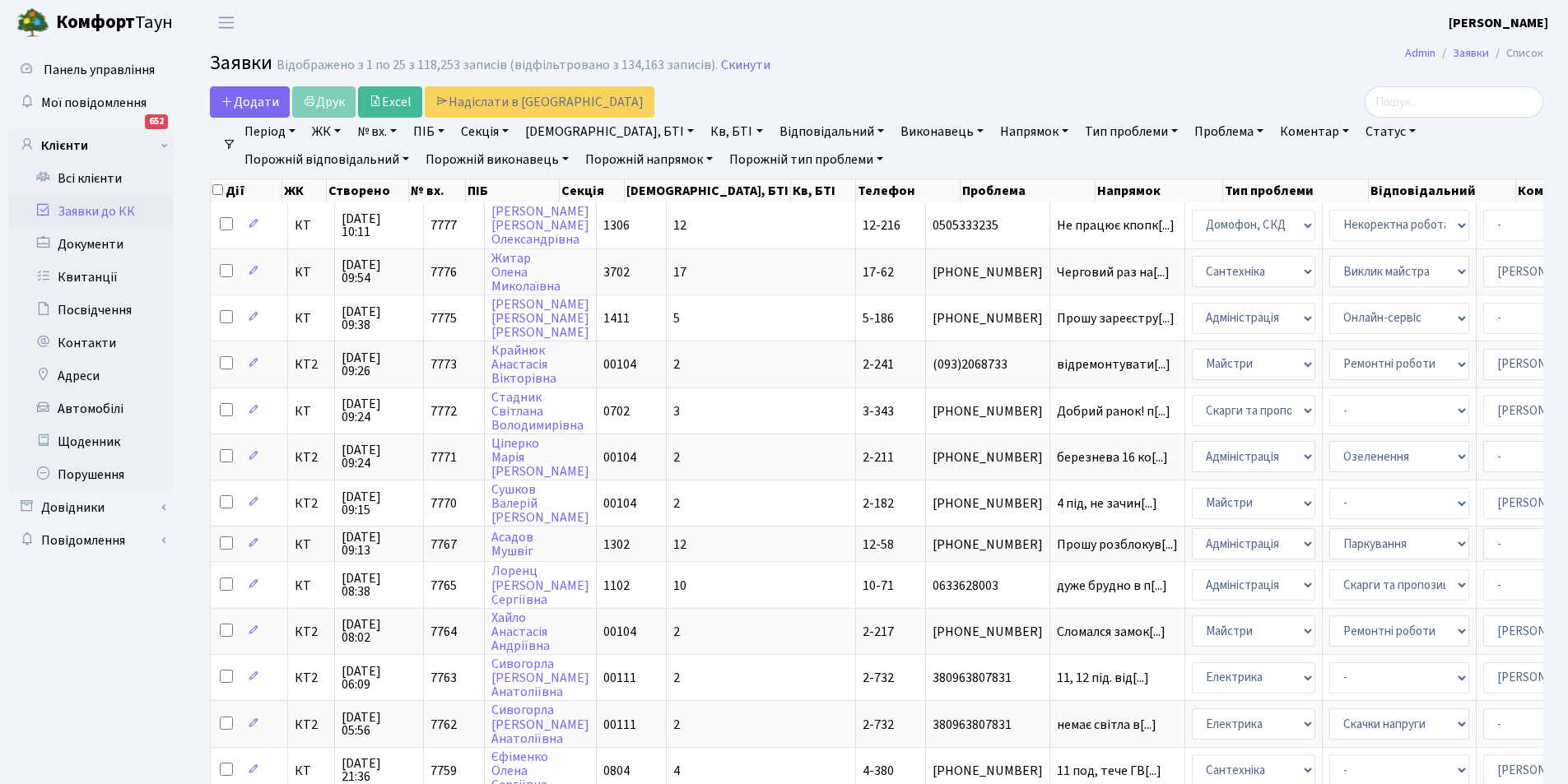
click at [703, 129] on link "Кв, БТІ" at bounding box center [736, 132] width 65 height 28
click at [704, 163] on input "text" at bounding box center [753, 163] width 97 height 31
type input "16-170"
click at [893, 158] on li "Очистити фільтри" at bounding box center [960, 160] width 136 height 28
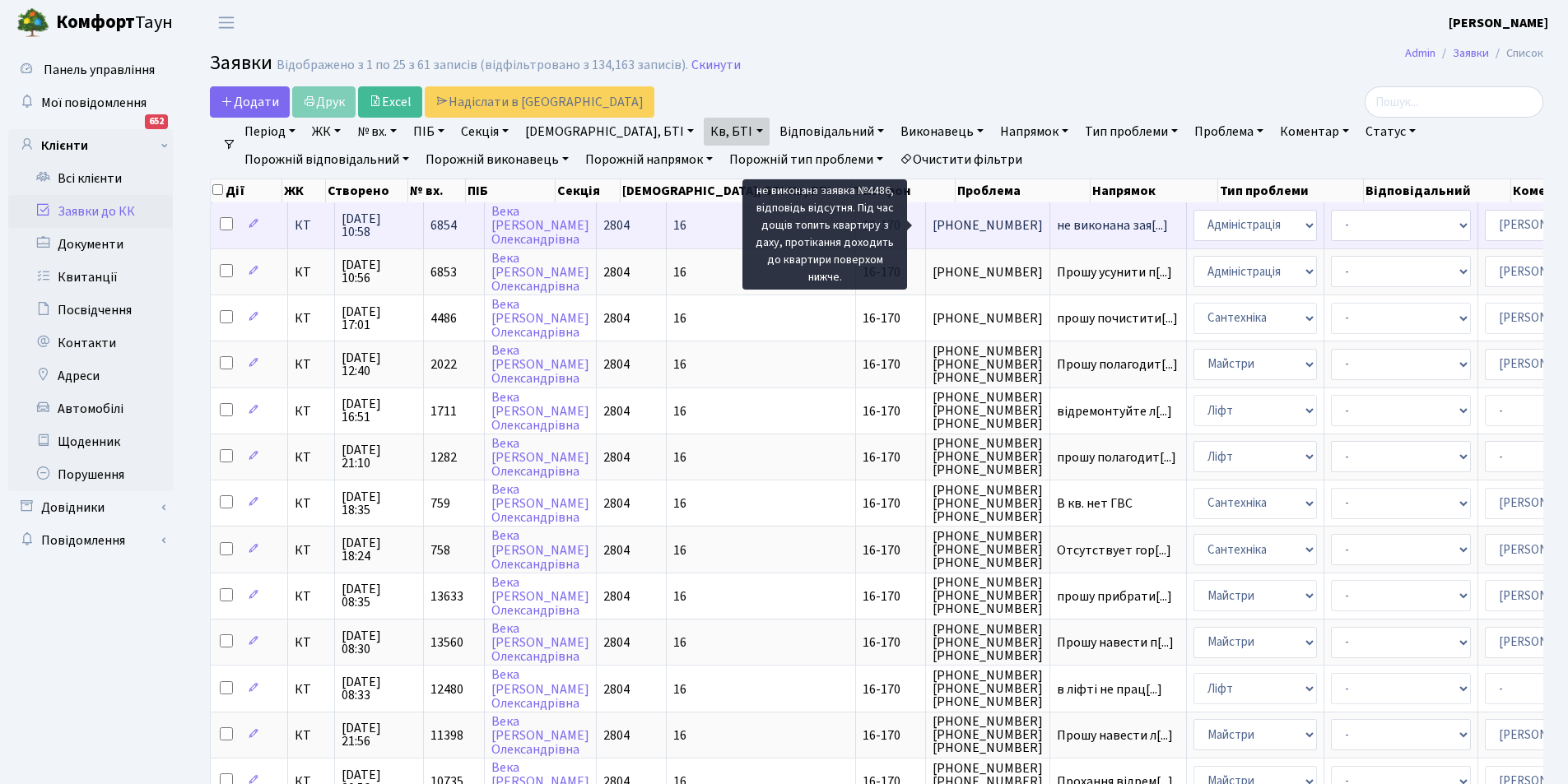
click at [1057, 221] on span "не виконана зая[...]" at bounding box center [1112, 225] width 111 height 18
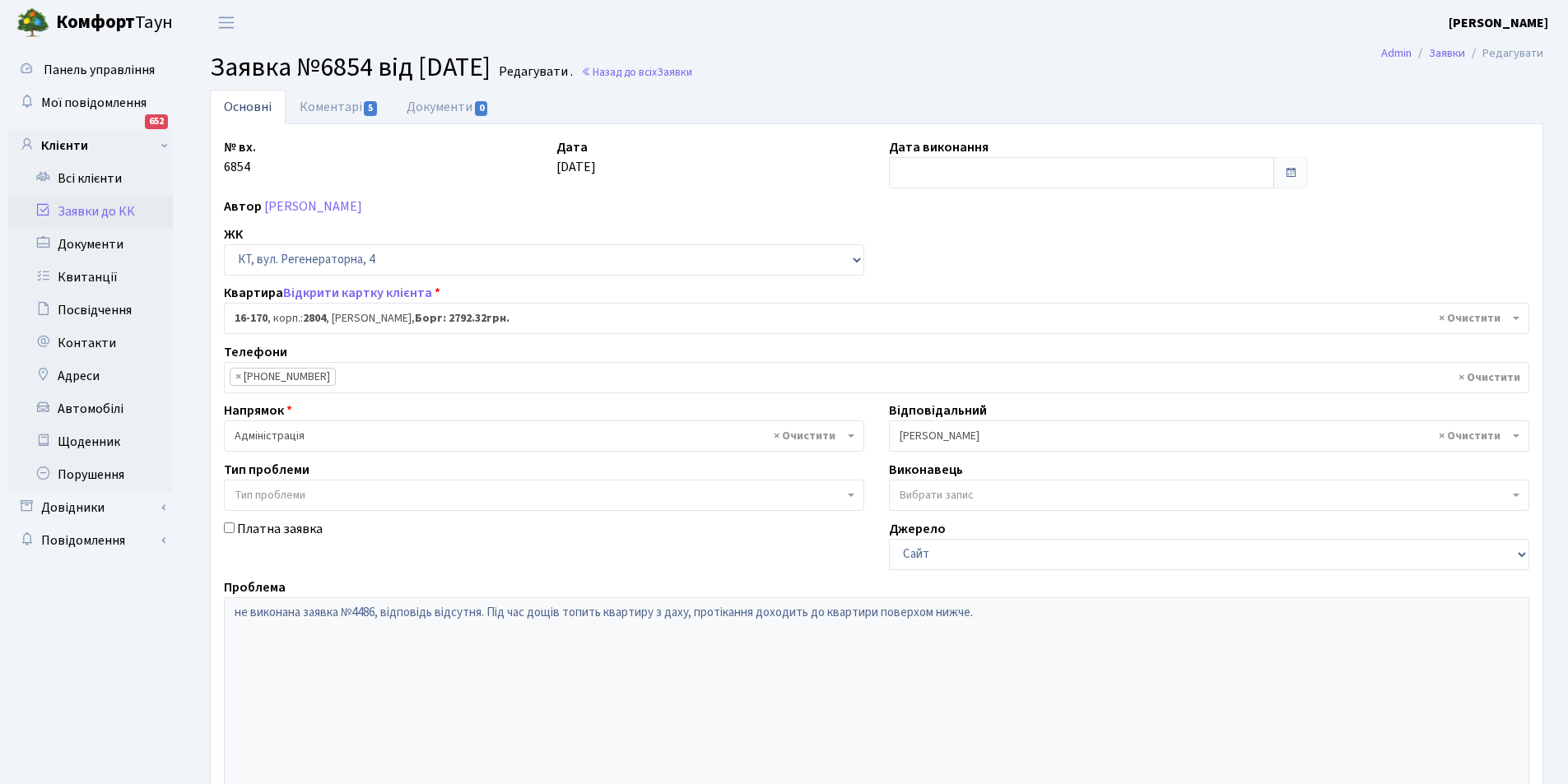
select select "8731"
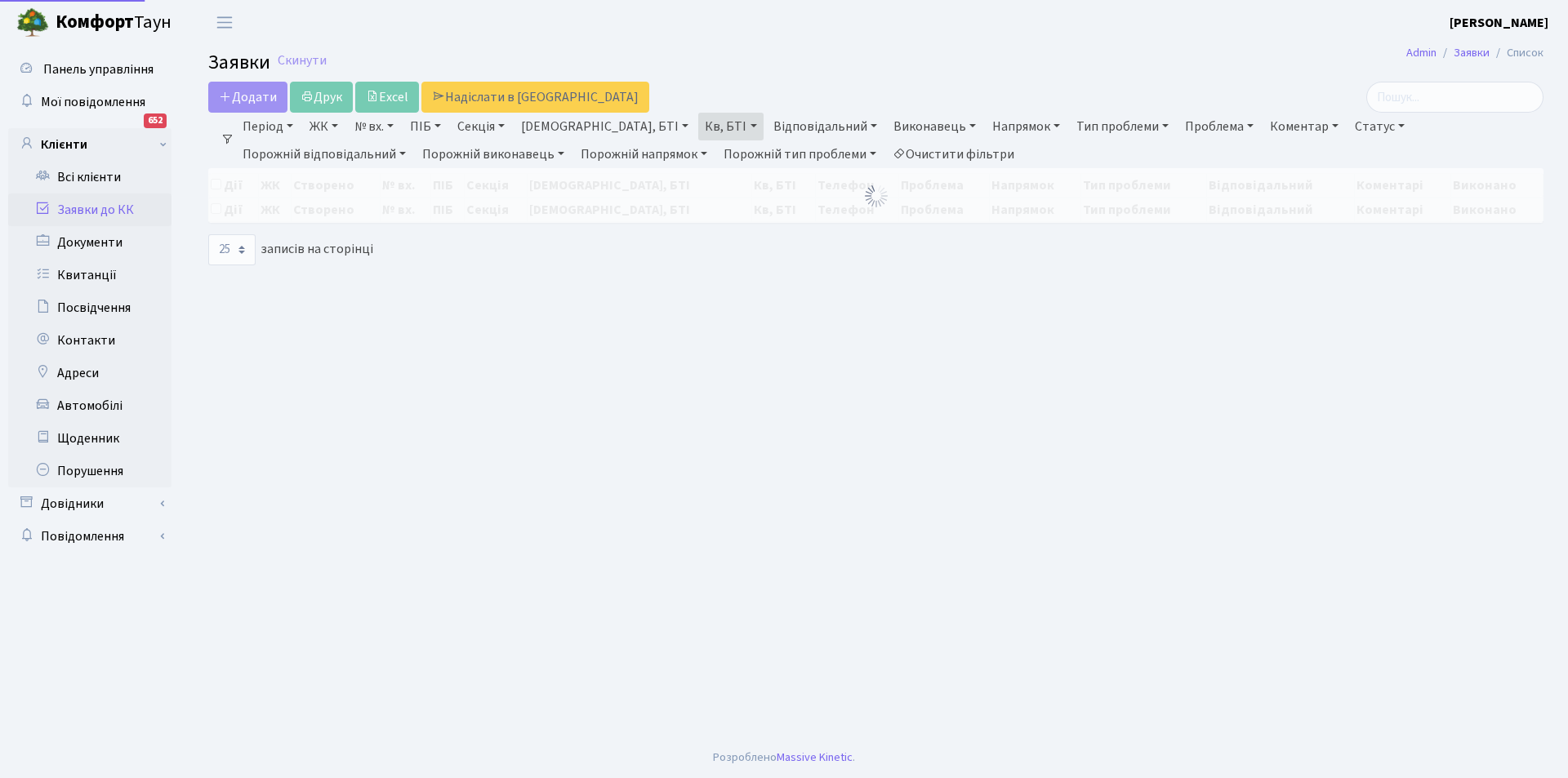
select select "25"
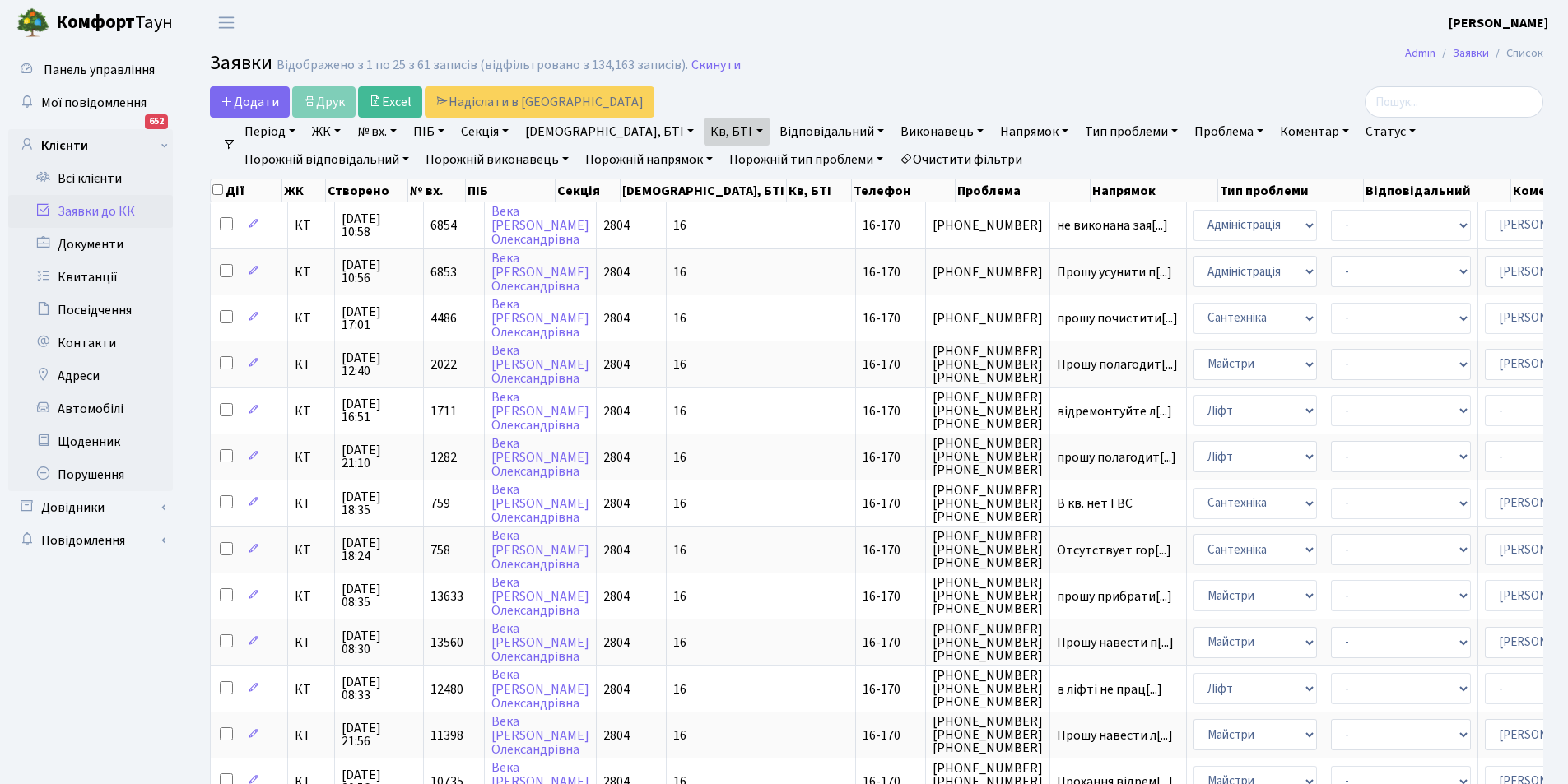
click at [773, 128] on link "Відповідальний" at bounding box center [831, 132] width 118 height 28
click at [703, 122] on link "Кв, БТІ" at bounding box center [736, 132] width 65 height 28
click at [400, 129] on link "№ вх." at bounding box center [377, 132] width 53 height 28
click at [402, 164] on input "text" at bounding box center [400, 163] width 97 height 31
type input "4486"
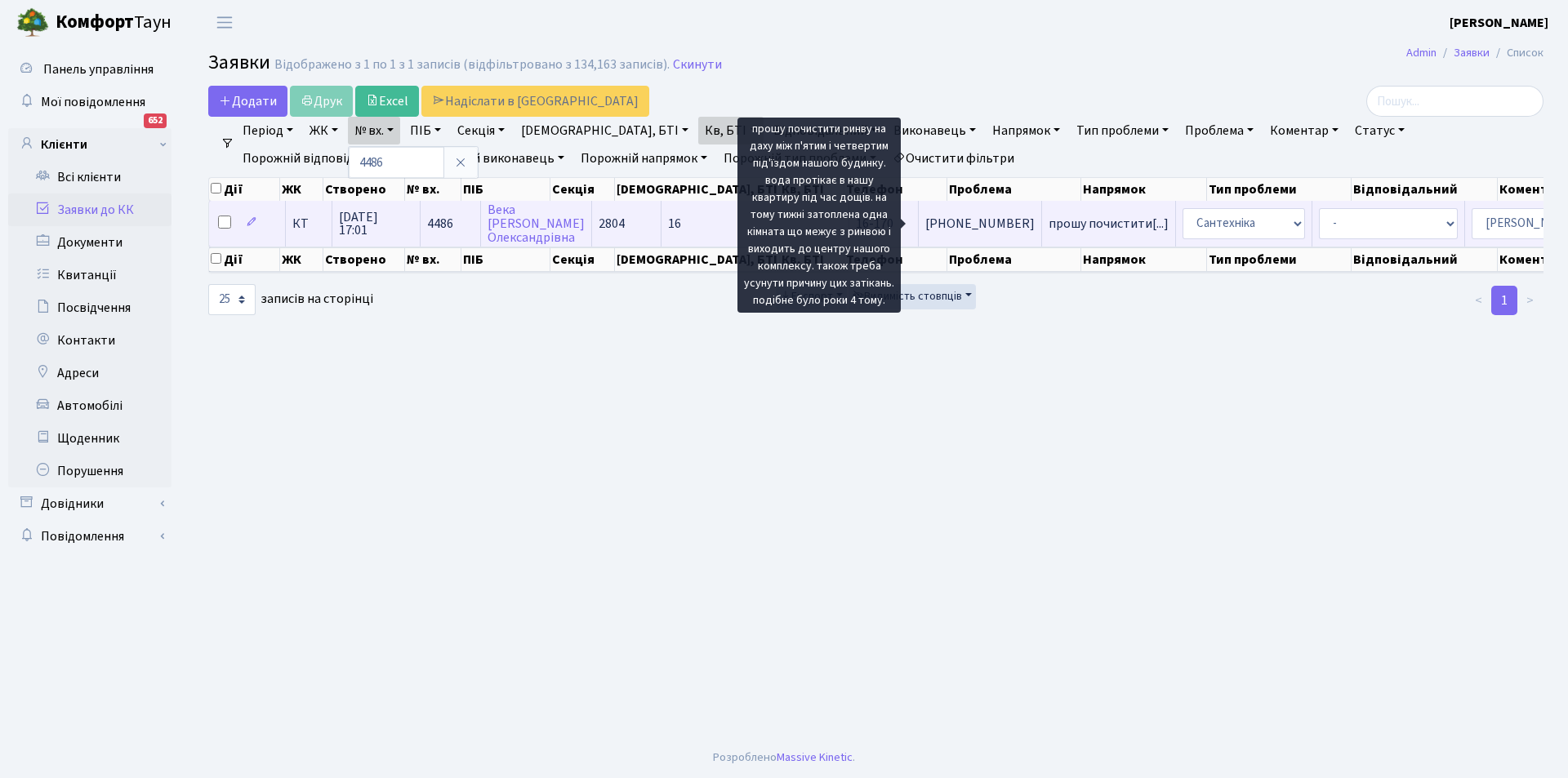
click at [1049, 221] on span "прошу почистити[...]" at bounding box center [1109, 223] width 120 height 18
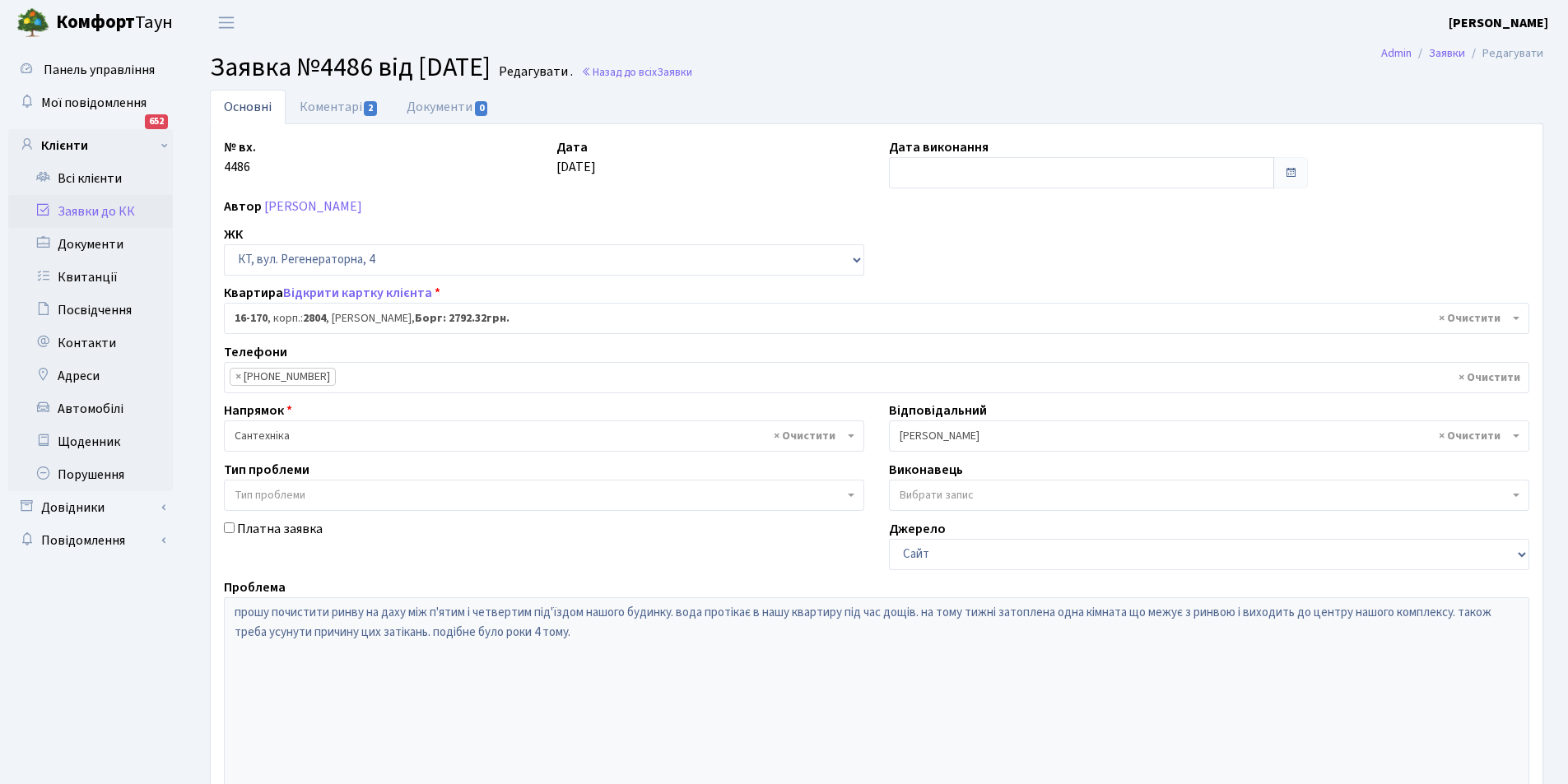
select select "8731"
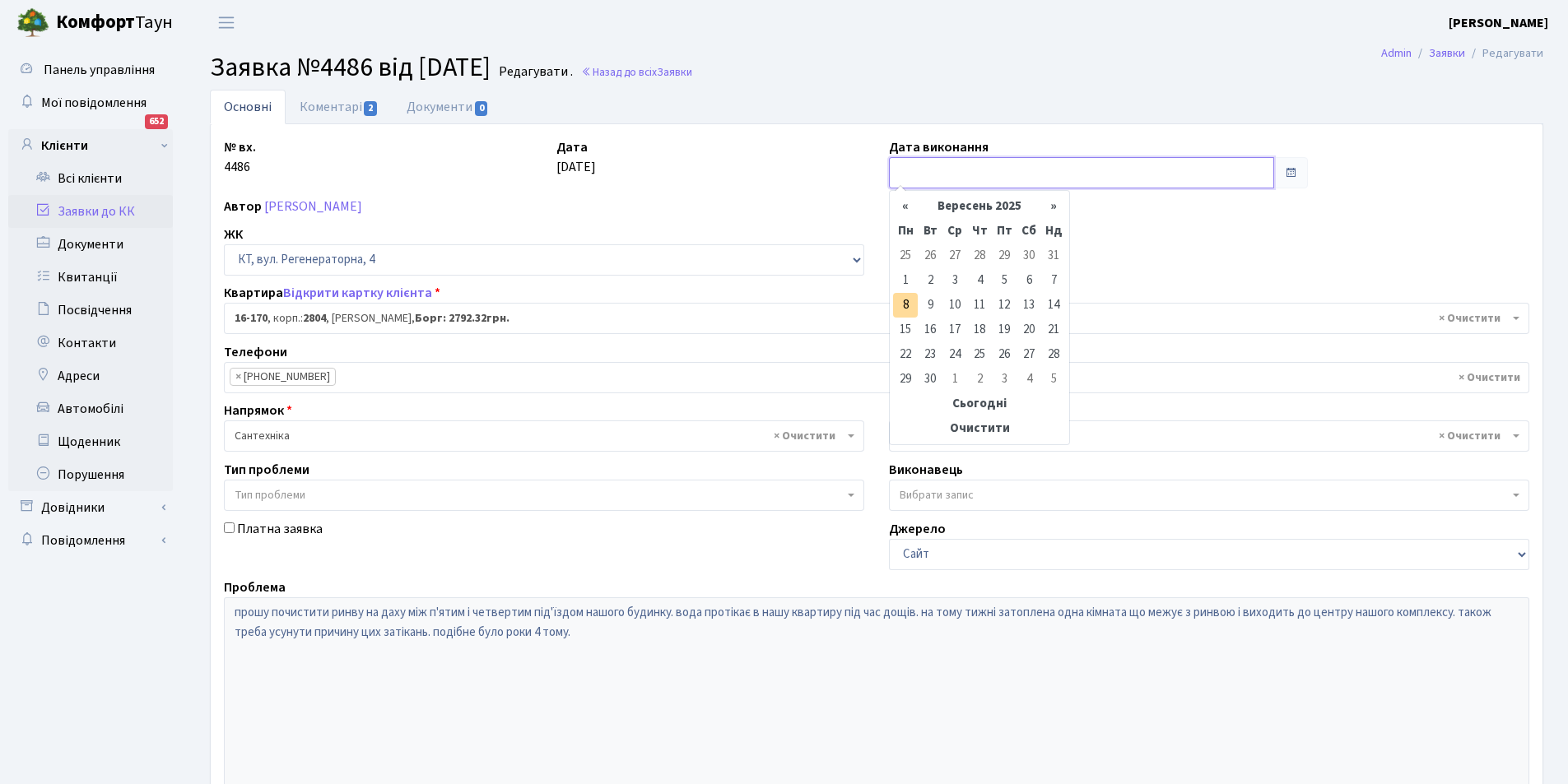
click at [914, 166] on input "text" at bounding box center [1082, 173] width 385 height 31
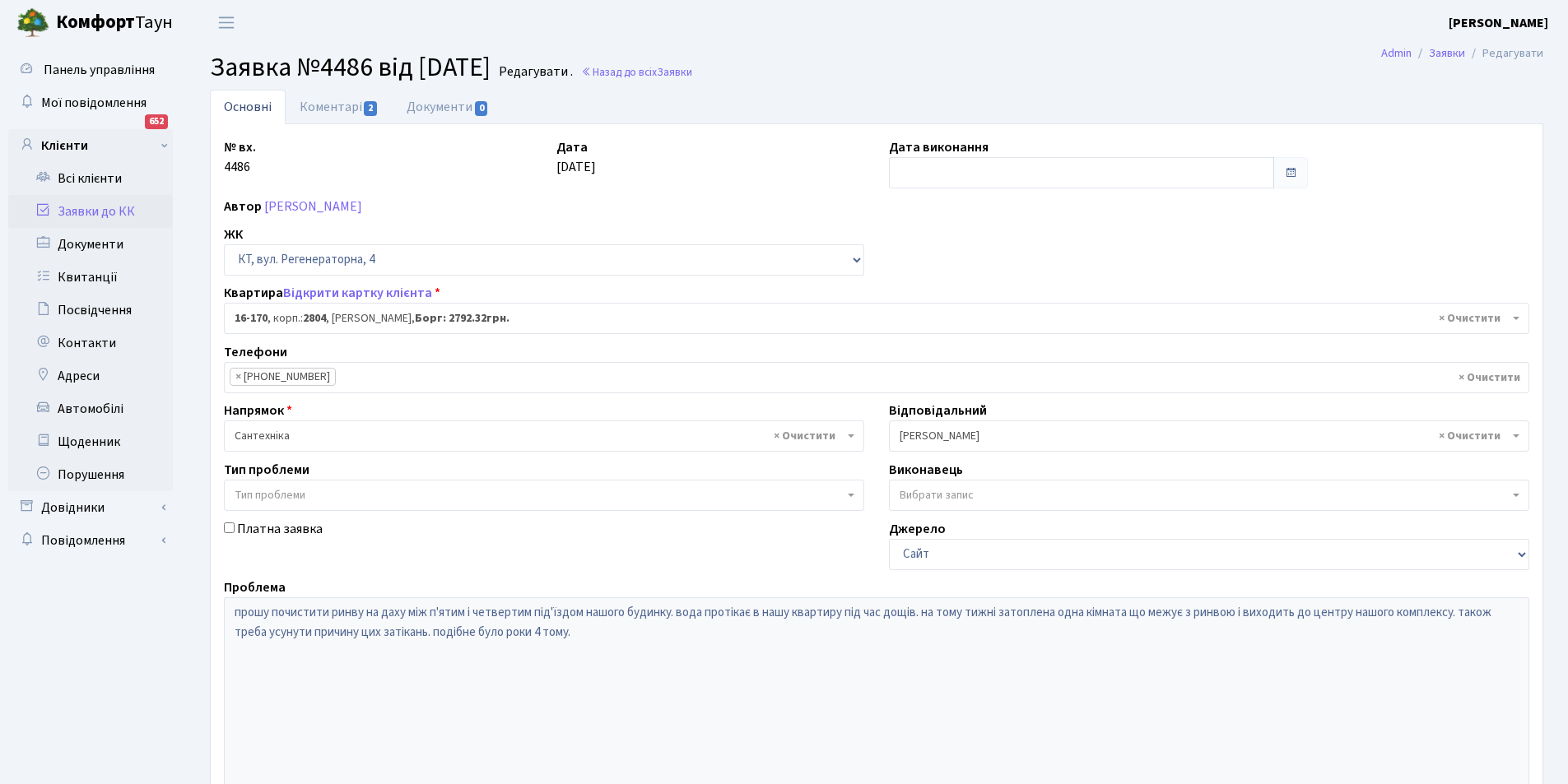
click at [615, 95] on ul "Основні Коментарі 2 Документи 0" at bounding box center [876, 107] width 1334 height 34
drag, startPoint x: 908, startPoint y: 158, endPoint x: 903, endPoint y: 170, distance: 13.0
click at [903, 170] on input "text" at bounding box center [1082, 173] width 385 height 31
click at [321, 109] on link "Коментарі 2" at bounding box center [338, 107] width 107 height 34
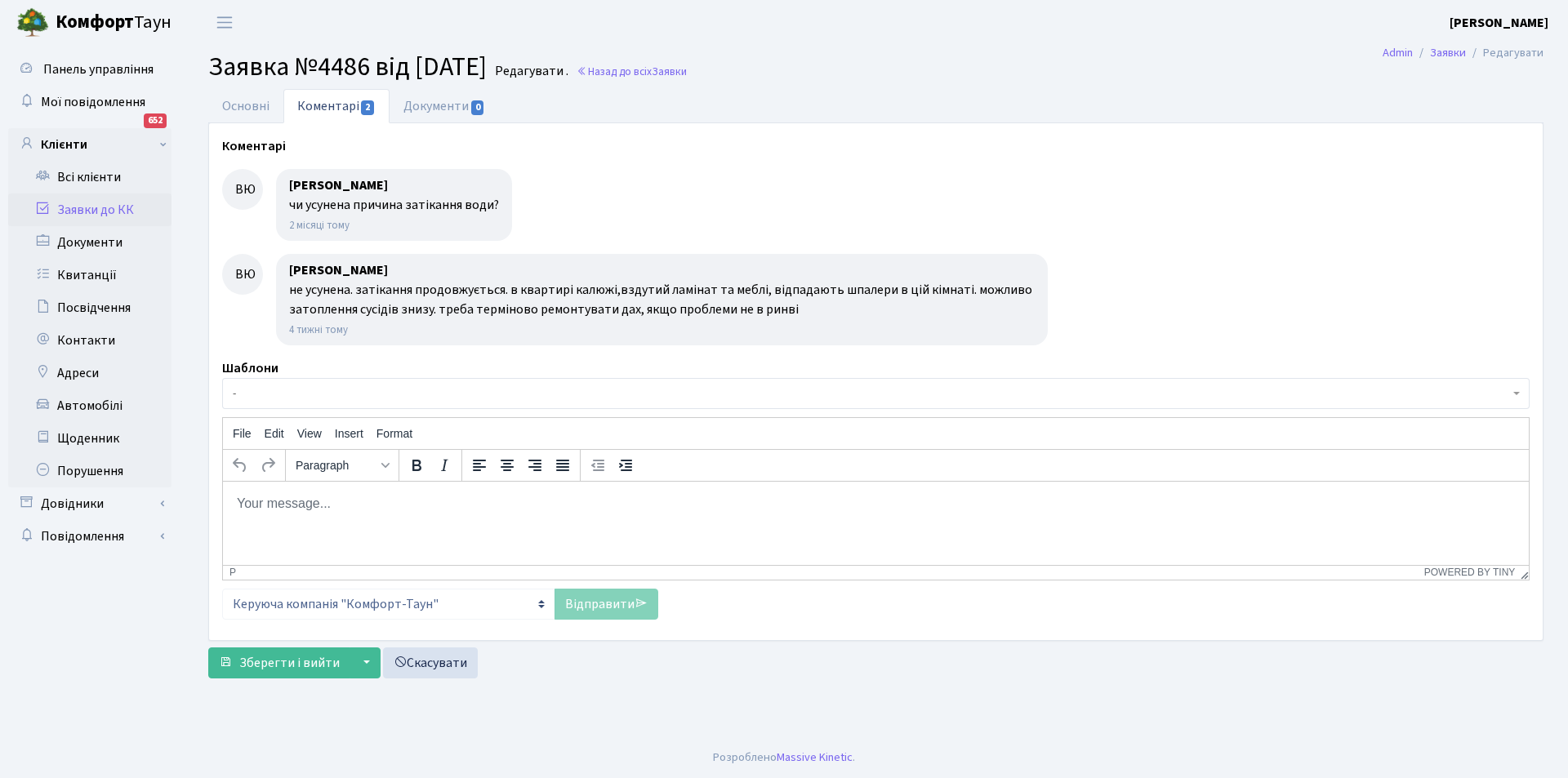
drag, startPoint x: 825, startPoint y: 622, endPoint x: 477, endPoint y: 526, distance: 361.0
click at [469, 525] on html at bounding box center [876, 502] width 1306 height 44
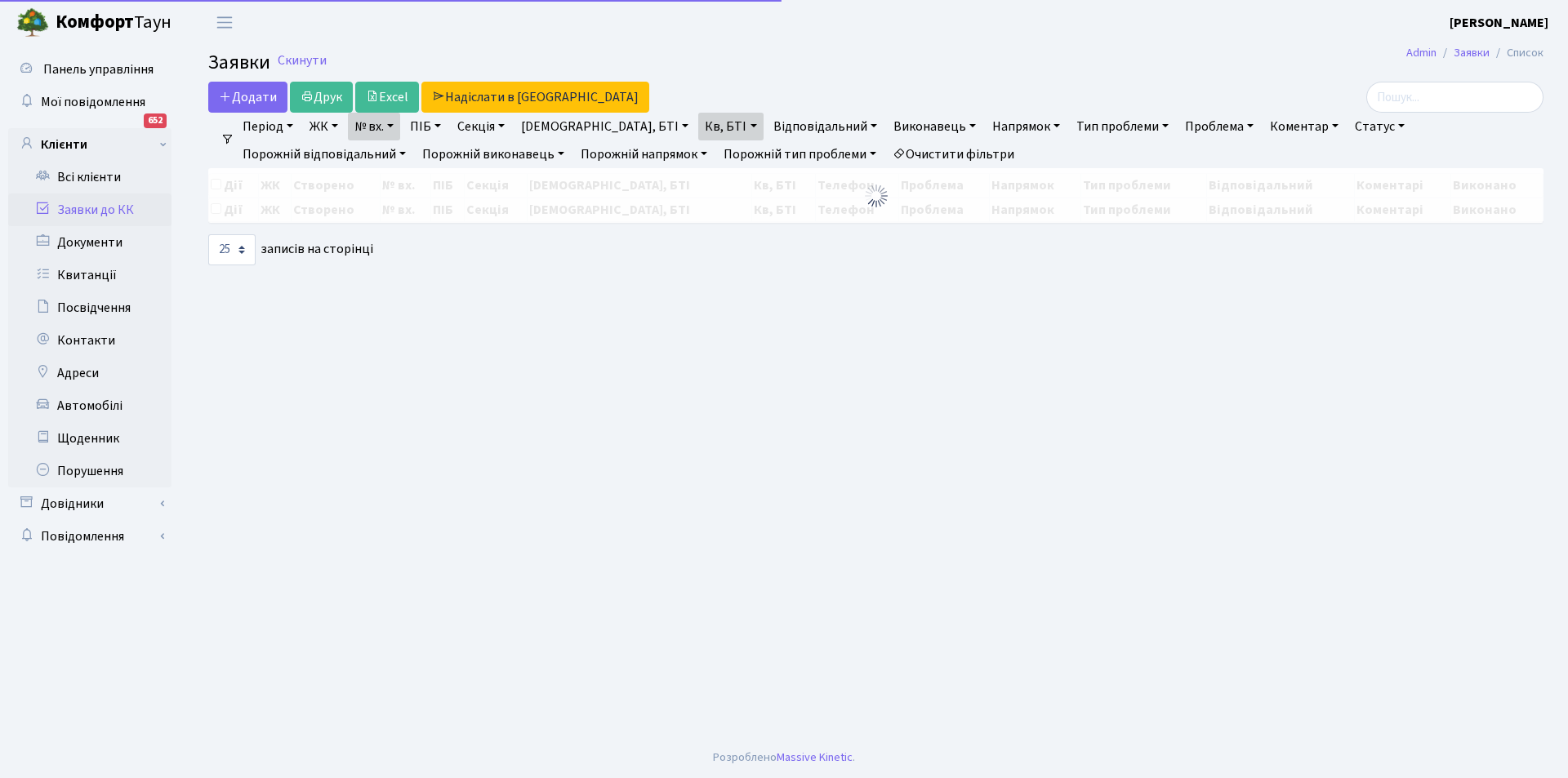
select select "25"
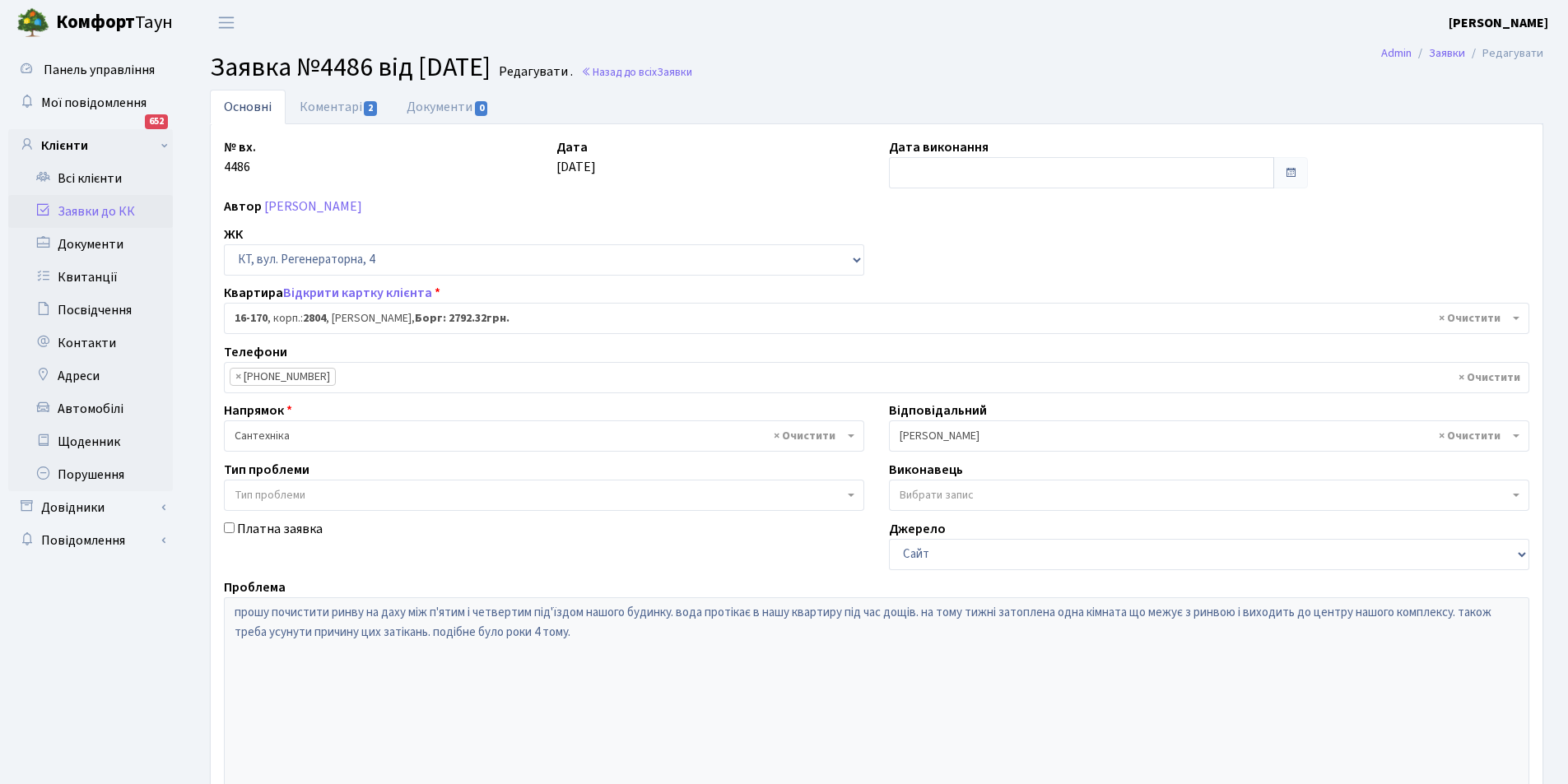
select select "8731"
click at [340, 109] on link "Коментарі 2" at bounding box center [338, 107] width 107 height 34
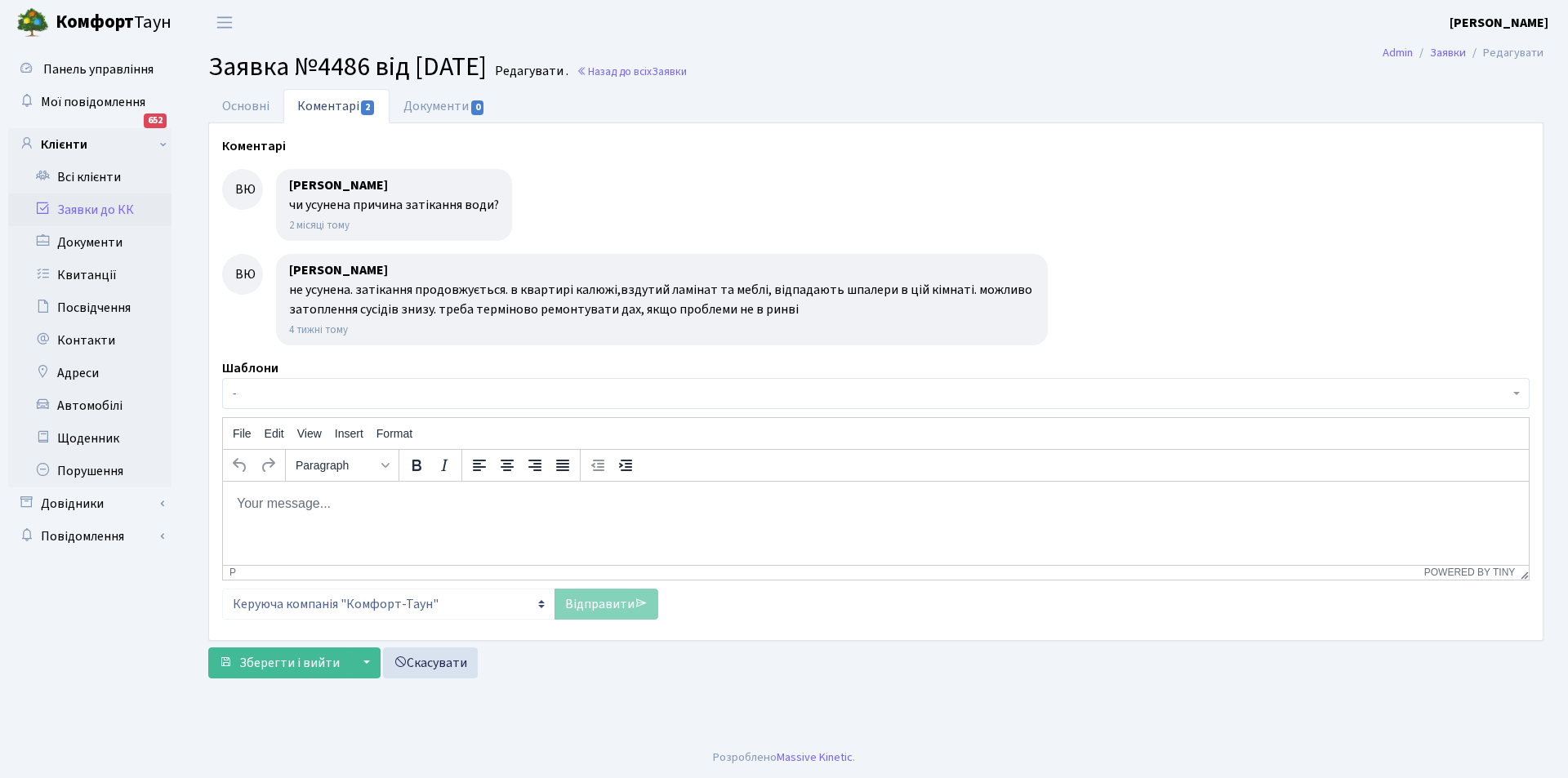
drag, startPoint x: 691, startPoint y: 543, endPoint x: 618, endPoint y: 543, distance: 73.0
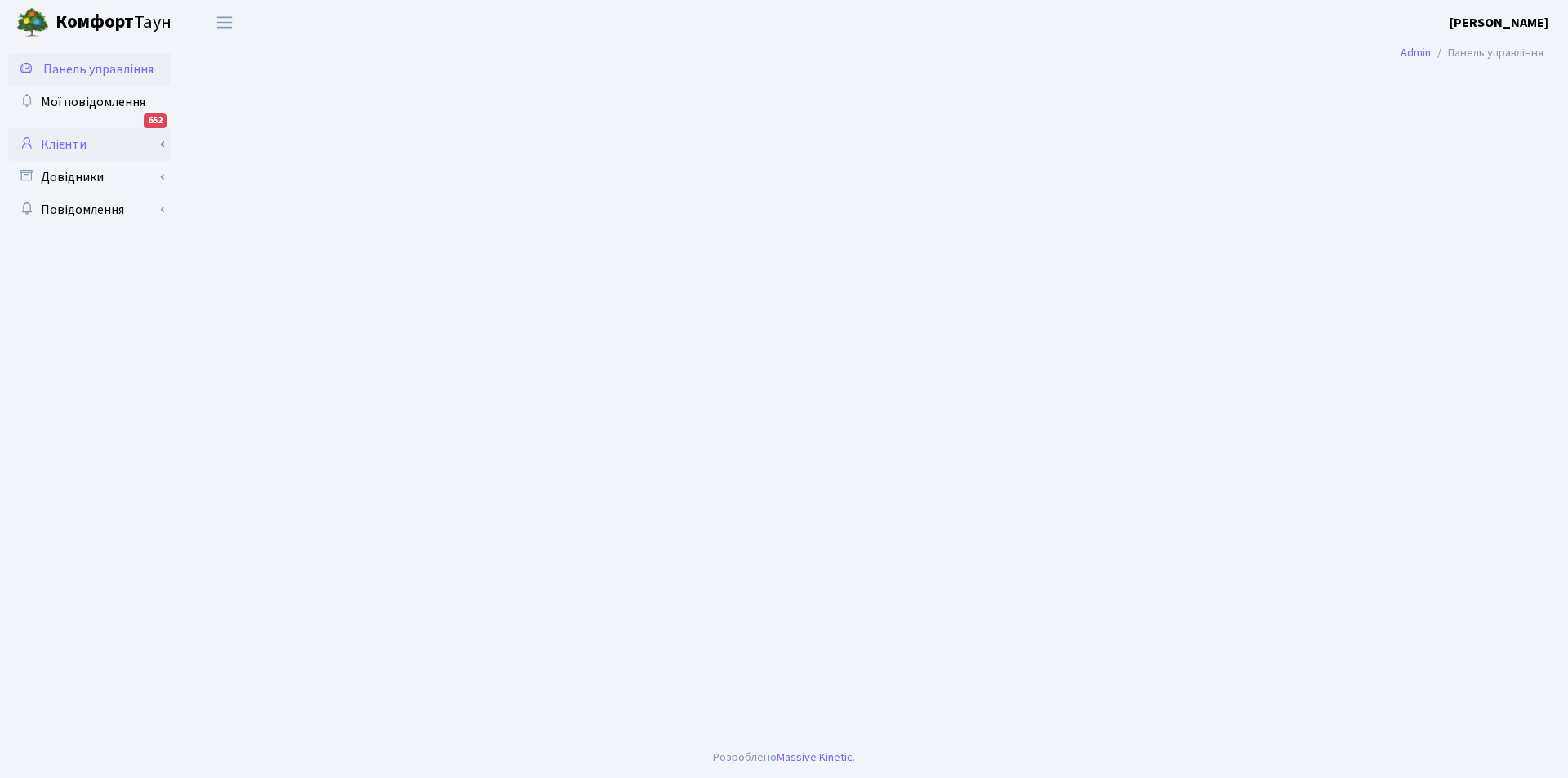
click at [57, 148] on link "Клієнти" at bounding box center [90, 144] width 164 height 33
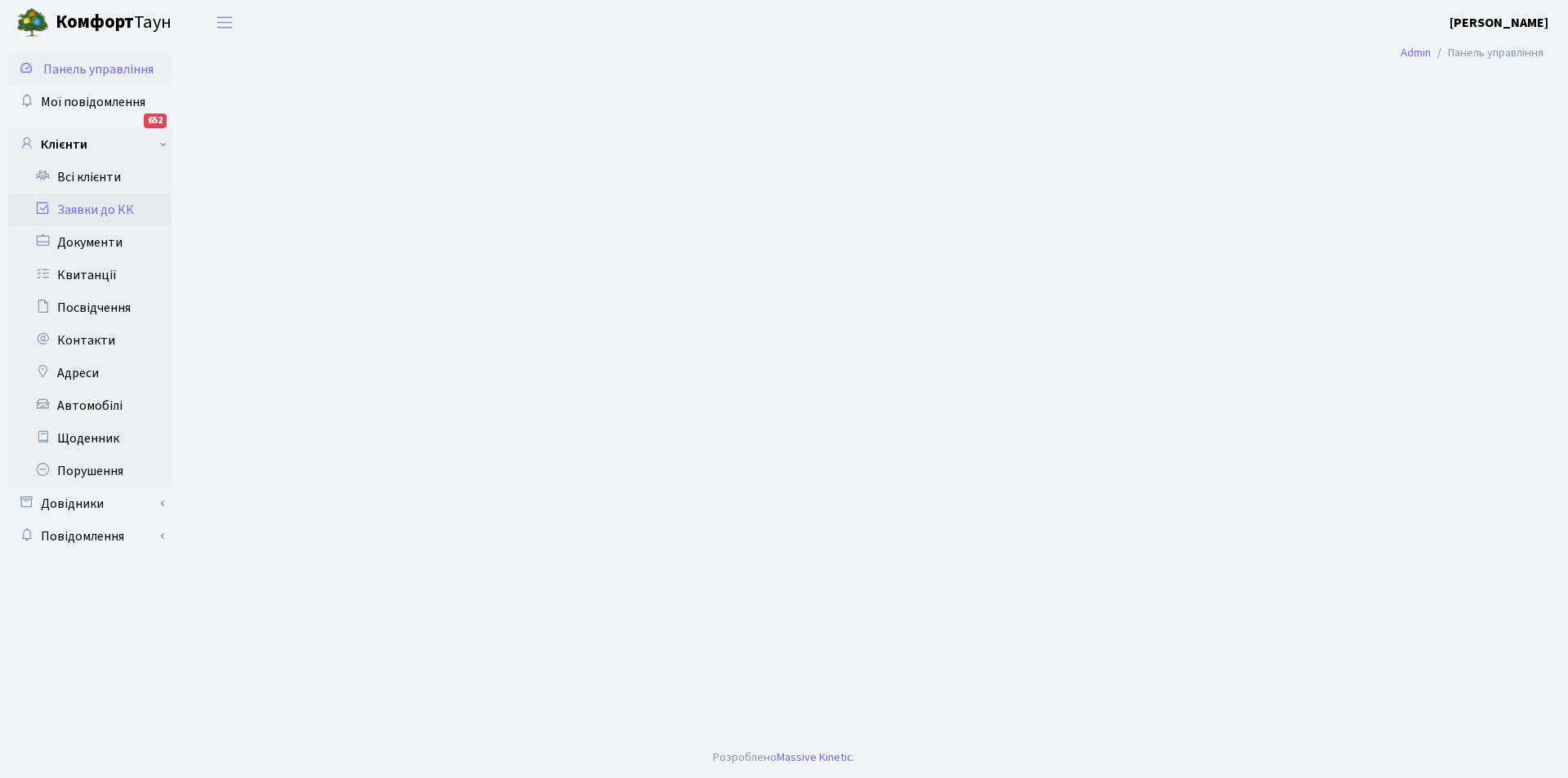
click at [93, 205] on link "Заявки до КК" at bounding box center [90, 210] width 164 height 33
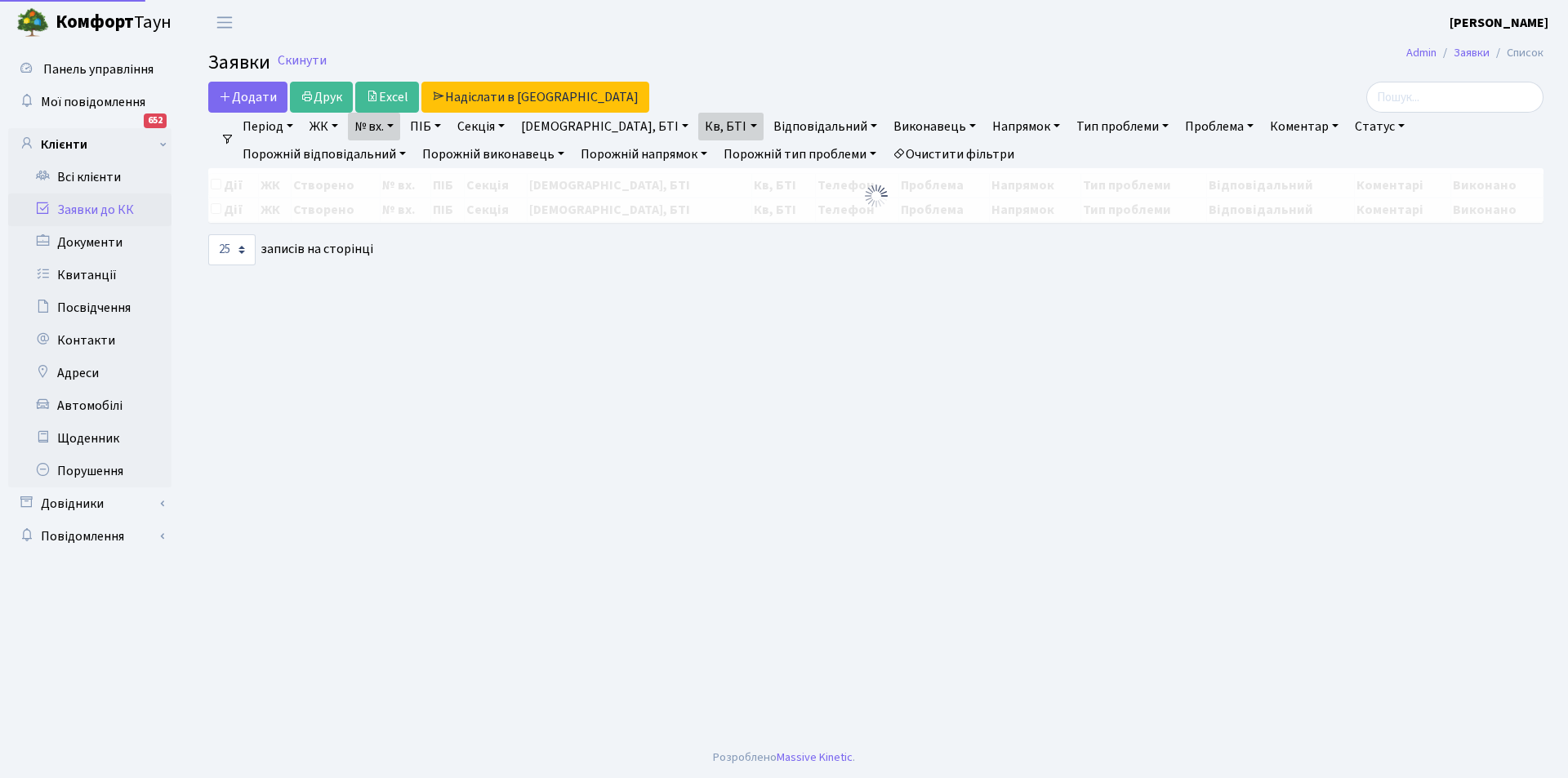
select select "25"
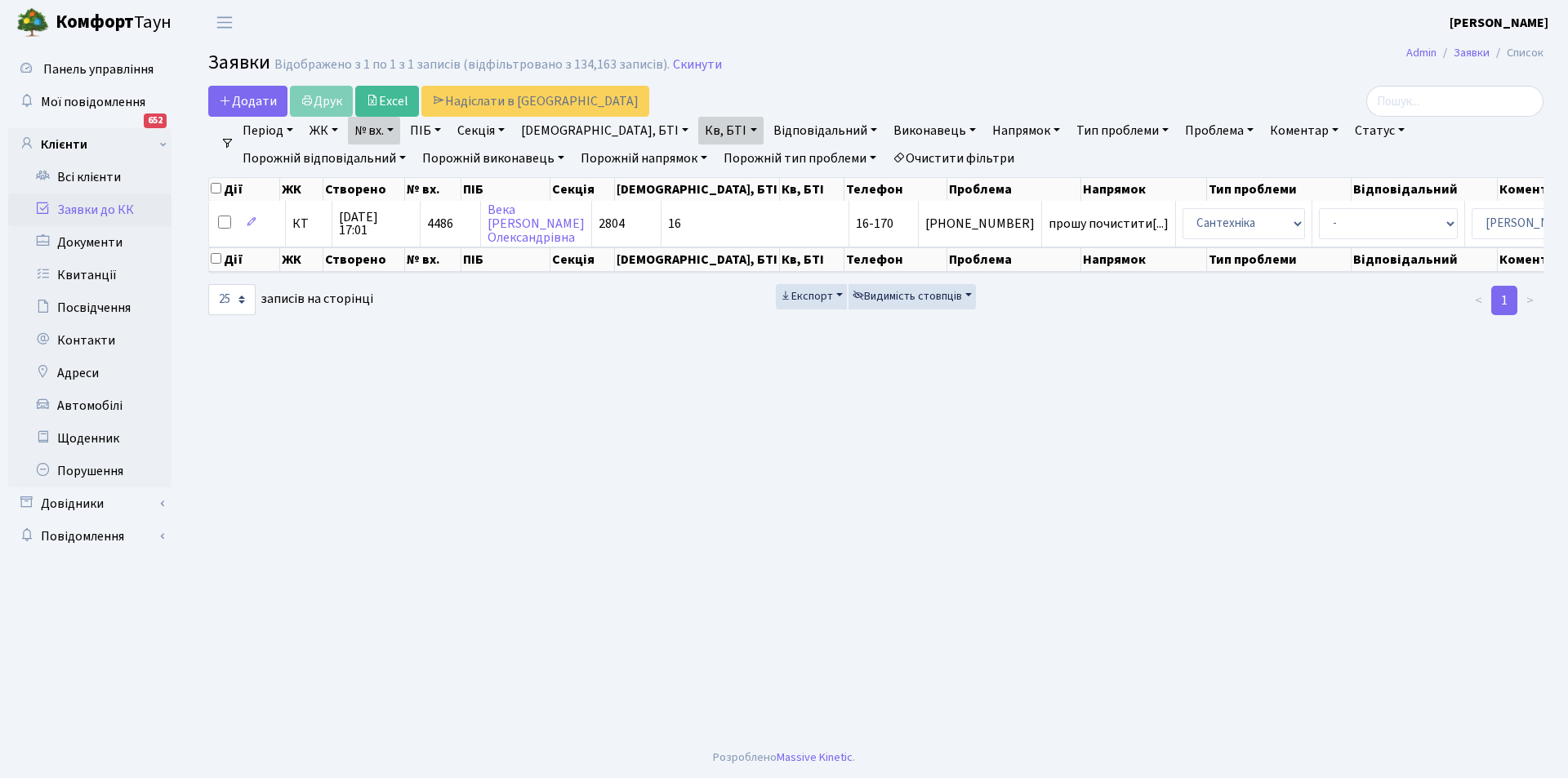
click at [886, 158] on link "Очистити фільтри" at bounding box center [953, 159] width 135 height 28
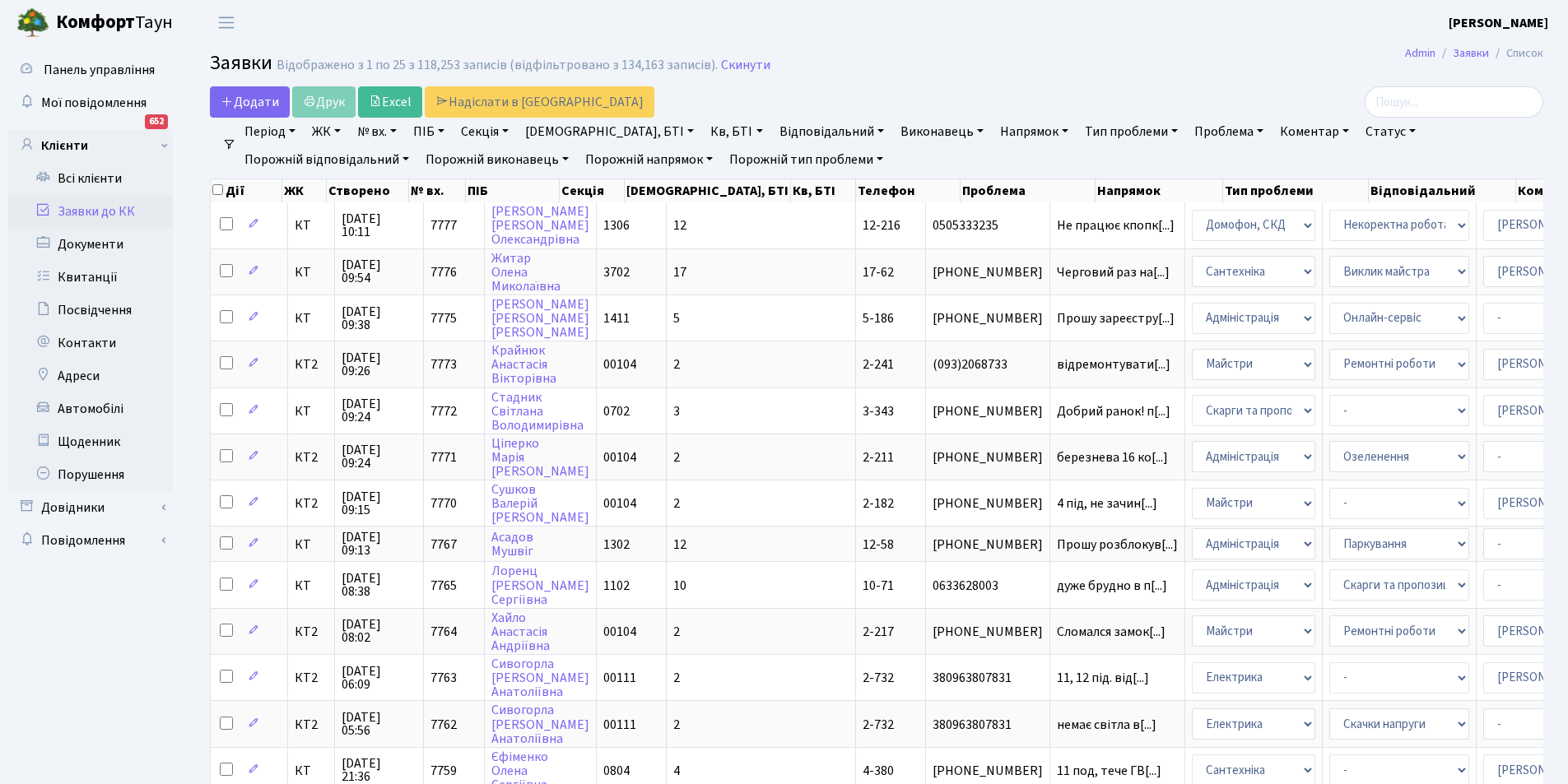
click at [703, 128] on link "Кв, БТІ" at bounding box center [736, 132] width 65 height 28
click at [704, 161] on input "text" at bounding box center [753, 163] width 97 height 31
type input "16-170"
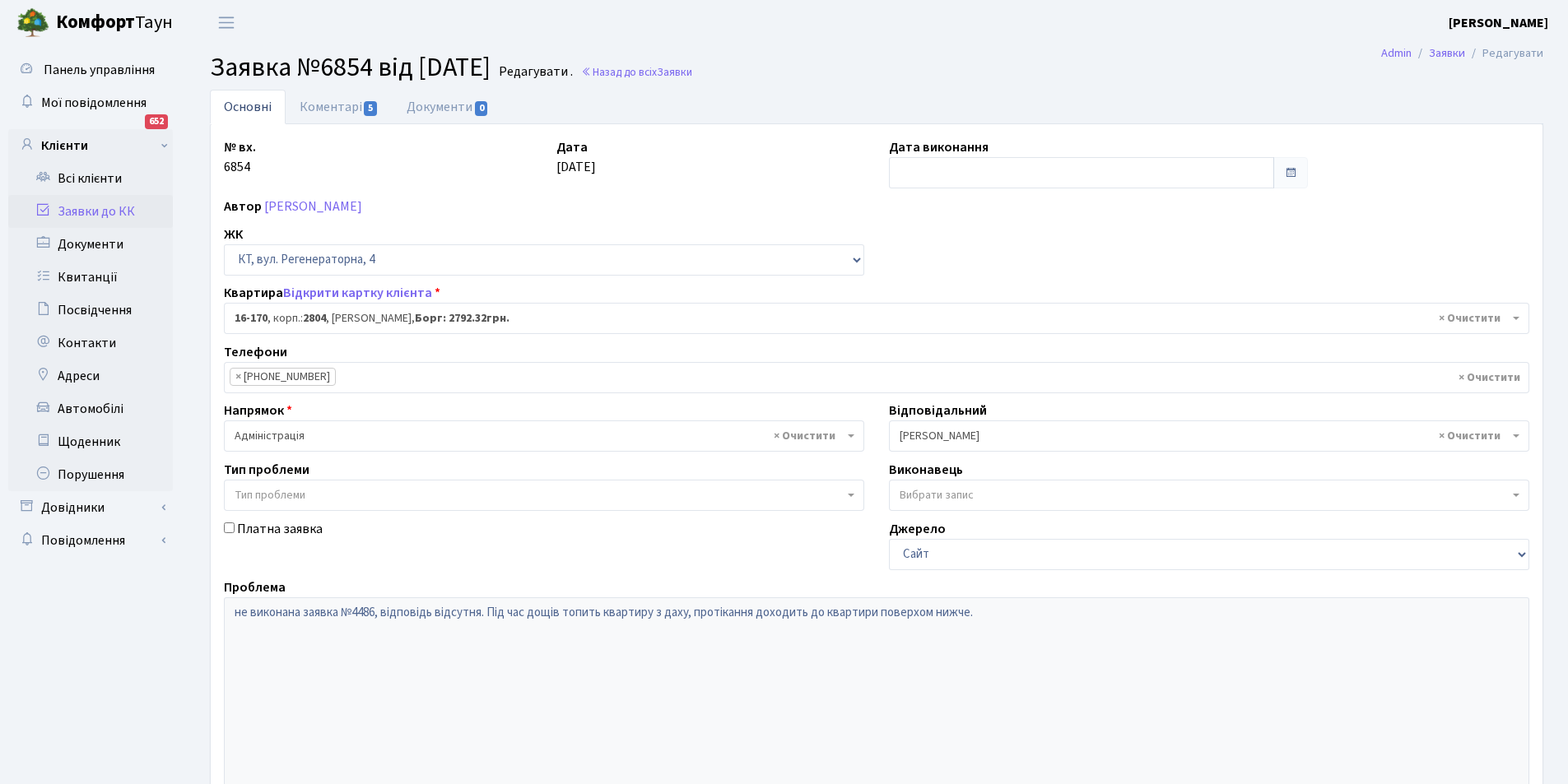
select select "8731"
click at [335, 102] on link "Коментарі 5" at bounding box center [338, 107] width 107 height 34
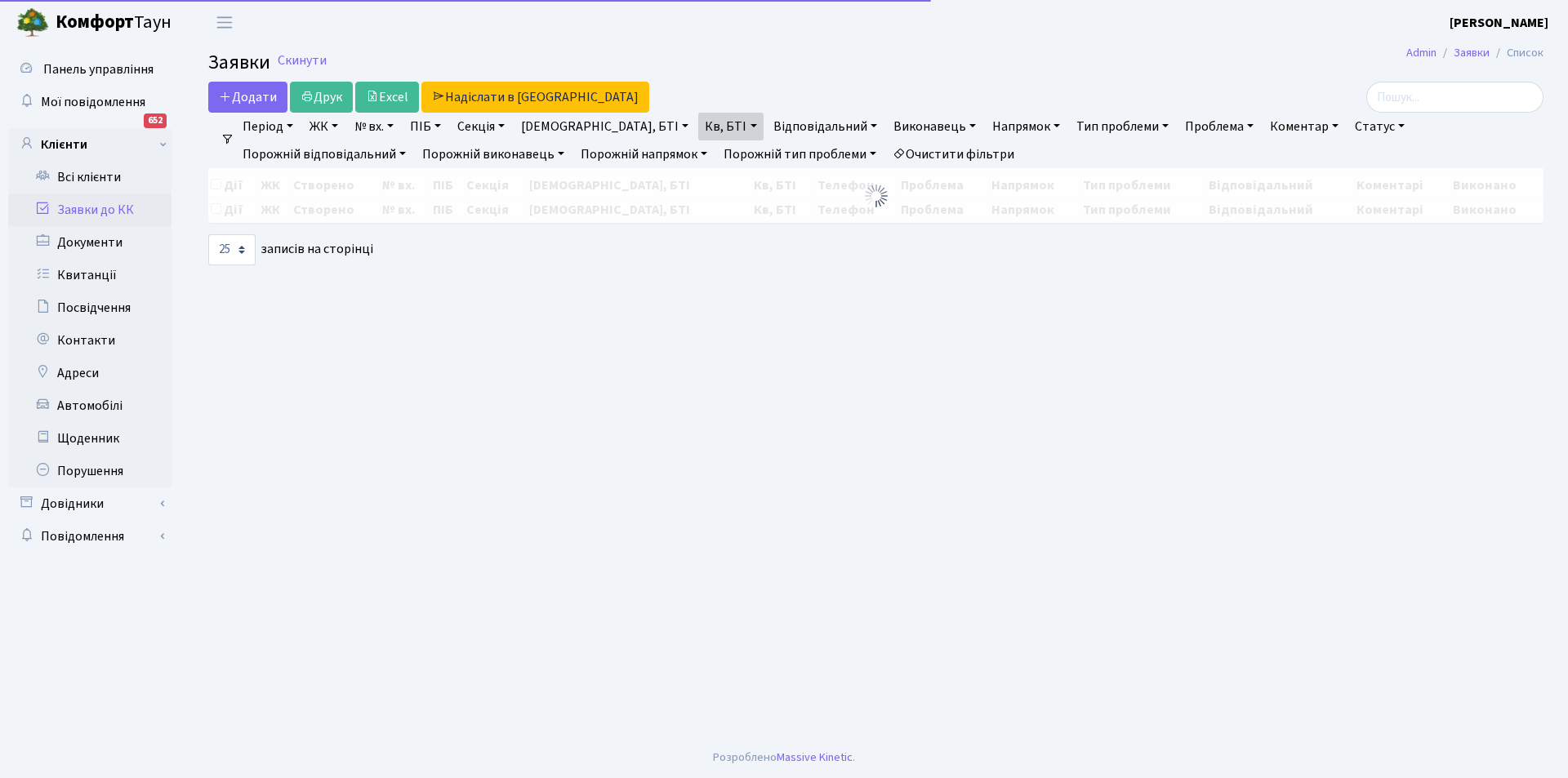
select select "25"
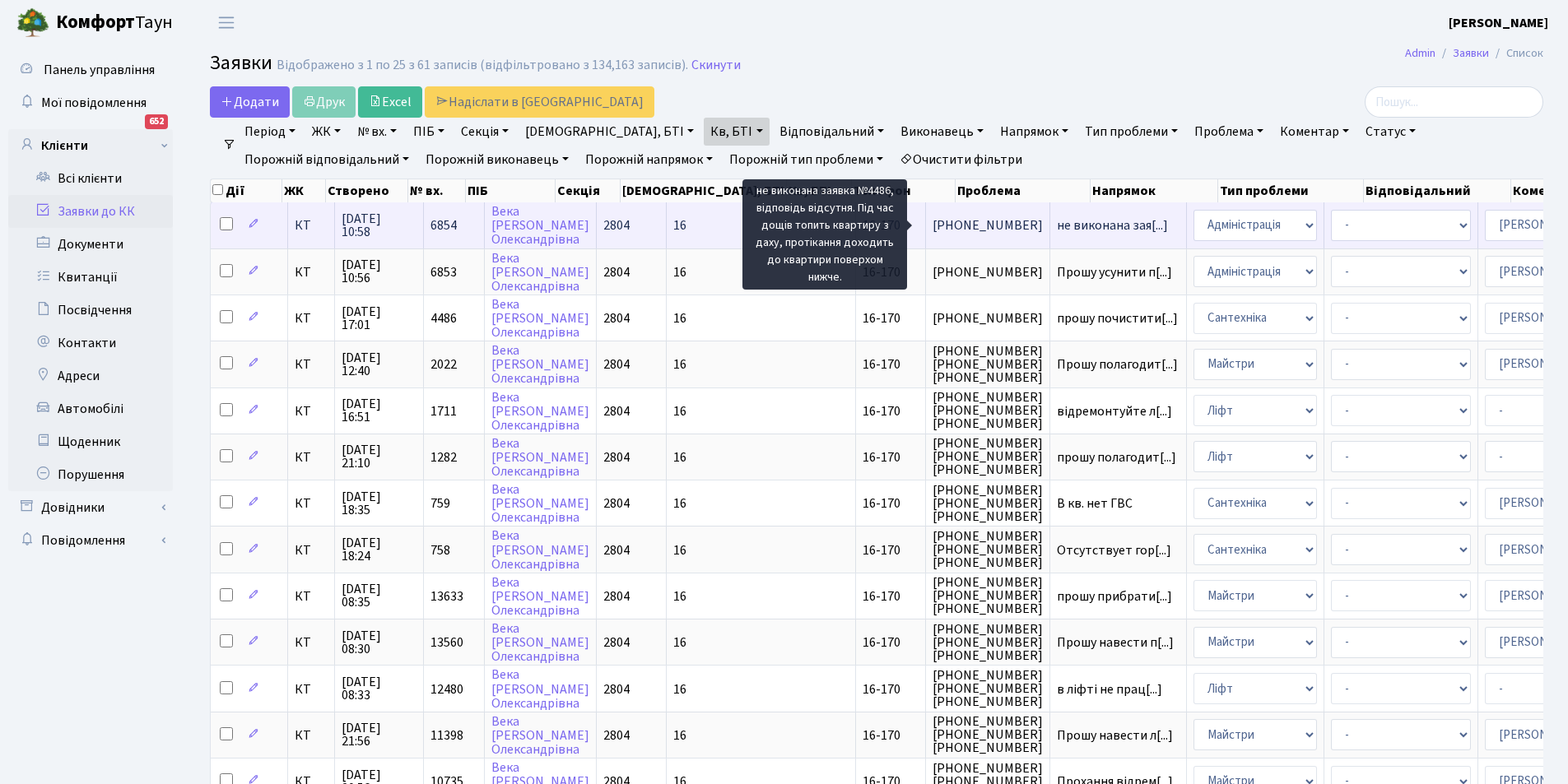
click at [1057, 223] on span "не виконана зая[...]" at bounding box center [1112, 225] width 111 height 18
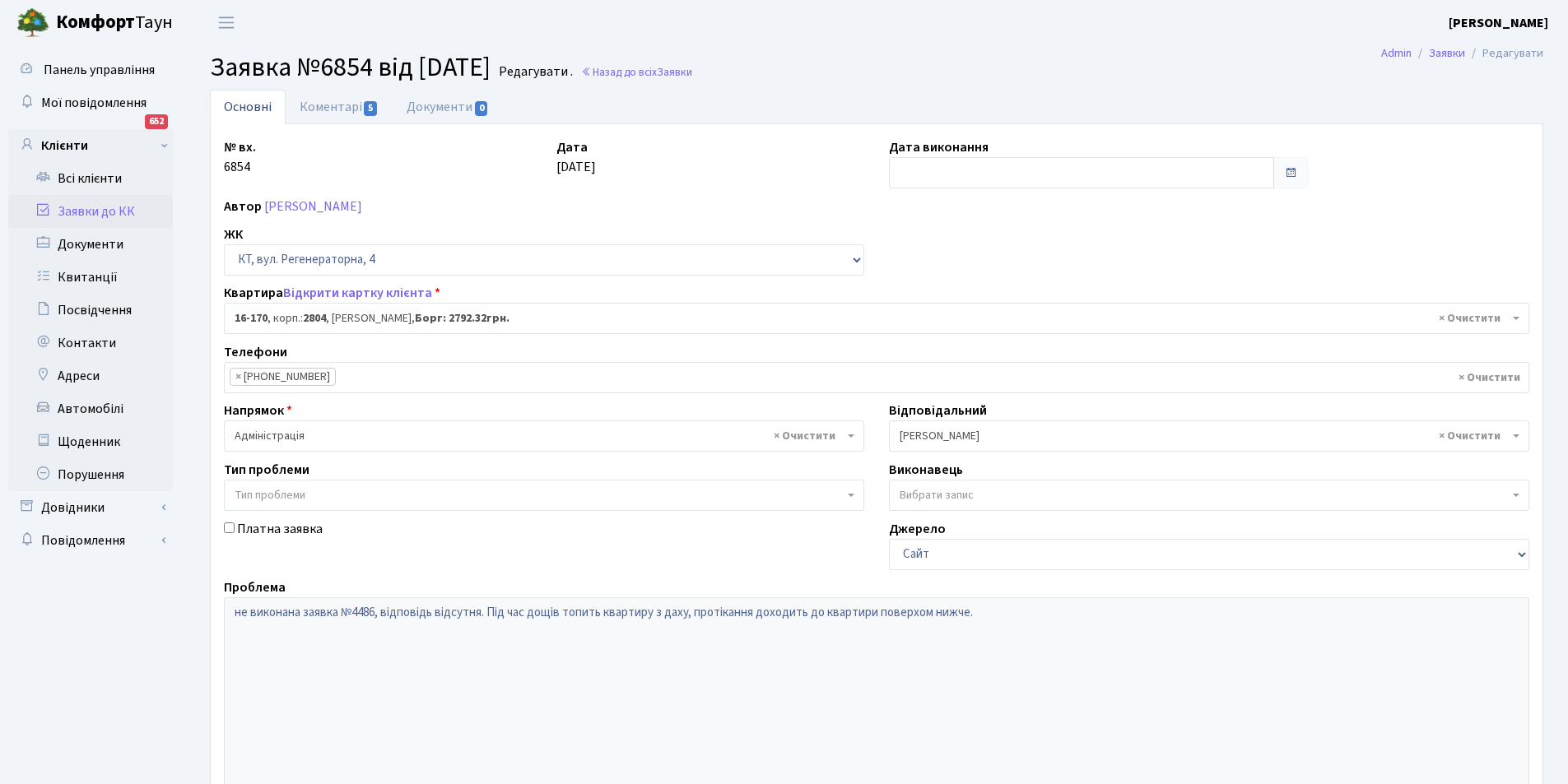
select select "8731"
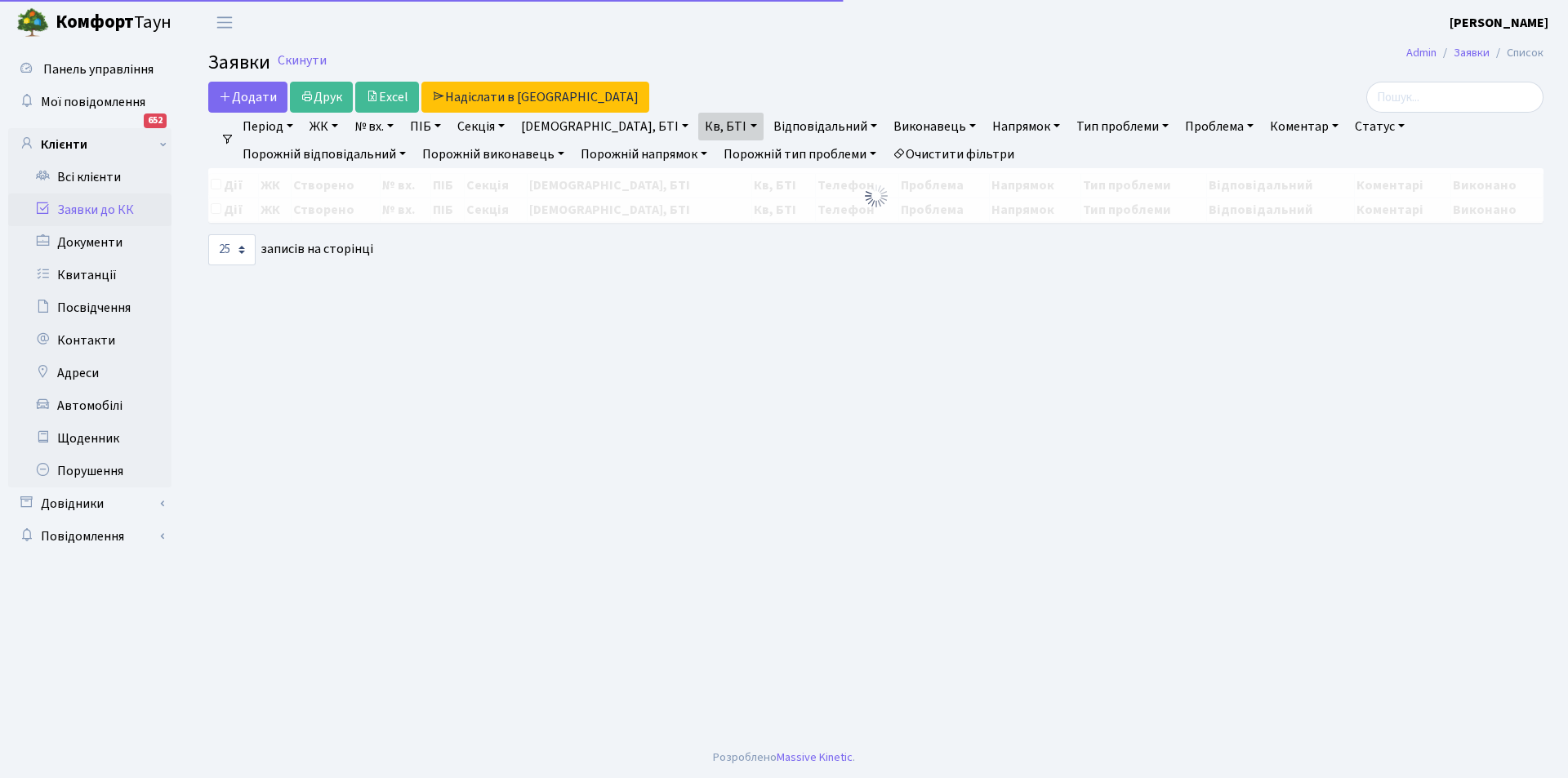
select select "25"
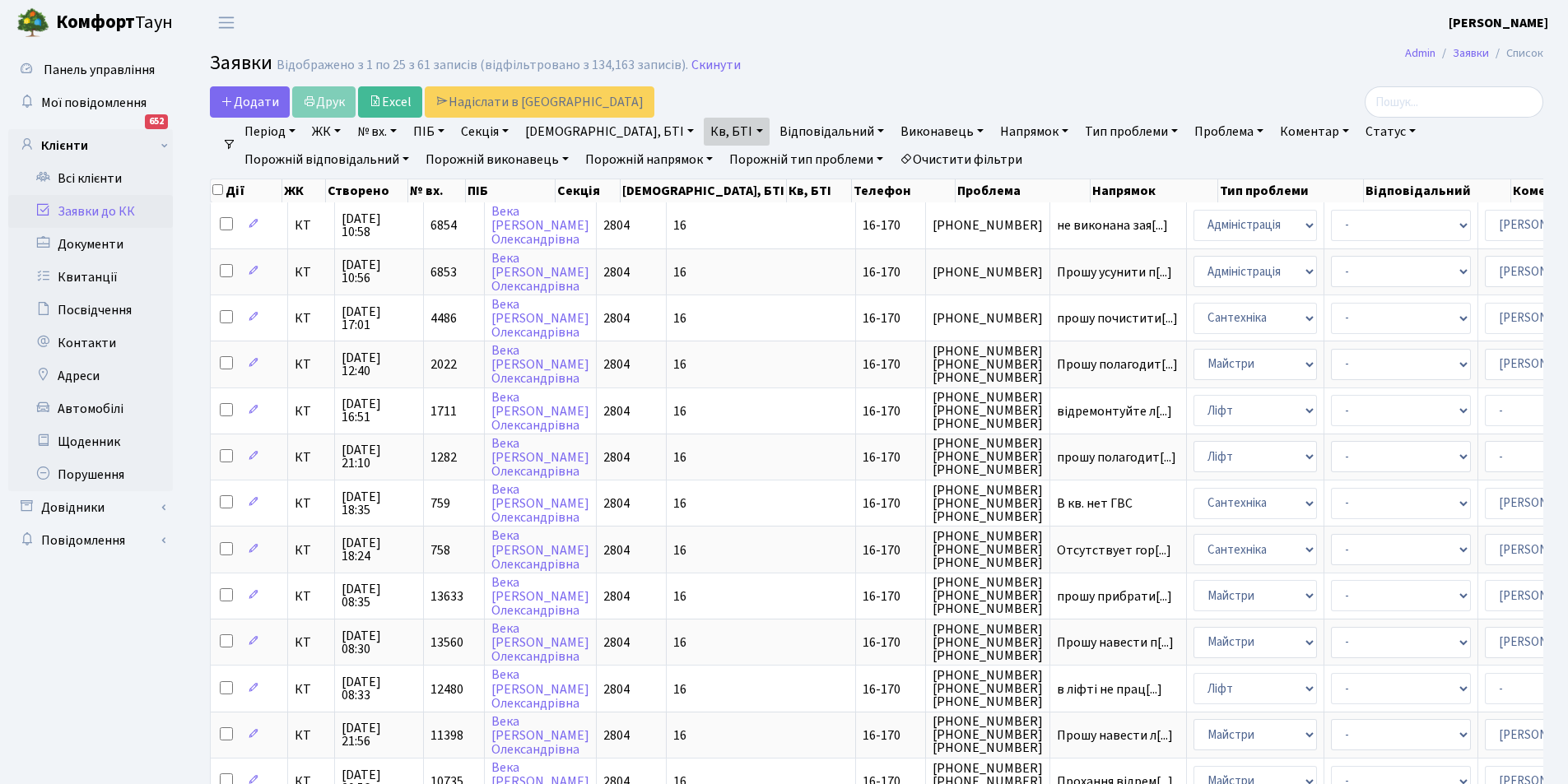
click at [398, 129] on link "№ вх." at bounding box center [377, 132] width 53 height 28
click at [393, 161] on input "text" at bounding box center [400, 163] width 97 height 31
type input "4486"
click at [914, 153] on ul "Період 08.09.2025 - 08.09.2025 ЖК КТ, вул. Регенераторна, 4 КТ2, просп. Соборно…" at bounding box center [883, 145] width 1294 height 56
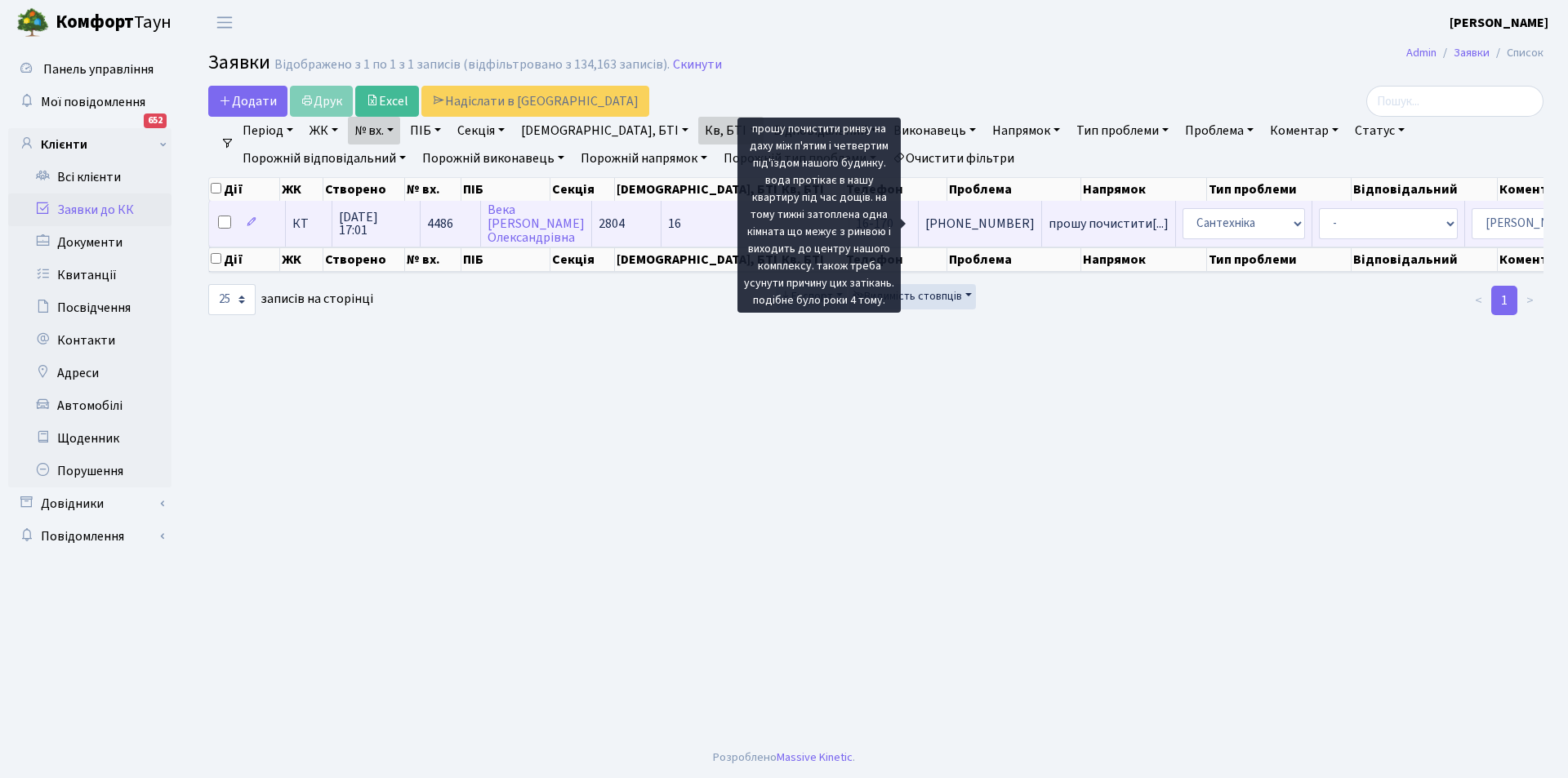
click at [1049, 220] on span "прошу почистити[...]" at bounding box center [1109, 223] width 120 height 18
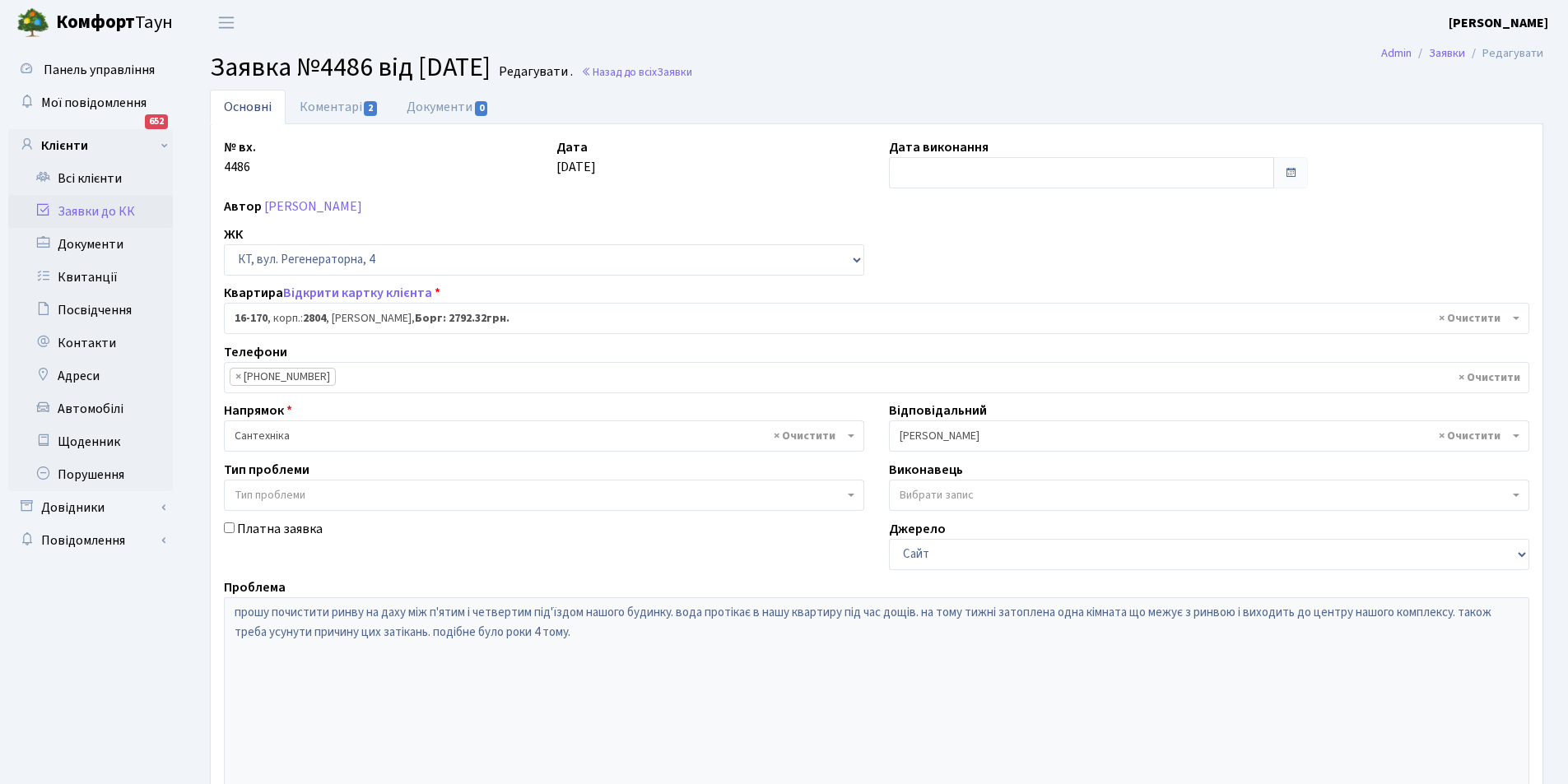
select select "8731"
click at [335, 104] on link "Коментарі 2" at bounding box center [338, 107] width 107 height 34
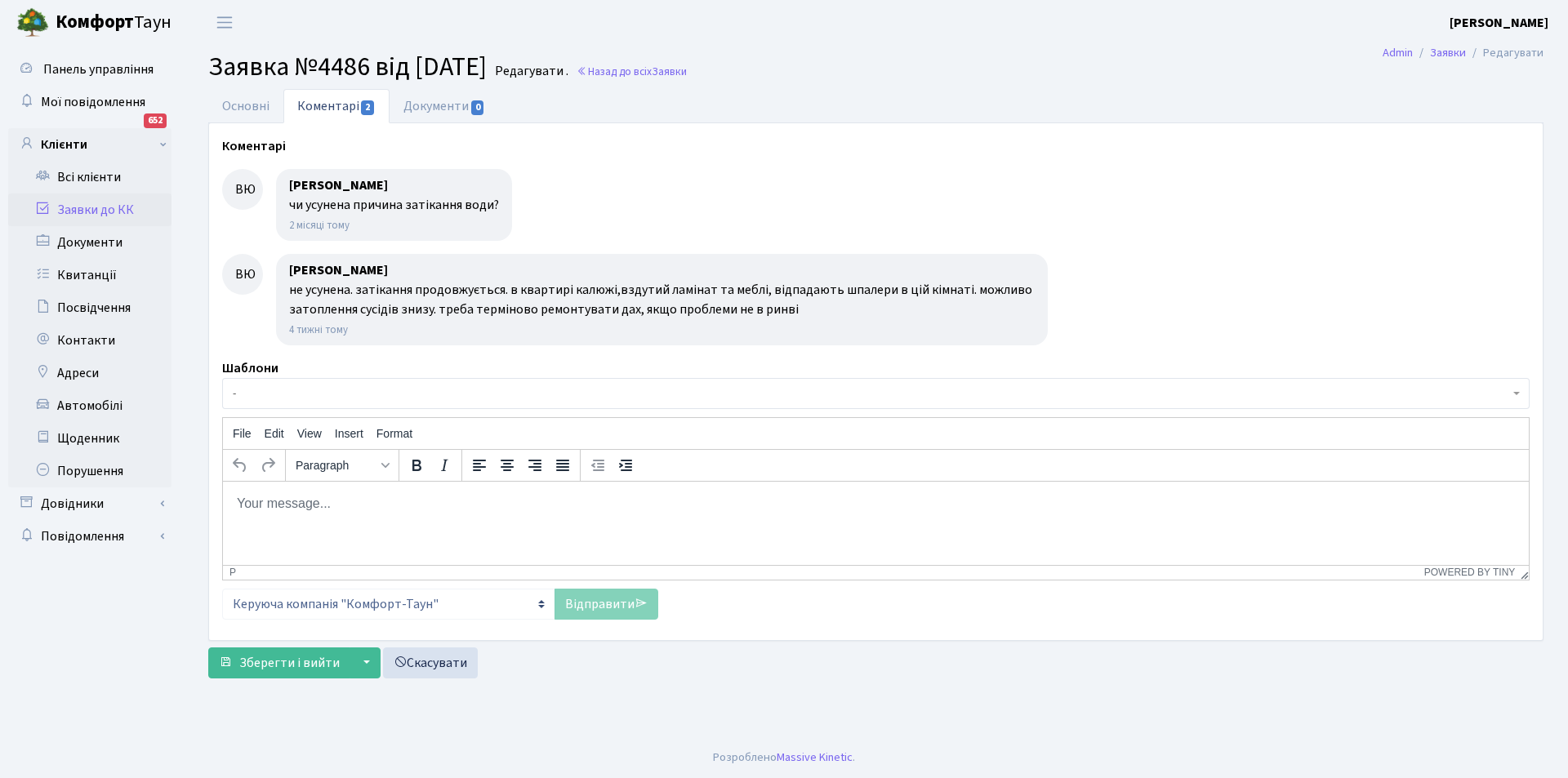
click at [321, 99] on link "Коментарі 2" at bounding box center [336, 106] width 106 height 34
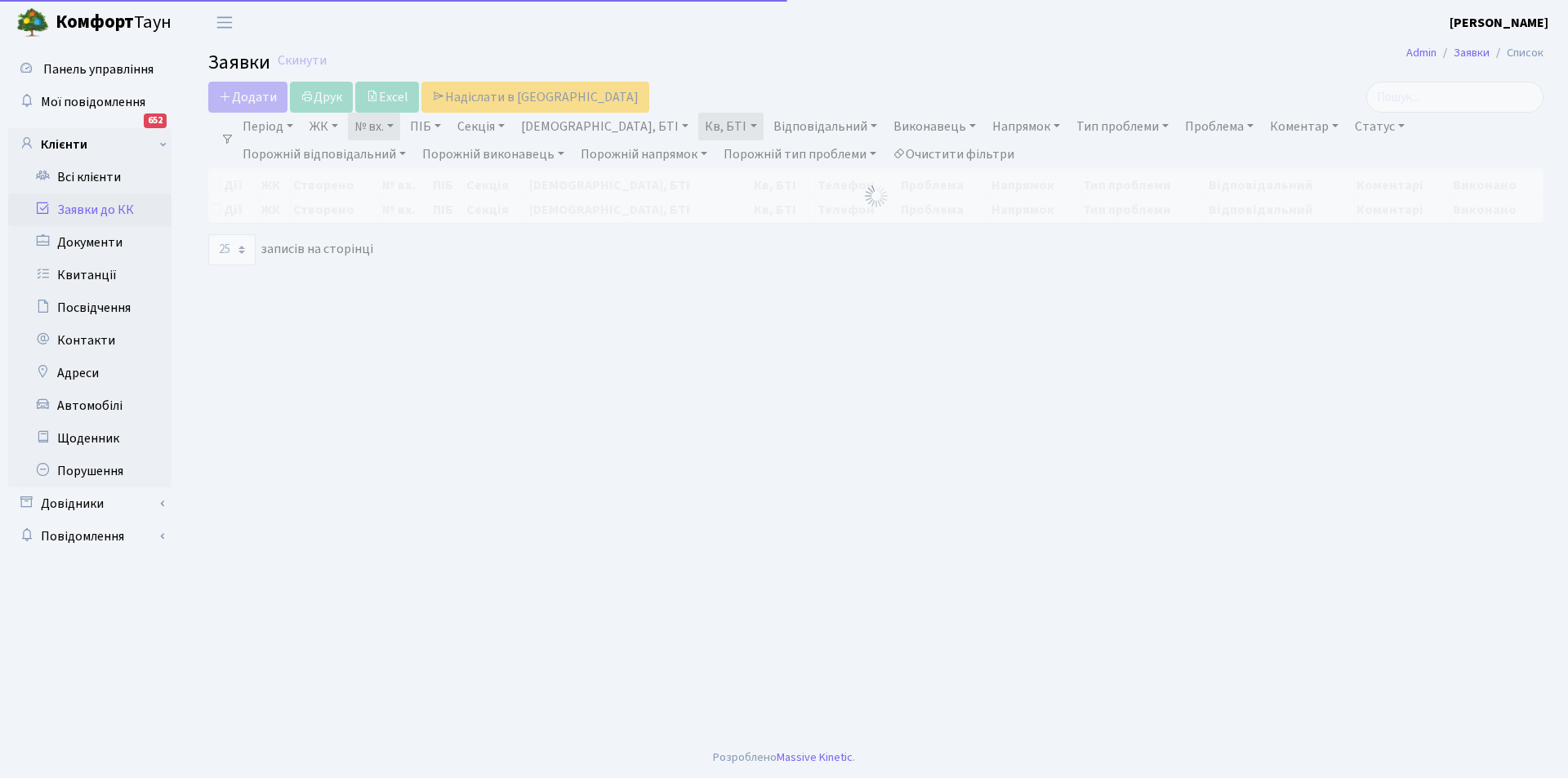
select select "25"
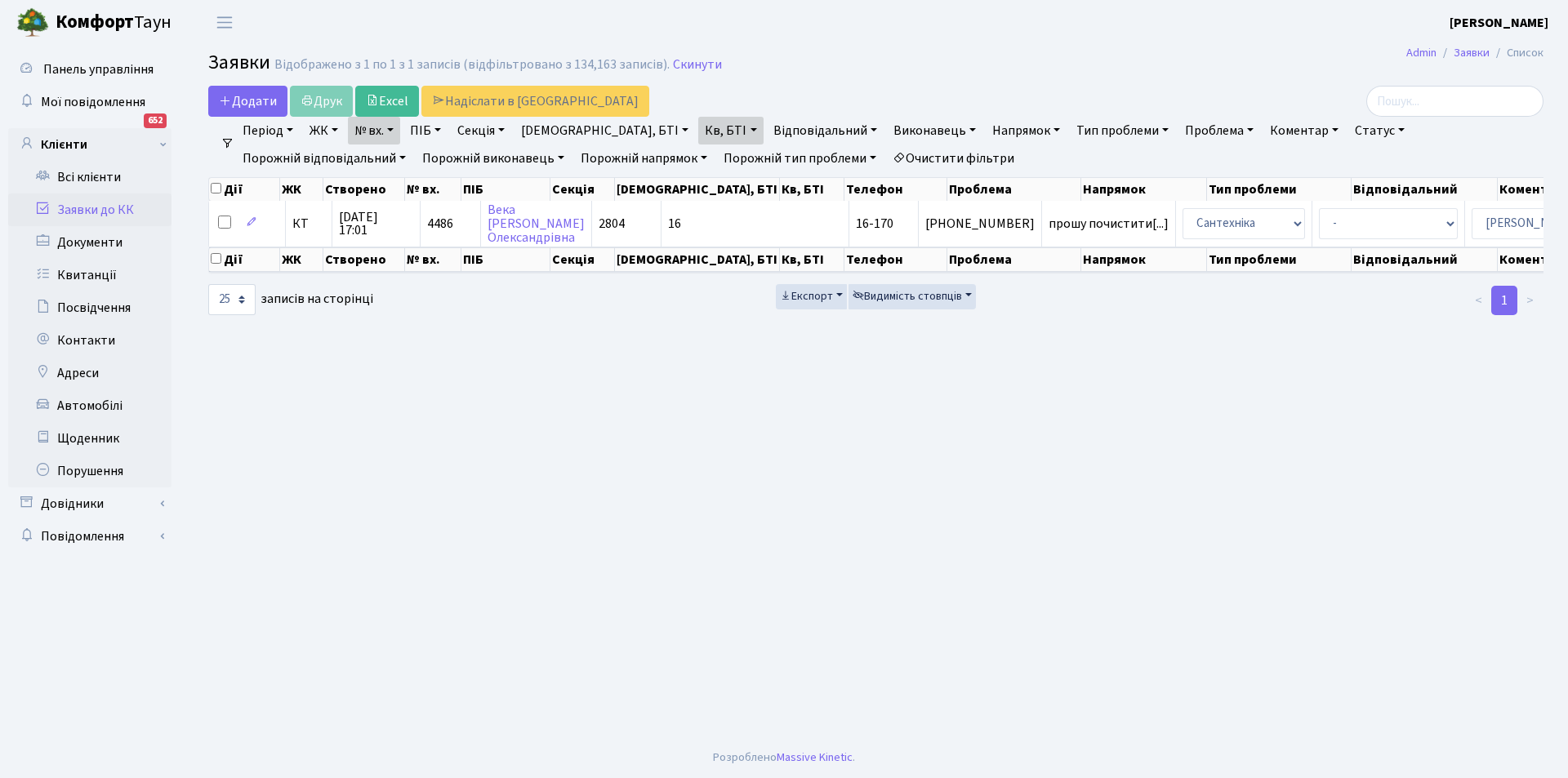
click at [886, 157] on link "Очистити фільтри" at bounding box center [953, 159] width 135 height 28
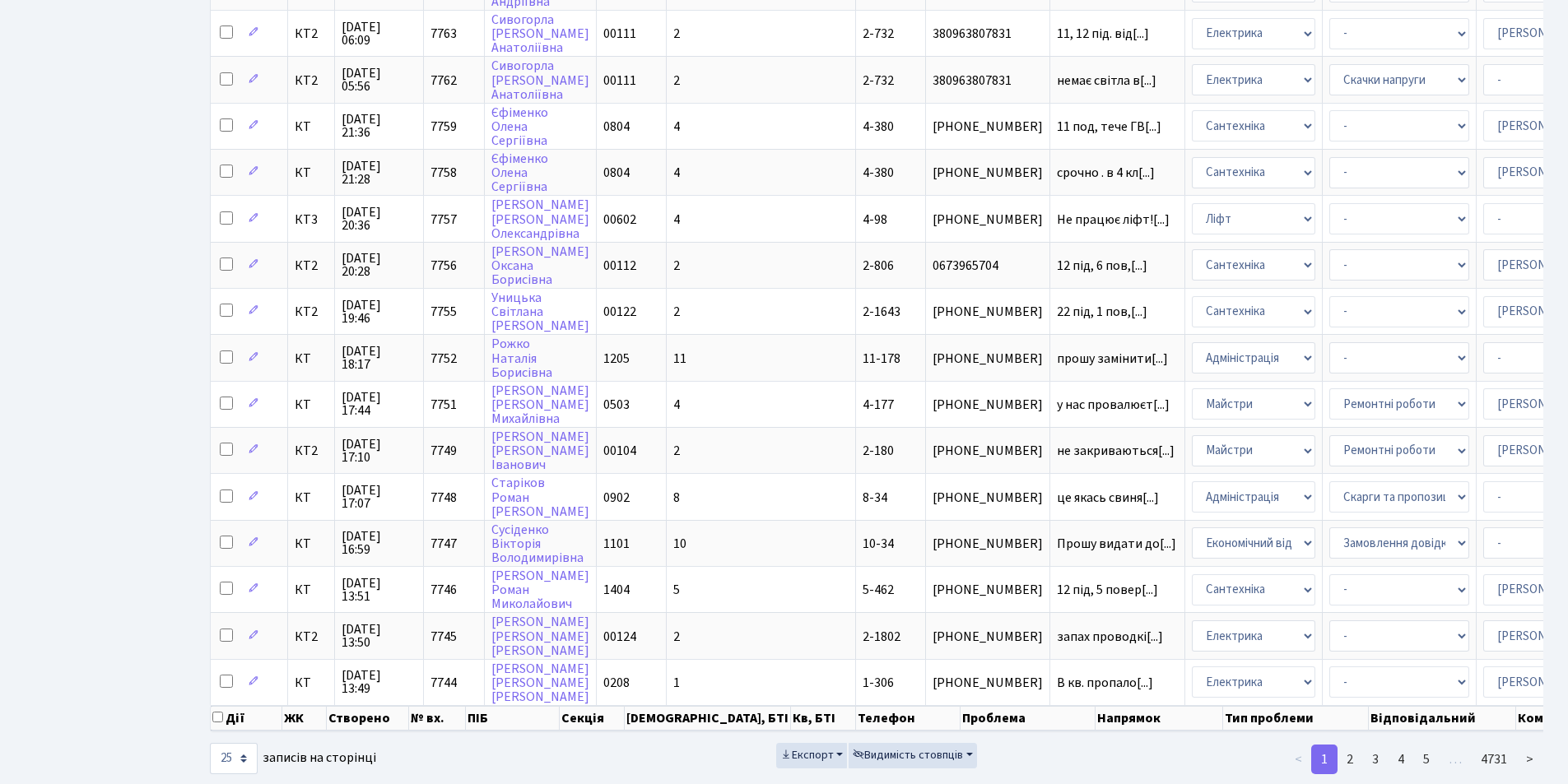
scroll to position [690, 0]
